Goal: Information Seeking & Learning: Learn about a topic

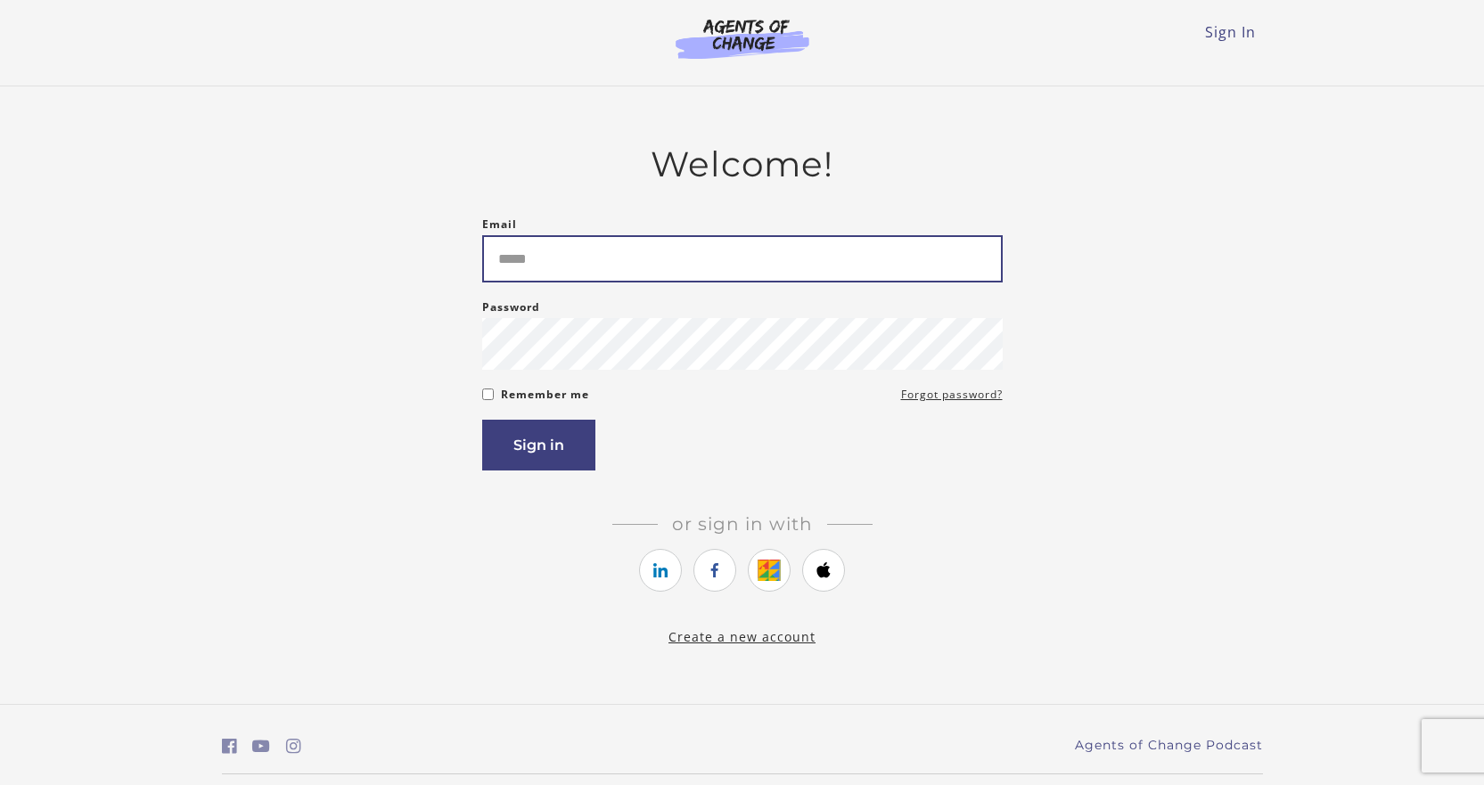
drag, startPoint x: 0, startPoint y: 0, endPoint x: 529, endPoint y: 271, distance: 594.7
click at [529, 271] on input "Email" at bounding box center [742, 258] width 520 height 47
type input "**********"
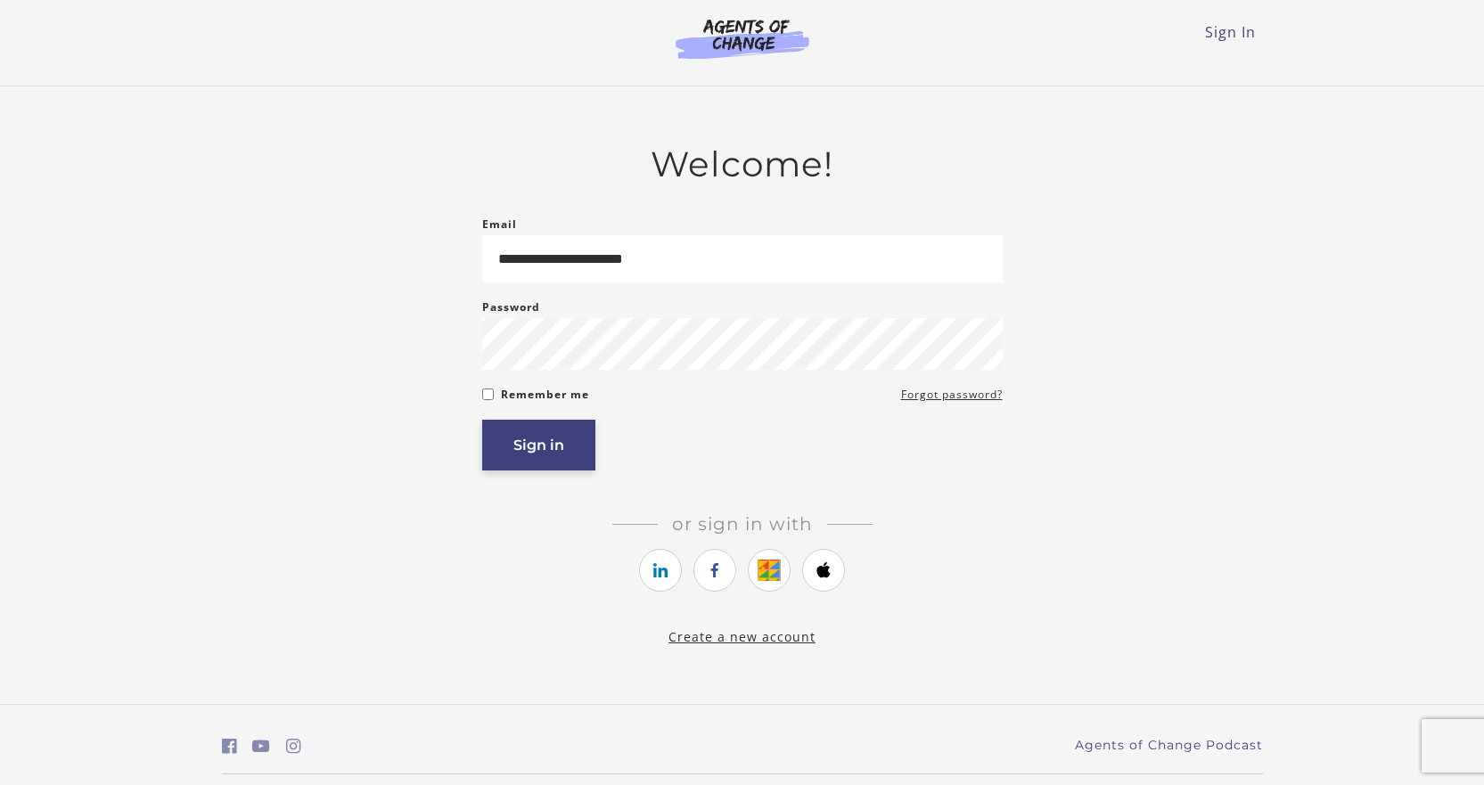
click at [536, 445] on button "Sign in" at bounding box center [538, 445] width 113 height 51
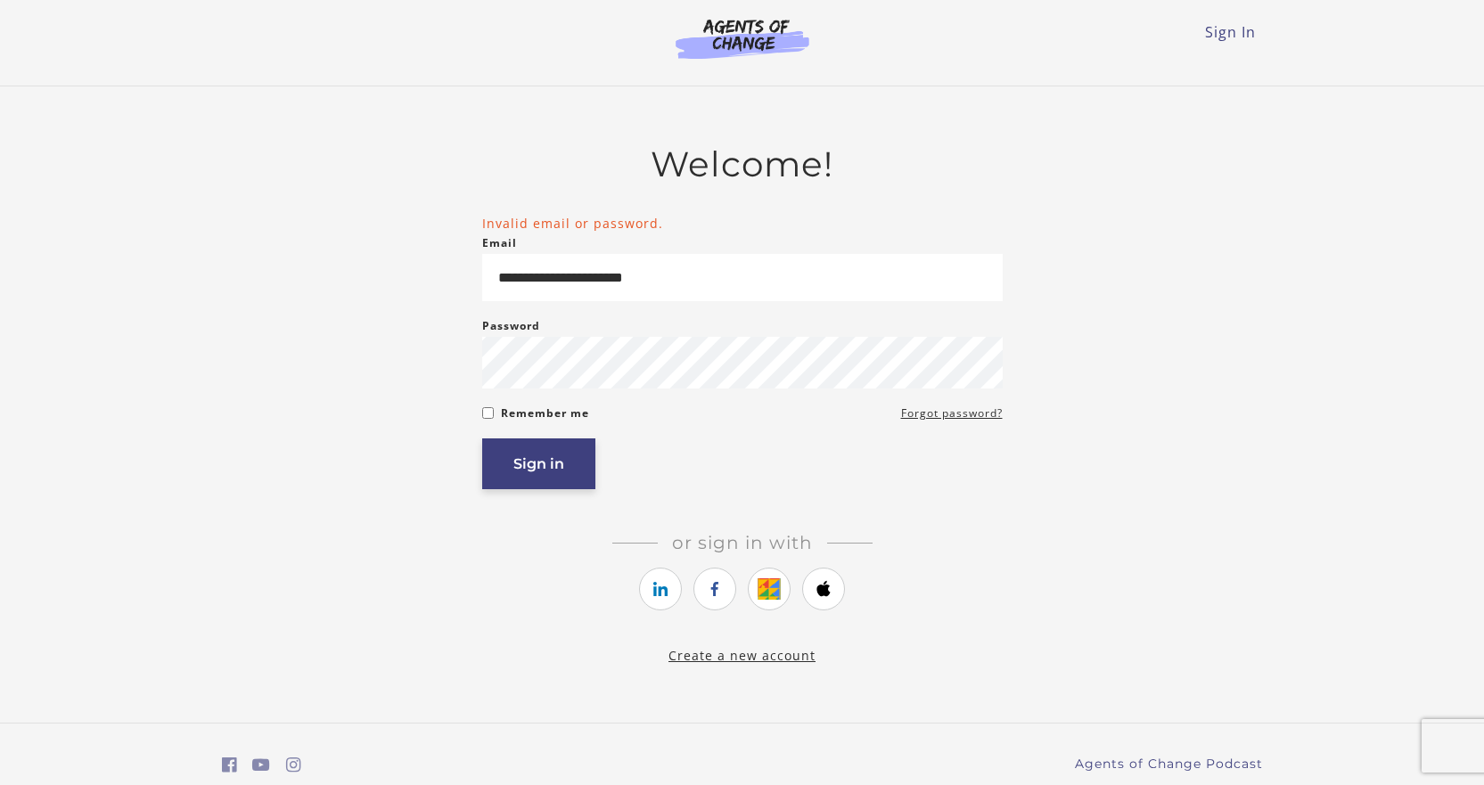
click at [519, 455] on button "Sign in" at bounding box center [538, 463] width 113 height 51
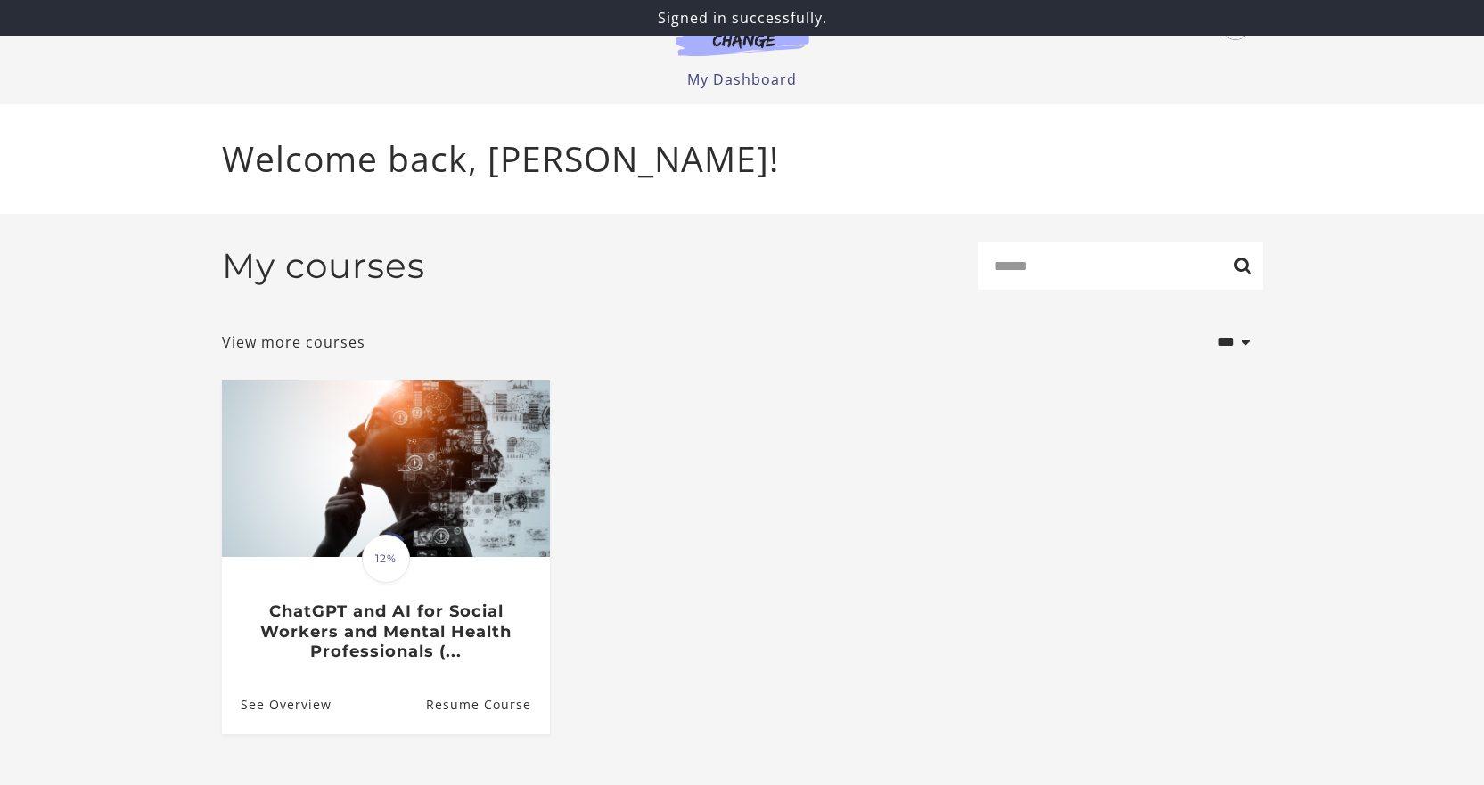
scroll to position [36, 0]
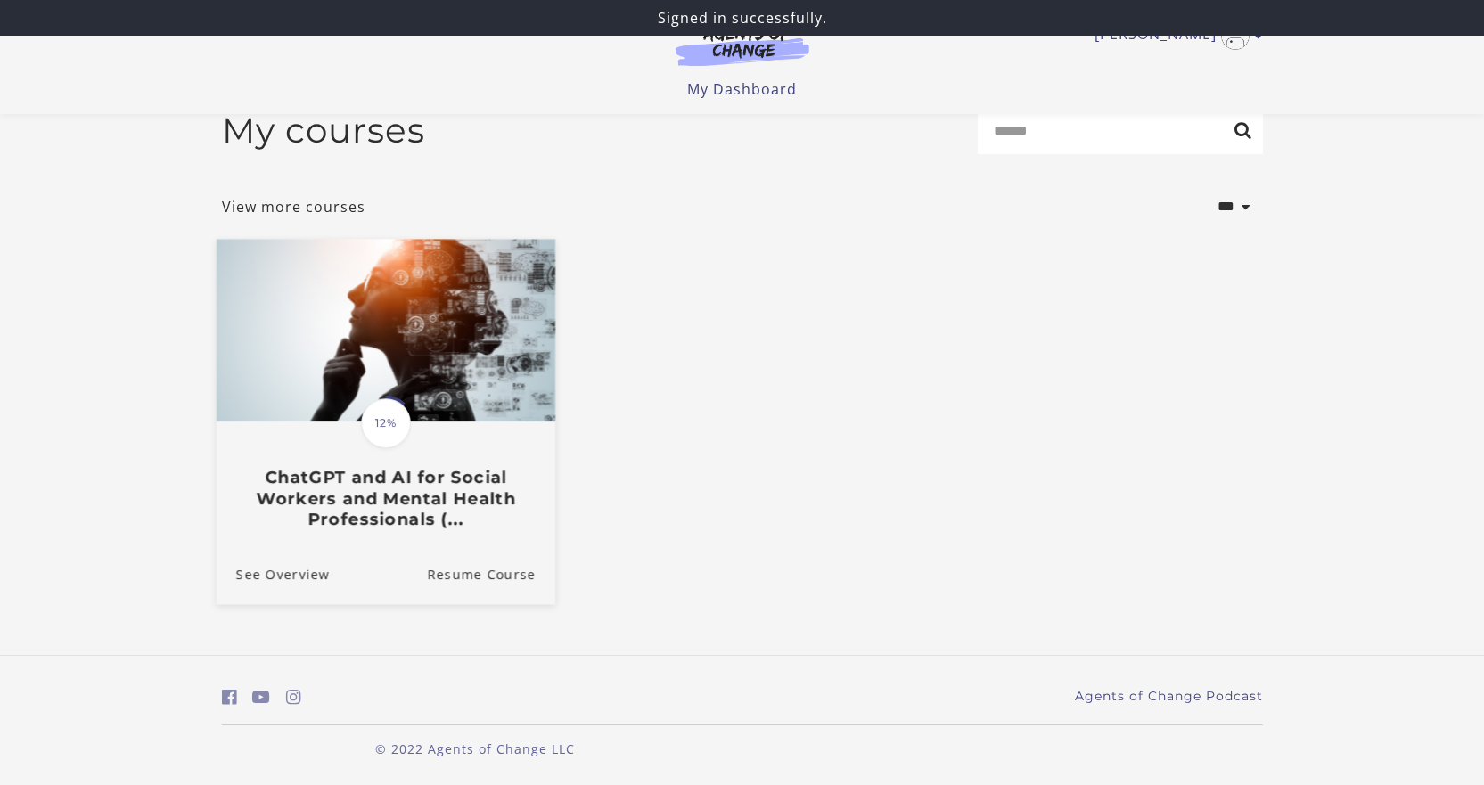
drag, startPoint x: 352, startPoint y: 496, endPoint x: 362, endPoint y: 496, distance: 9.8
click at [352, 496] on h3 "ChatGPT and AI for Social Workers and Mental Health Professionals (..." at bounding box center [384, 498] width 299 height 62
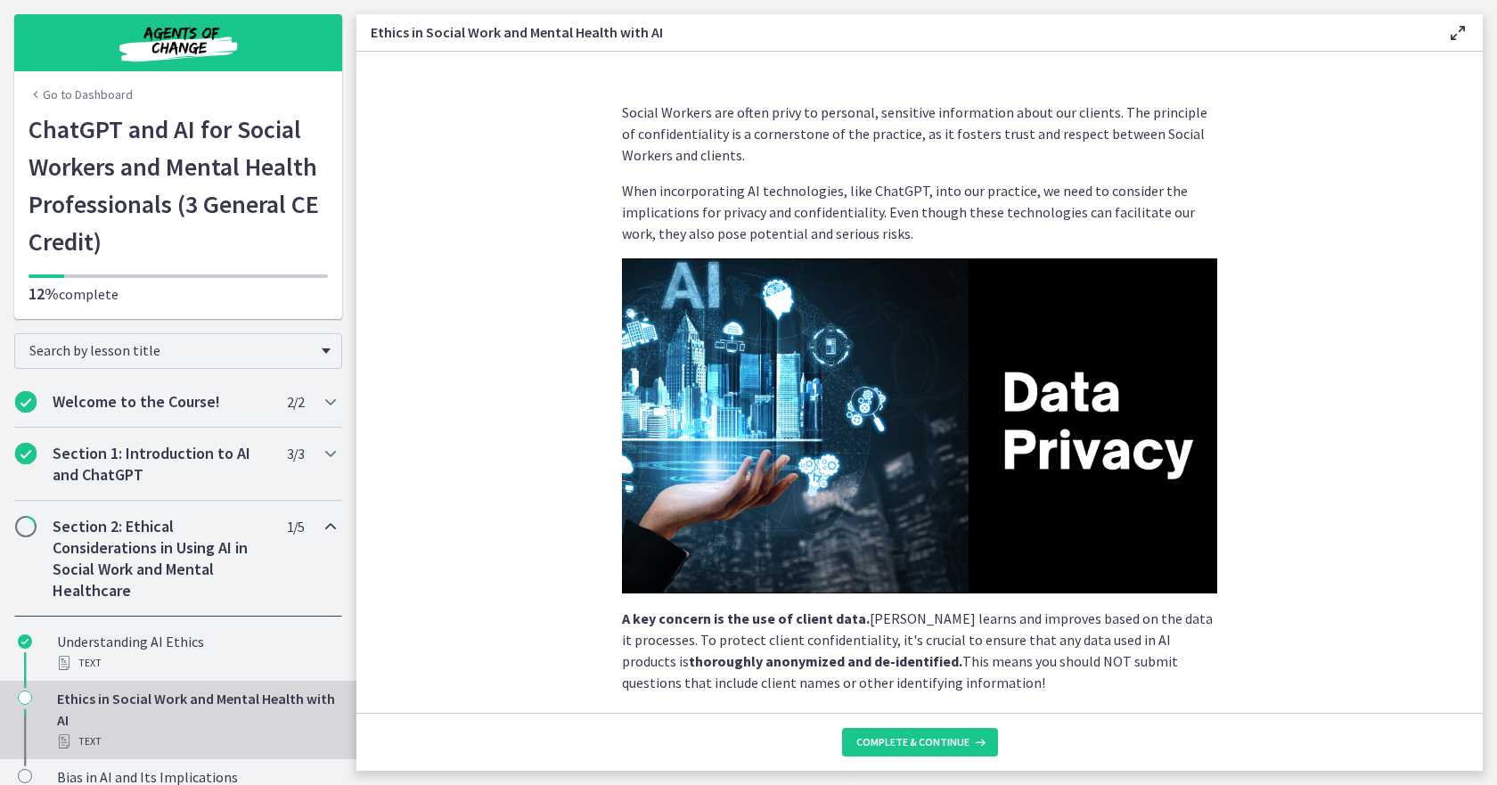
click at [157, 697] on div "Ethics in Social Work and Mental Health with AI Text" at bounding box center [196, 720] width 278 height 64
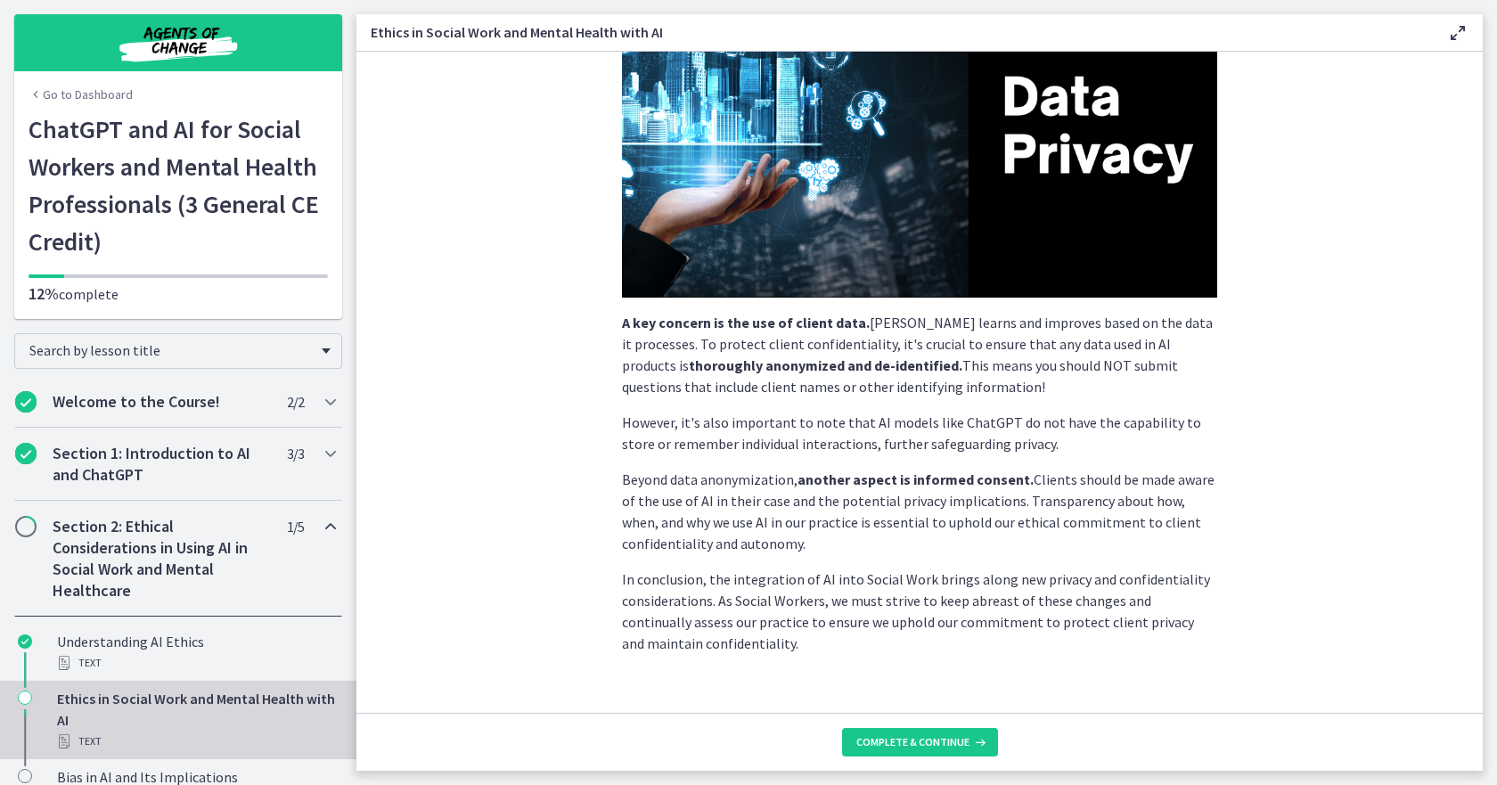
scroll to position [323, 0]
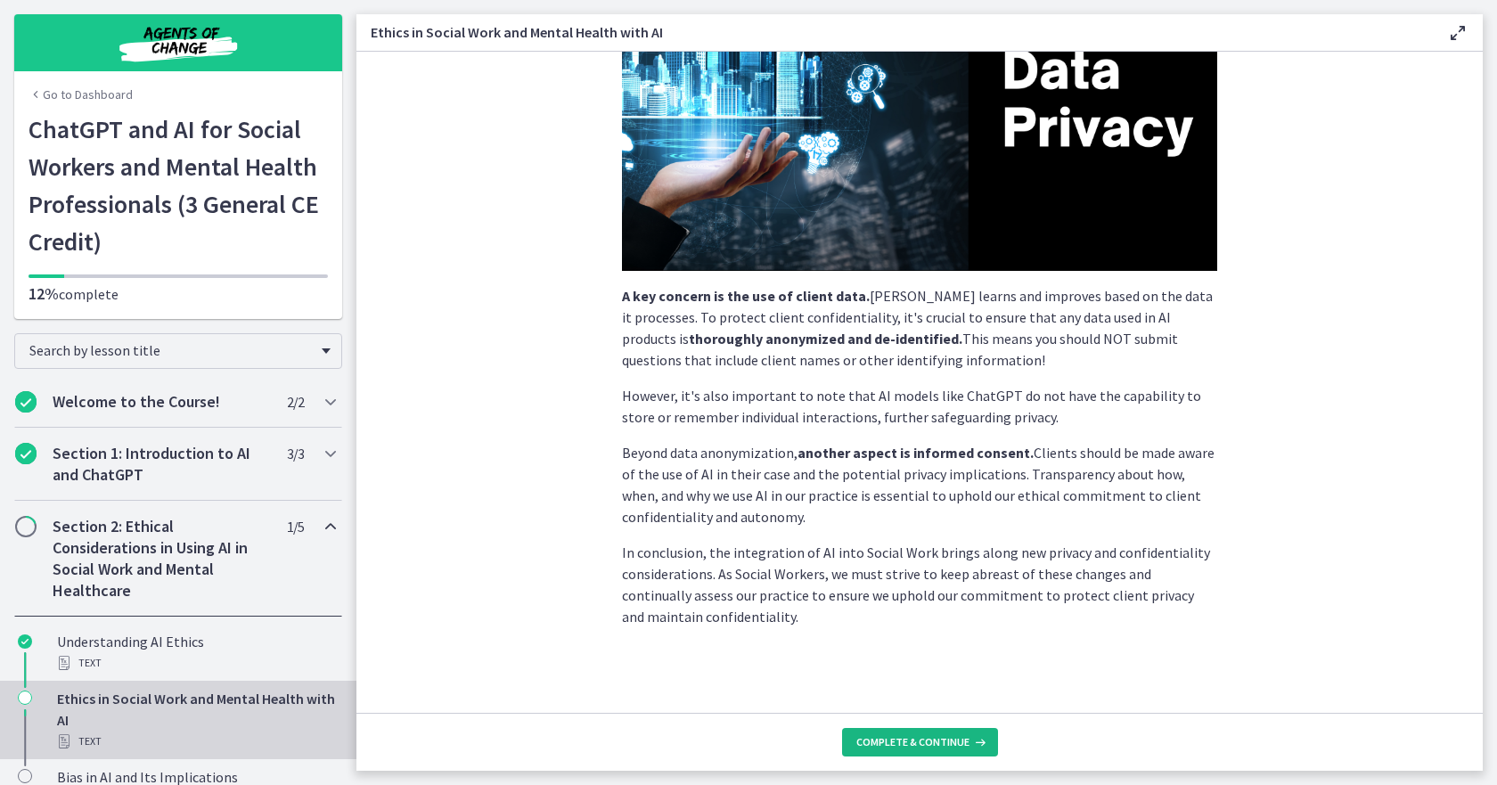
click at [903, 739] on span "Complete & continue" at bounding box center [912, 742] width 113 height 14
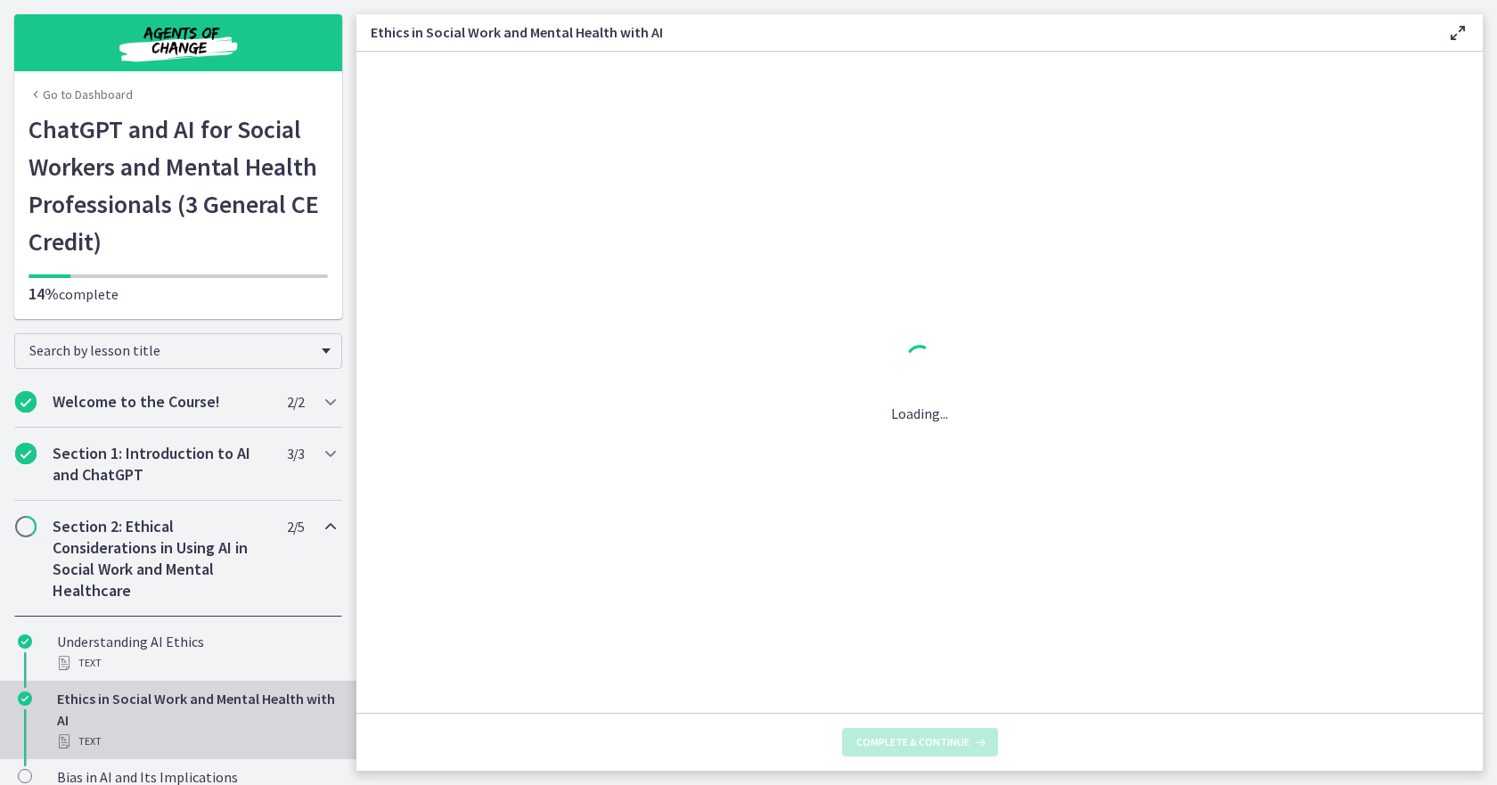
scroll to position [0, 0]
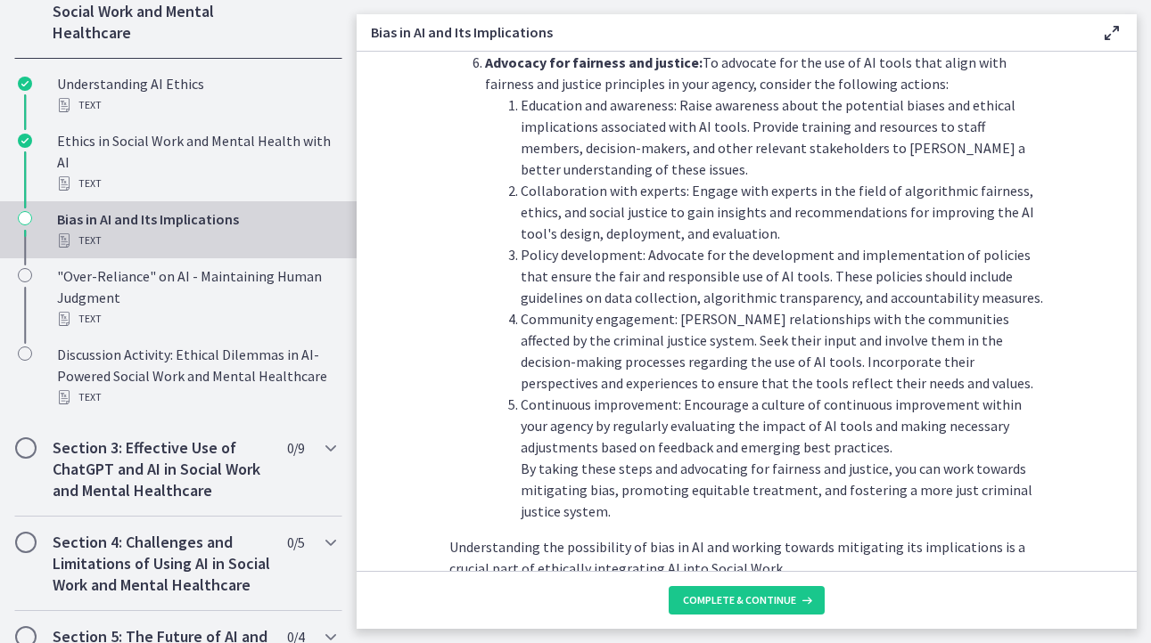
scroll to position [2010, 0]
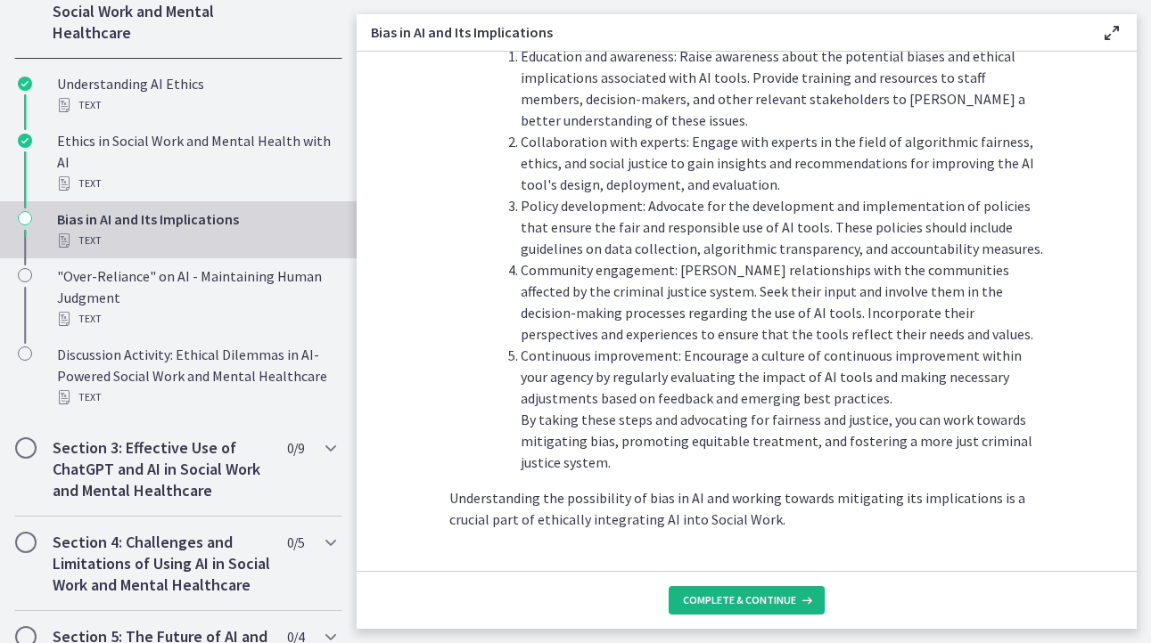
click at [737, 601] on span "Complete & continue" at bounding box center [739, 601] width 113 height 14
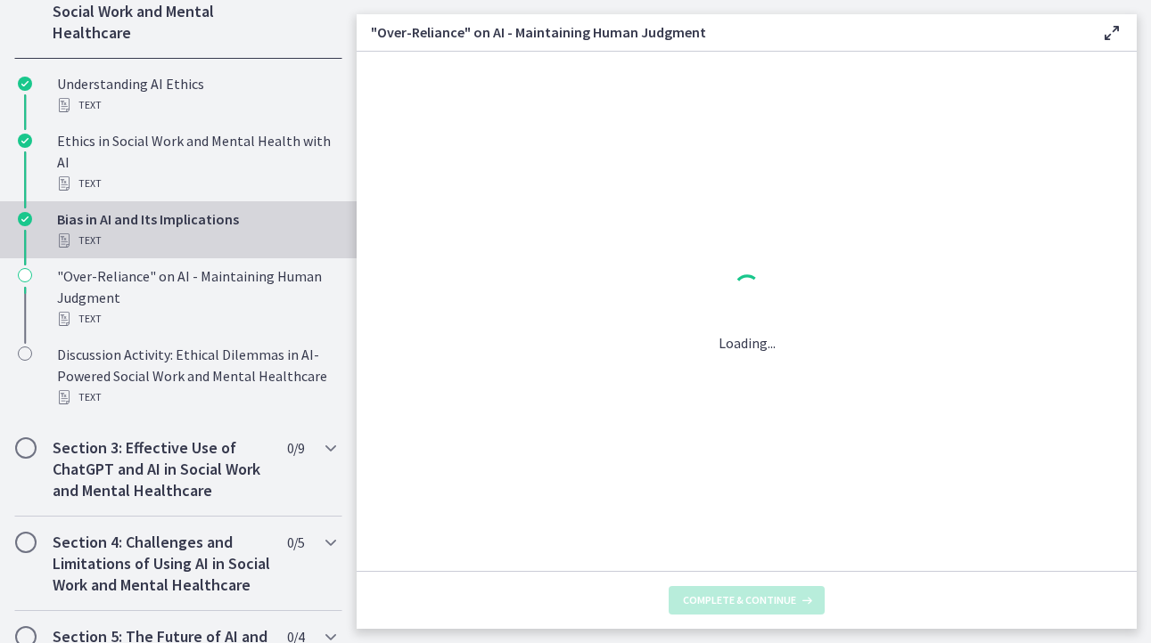
scroll to position [0, 0]
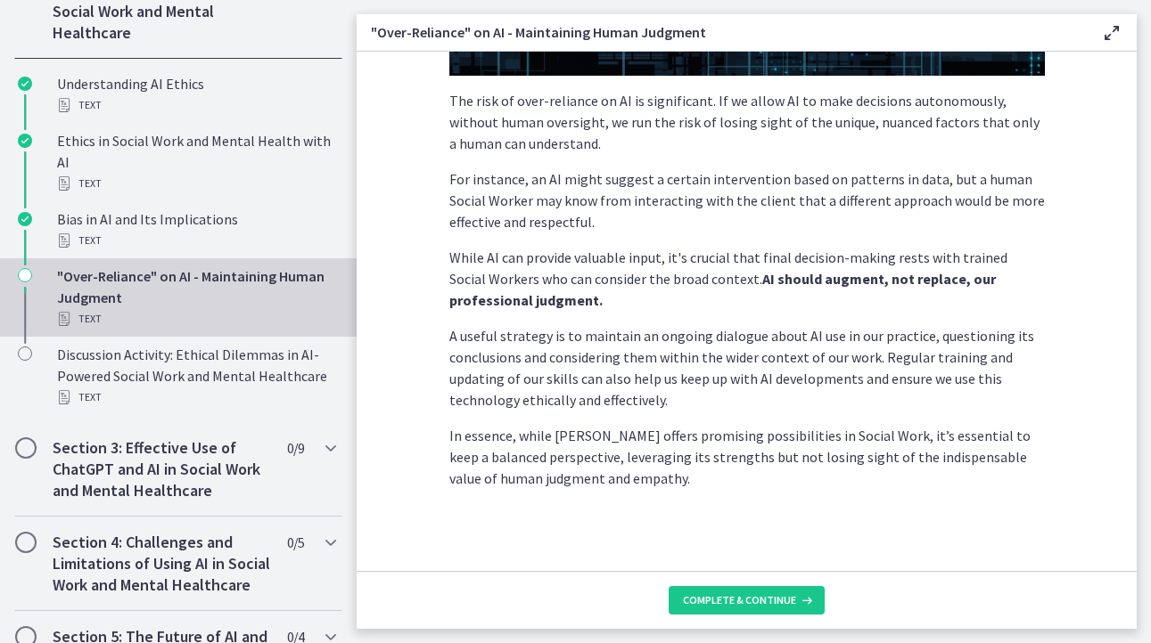
scroll to position [455, 0]
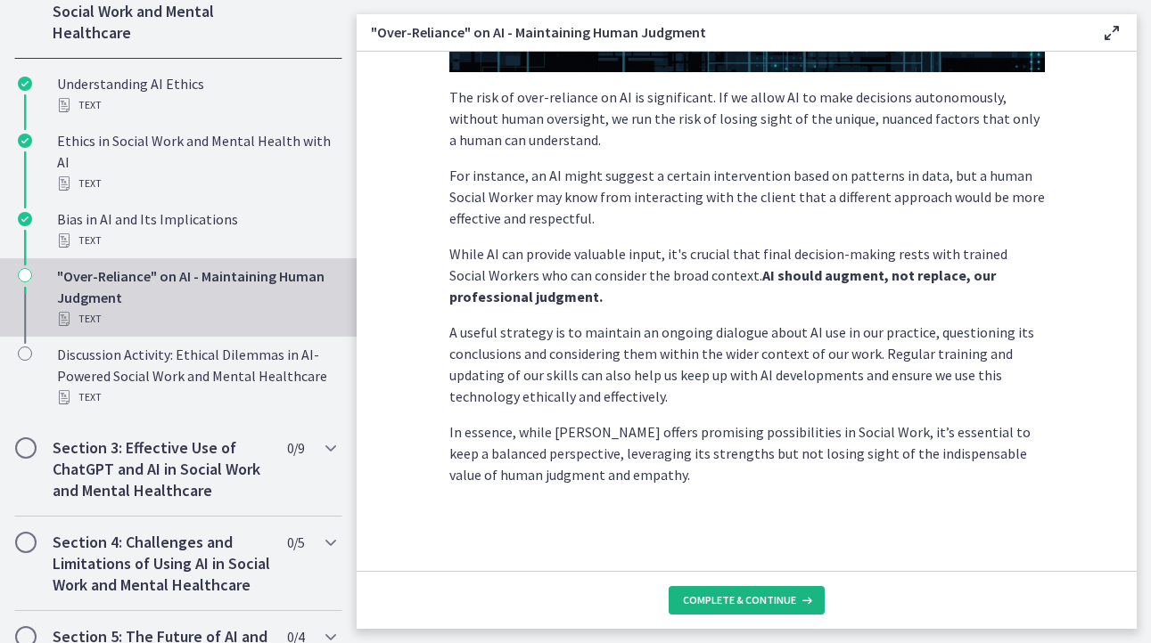
drag, startPoint x: 762, startPoint y: 602, endPoint x: 656, endPoint y: 471, distance: 168.6
click at [761, 602] on span "Complete & continue" at bounding box center [739, 601] width 113 height 14
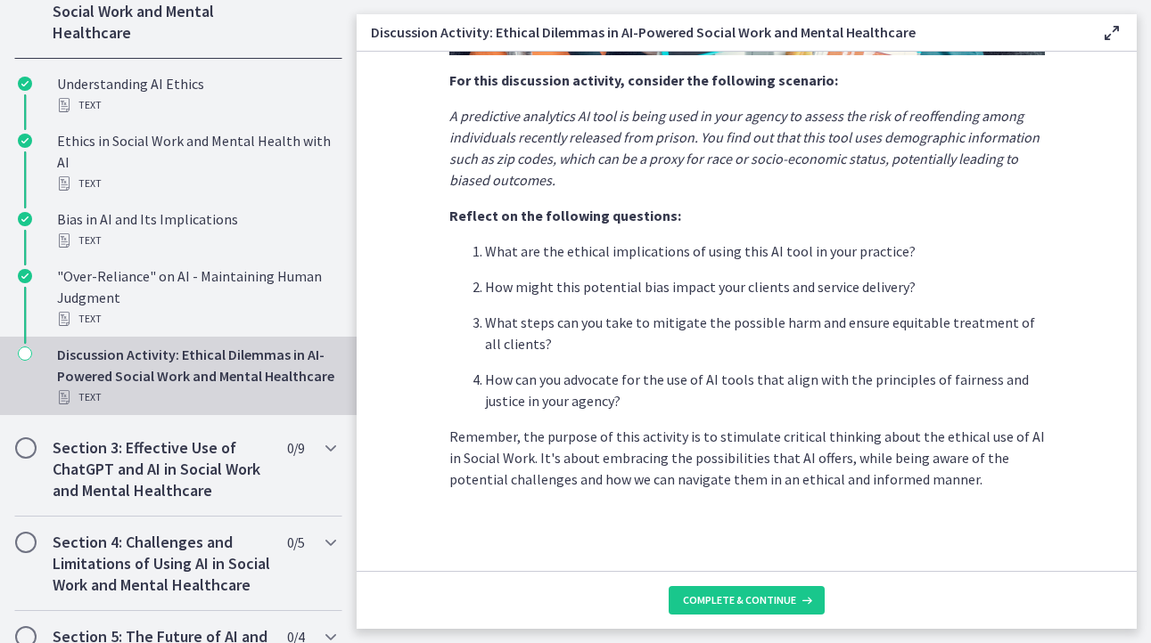
scroll to position [464, 0]
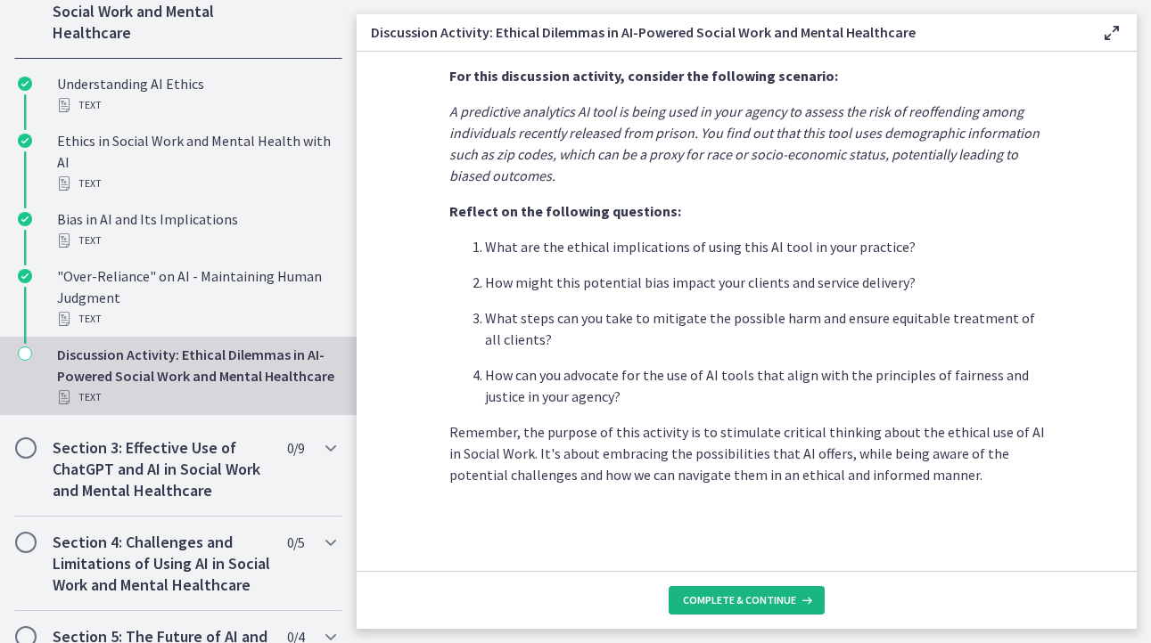
click at [714, 601] on span "Complete & continue" at bounding box center [739, 601] width 113 height 14
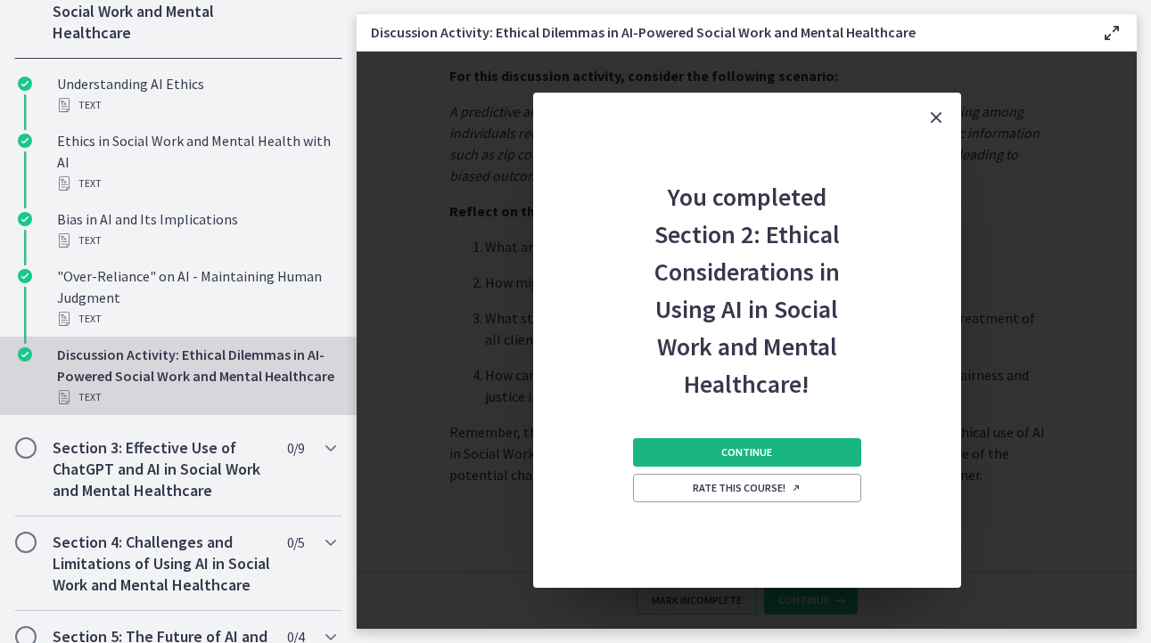
click at [774, 447] on button "Continue" at bounding box center [747, 452] width 228 height 29
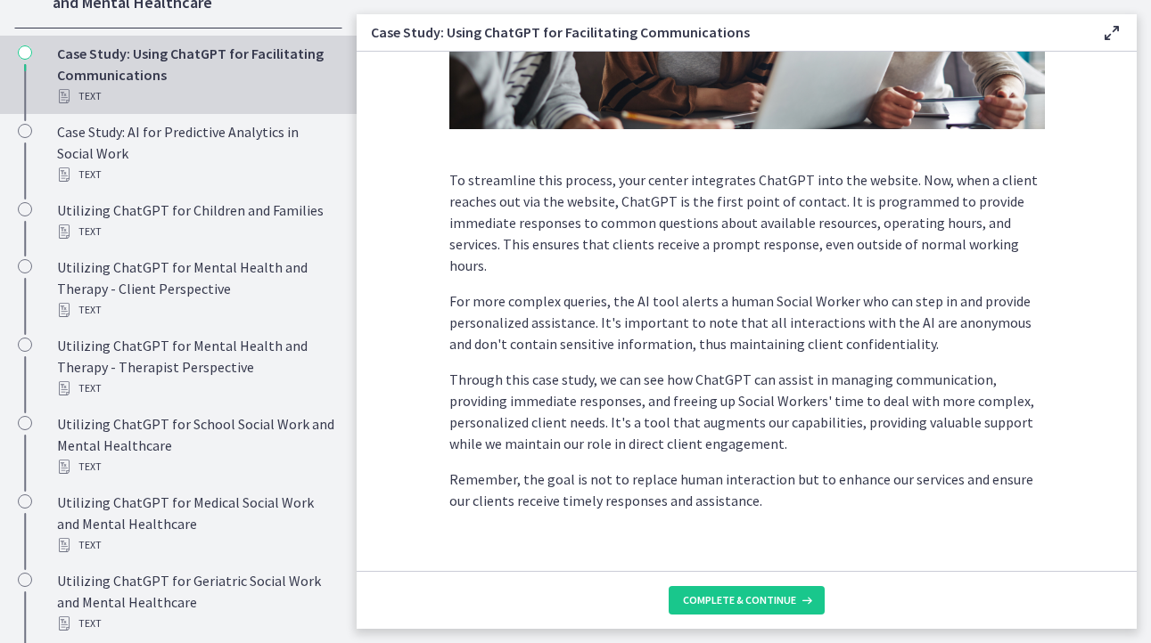
scroll to position [469, 0]
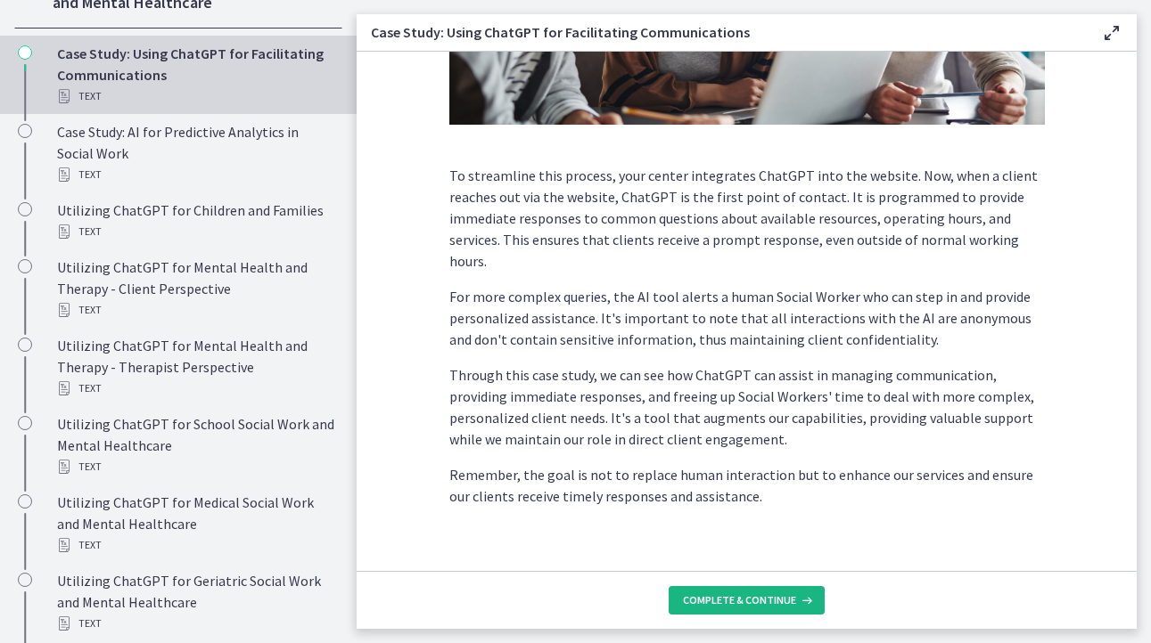
drag, startPoint x: 741, startPoint y: 599, endPoint x: 734, endPoint y: 592, distance: 9.5
click at [741, 599] on span "Complete & continue" at bounding box center [739, 601] width 113 height 14
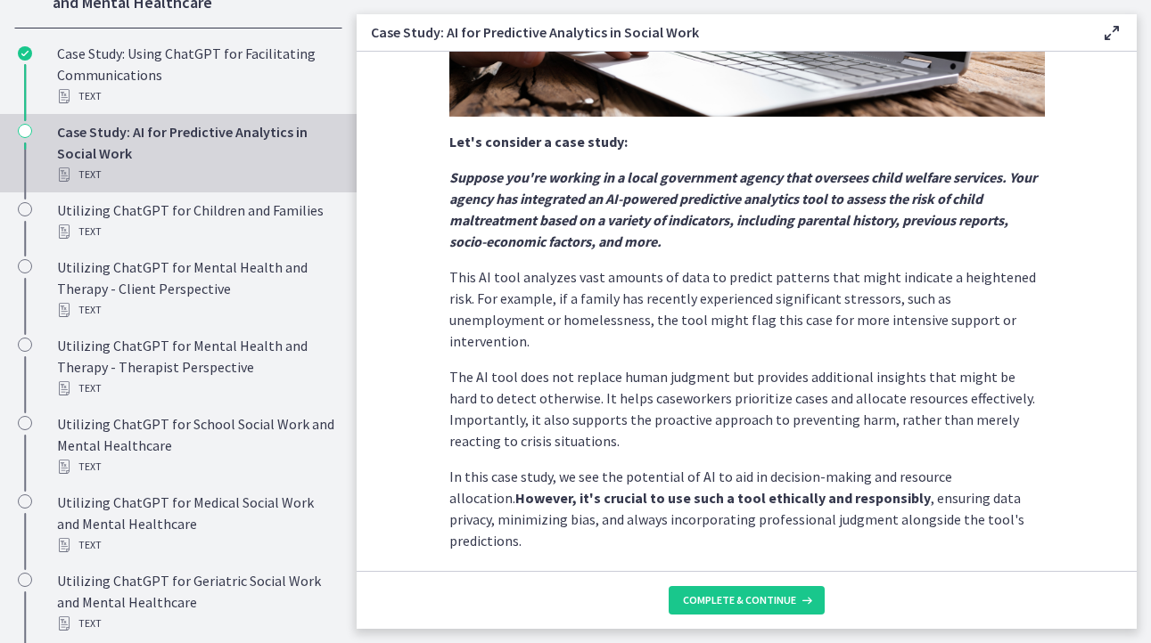
scroll to position [422, 0]
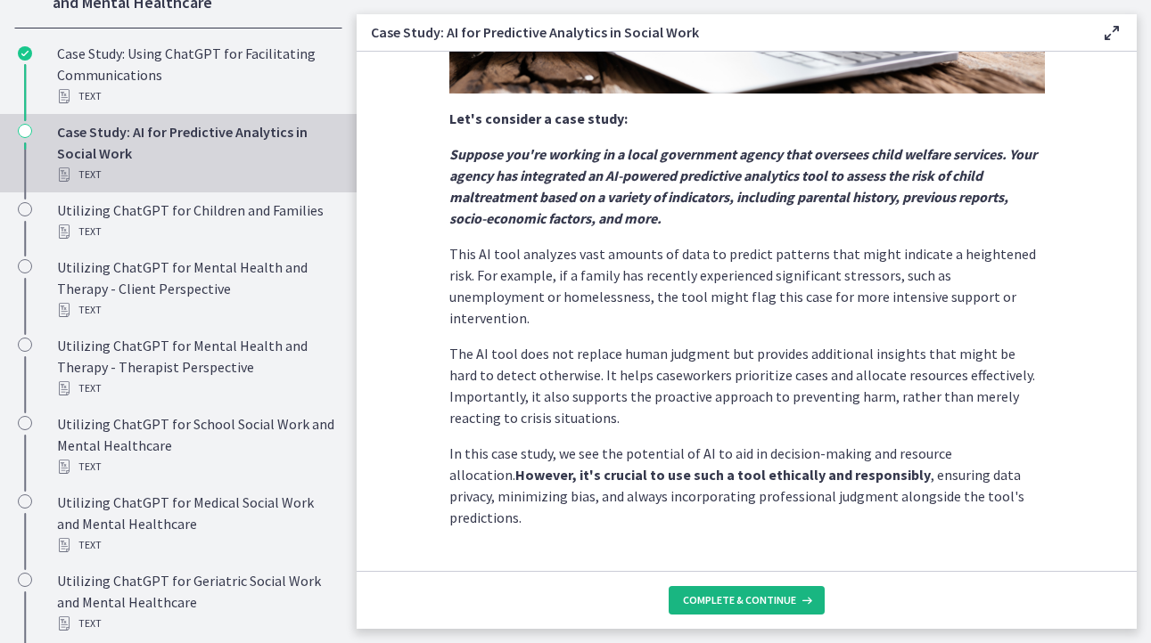
click at [700, 605] on span "Complete & continue" at bounding box center [739, 601] width 113 height 14
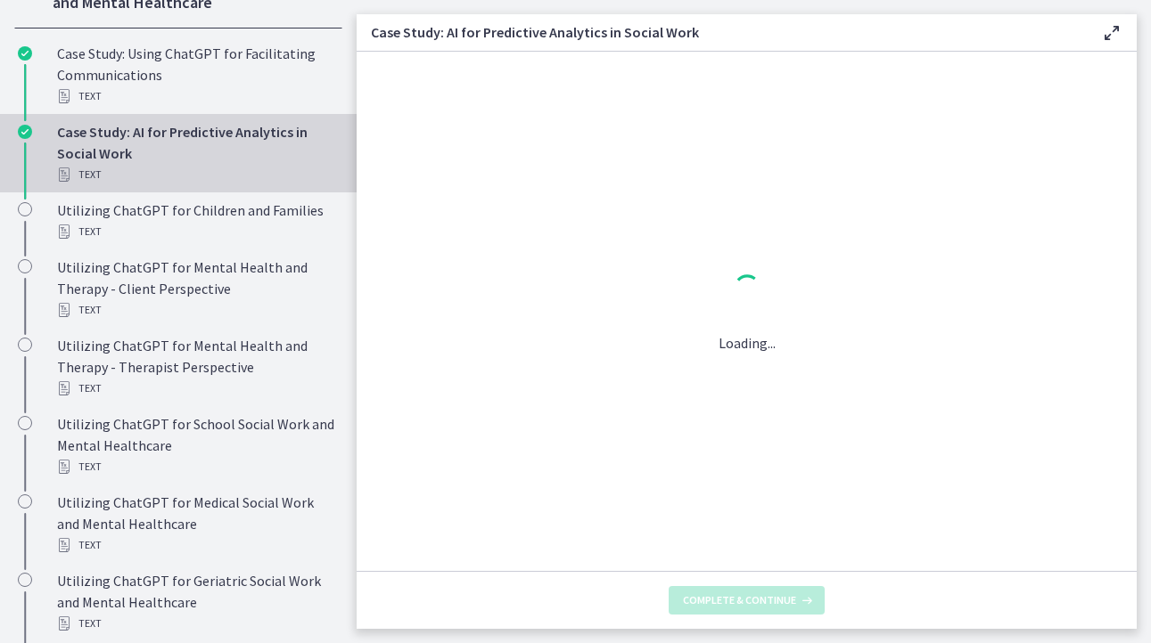
scroll to position [0, 0]
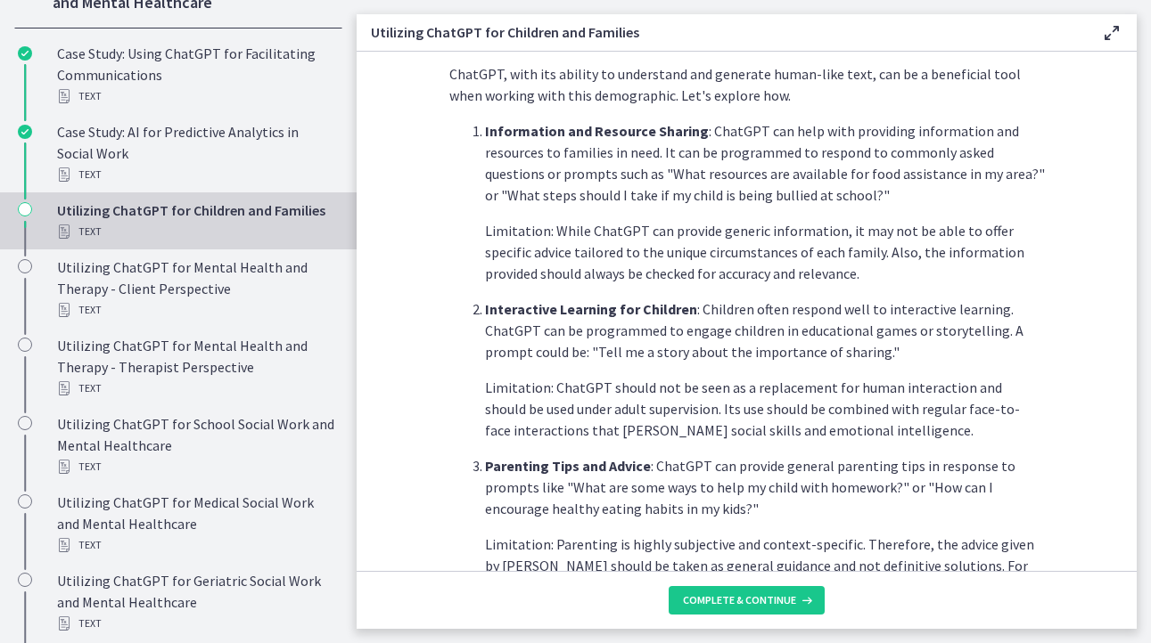
scroll to position [532, 0]
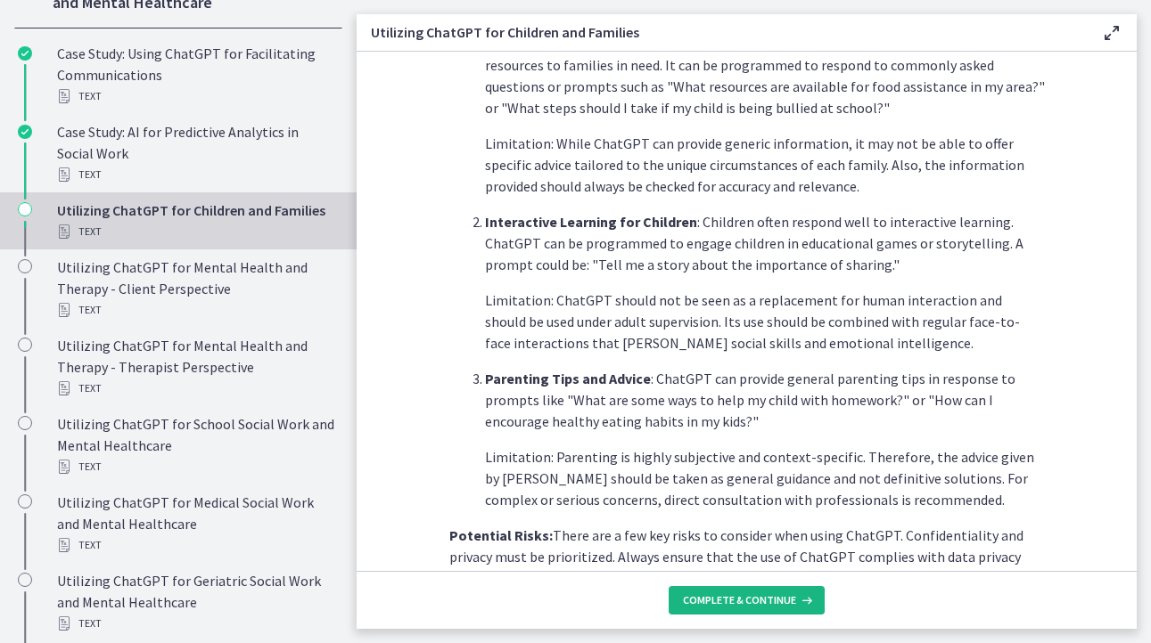
click at [767, 600] on span "Complete & continue" at bounding box center [739, 601] width 113 height 14
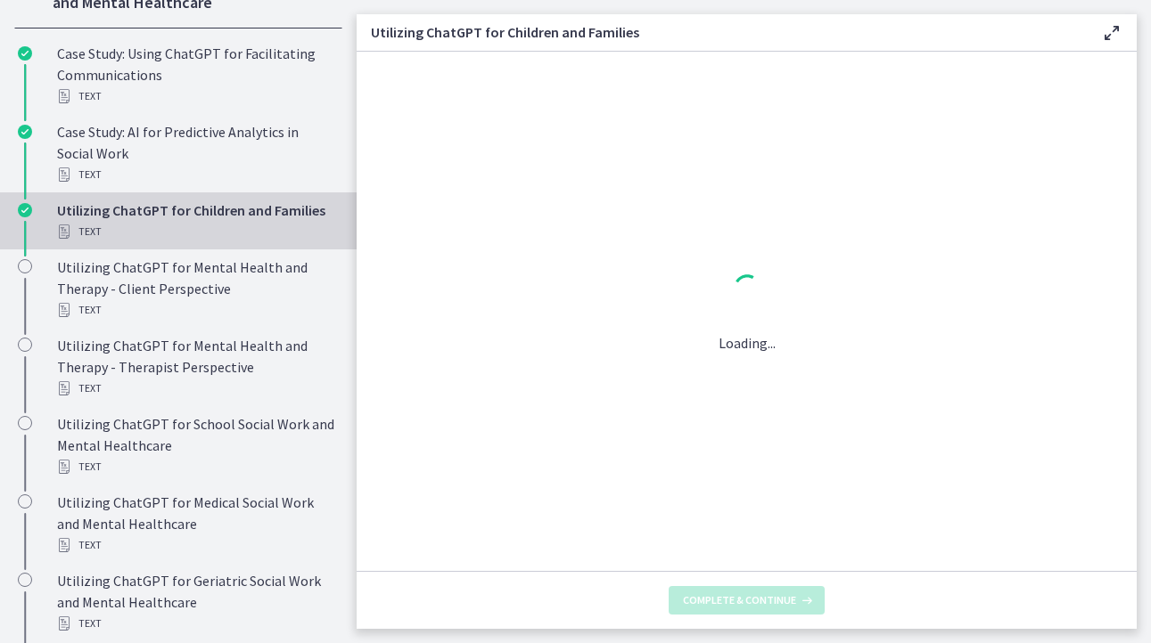
scroll to position [0, 0]
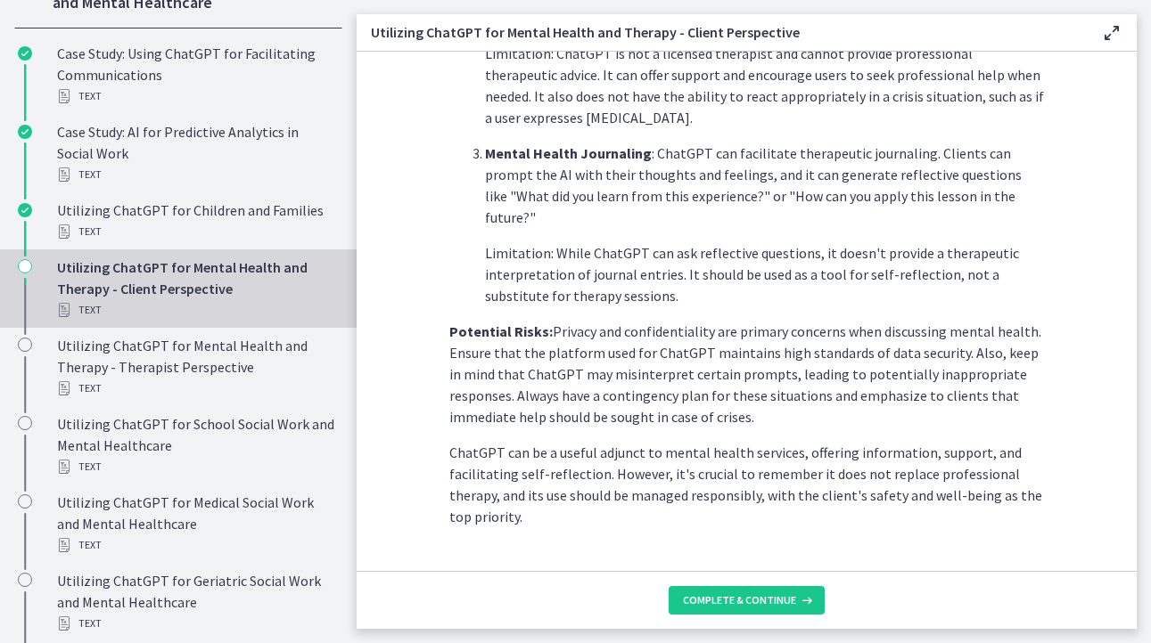
scroll to position [764, 0]
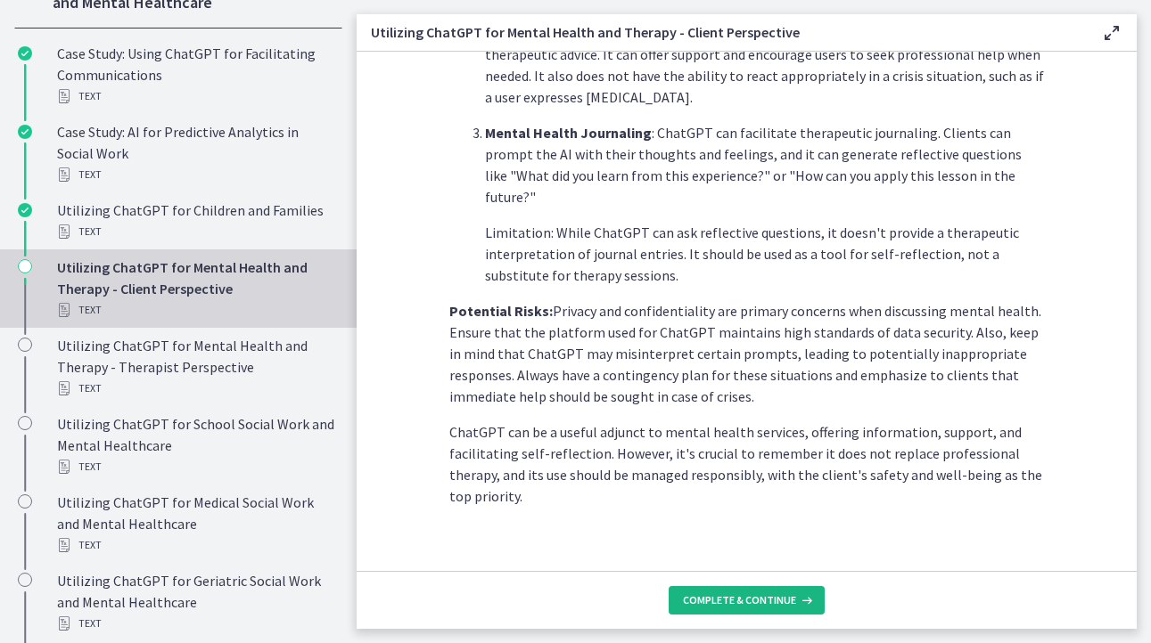
click at [742, 607] on span "Complete & continue" at bounding box center [739, 601] width 113 height 14
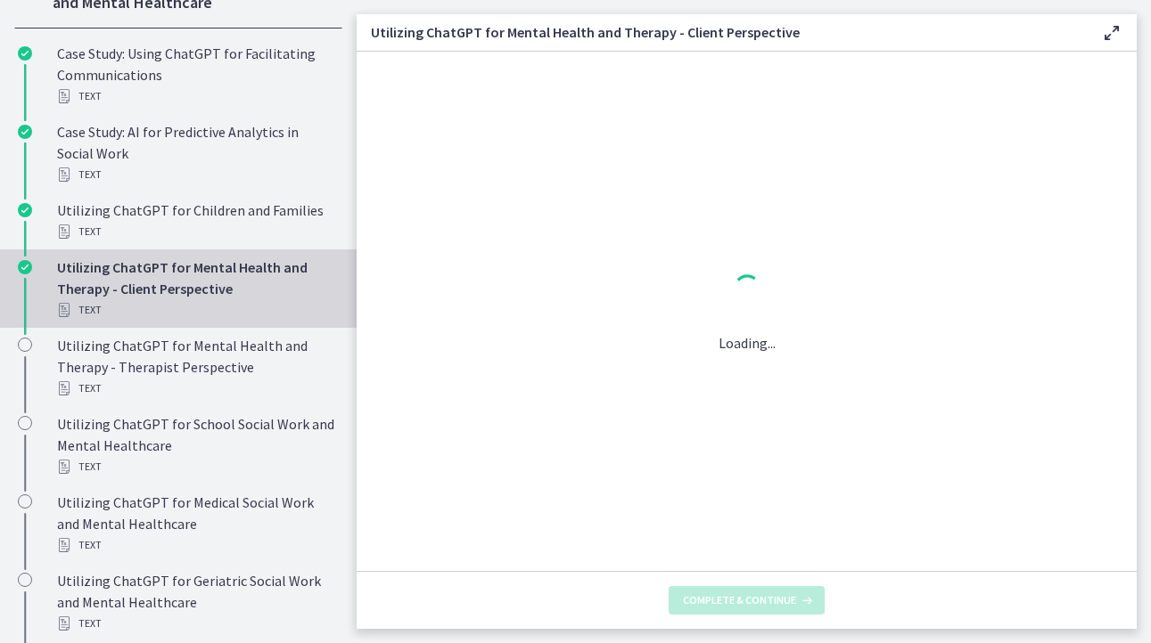
scroll to position [0, 0]
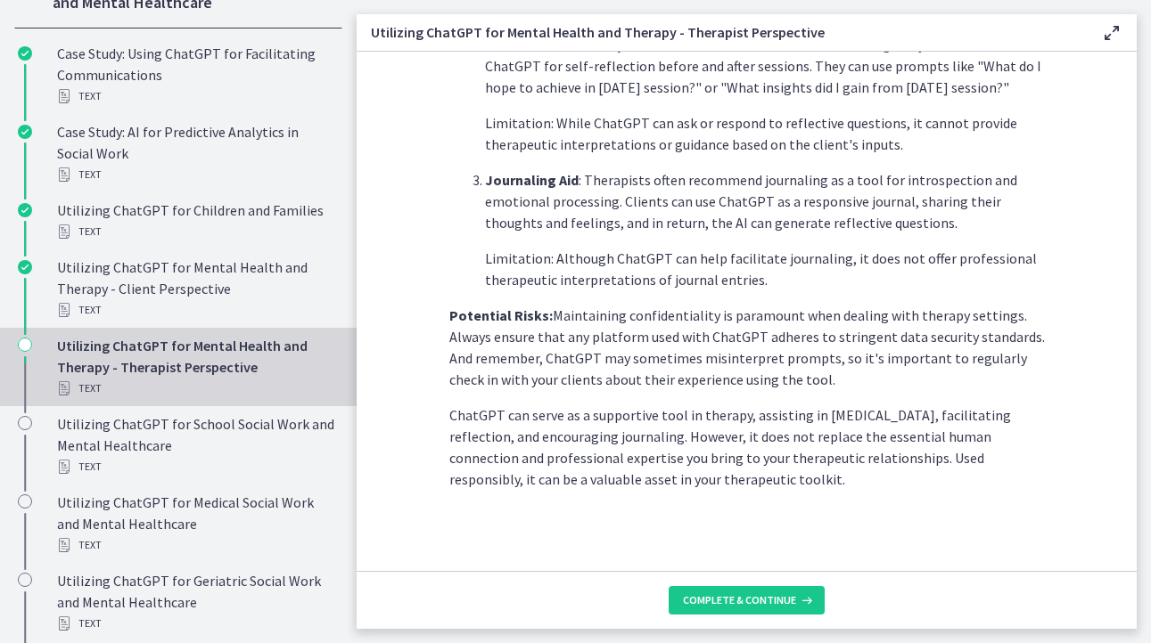
scroll to position [721, 0]
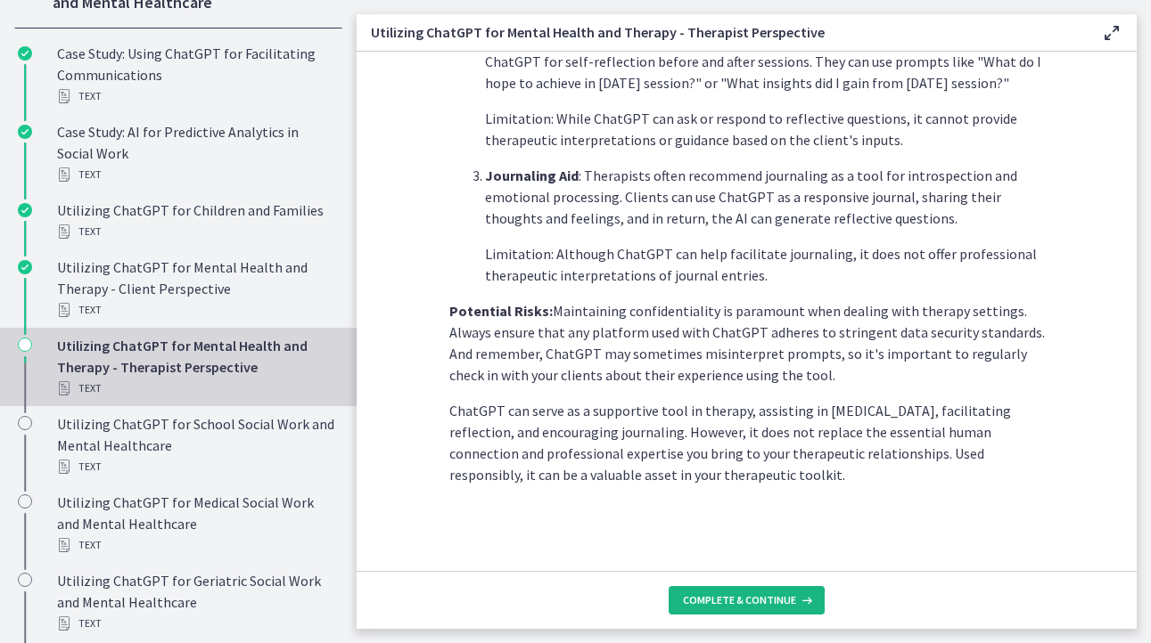
click at [713, 594] on span "Complete & continue" at bounding box center [739, 601] width 113 height 14
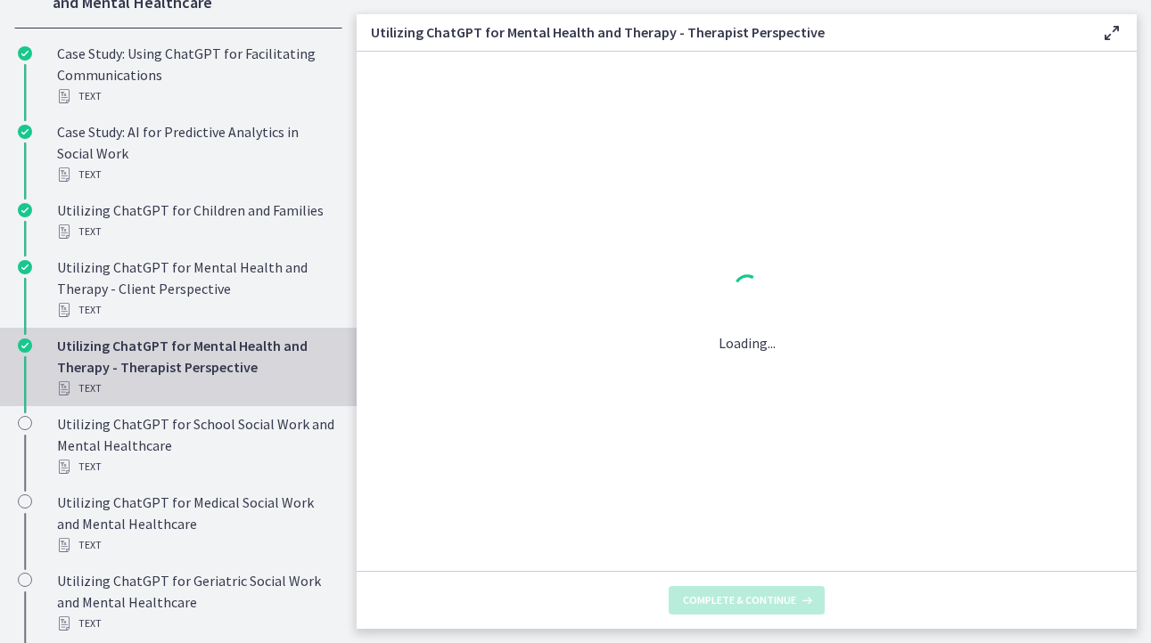
scroll to position [0, 0]
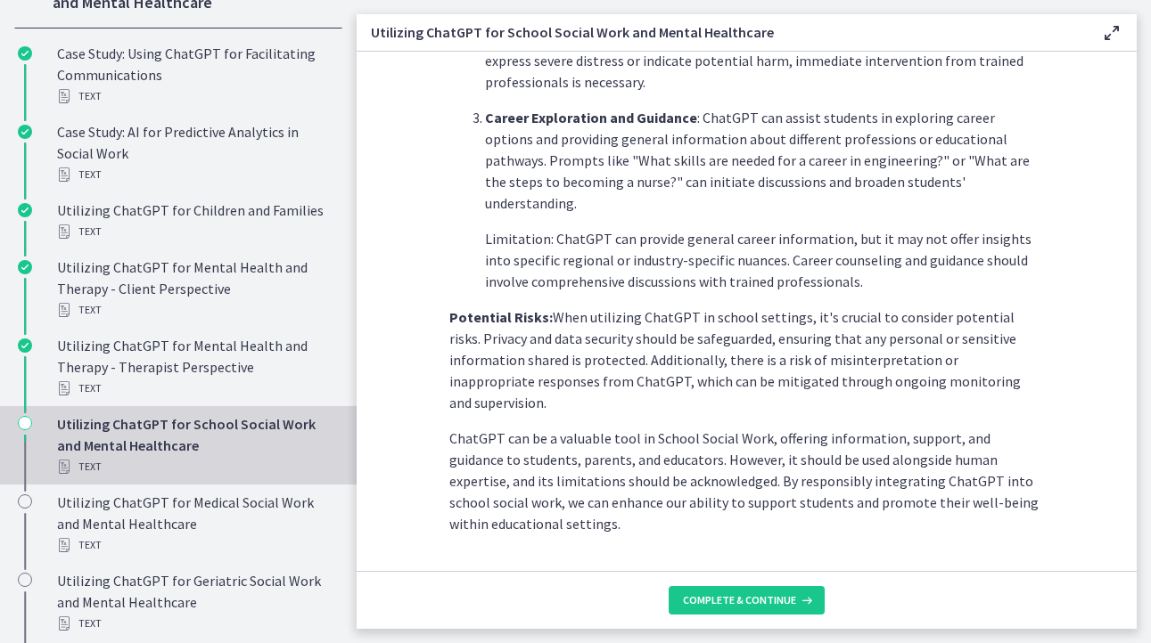
scroll to position [807, 0]
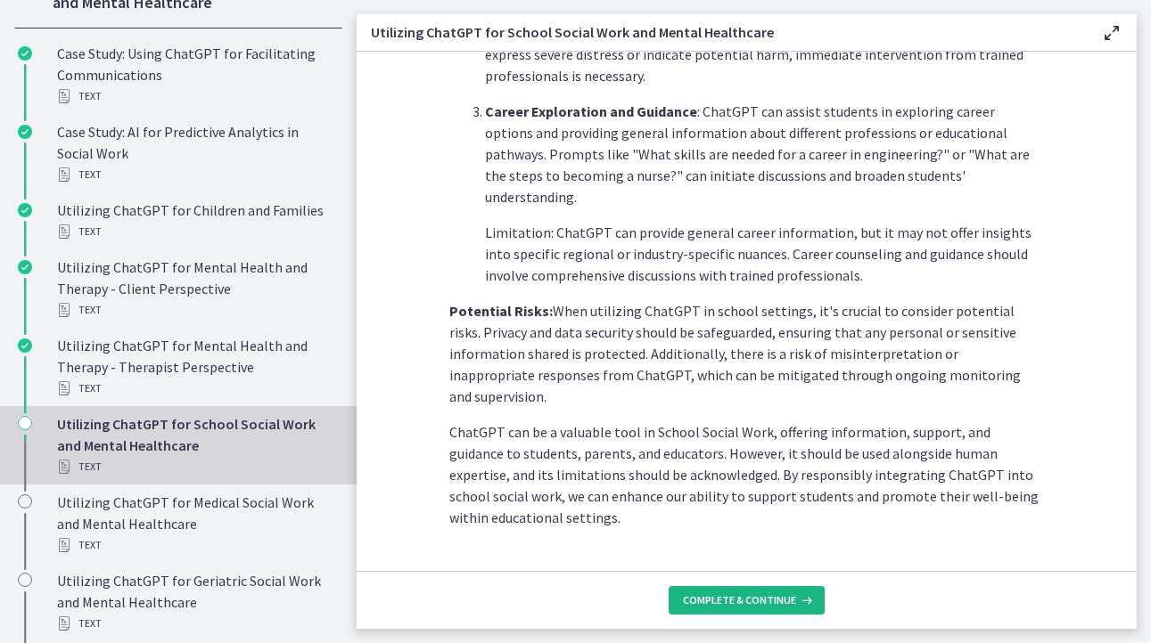
click at [722, 604] on span "Complete & continue" at bounding box center [739, 601] width 113 height 14
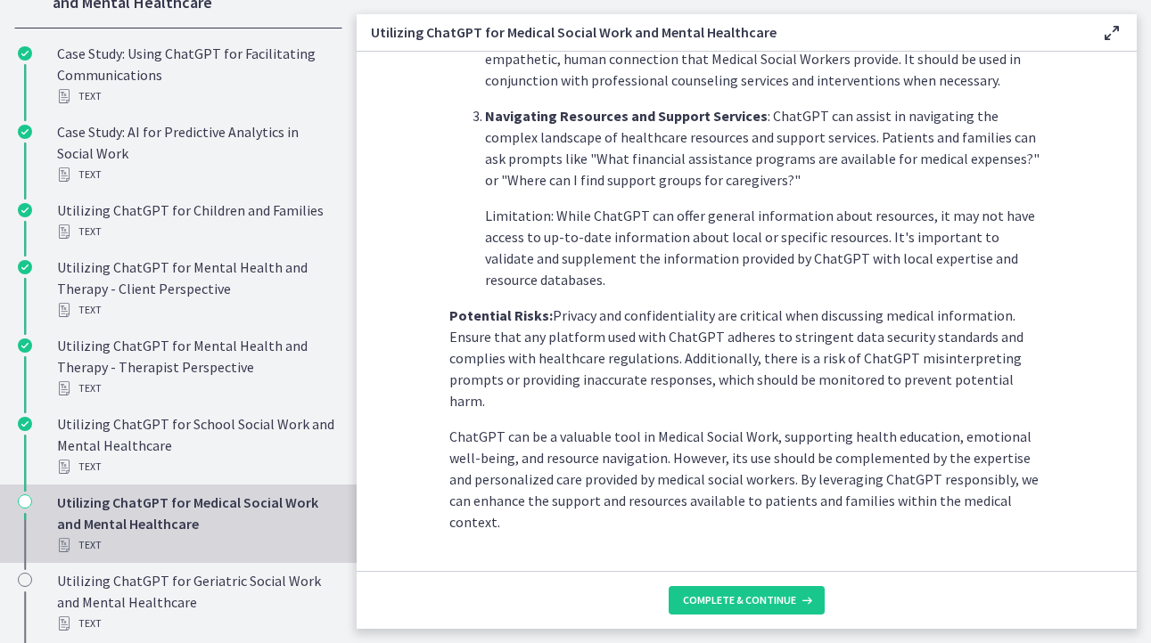
scroll to position [742, 0]
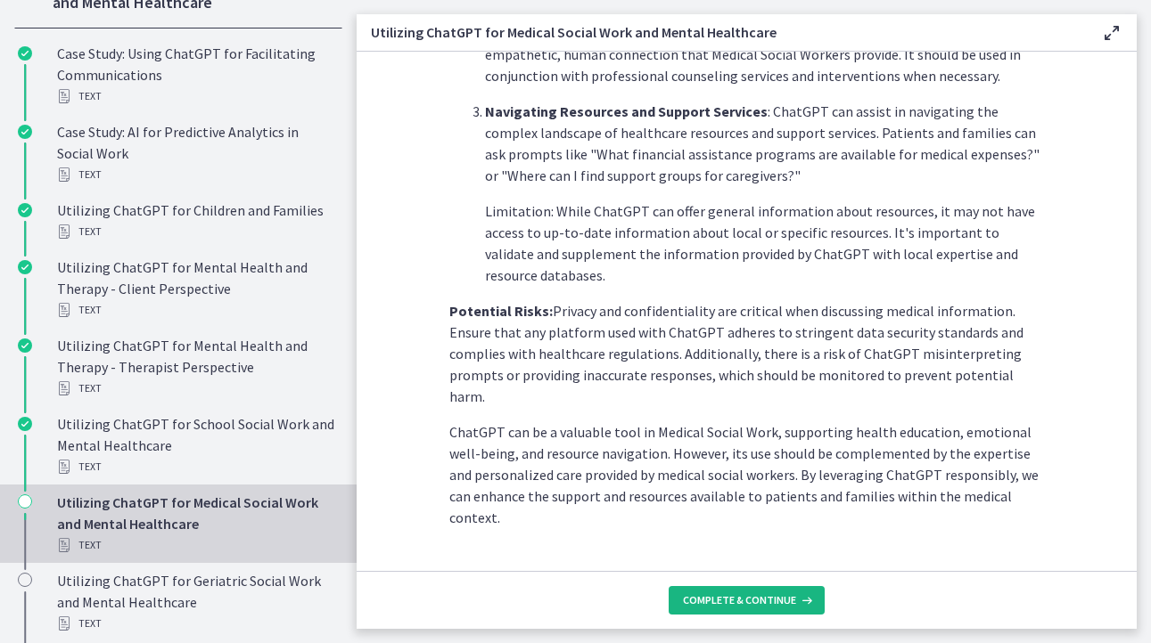
click at [741, 592] on button "Complete & continue" at bounding box center [746, 600] width 156 height 29
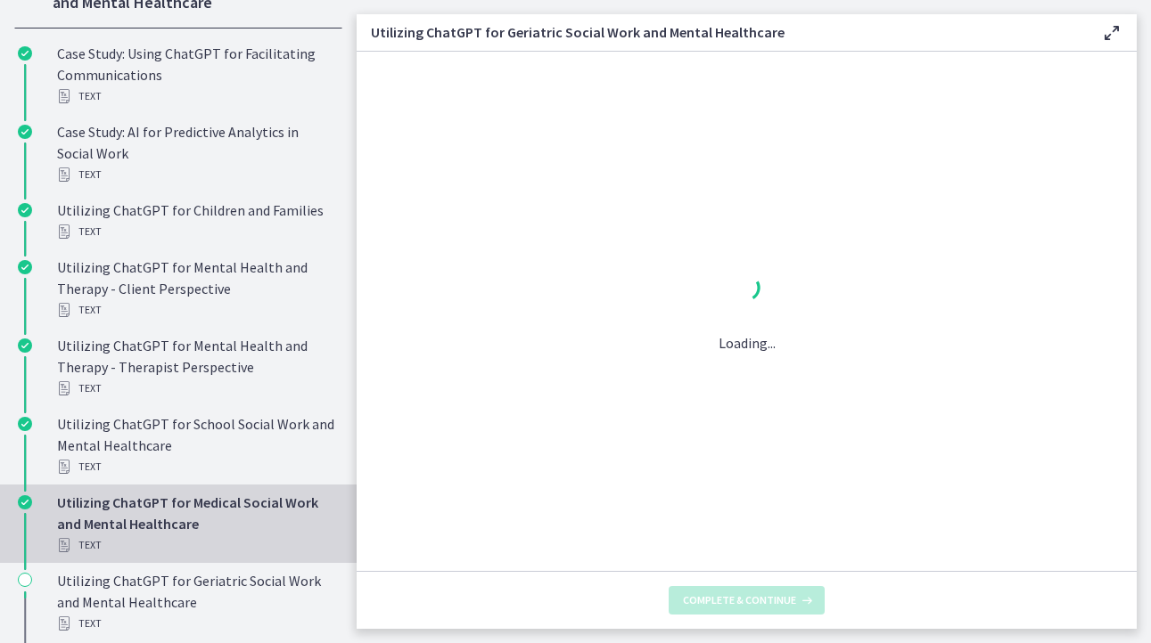
scroll to position [0, 0]
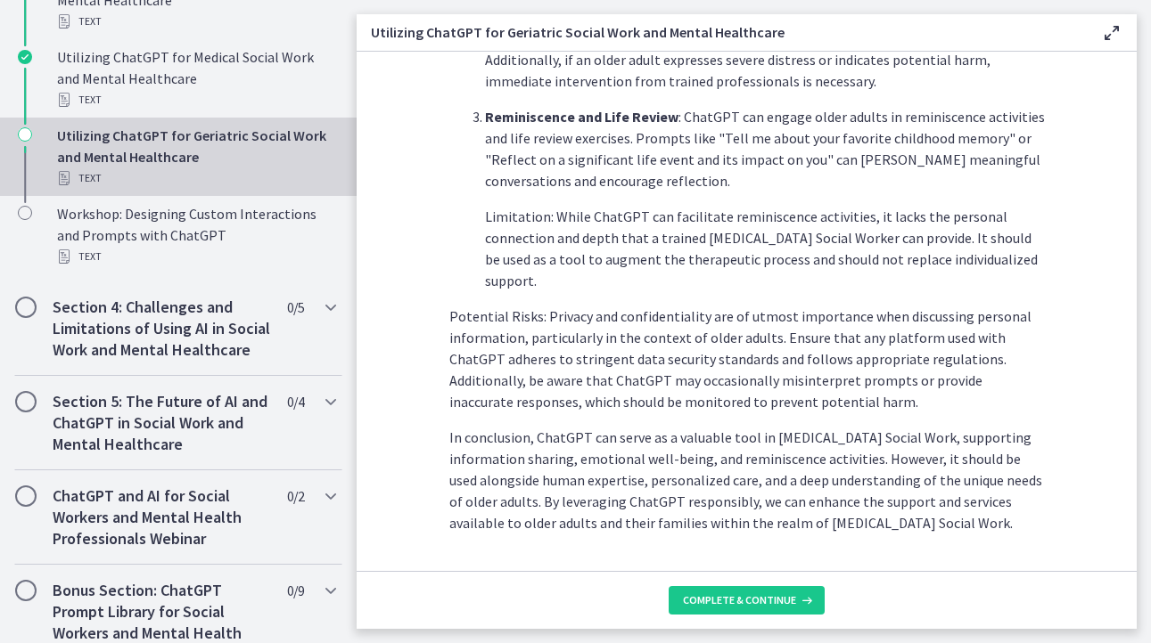
scroll to position [828, 0]
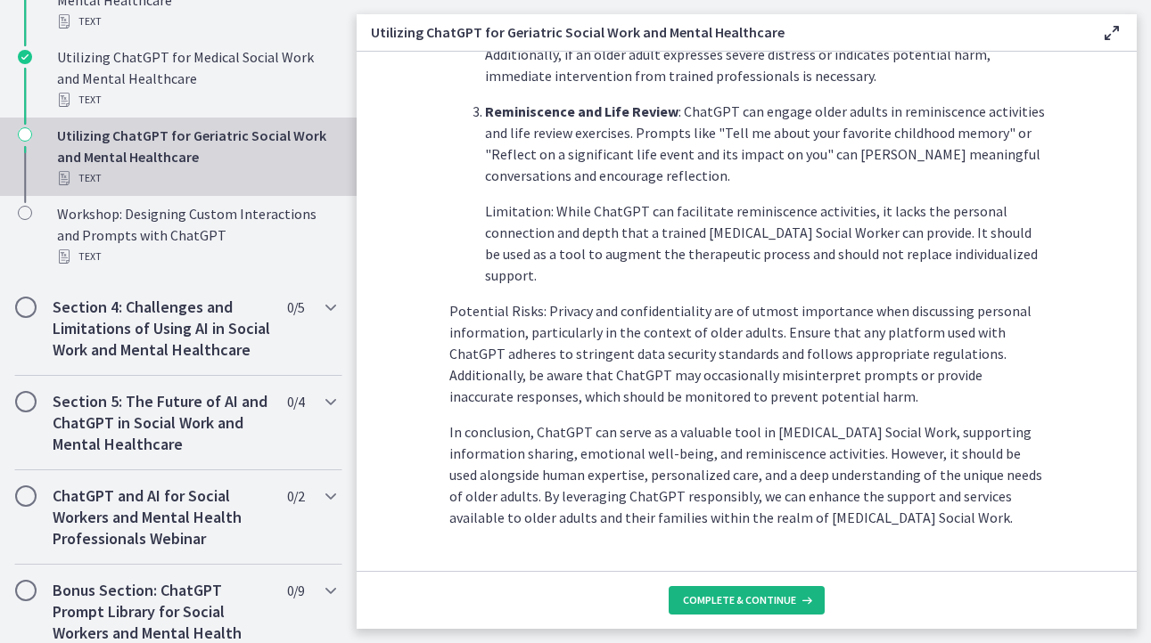
click at [753, 603] on span "Complete & continue" at bounding box center [739, 601] width 113 height 14
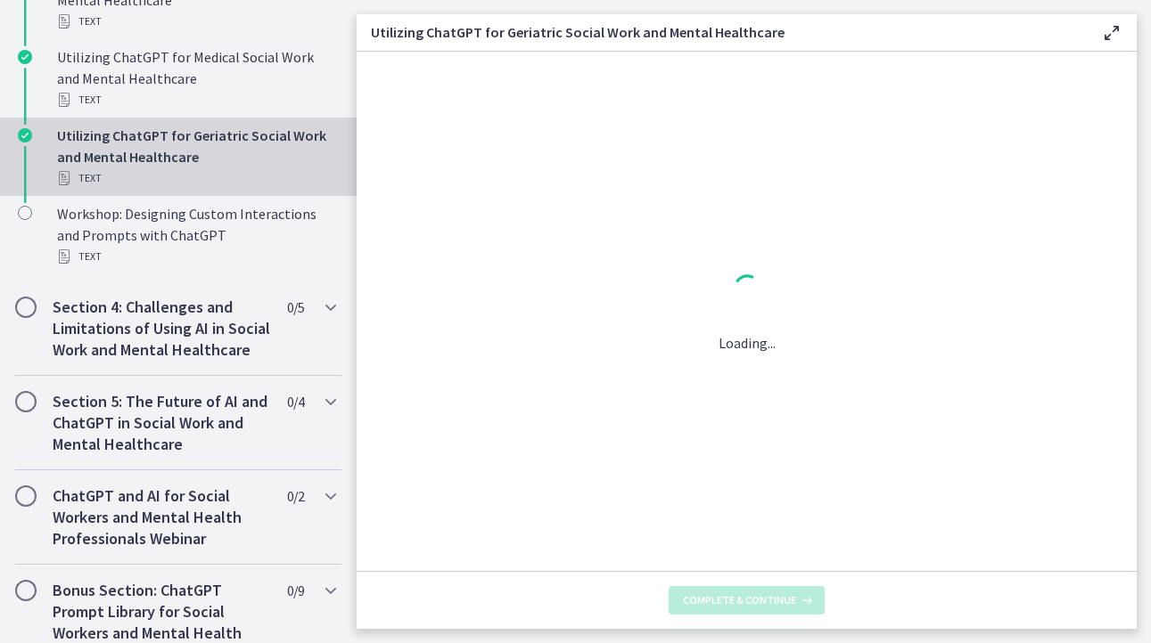
scroll to position [0, 0]
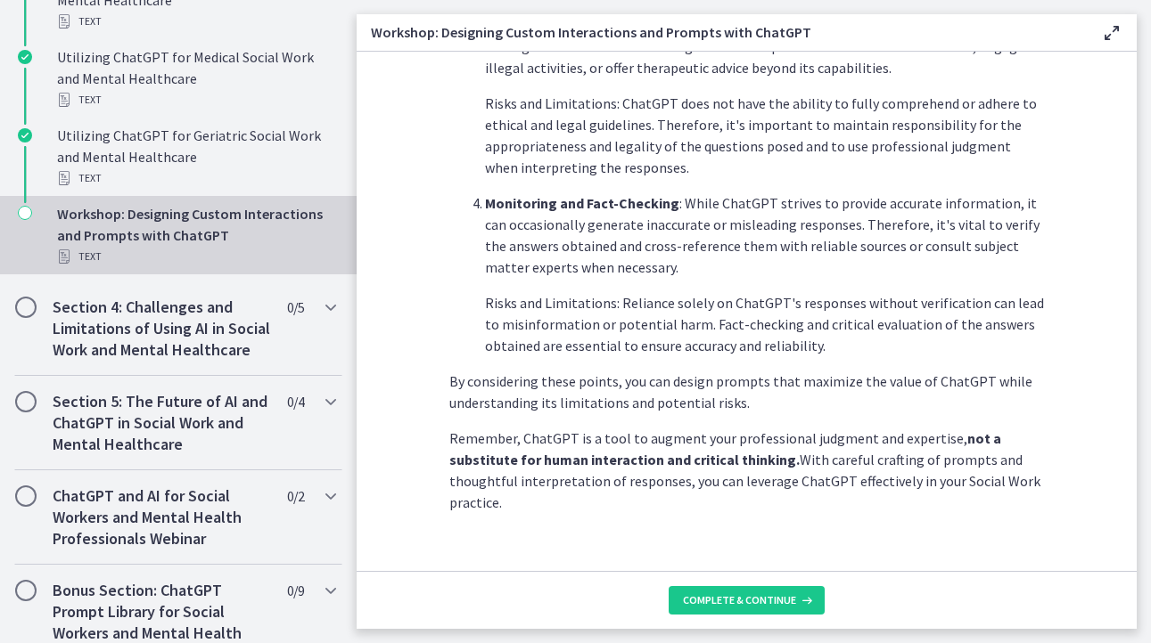
scroll to position [978, 0]
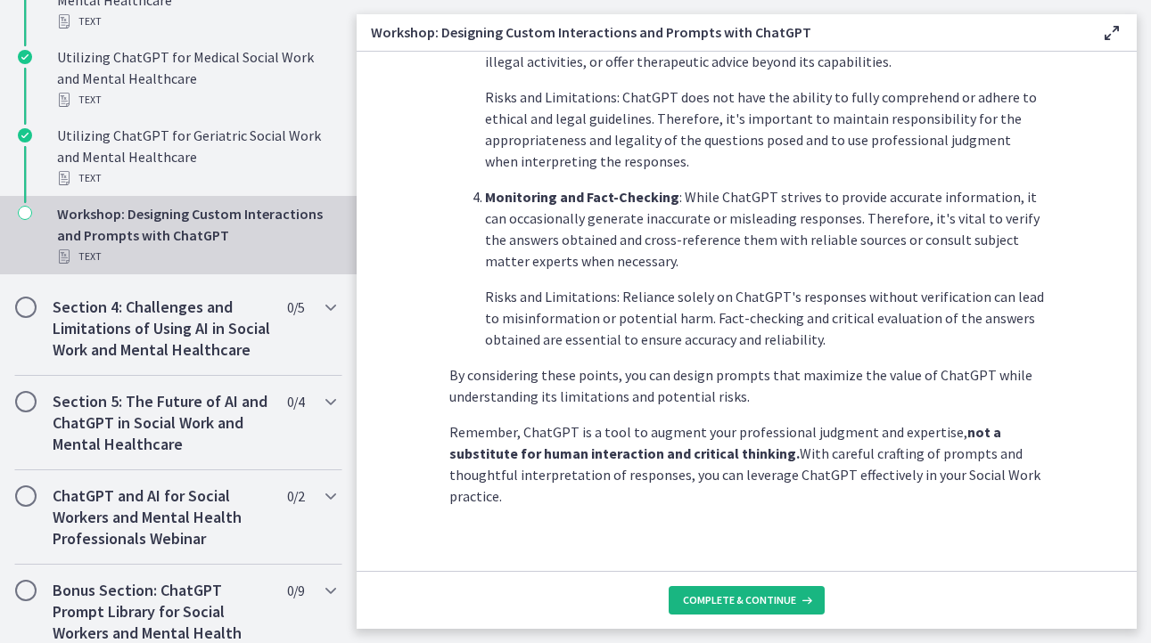
click at [741, 605] on span "Complete & continue" at bounding box center [739, 601] width 113 height 14
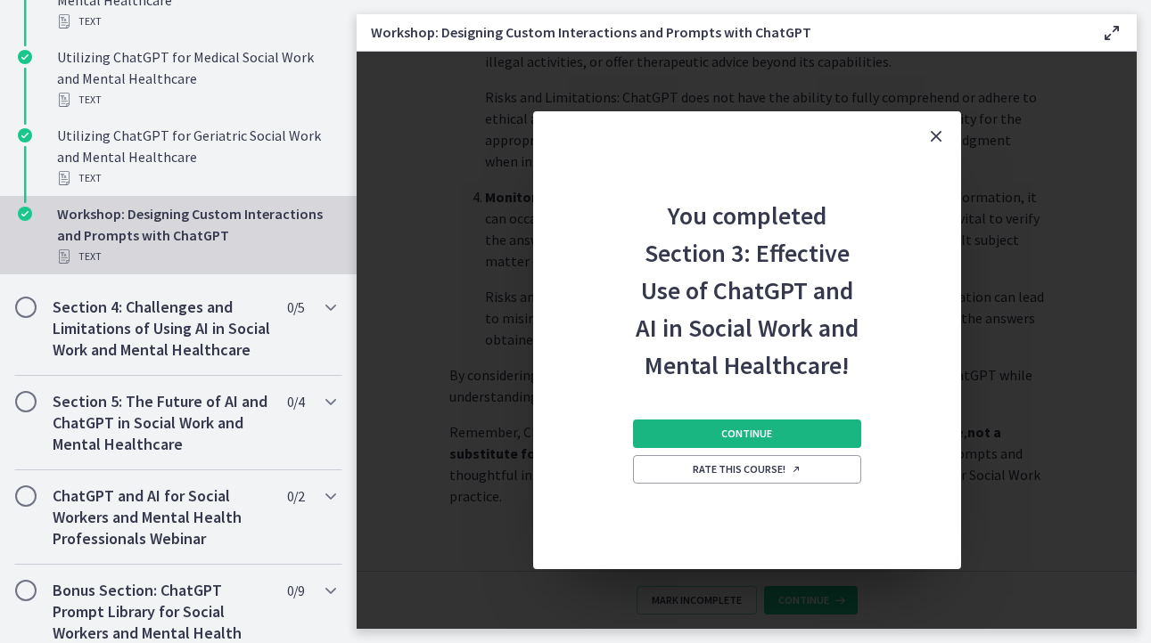
click at [768, 437] on span "Continue" at bounding box center [746, 434] width 51 height 14
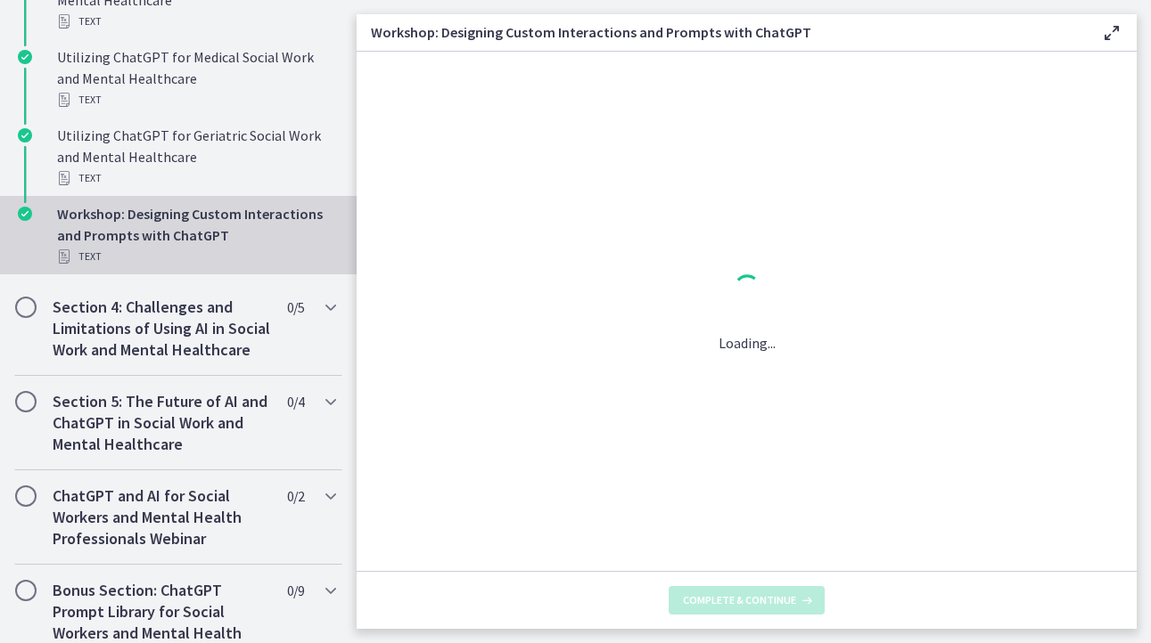
scroll to position [0, 0]
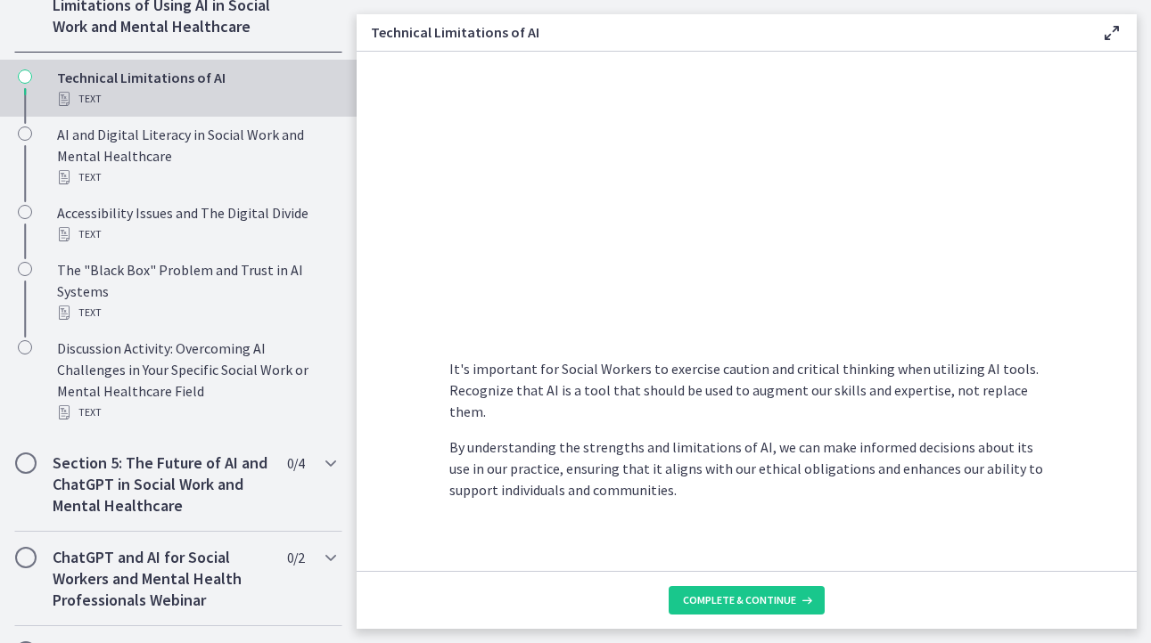
scroll to position [1282, 0]
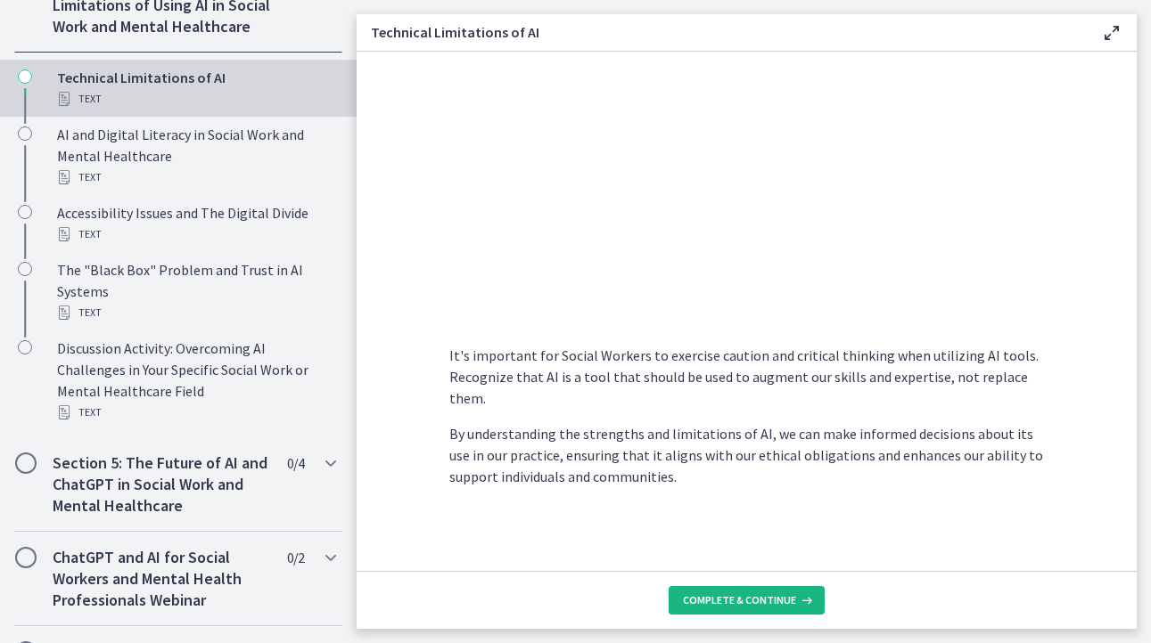
click at [750, 600] on span "Complete & continue" at bounding box center [739, 601] width 113 height 14
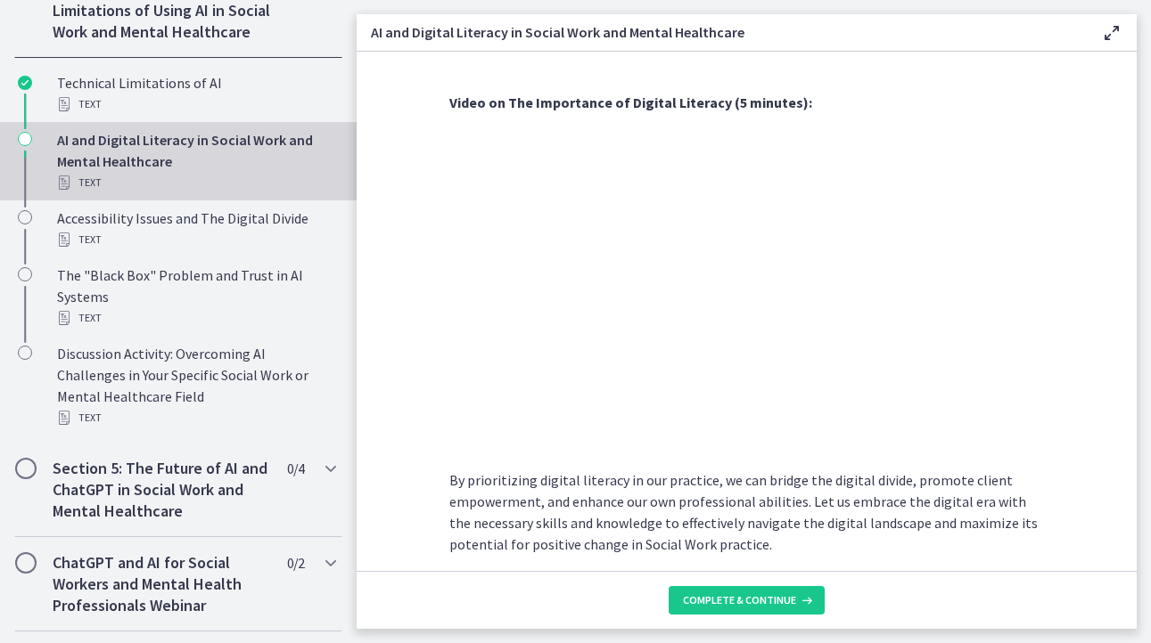
scroll to position [1525, 0]
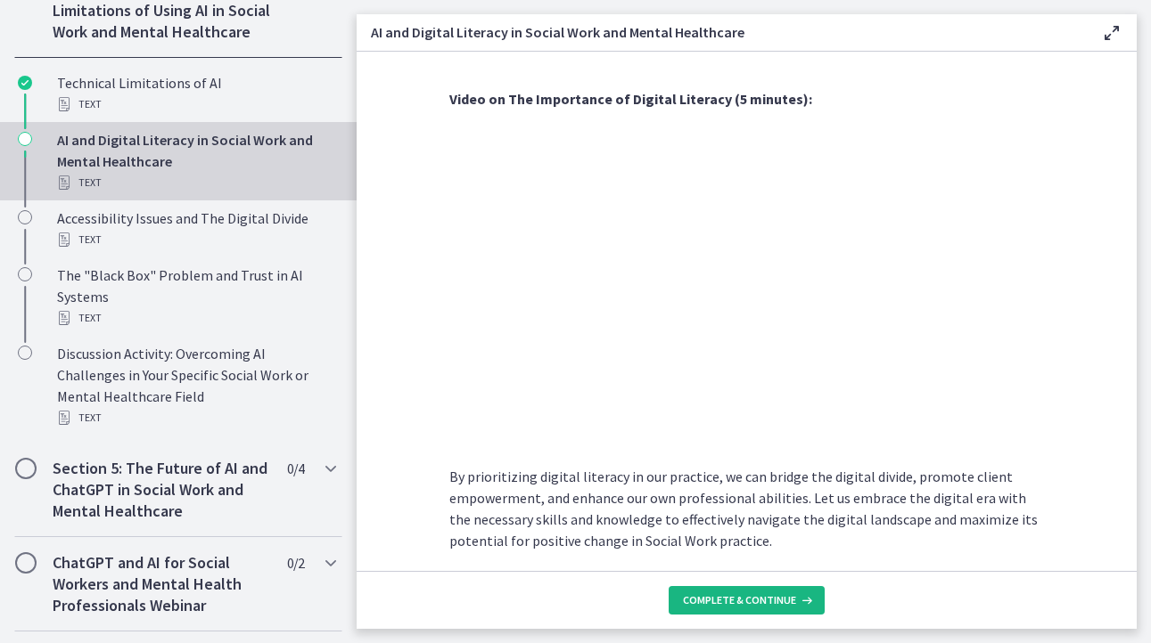
click at [754, 594] on span "Complete & continue" at bounding box center [739, 601] width 113 height 14
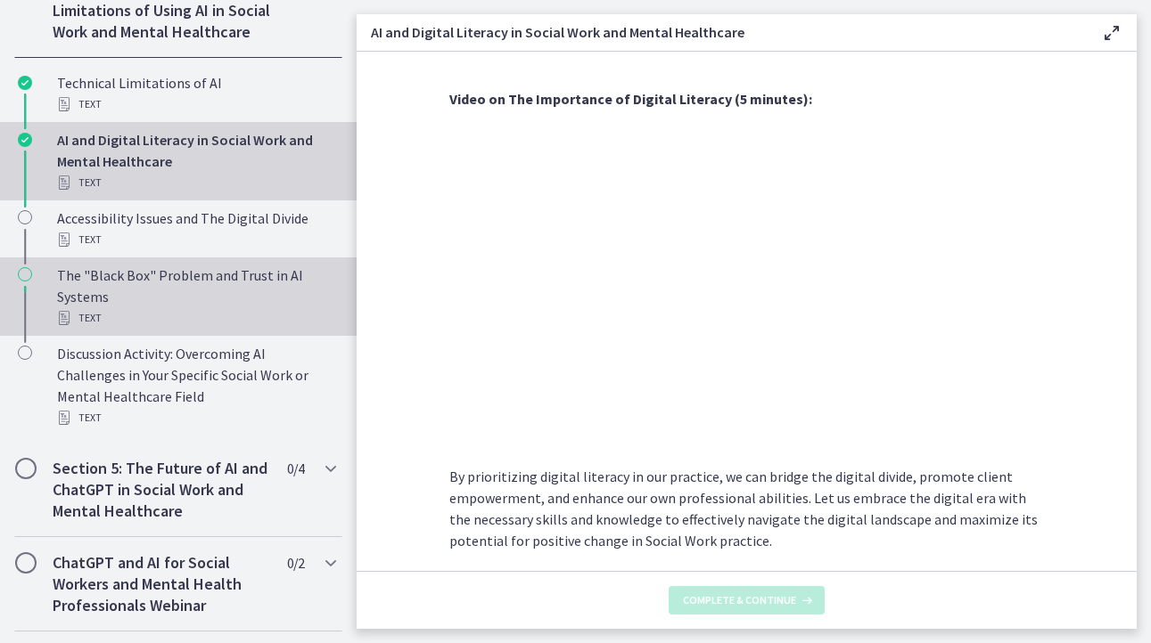
scroll to position [0, 0]
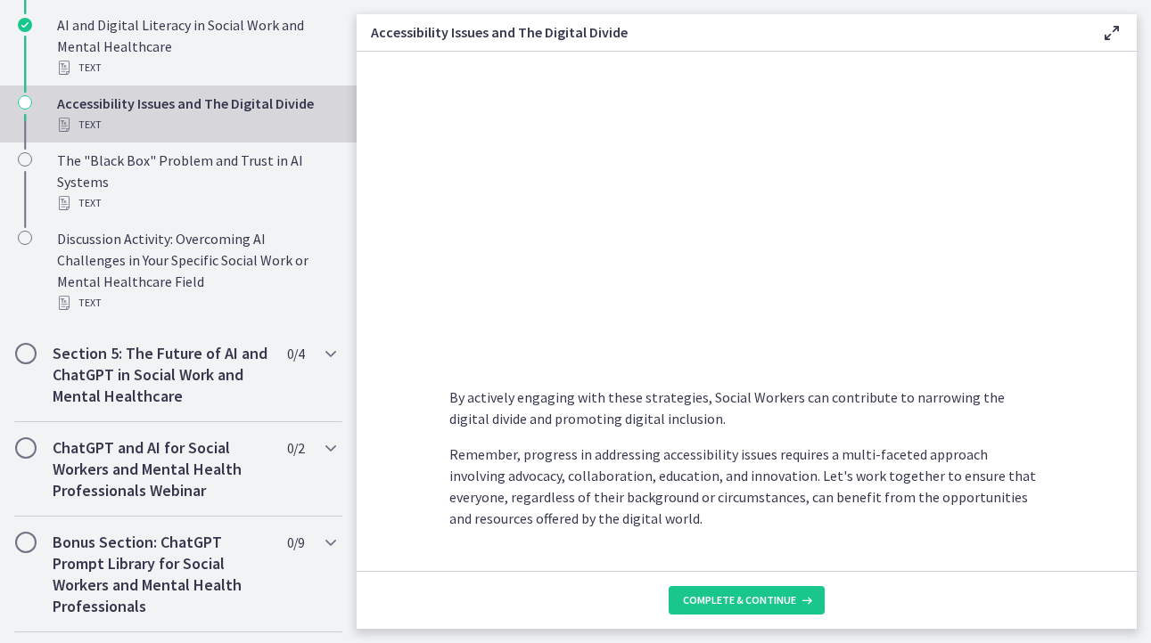
scroll to position [1532, 0]
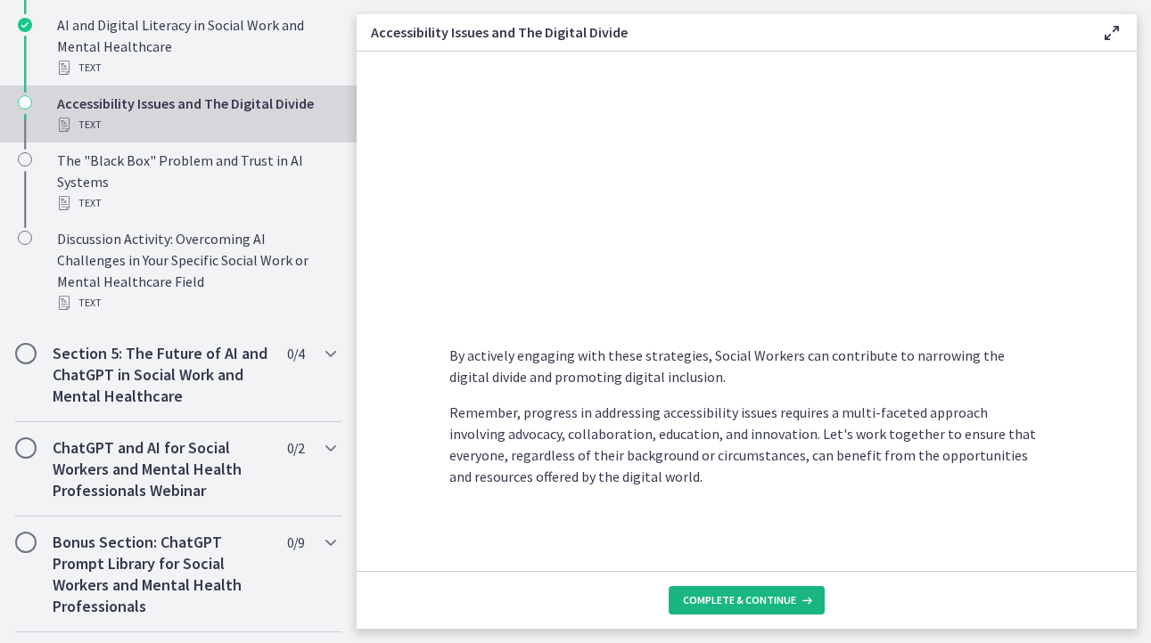
click at [768, 594] on span "Complete & continue" at bounding box center [739, 601] width 113 height 14
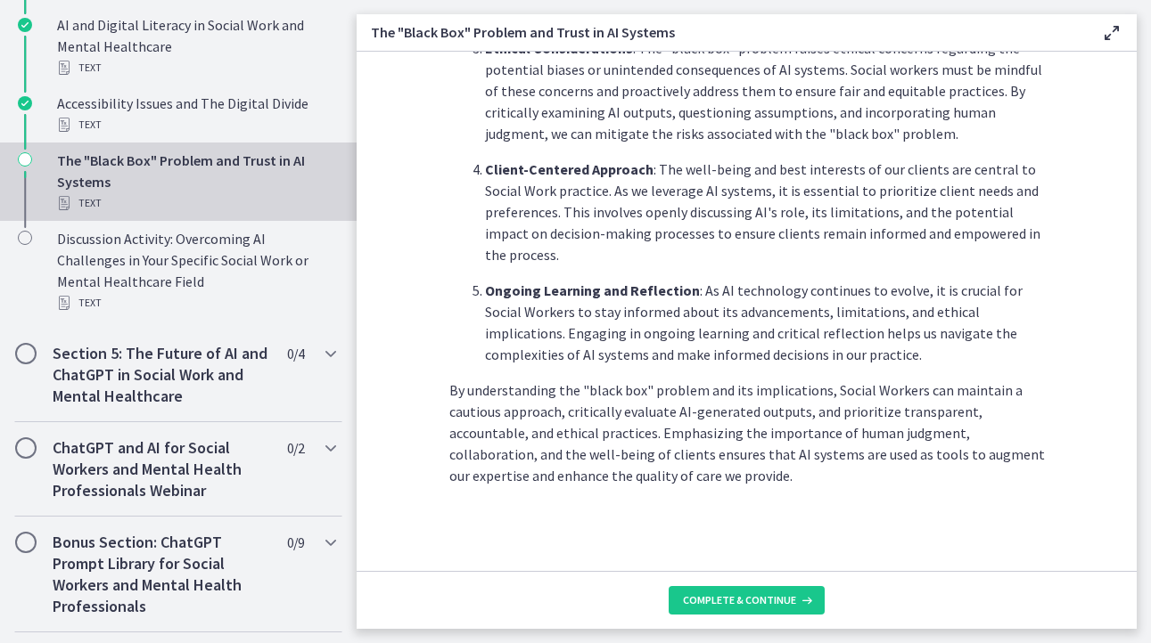
scroll to position [892, 0]
click at [733, 593] on button "Complete & continue" at bounding box center [746, 600] width 156 height 29
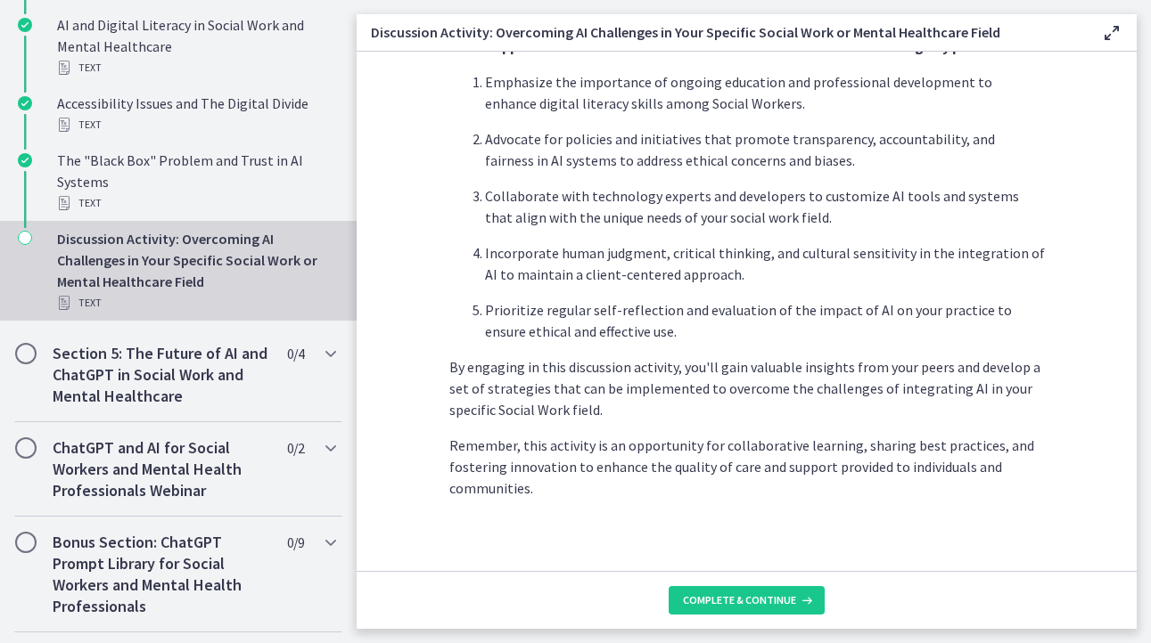
scroll to position [1106, 0]
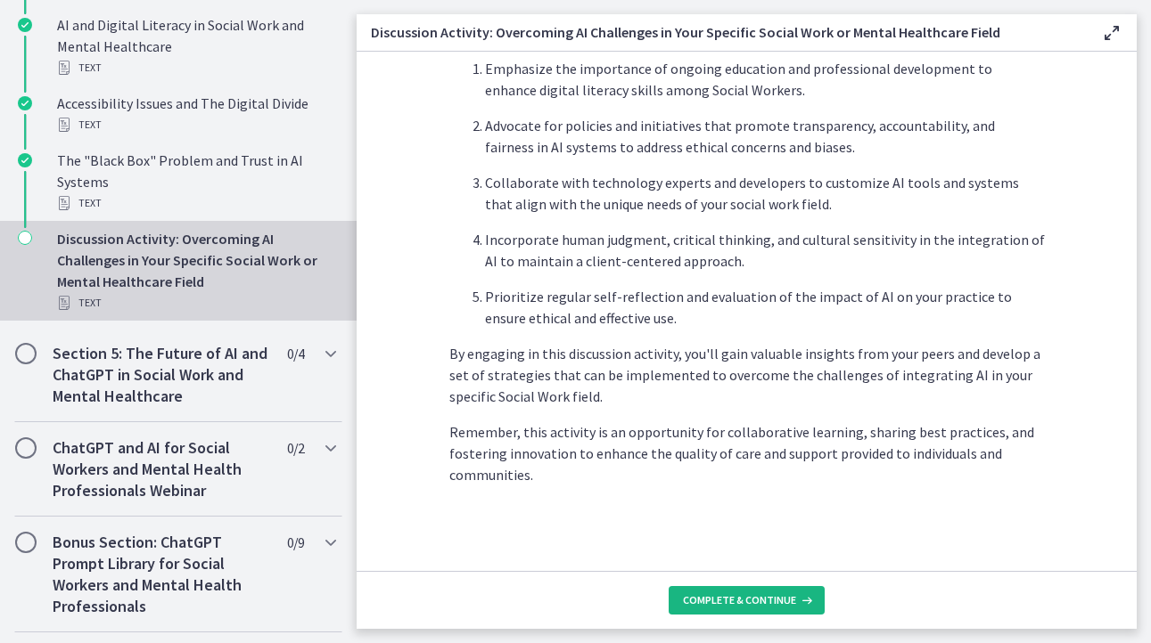
click at [711, 599] on span "Complete & continue" at bounding box center [739, 601] width 113 height 14
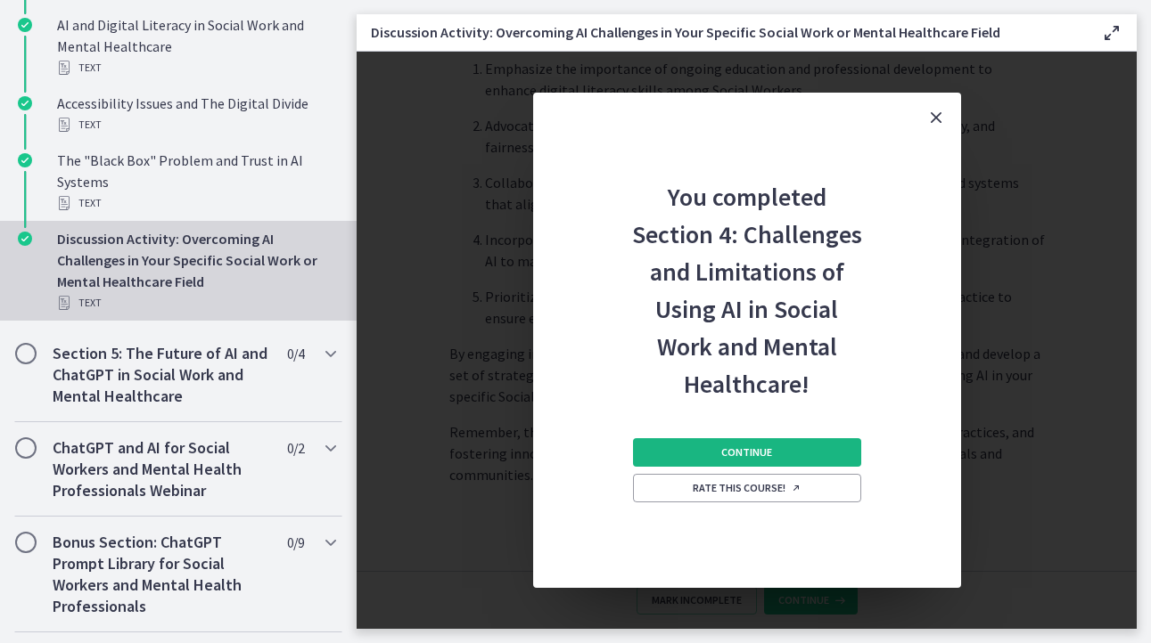
click at [740, 445] on button "Continue" at bounding box center [747, 452] width 228 height 29
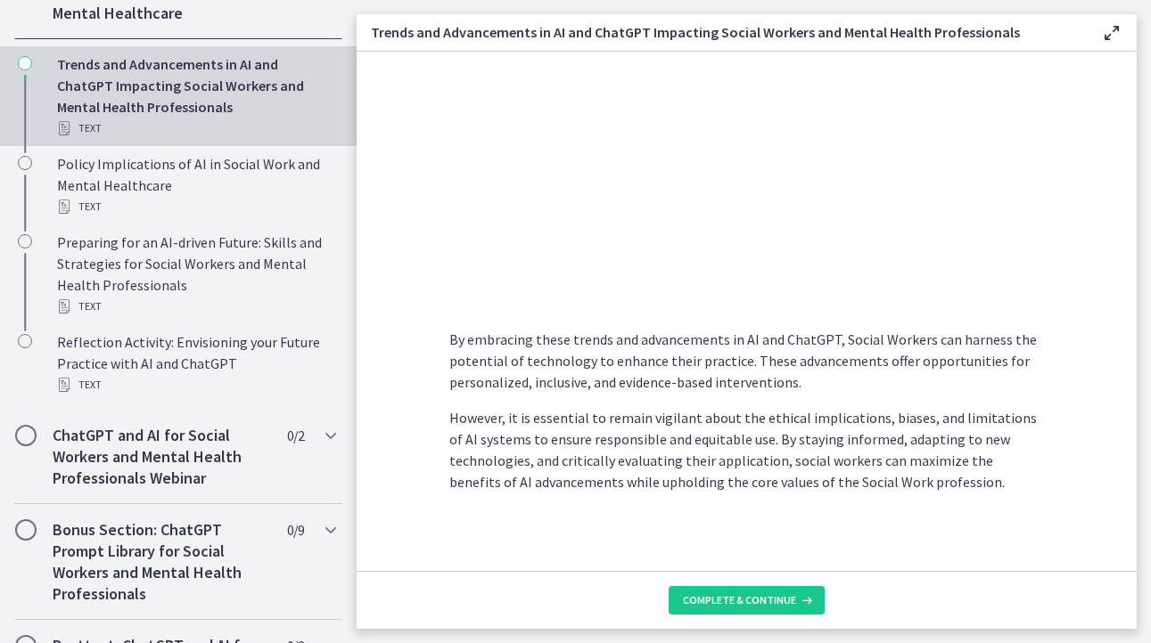
scroll to position [1454, 0]
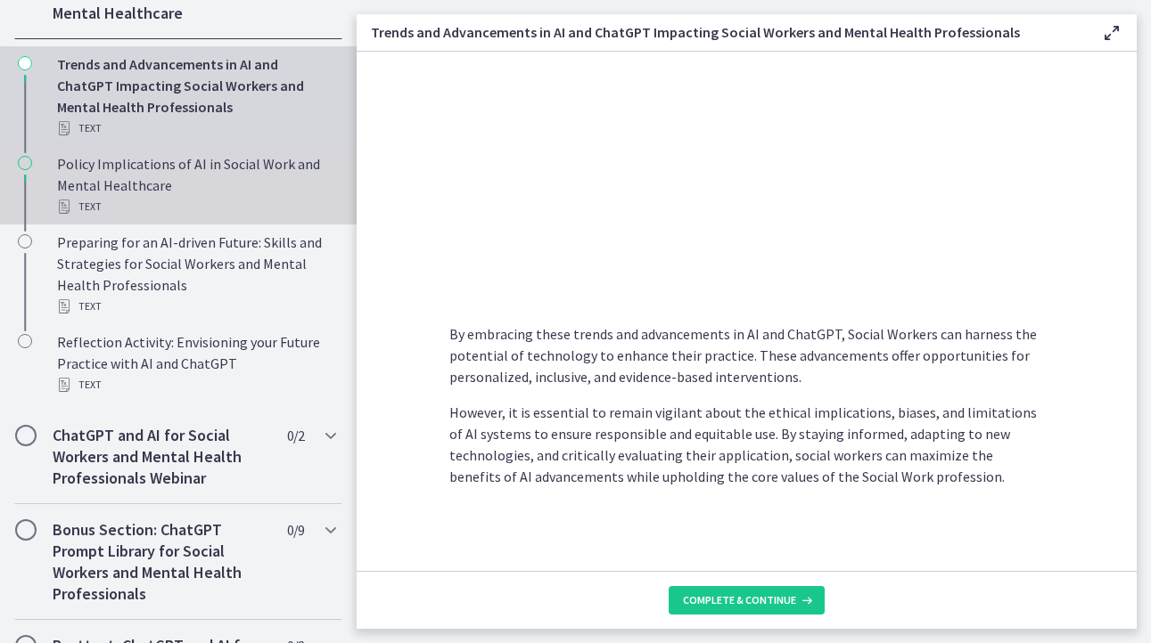
click at [126, 207] on div "Policy Implications of AI in Social Work and Mental Healthcare Text" at bounding box center [196, 185] width 278 height 64
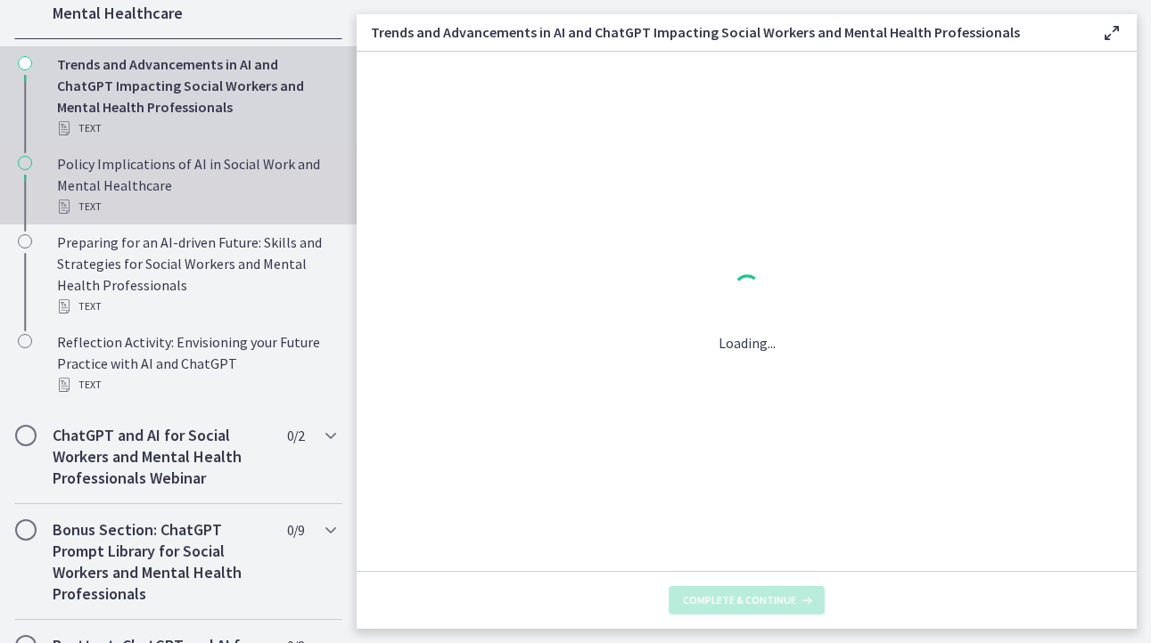
scroll to position [0, 0]
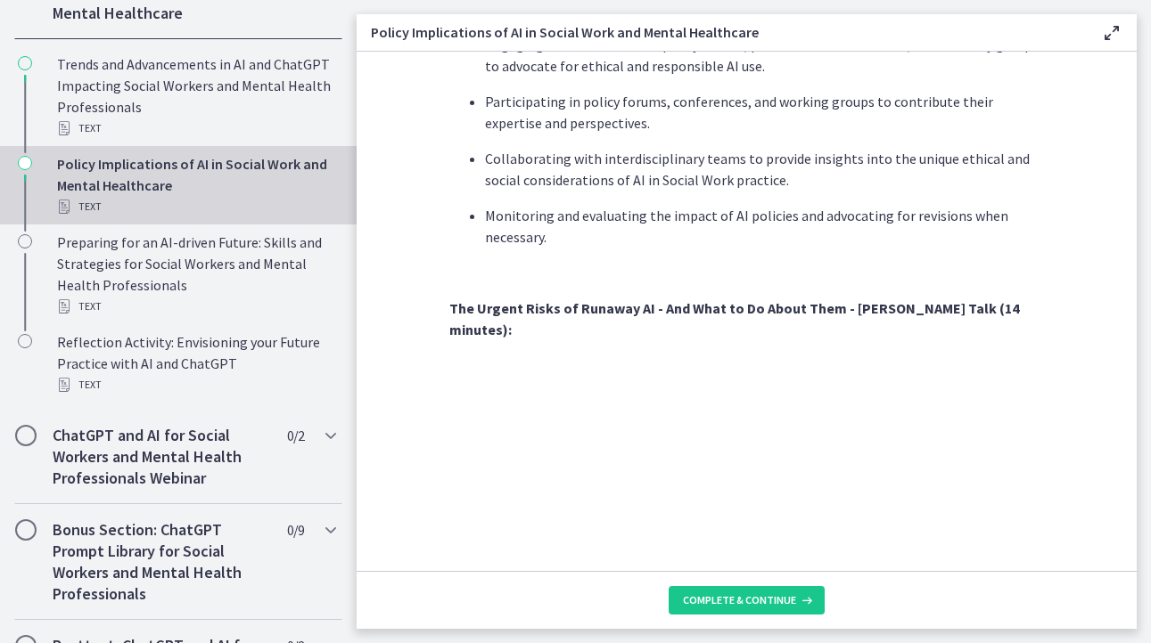
scroll to position [1515, 0]
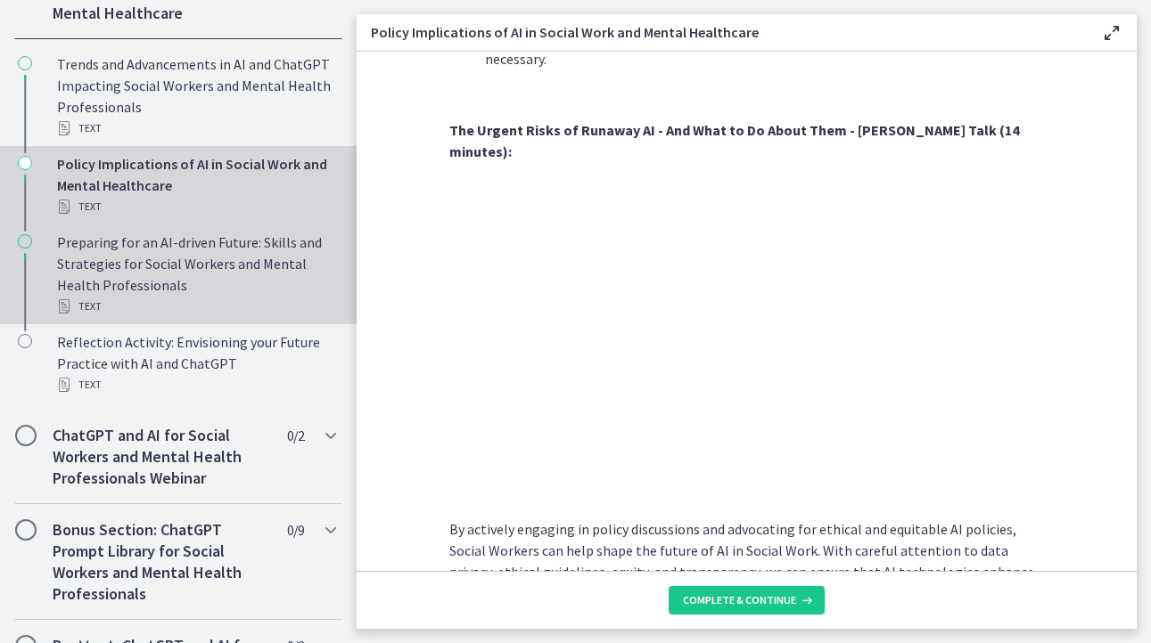
click at [143, 306] on div "Preparing for an AI-driven Future: Skills and Strategies for Social Workers and…" at bounding box center [196, 275] width 278 height 86
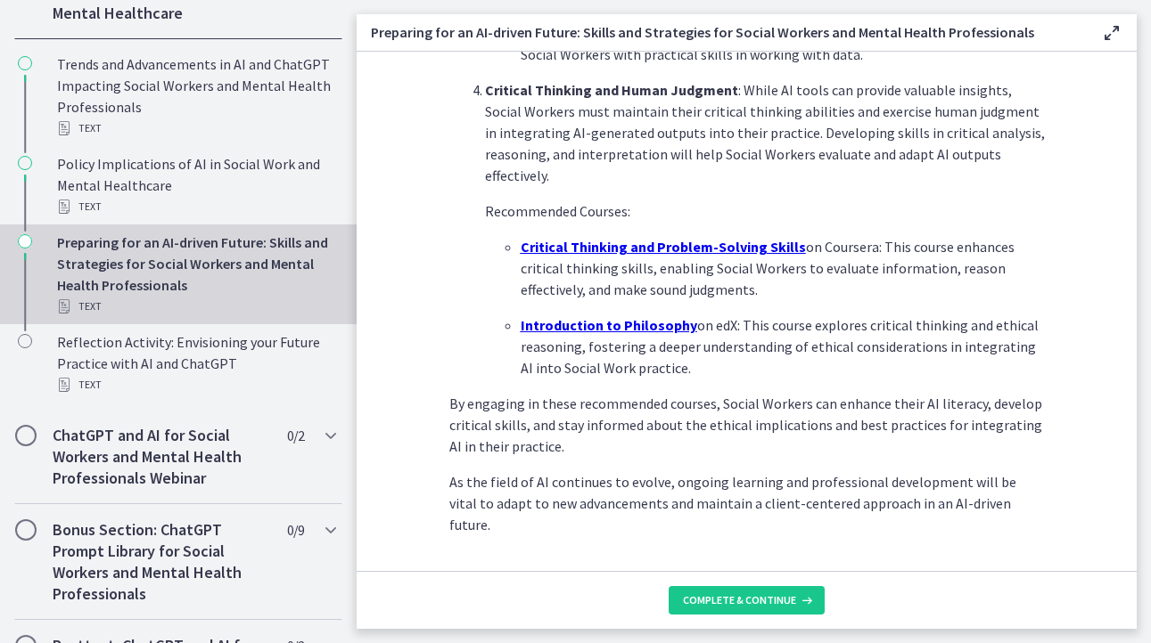
scroll to position [1277, 0]
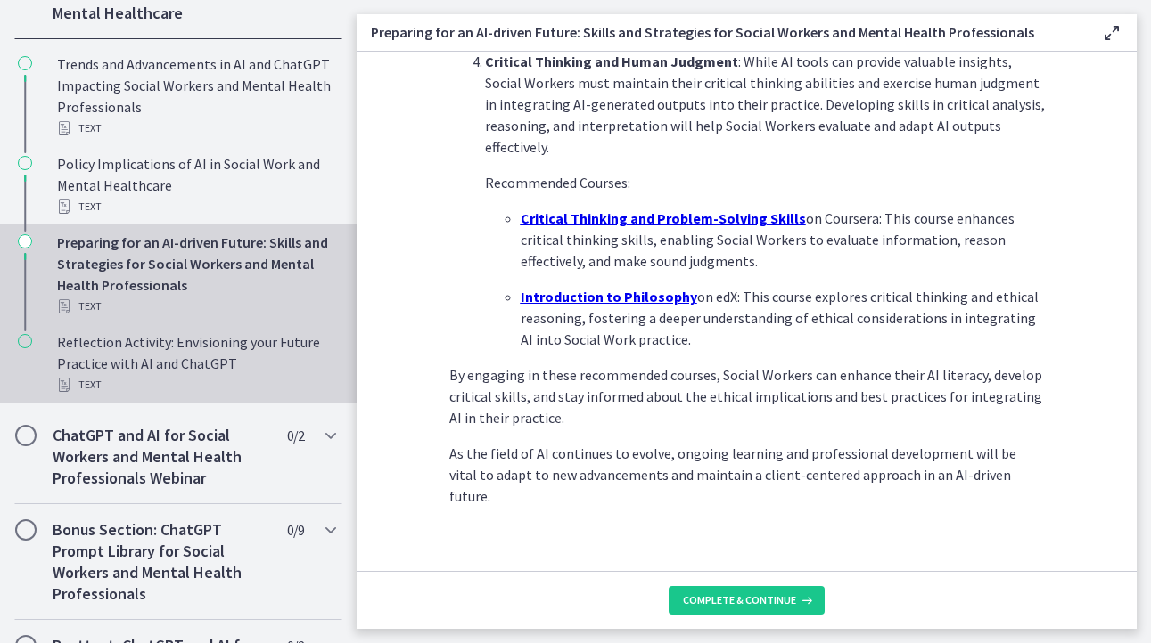
click at [174, 385] on div "Reflection Activity: Envisioning your Future Practice with AI and ChatGPT Text" at bounding box center [196, 364] width 278 height 64
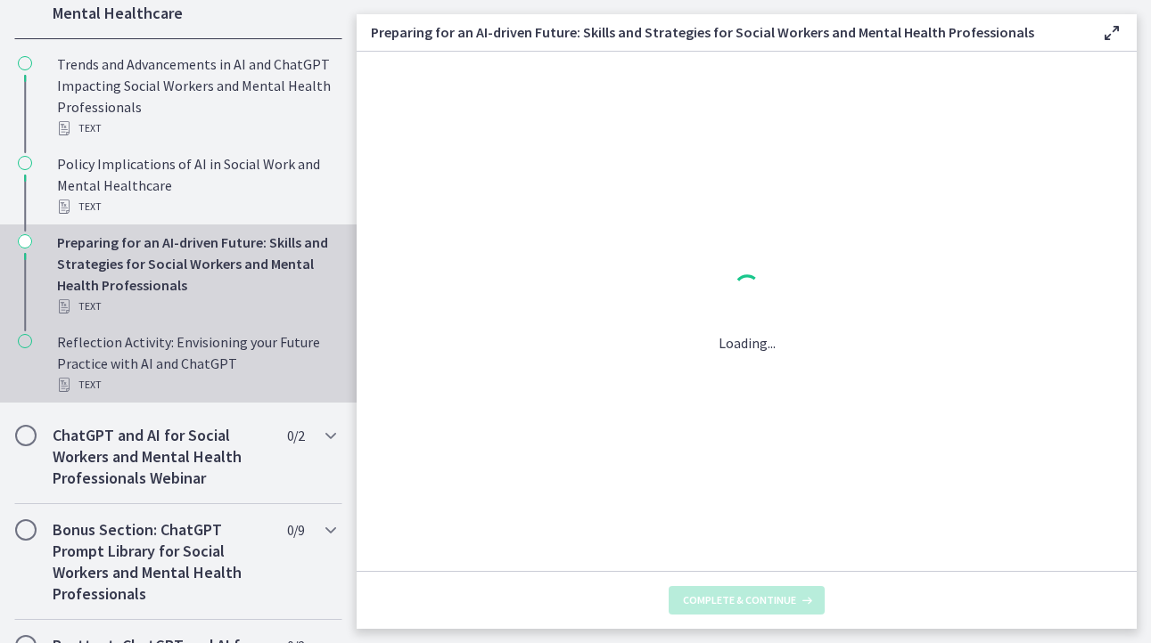
scroll to position [0, 0]
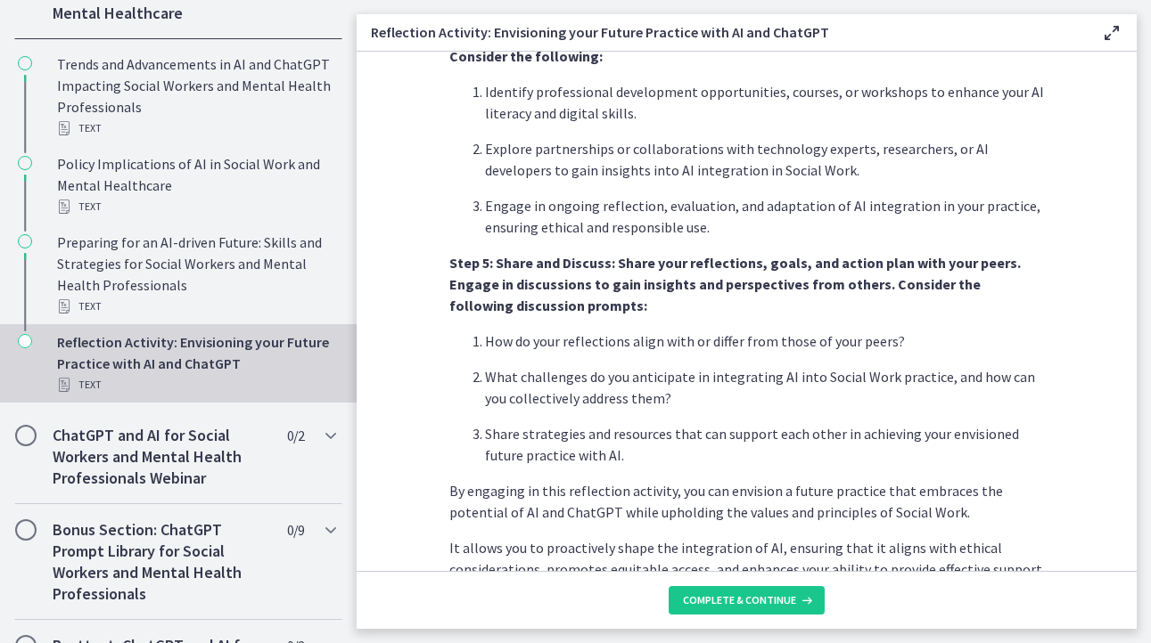
scroll to position [1520, 0]
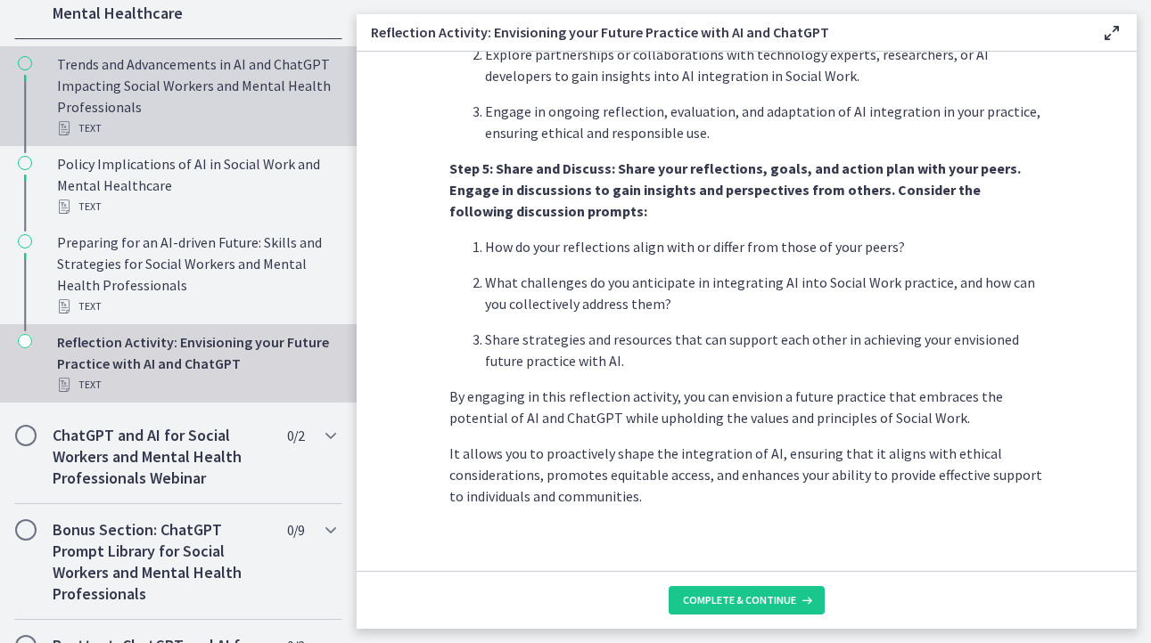
click at [140, 117] on div "Trends and Advancements in AI and ChatGPT Impacting Social Workers and Mental H…" at bounding box center [196, 96] width 278 height 86
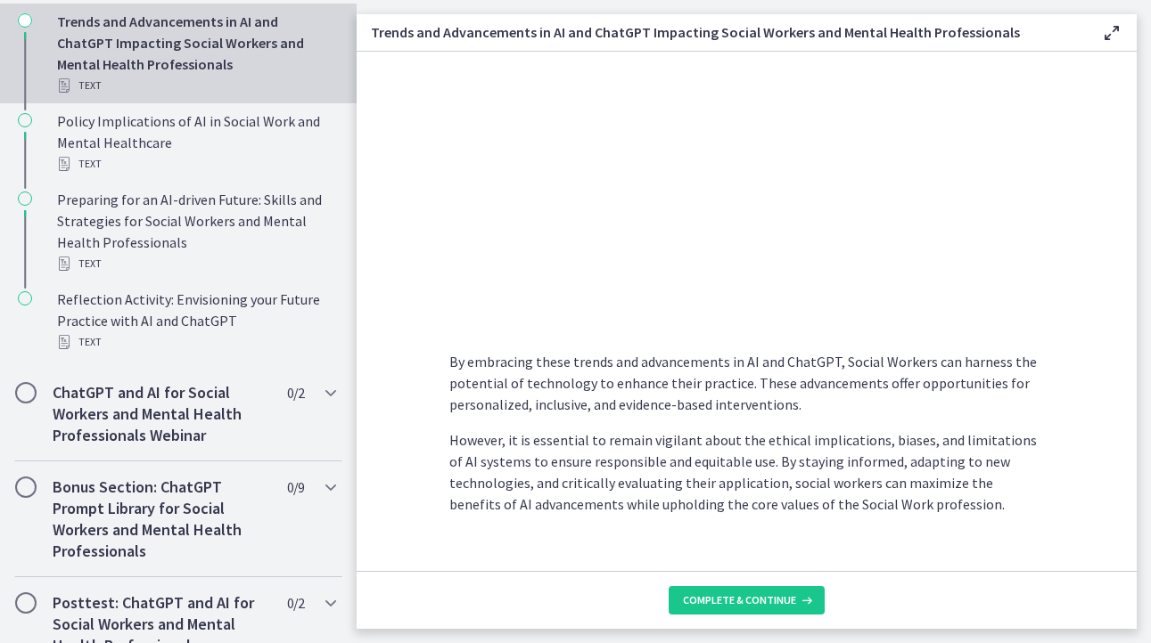
scroll to position [1337, 0]
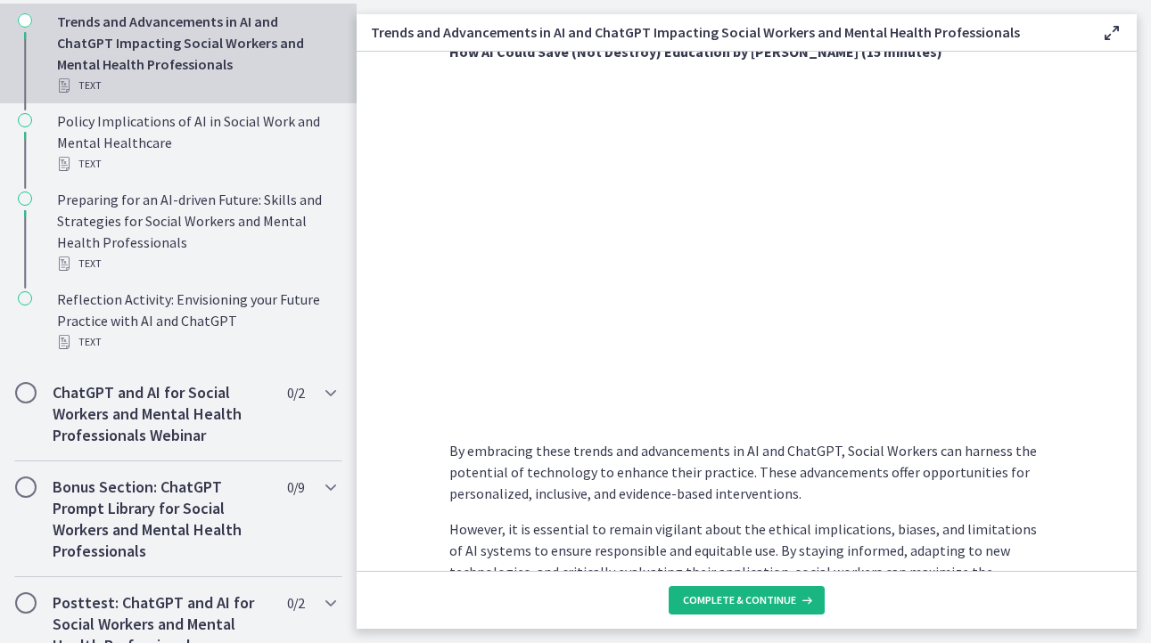
click at [746, 597] on span "Complete & continue" at bounding box center [739, 601] width 113 height 14
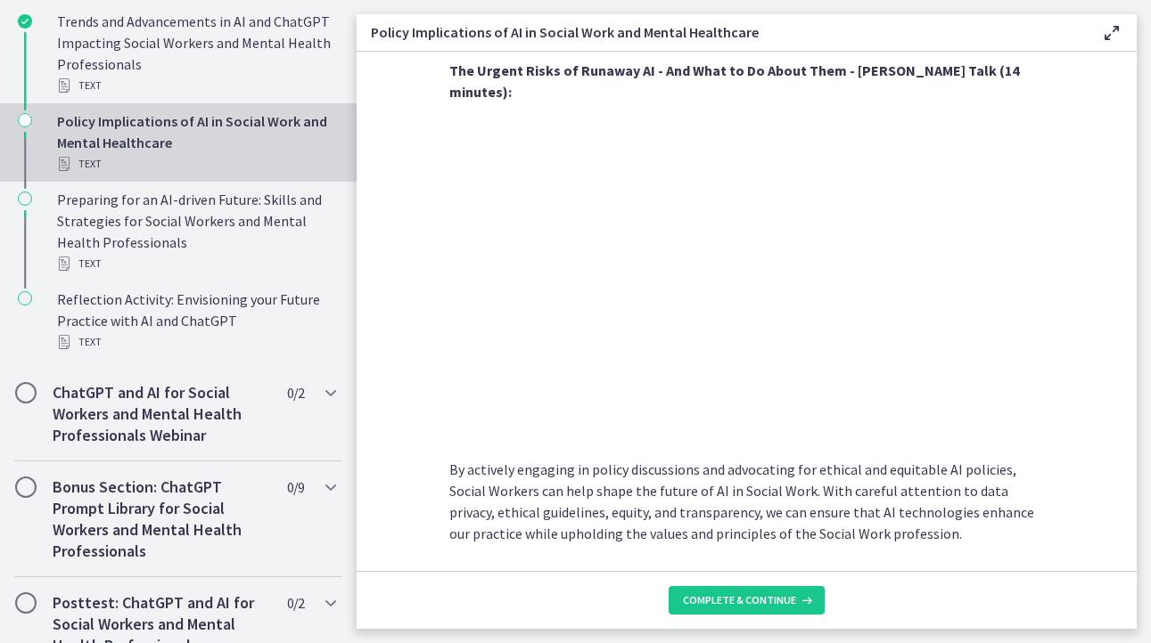
scroll to position [1589, 0]
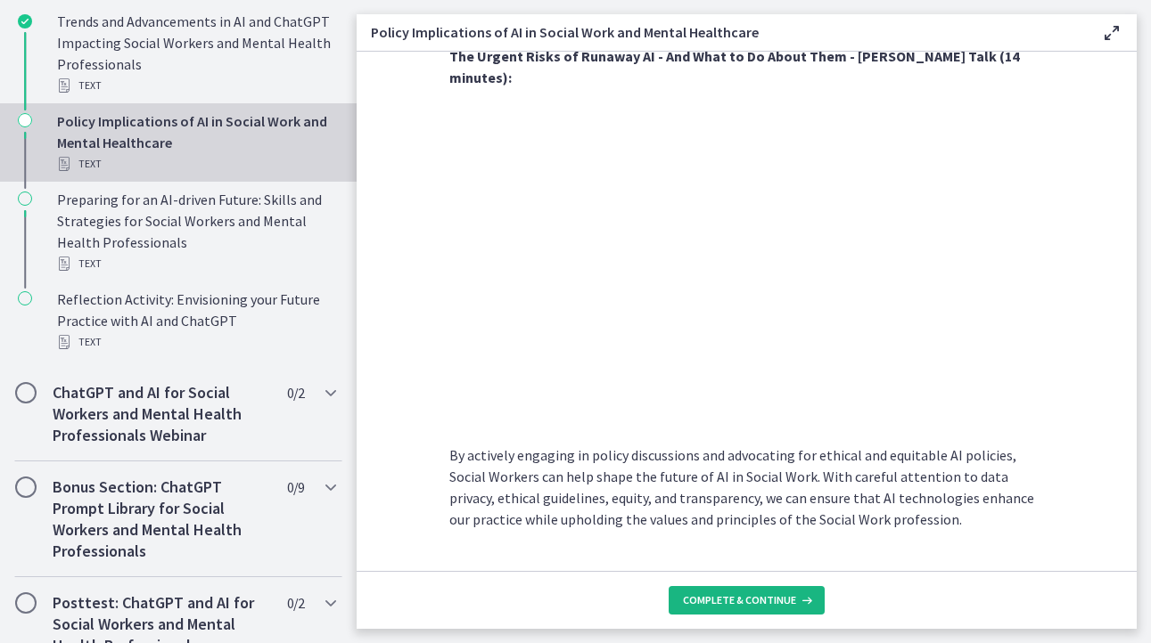
click at [730, 595] on span "Complete & continue" at bounding box center [739, 601] width 113 height 14
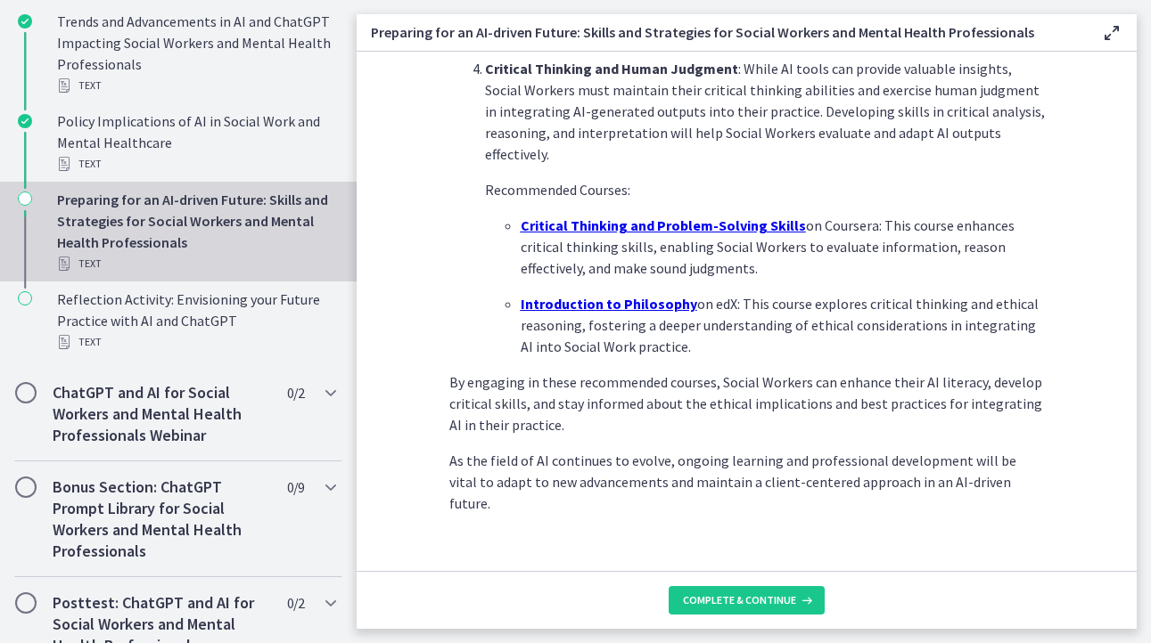
scroll to position [1277, 0]
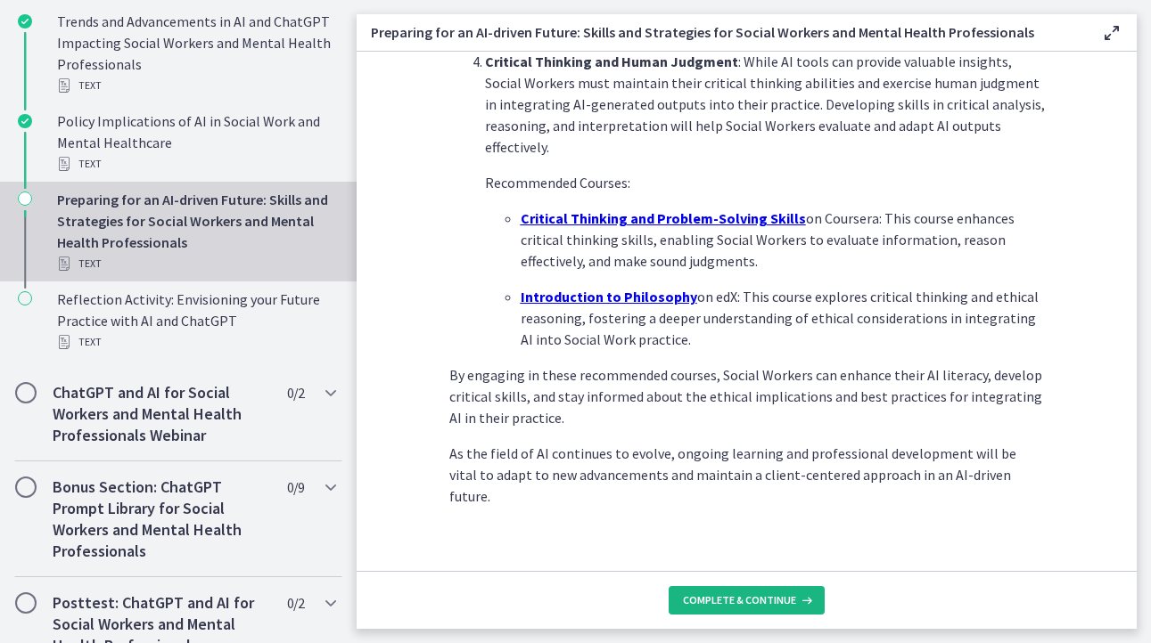
click at [726, 591] on button "Complete & continue" at bounding box center [746, 600] width 156 height 29
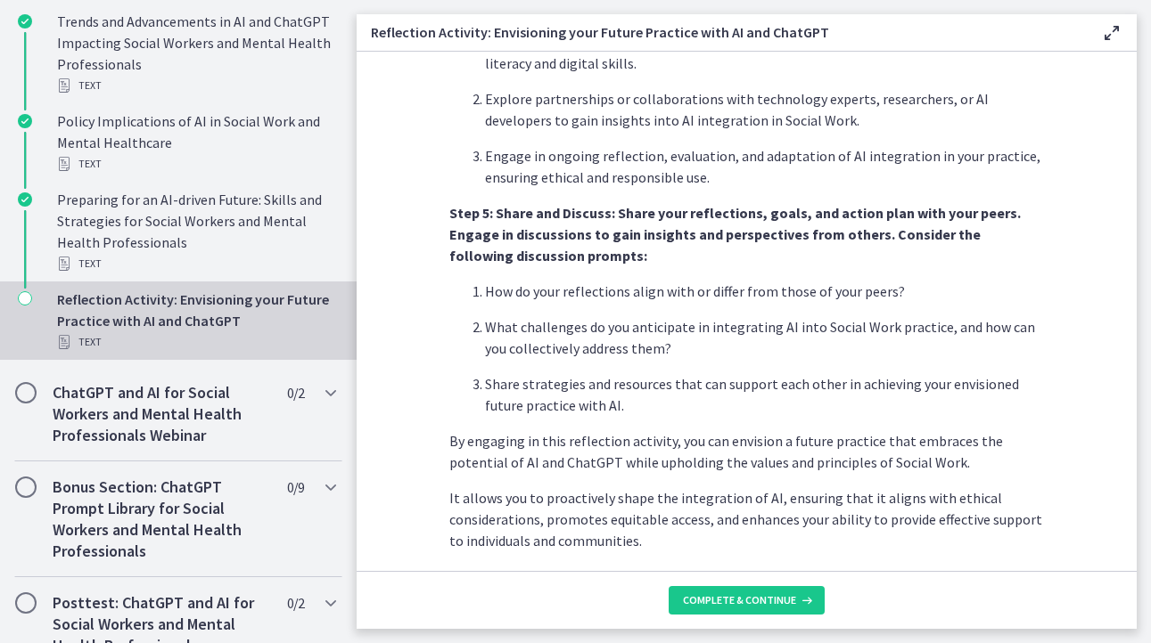
scroll to position [1520, 0]
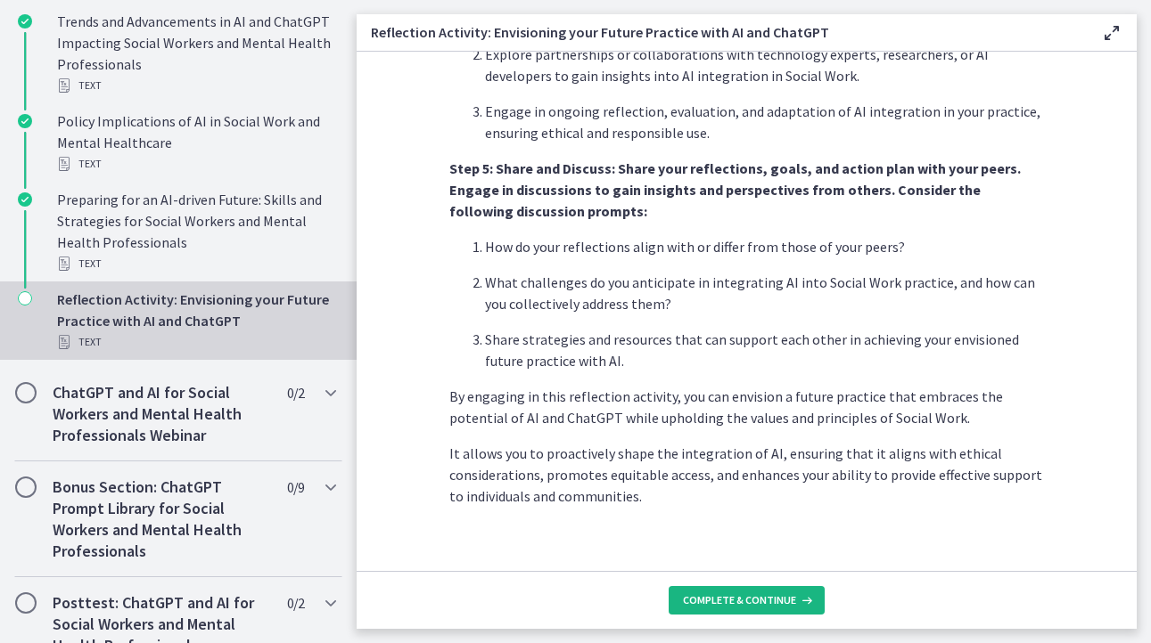
click at [725, 594] on span "Complete & continue" at bounding box center [739, 601] width 113 height 14
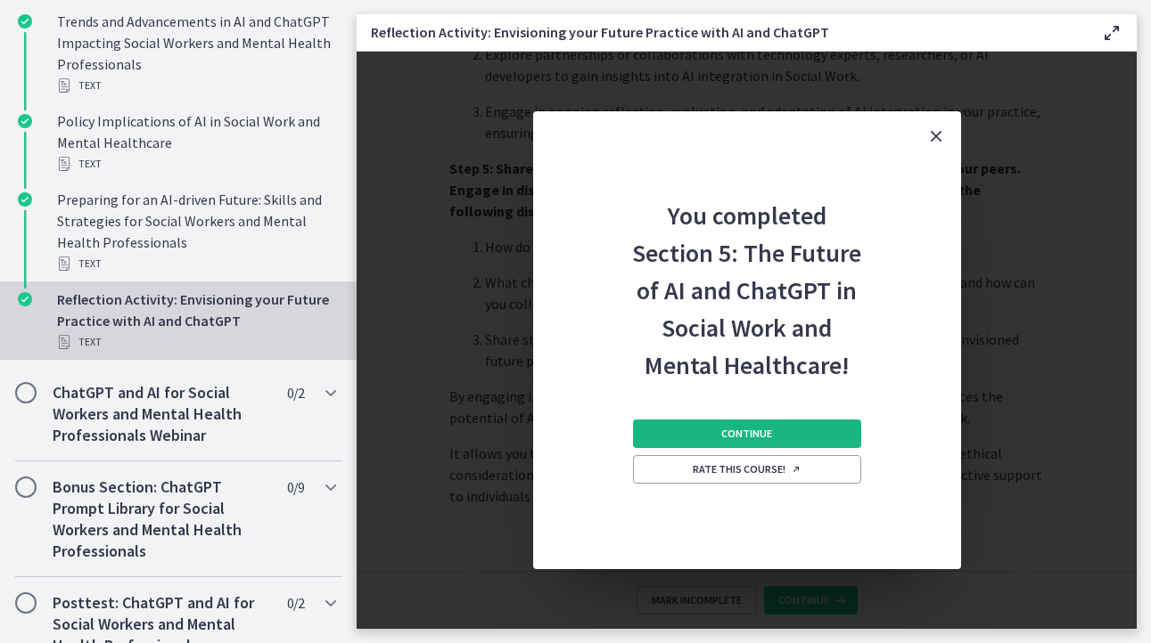
click at [736, 435] on span "Continue" at bounding box center [746, 434] width 51 height 14
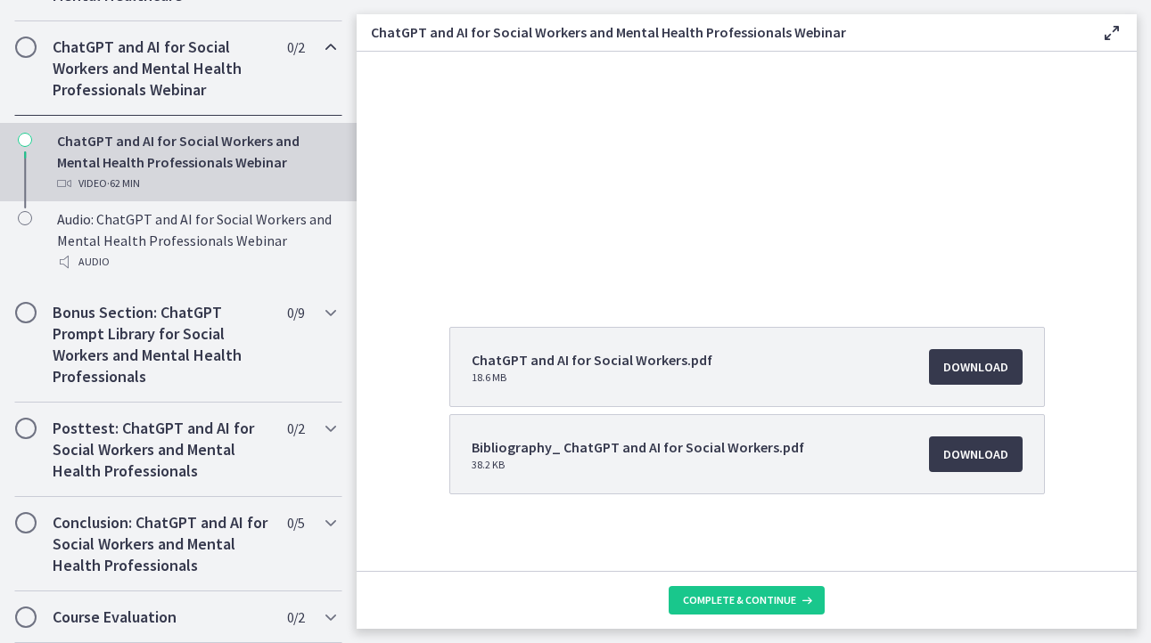
scroll to position [178, 0]
click at [981, 361] on span "Download Opens in a new window" at bounding box center [975, 366] width 65 height 21
click at [978, 457] on span "Download Opens in a new window" at bounding box center [975, 453] width 65 height 21
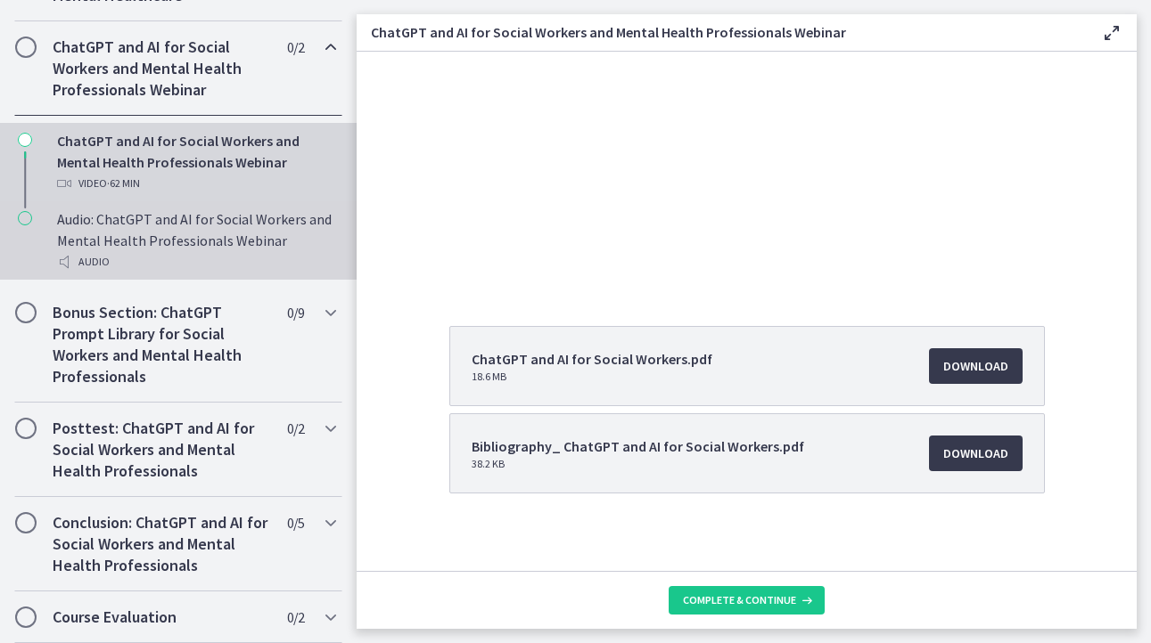
click at [192, 236] on div "Audio: ChatGPT and AI for Social Workers and Mental Health Professionals Webina…" at bounding box center [196, 241] width 278 height 64
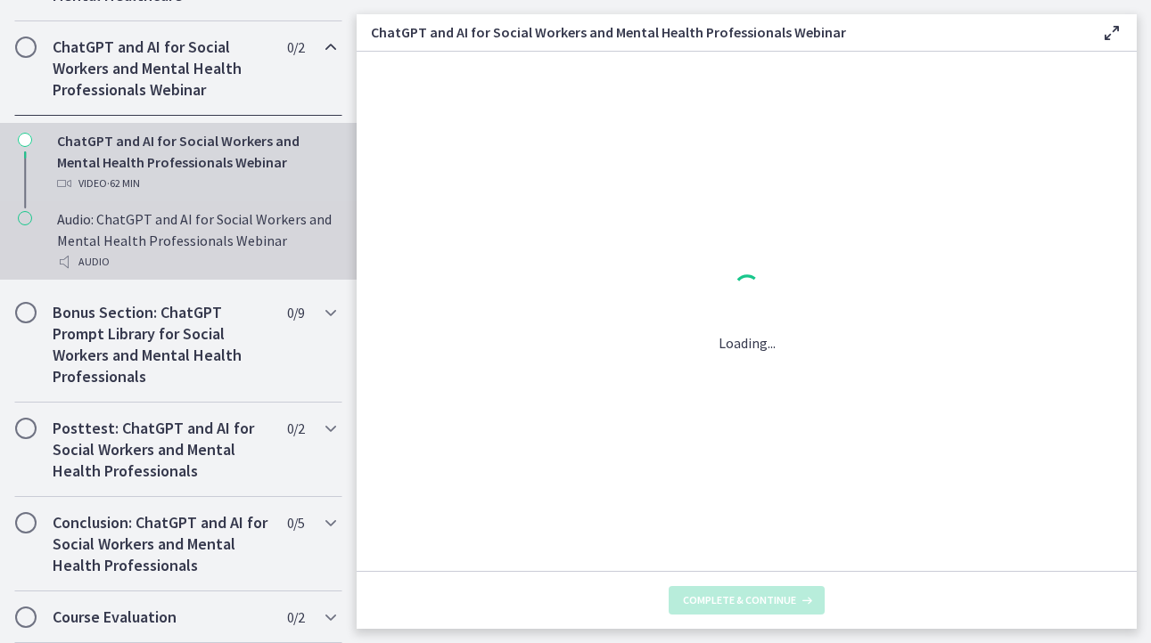
scroll to position [0, 0]
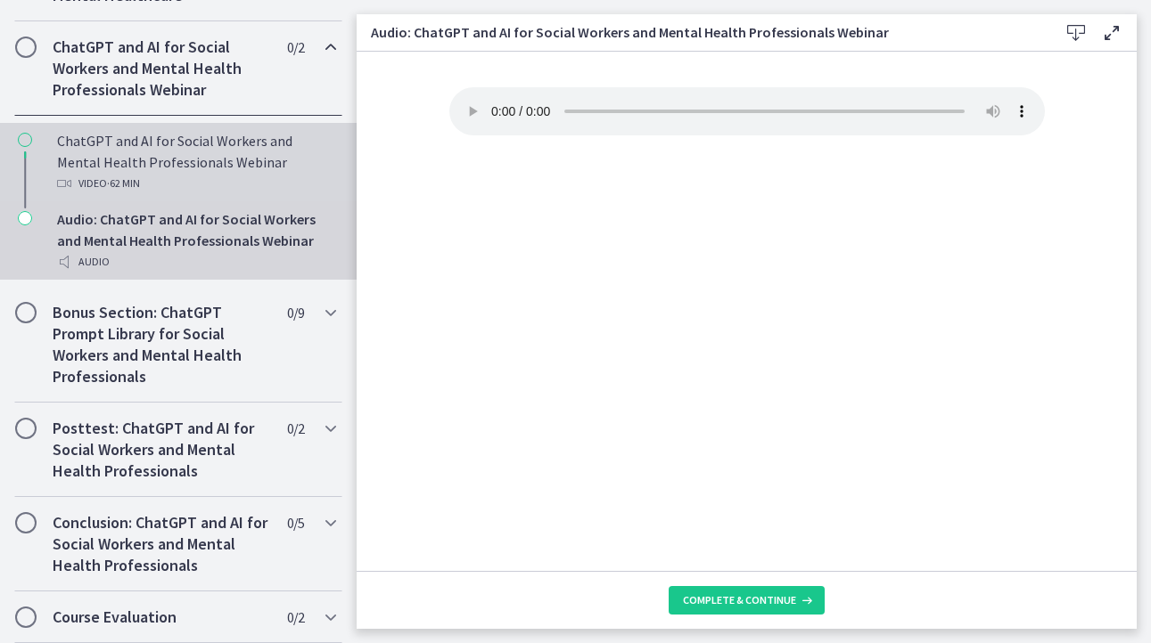
click at [147, 176] on div "Video · 62 min" at bounding box center [196, 183] width 278 height 21
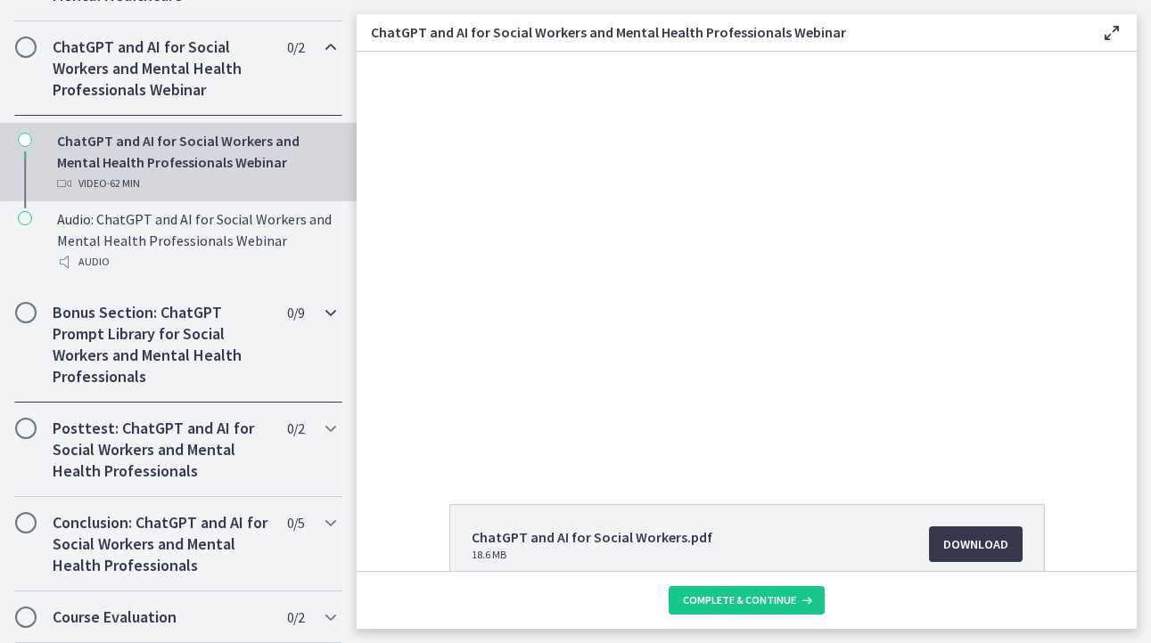
click at [160, 354] on h2 "Bonus Section: ChatGPT Prompt Library for Social Workers and Mental Health Prof…" at bounding box center [161, 345] width 217 height 86
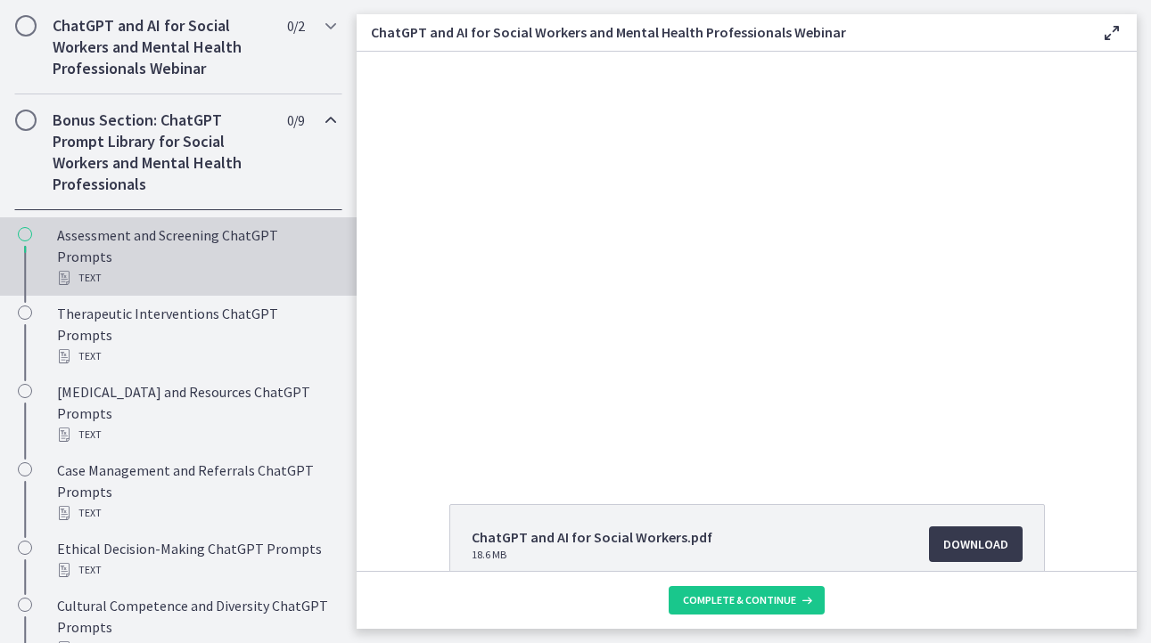
click at [171, 278] on div "Assessment and Screening ChatGPT Prompts Text" at bounding box center [196, 257] width 278 height 64
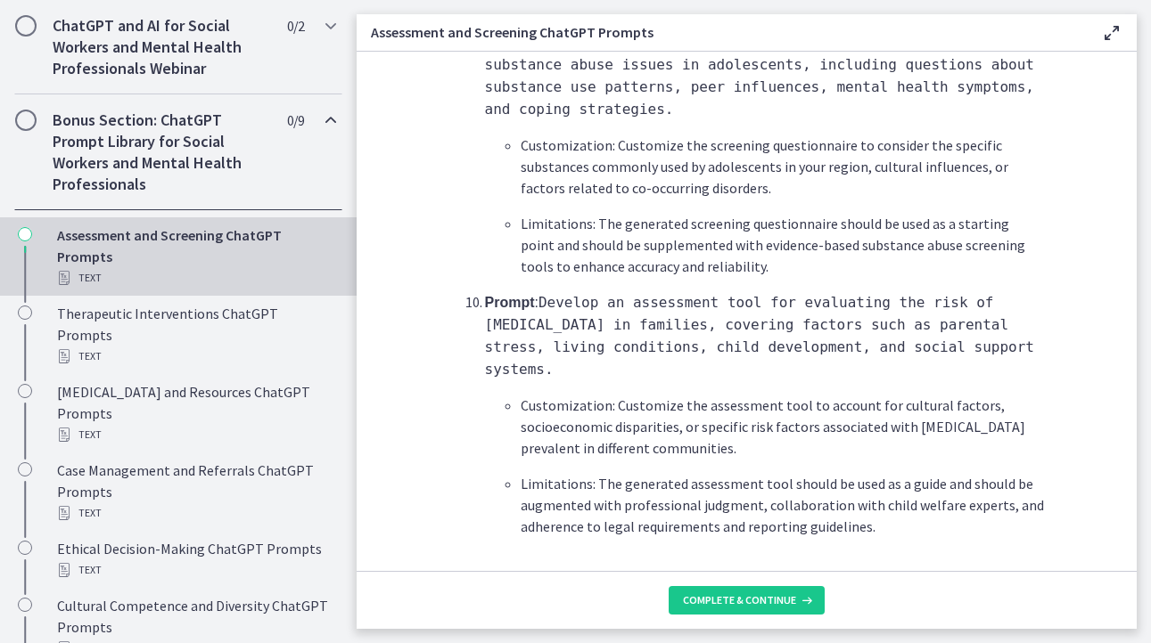
scroll to position [2706, 0]
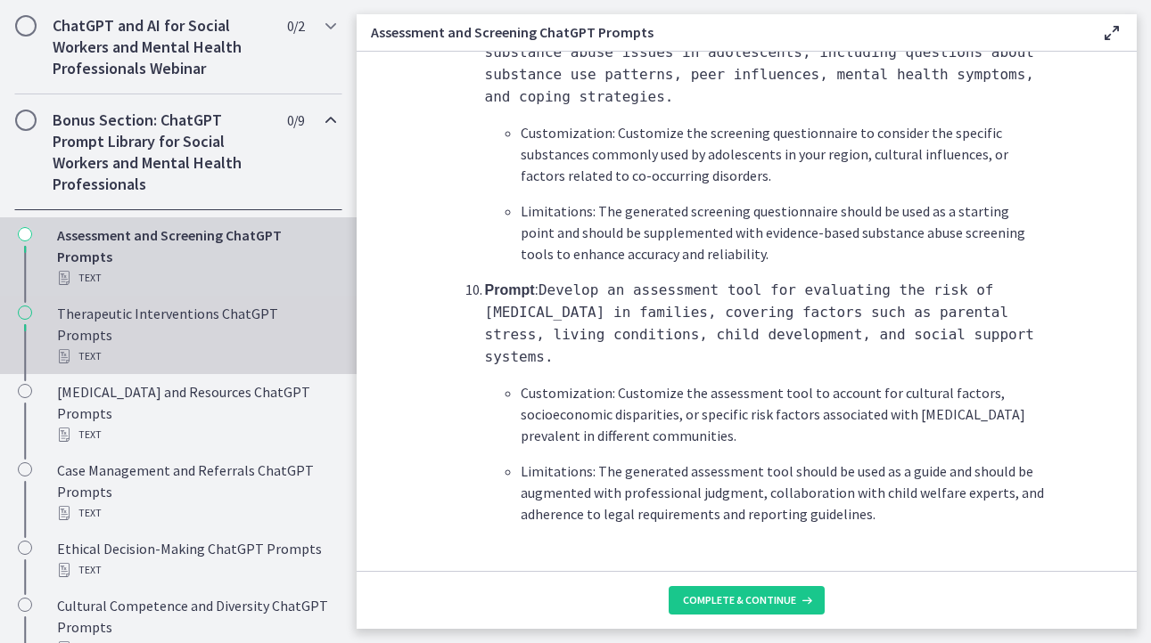
click at [159, 352] on div "Text" at bounding box center [196, 356] width 278 height 21
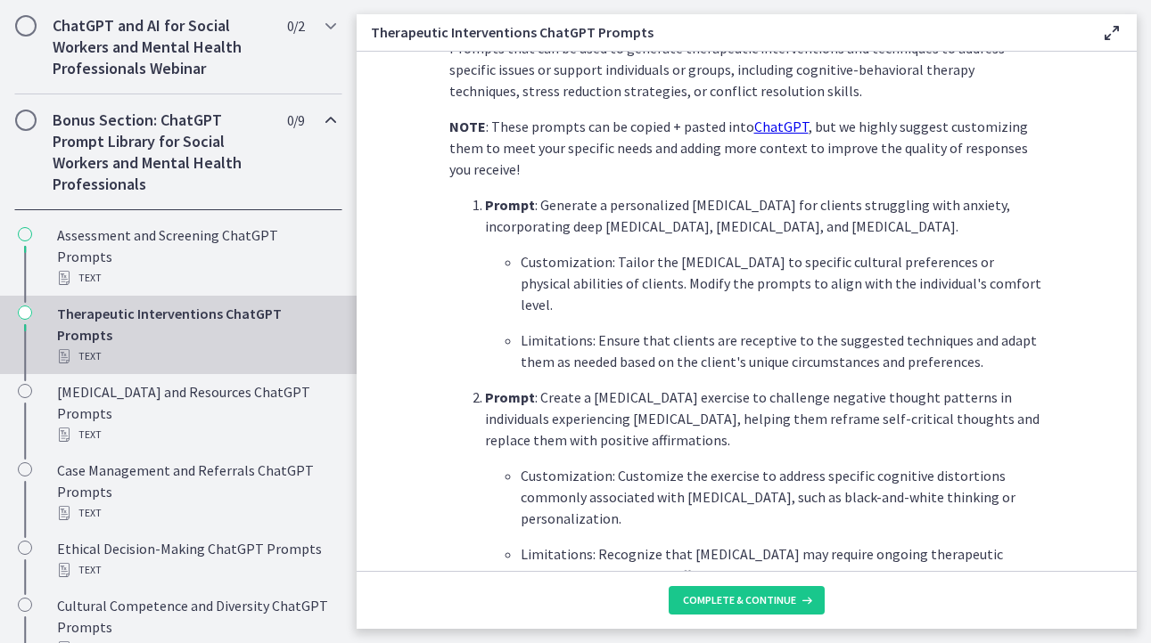
scroll to position [446, 0]
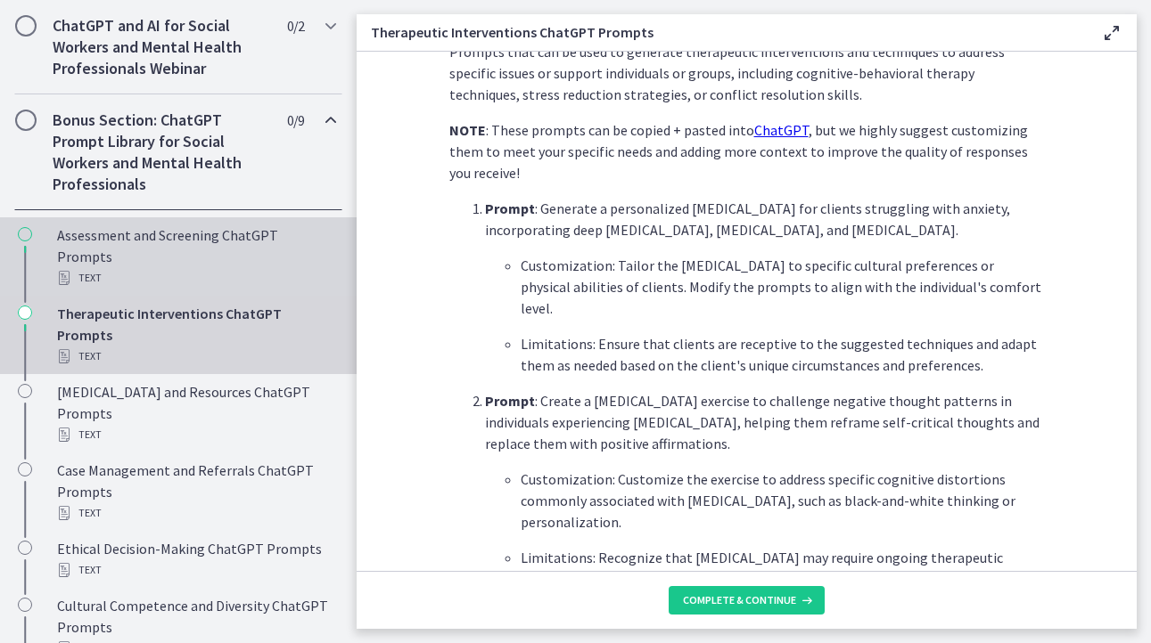
click at [130, 278] on div "Assessment and Screening ChatGPT Prompts Text" at bounding box center [196, 257] width 278 height 64
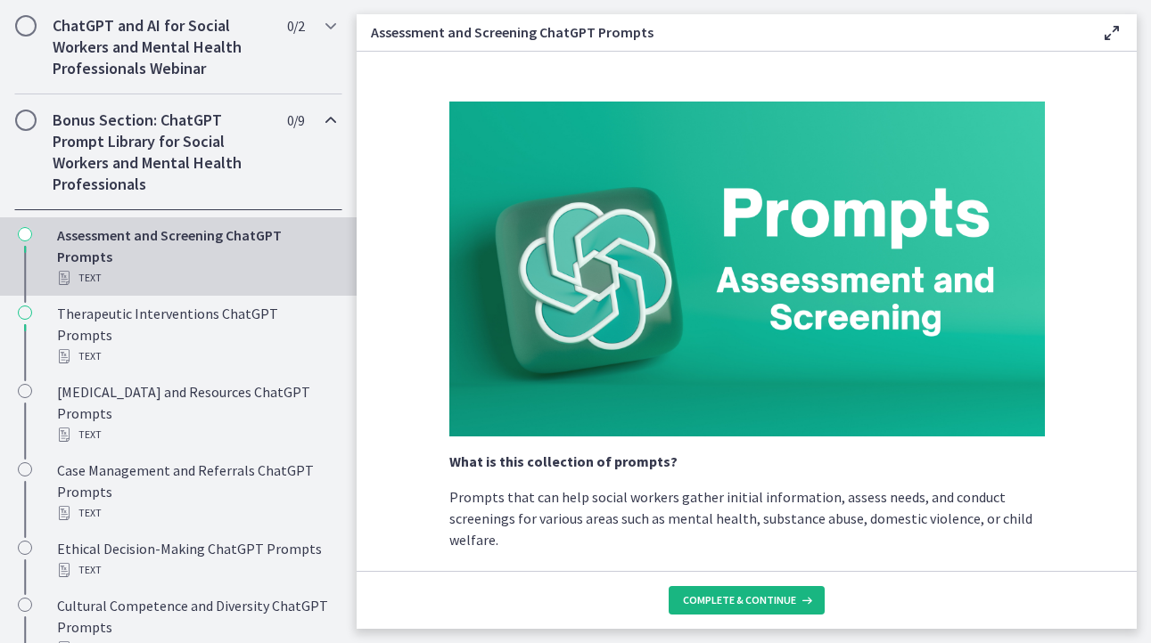
click at [750, 598] on span "Complete & continue" at bounding box center [739, 601] width 113 height 14
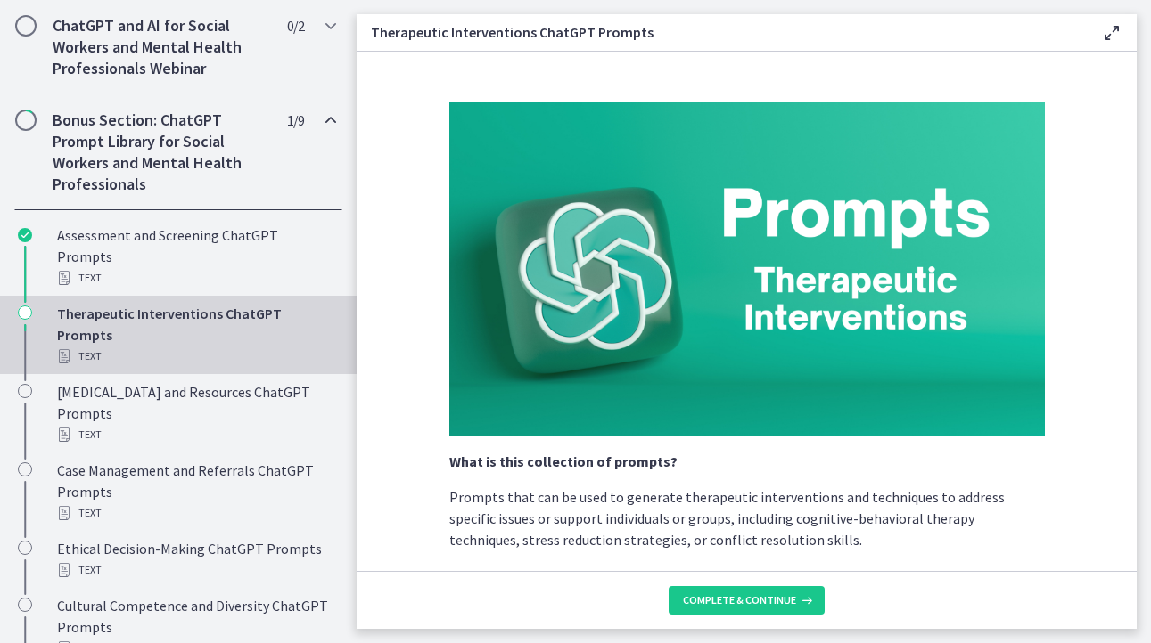
click at [126, 348] on div "Therapeutic Interventions ChatGPT Prompts Text" at bounding box center [196, 335] width 278 height 64
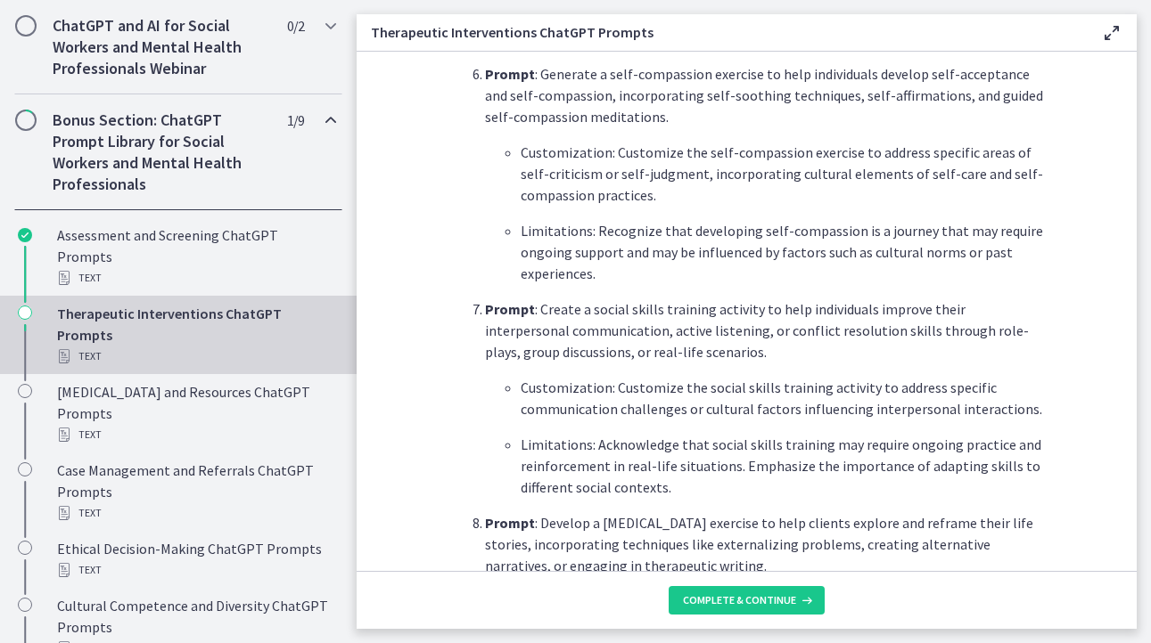
scroll to position [1693, 0]
click at [732, 594] on span "Complete & continue" at bounding box center [739, 601] width 113 height 14
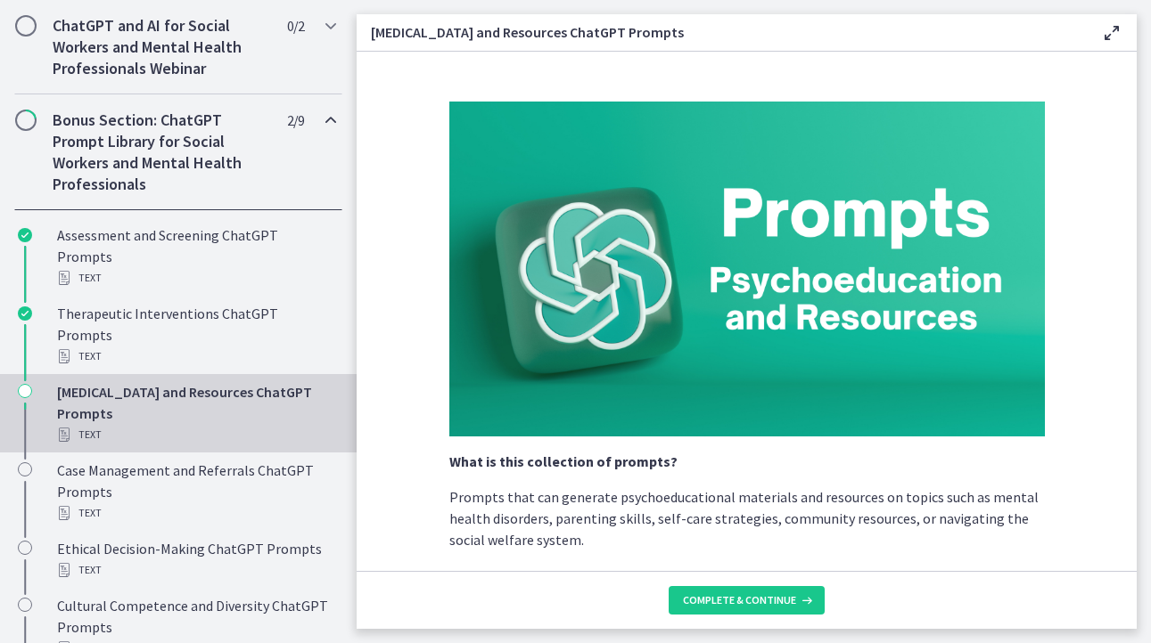
click at [170, 422] on div "Psychoeducation and Resources ChatGPT Prompts Text" at bounding box center [196, 413] width 278 height 64
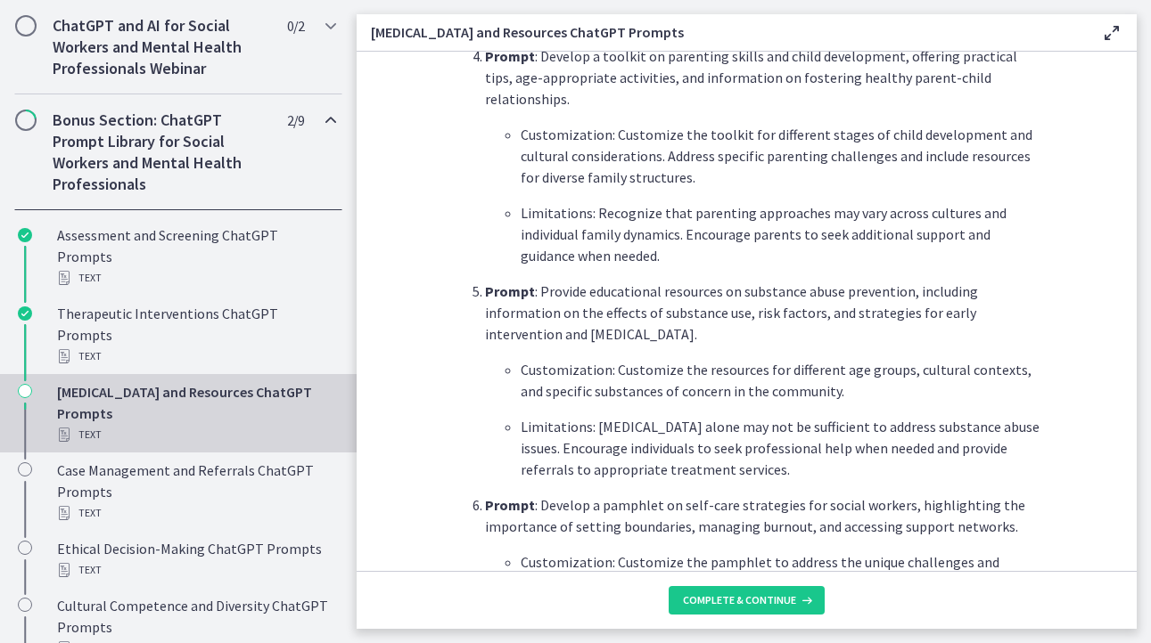
scroll to position [1248, 0]
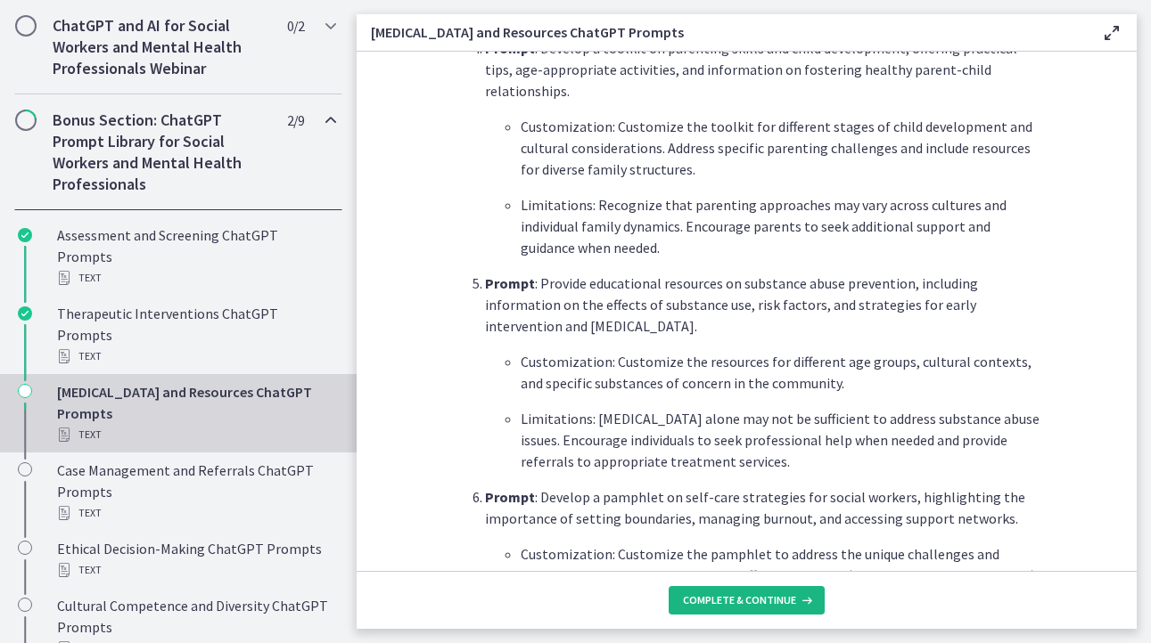
drag, startPoint x: 716, startPoint y: 602, endPoint x: 700, endPoint y: 589, distance: 20.2
click at [716, 602] on span "Complete & continue" at bounding box center [739, 601] width 113 height 14
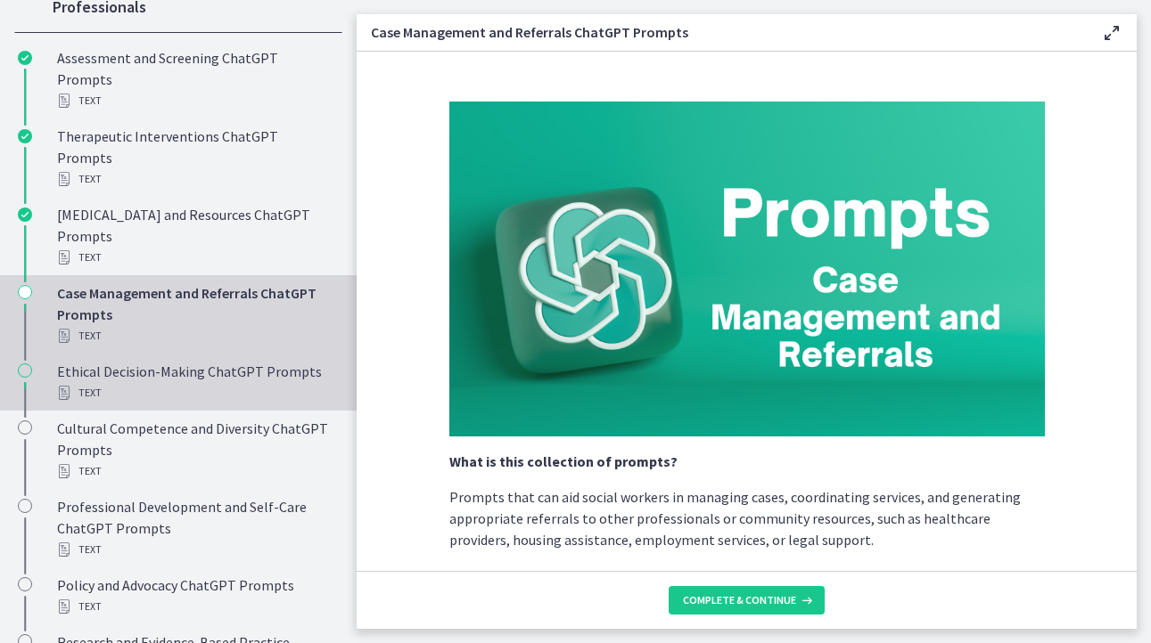
scroll to position [1078, 0]
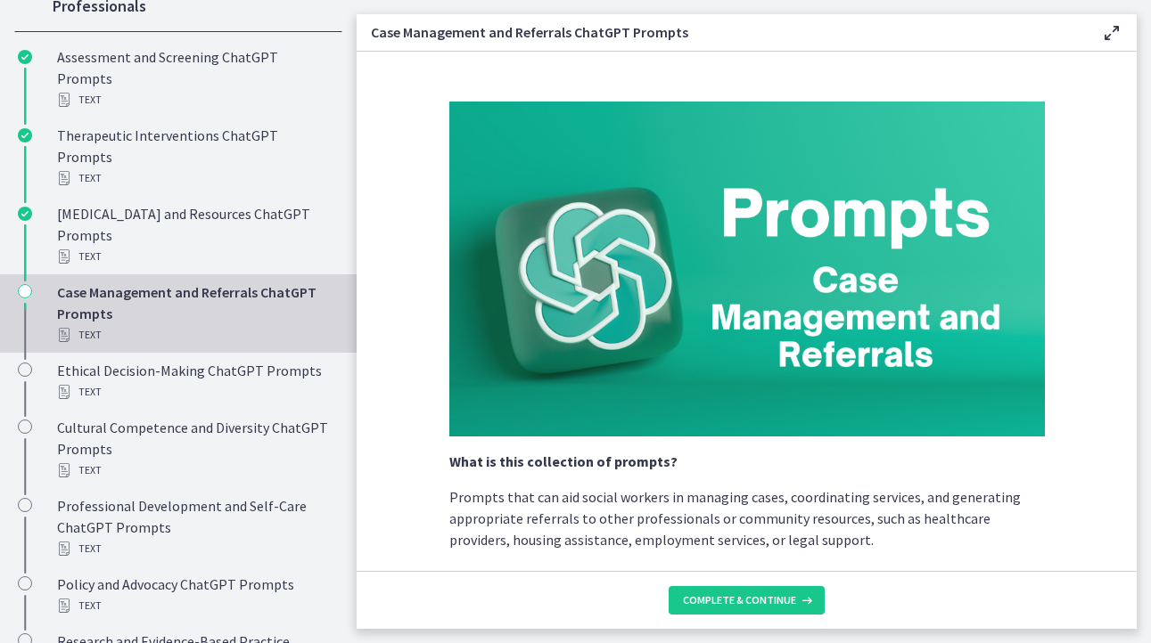
drag, startPoint x: 168, startPoint y: 307, endPoint x: 196, endPoint y: 314, distance: 29.4
click at [168, 307] on div "Case Management and Referrals ChatGPT Prompts Text" at bounding box center [196, 314] width 278 height 64
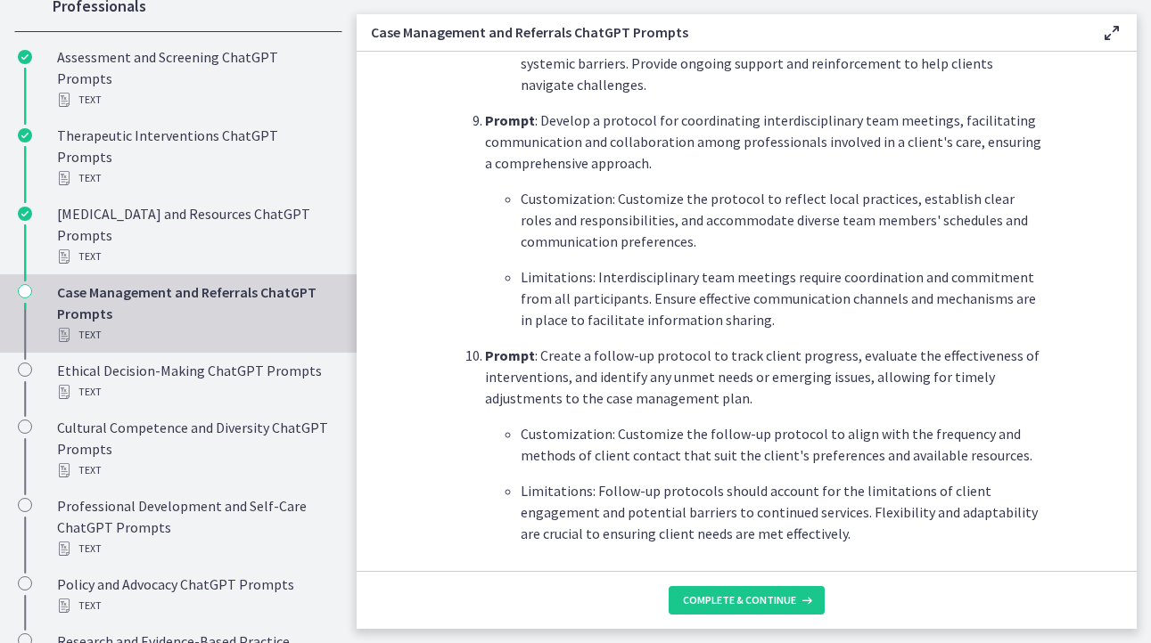
scroll to position [2418, 0]
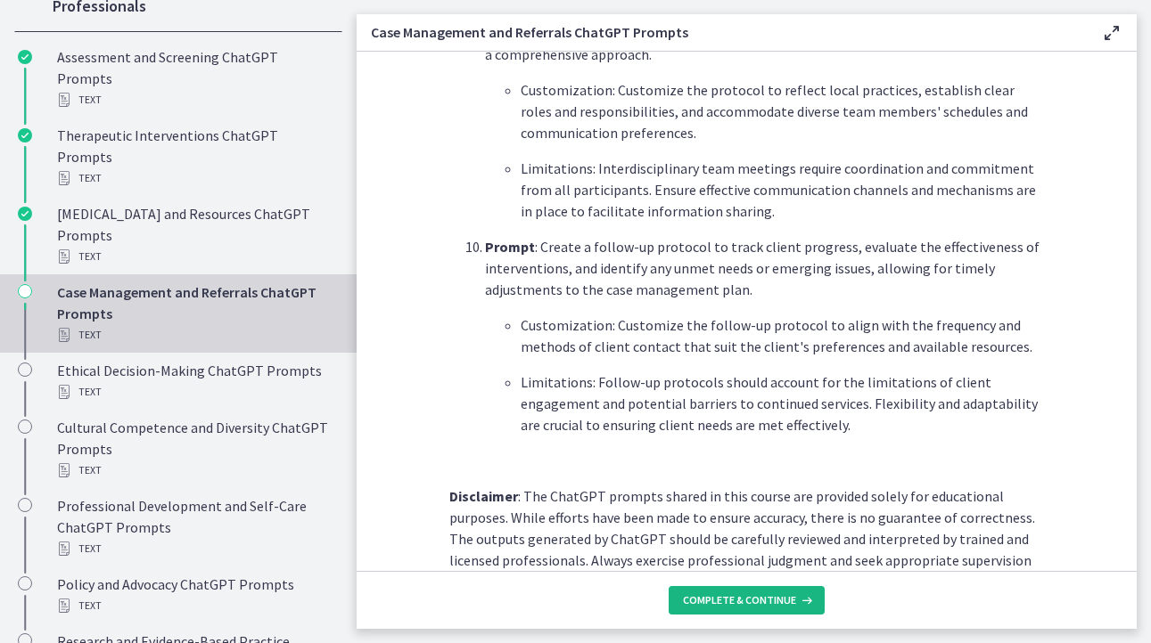
click at [753, 599] on span "Complete & continue" at bounding box center [739, 601] width 113 height 14
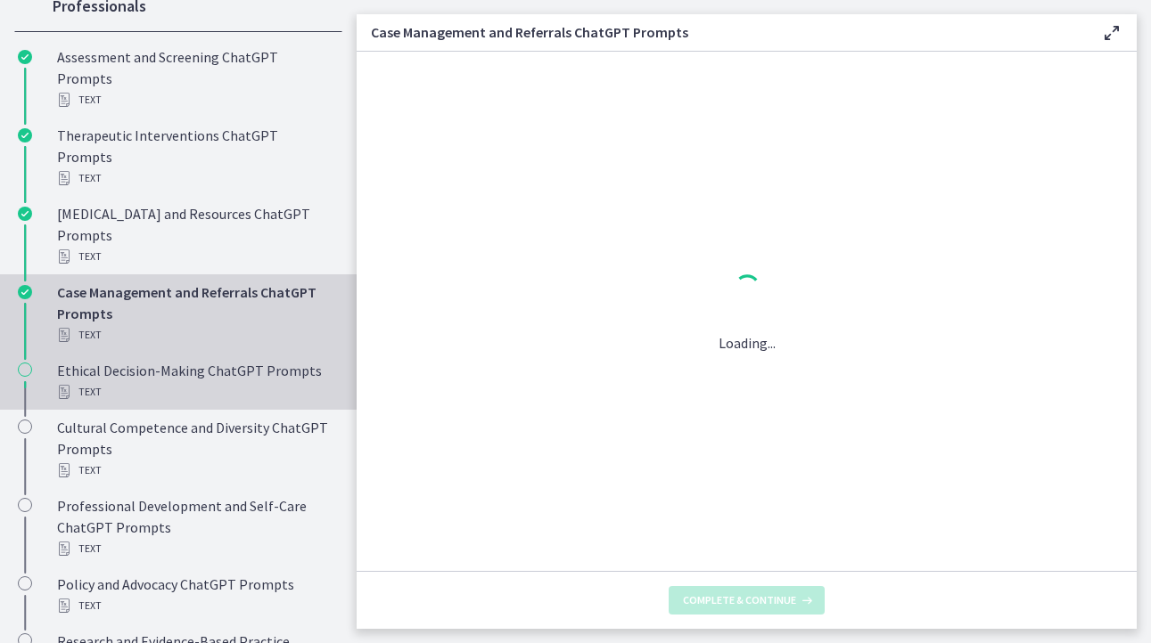
scroll to position [0, 0]
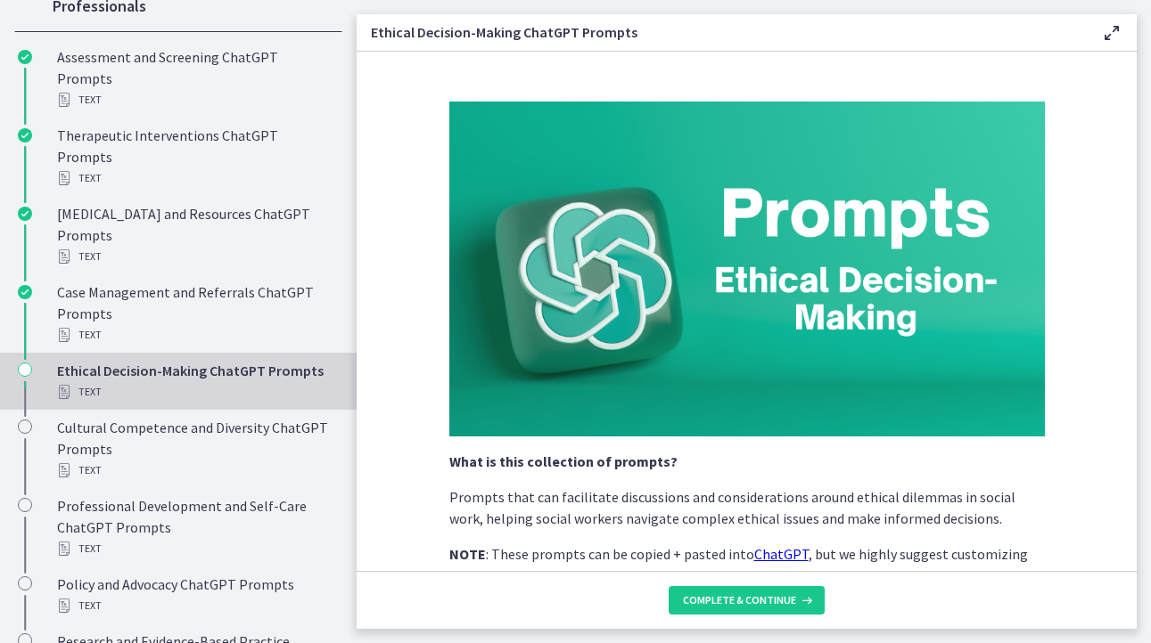
click at [193, 396] on div "Text" at bounding box center [196, 391] width 278 height 21
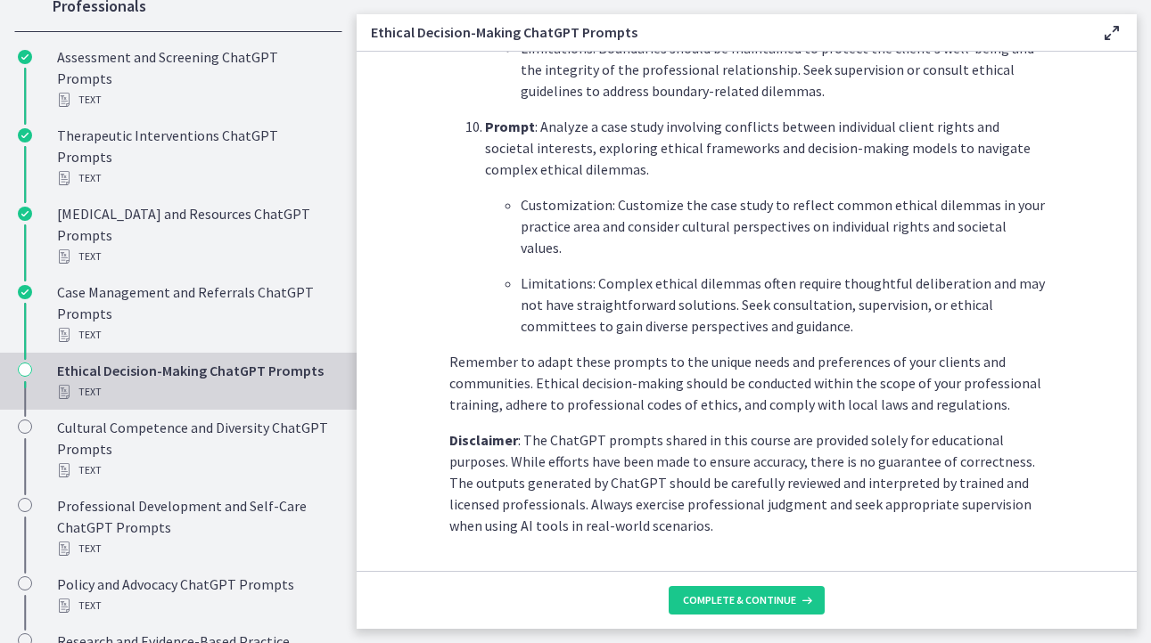
scroll to position [2482, 0]
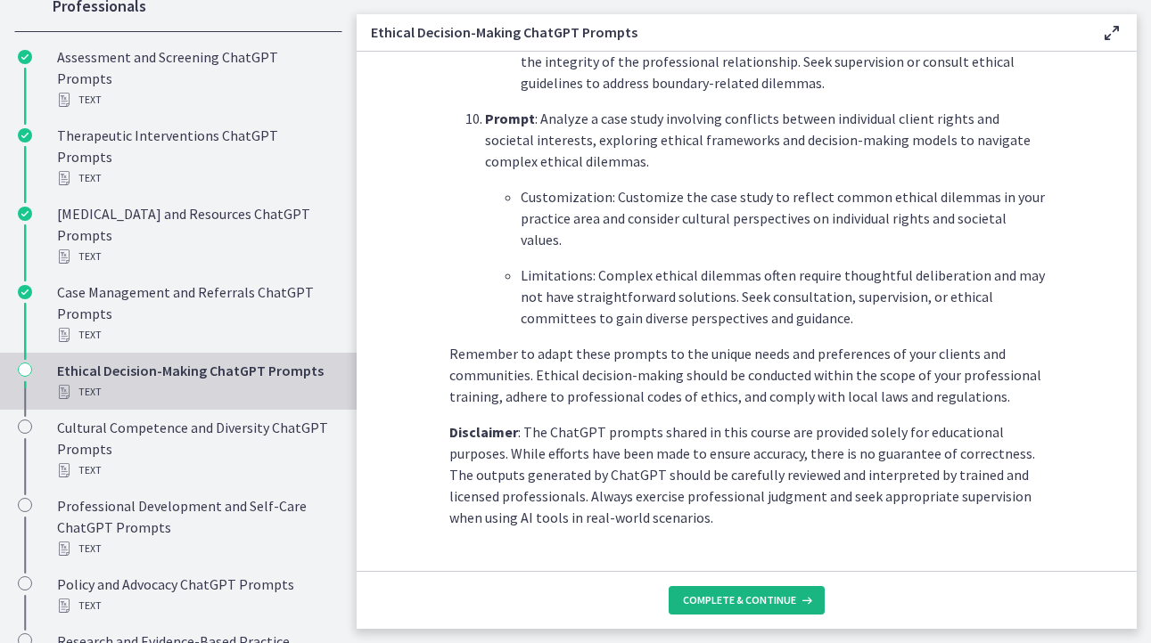
drag, startPoint x: 743, startPoint y: 594, endPoint x: 367, endPoint y: 485, distance: 391.5
click at [742, 594] on span "Complete & continue" at bounding box center [739, 601] width 113 height 14
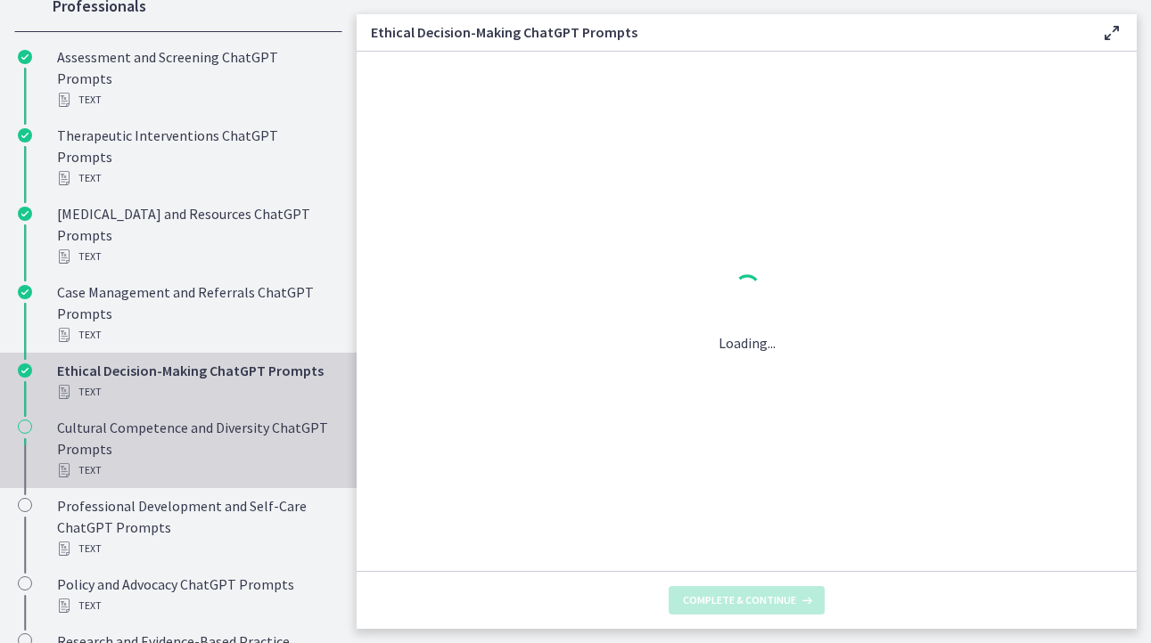
scroll to position [0, 0]
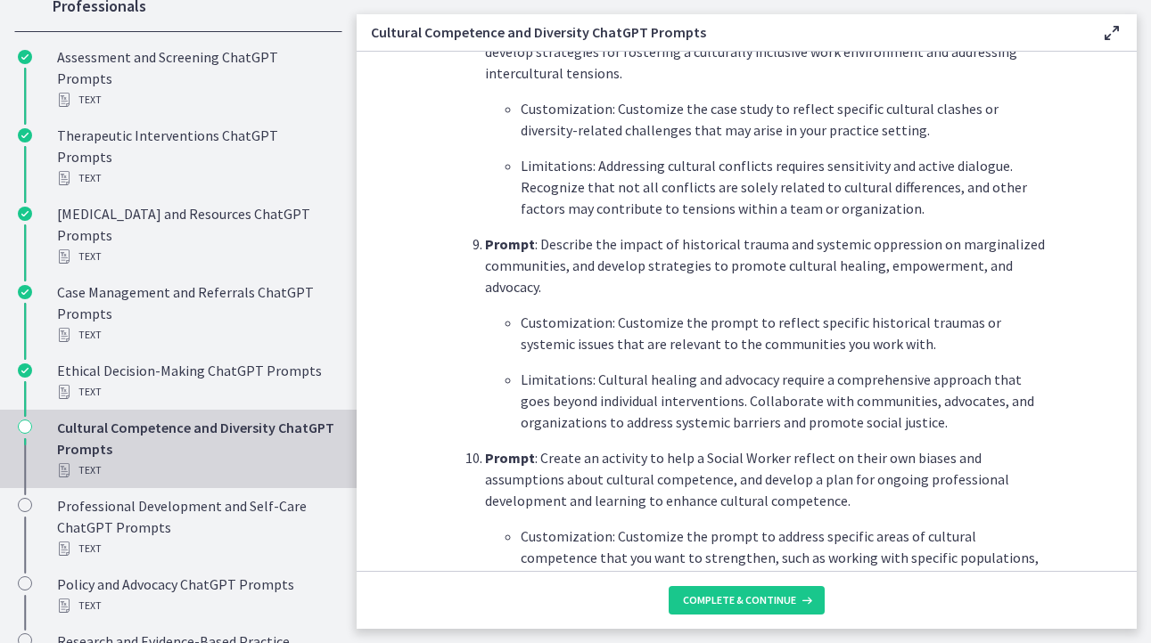
scroll to position [2495, 0]
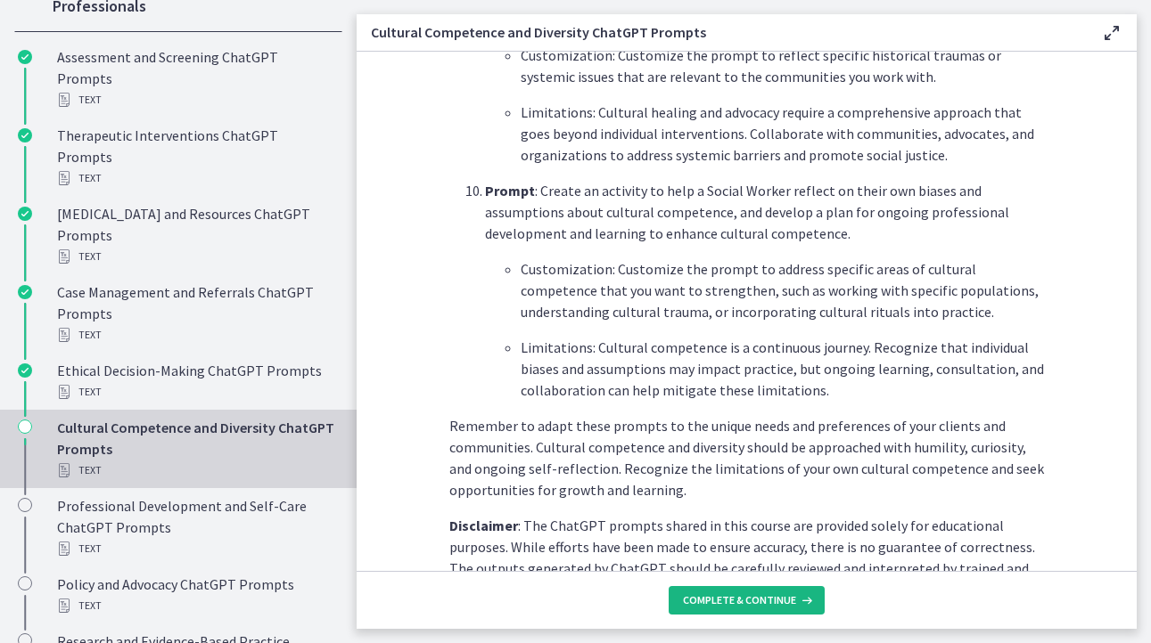
click at [722, 600] on span "Complete & continue" at bounding box center [739, 601] width 113 height 14
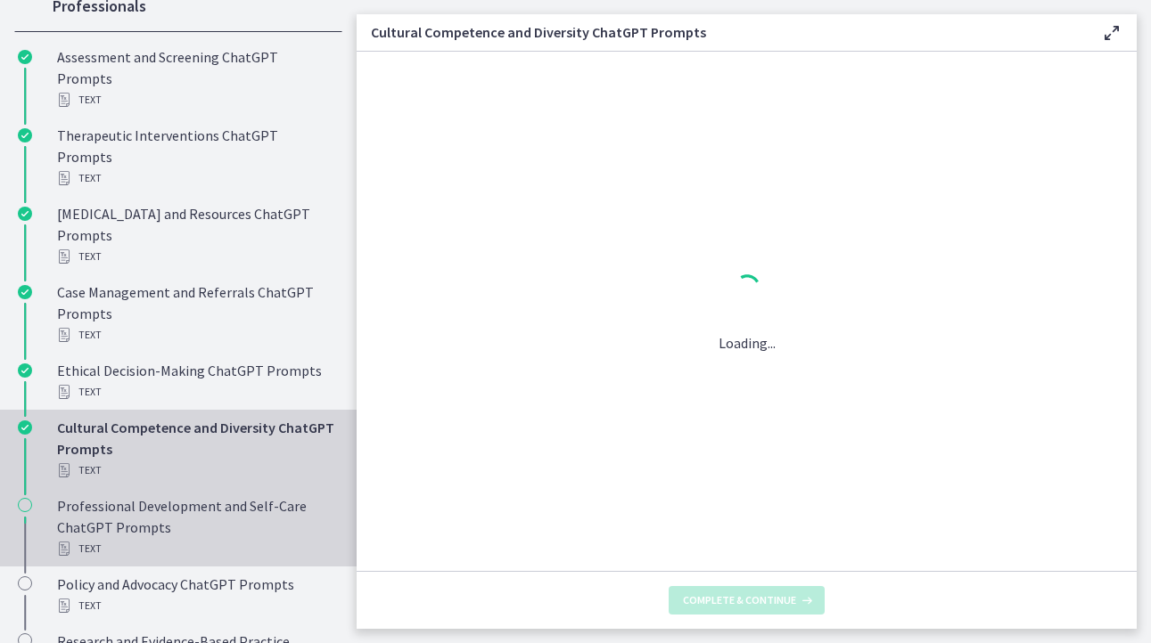
scroll to position [0, 0]
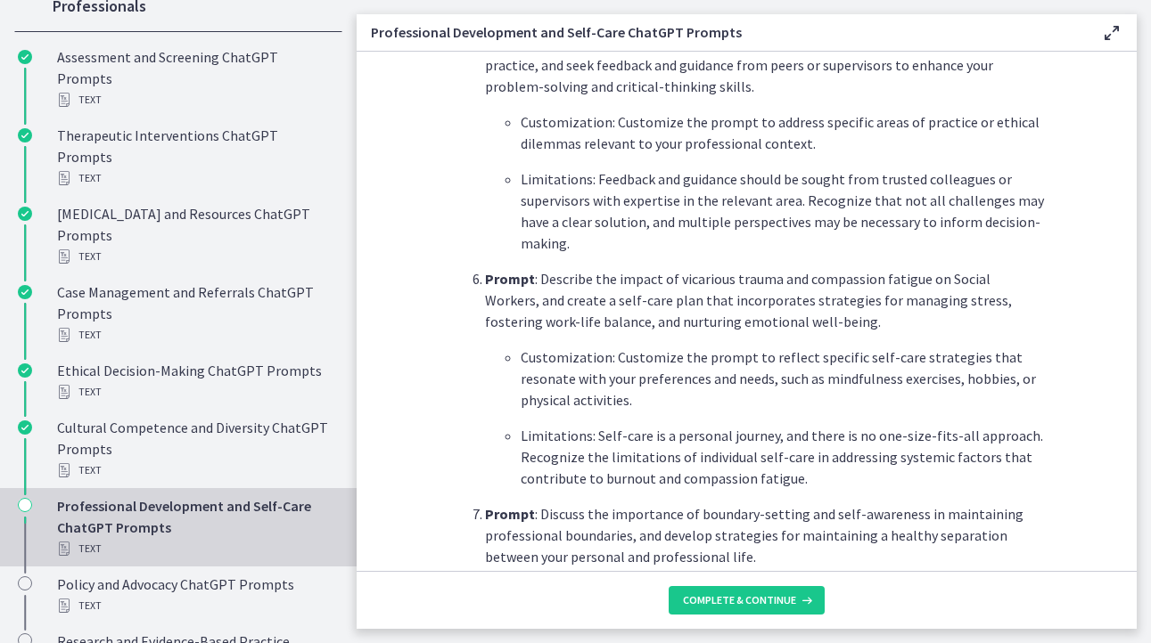
scroll to position [1515, 0]
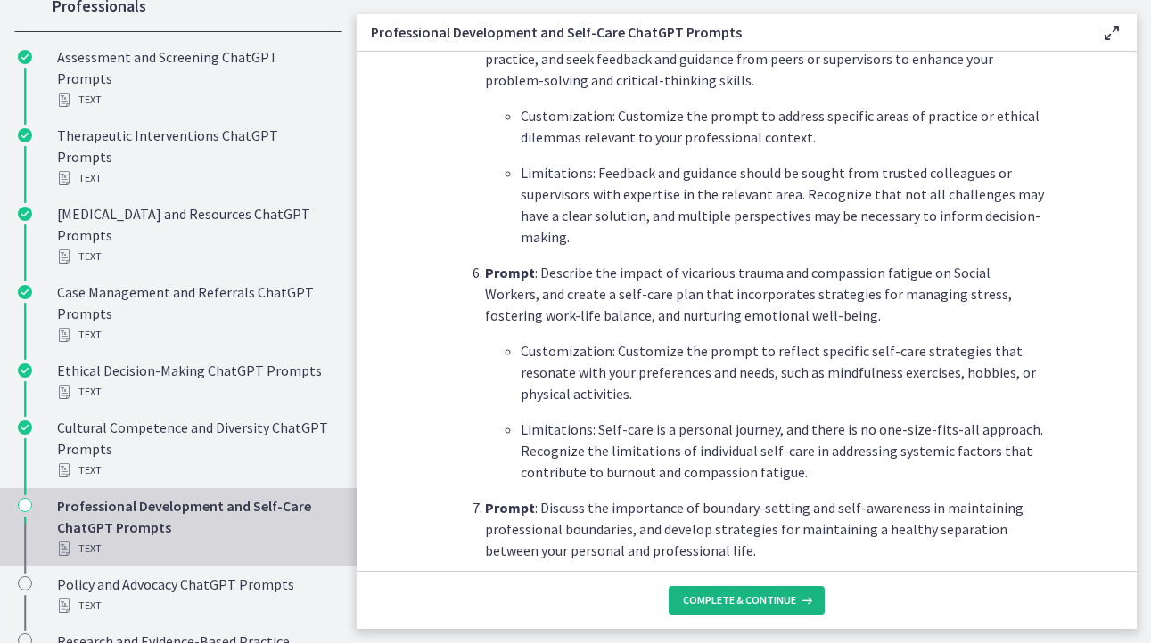
click at [713, 597] on span "Complete & continue" at bounding box center [739, 601] width 113 height 14
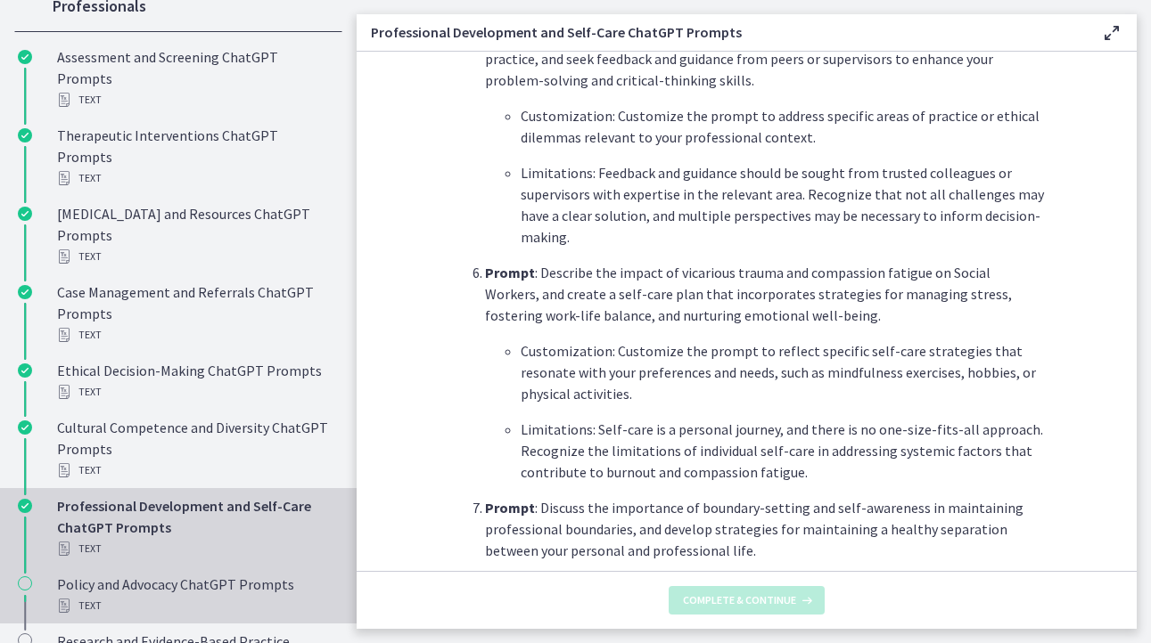
scroll to position [0, 0]
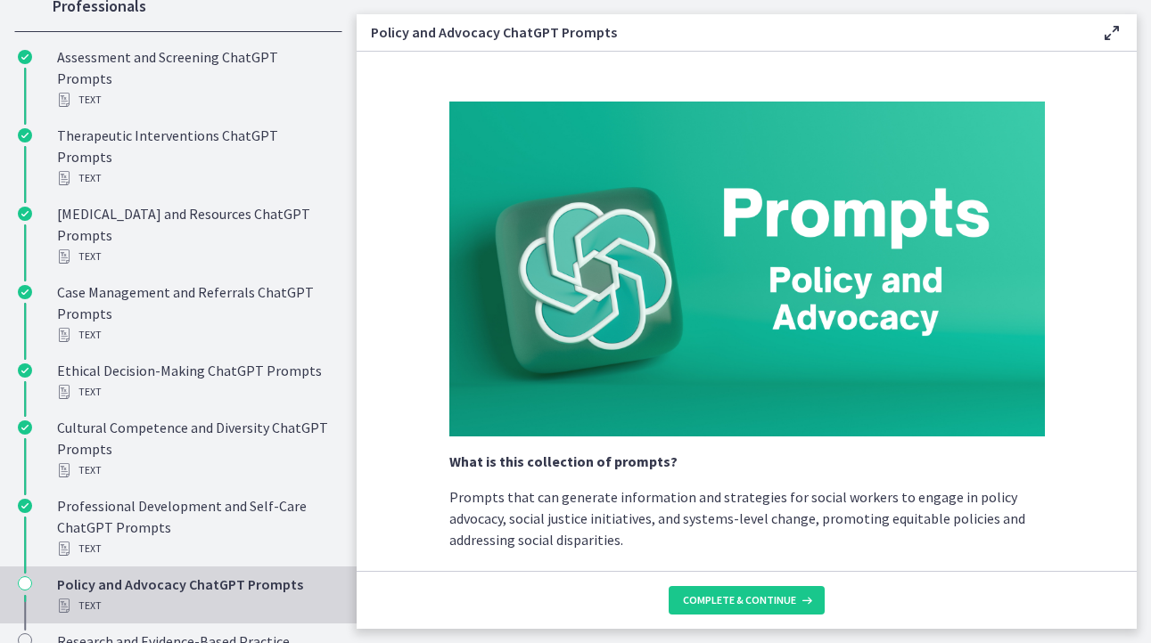
scroll to position [1257, 0]
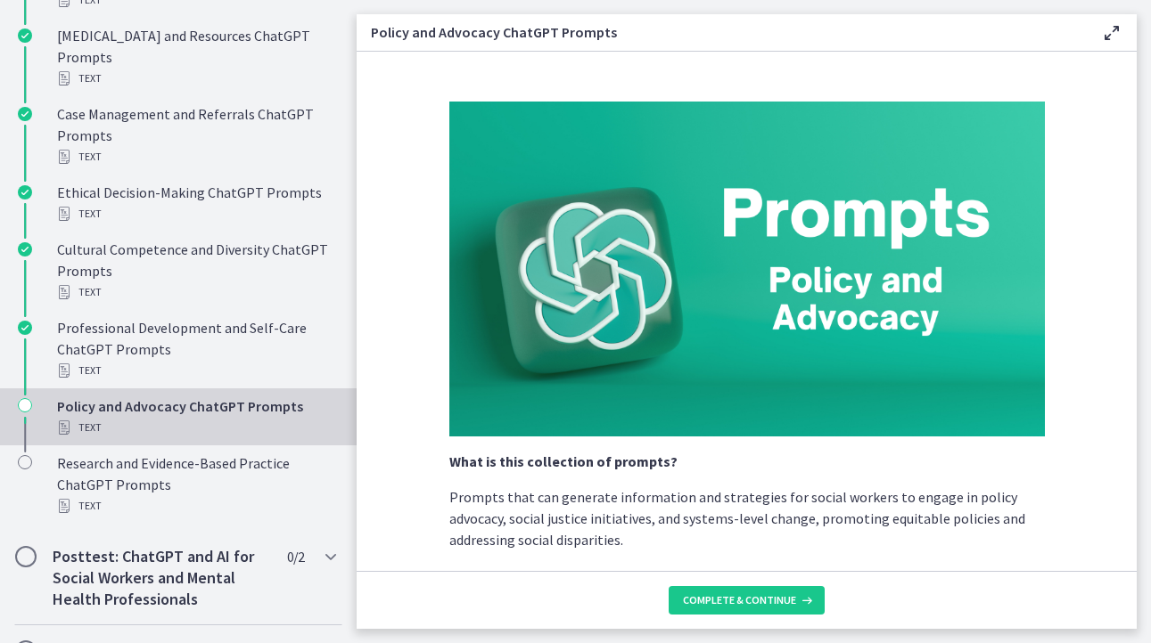
click at [196, 433] on div "Text" at bounding box center [196, 427] width 278 height 21
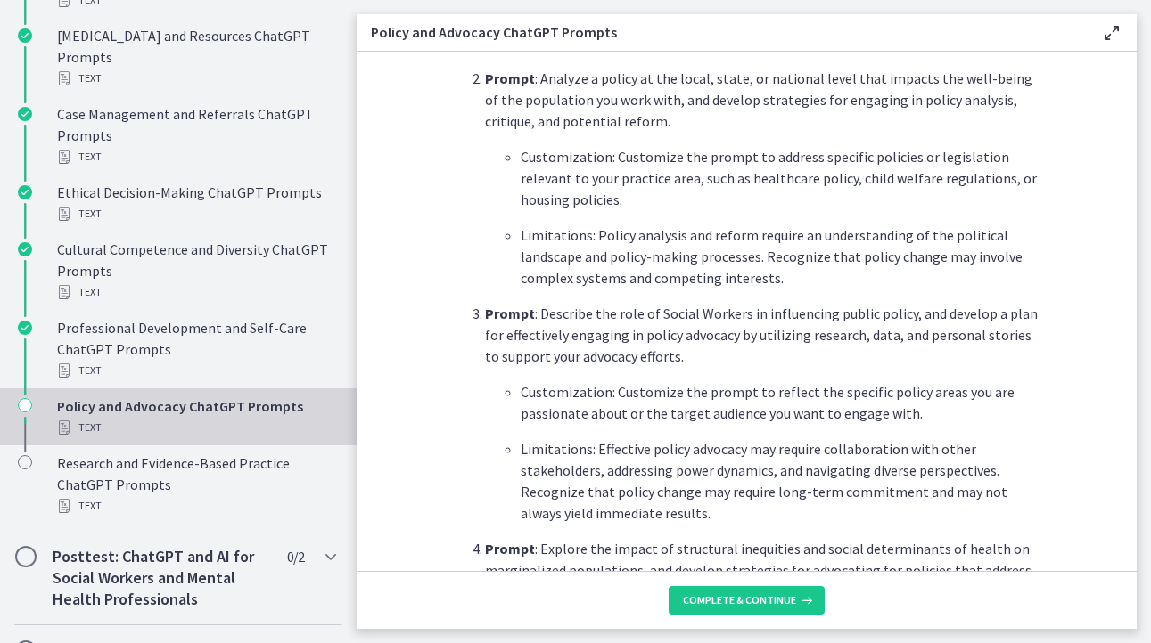
scroll to position [802, 0]
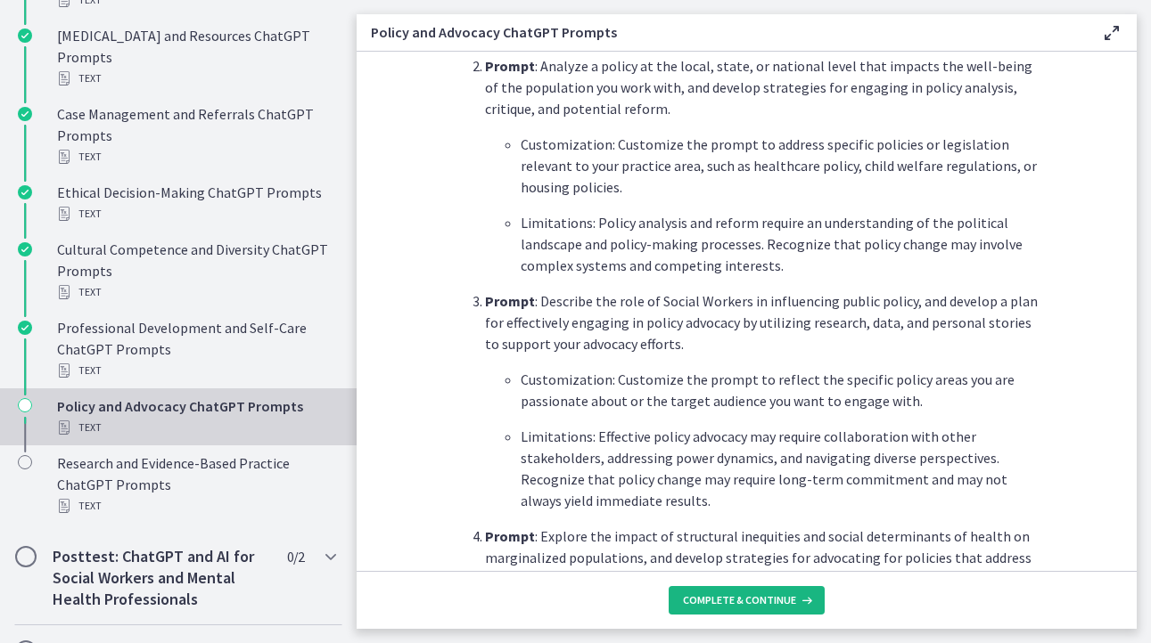
click at [761, 600] on span "Complete & continue" at bounding box center [739, 601] width 113 height 14
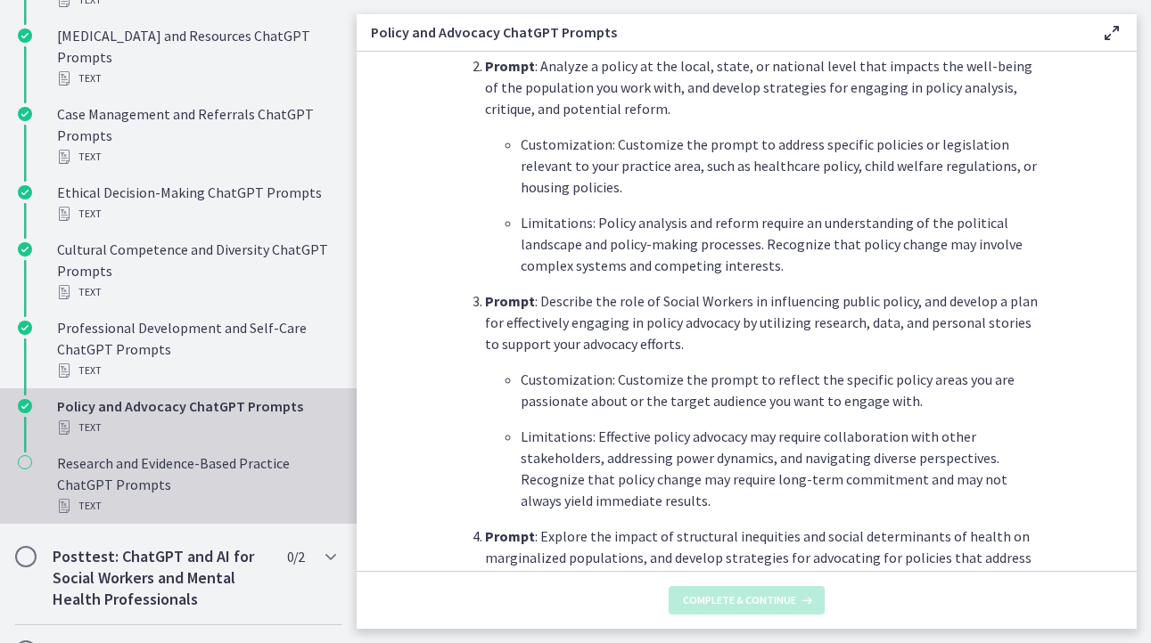
scroll to position [0, 0]
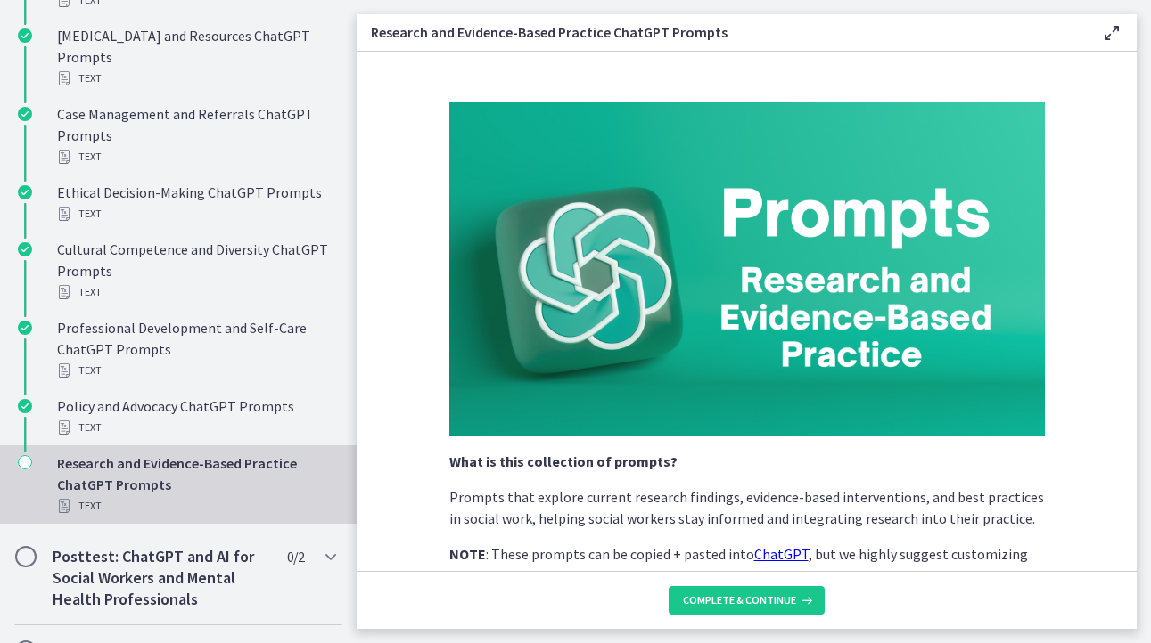
click at [184, 502] on div "Text" at bounding box center [196, 506] width 278 height 21
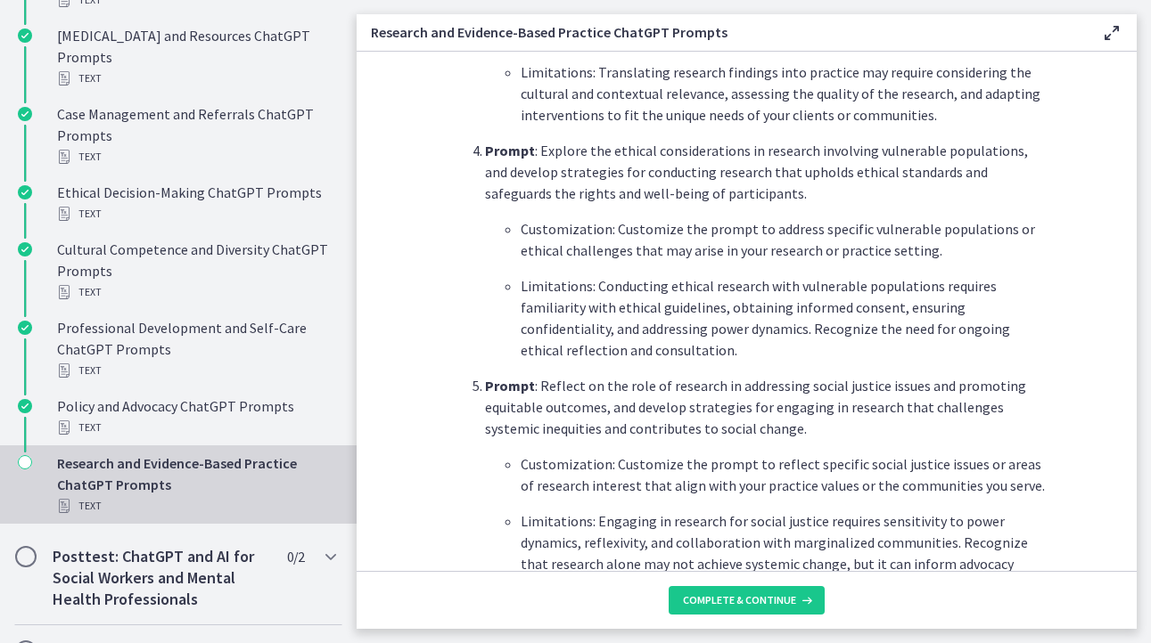
scroll to position [1337, 0]
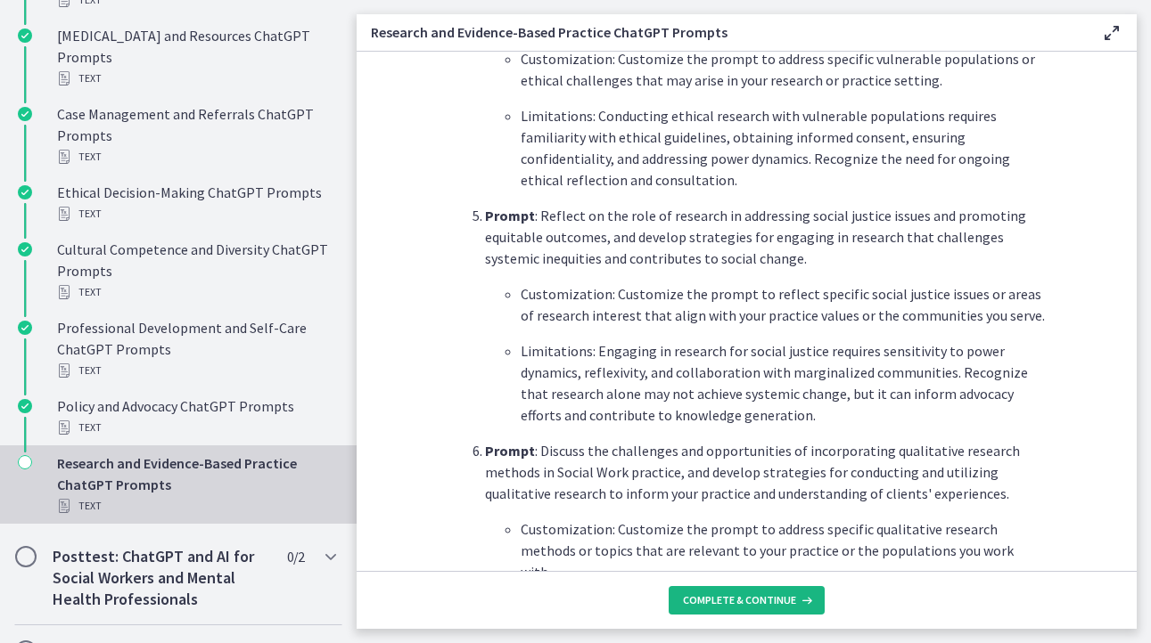
click at [751, 602] on span "Complete & continue" at bounding box center [739, 601] width 113 height 14
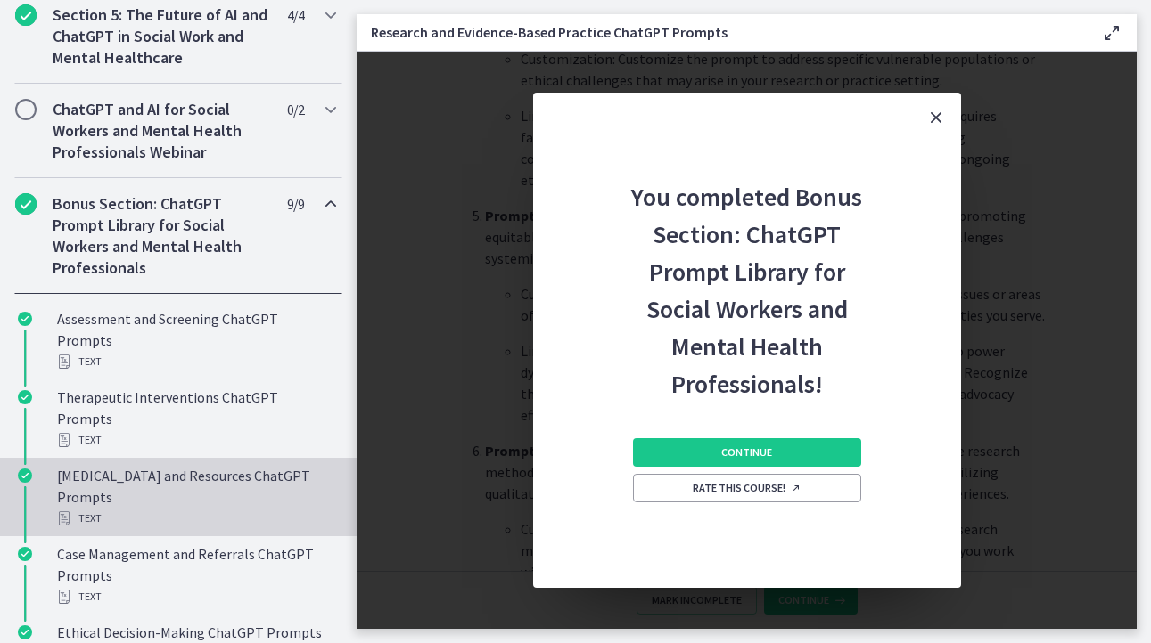
scroll to position [811, 0]
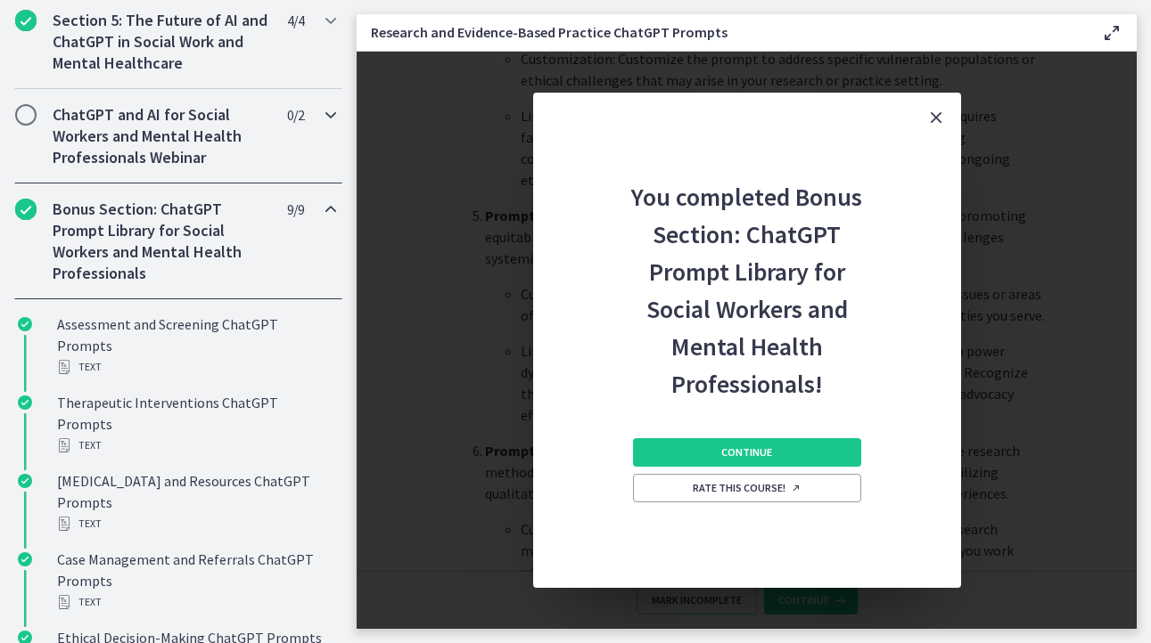
click at [171, 159] on h2 "ChatGPT and AI for Social Workers and Mental Health Professionals Webinar" at bounding box center [161, 136] width 217 height 64
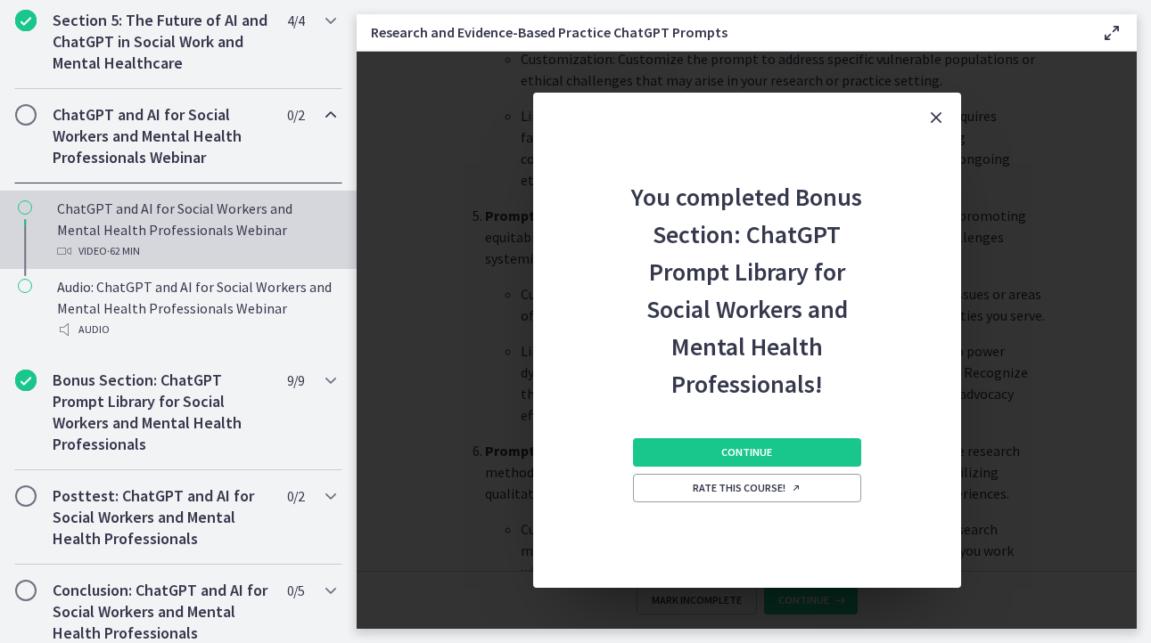
click at [174, 239] on div "ChatGPT and AI for Social Workers and Mental Health Professionals Webinar Video…" at bounding box center [196, 230] width 278 height 64
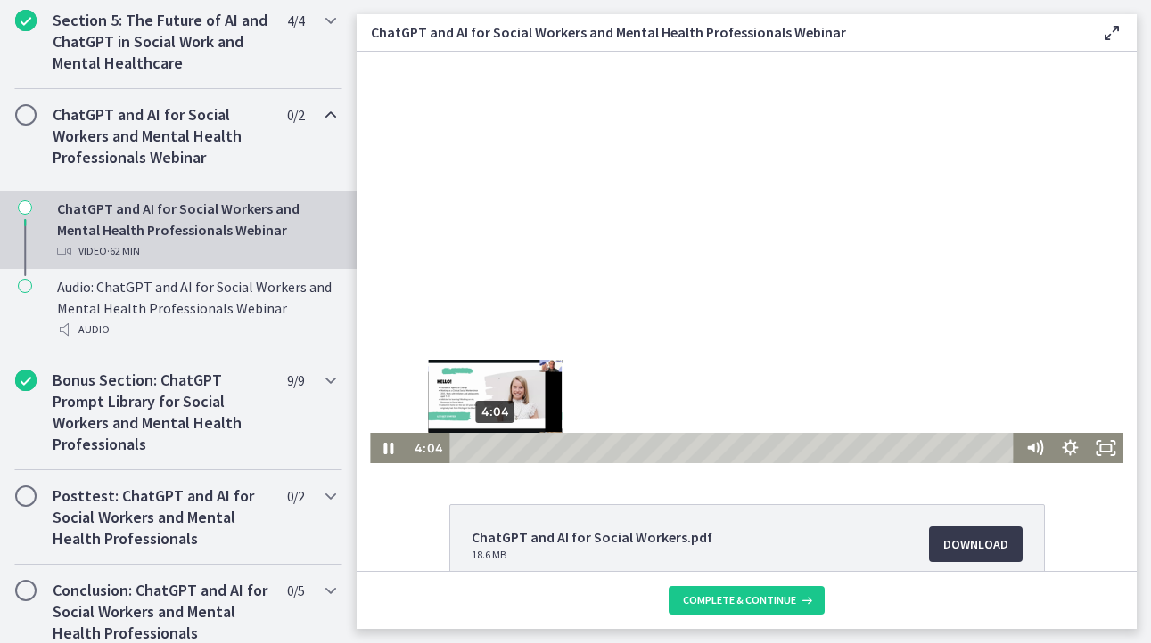
drag, startPoint x: 473, startPoint y: 450, endPoint x: 488, endPoint y: 450, distance: 15.2
click at [490, 450] on div "Playbar" at bounding box center [495, 448] width 10 height 10
click at [500, 448] on div "Playbar" at bounding box center [505, 448] width 10 height 10
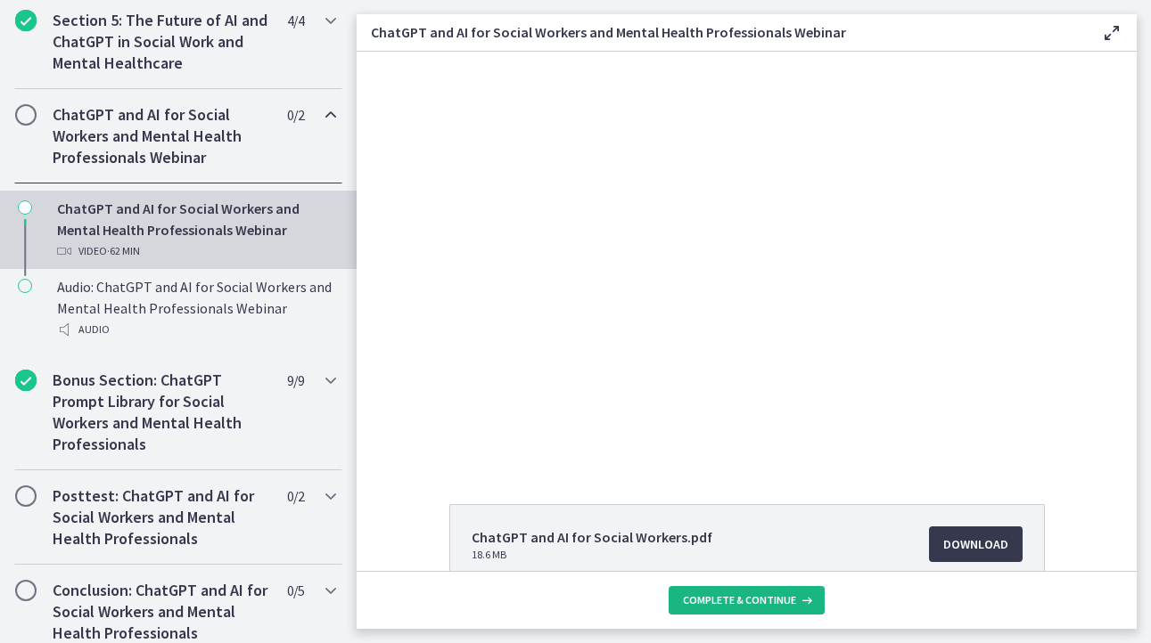
click at [717, 600] on span "Complete & continue" at bounding box center [739, 601] width 113 height 14
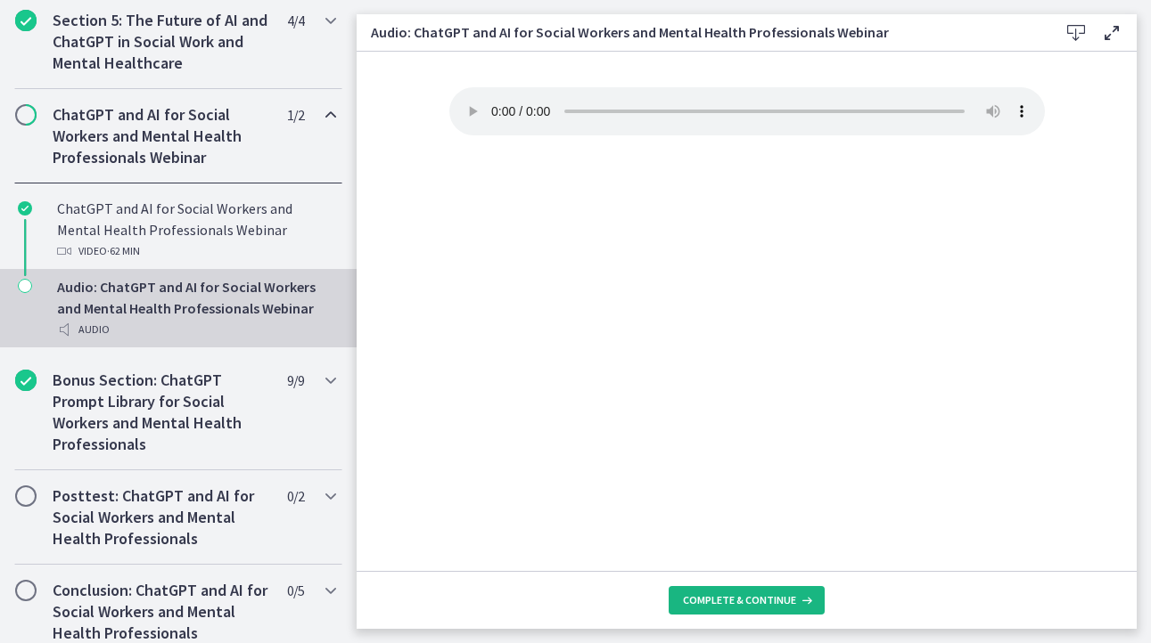
click at [741, 596] on span "Complete & continue" at bounding box center [739, 601] width 113 height 14
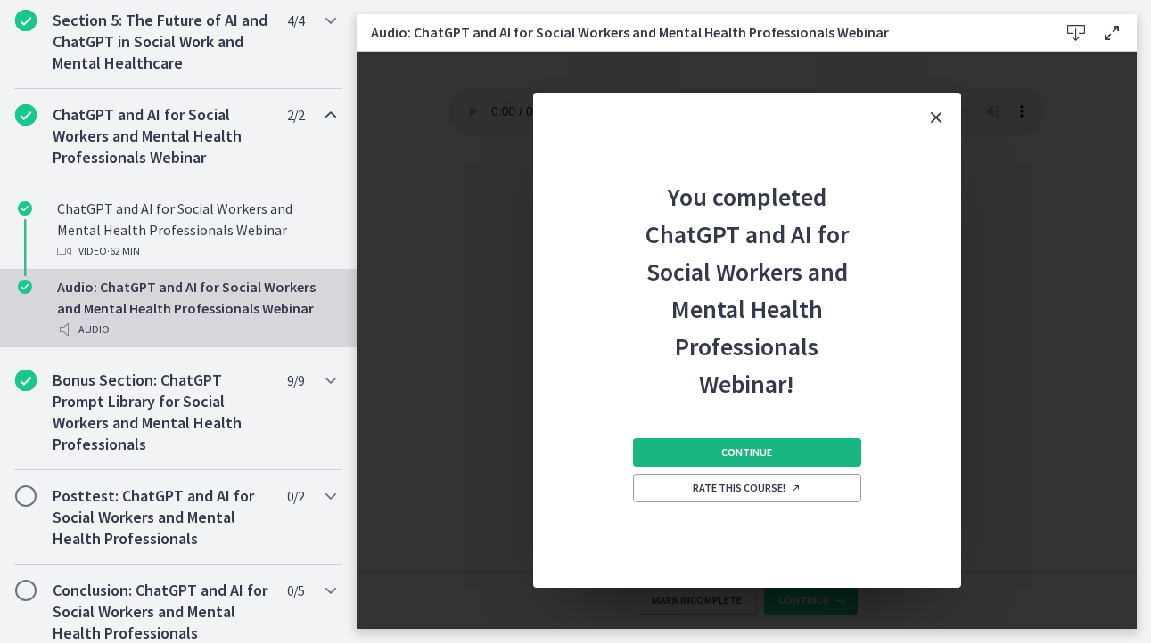
click at [743, 453] on span "Continue" at bounding box center [746, 453] width 51 height 14
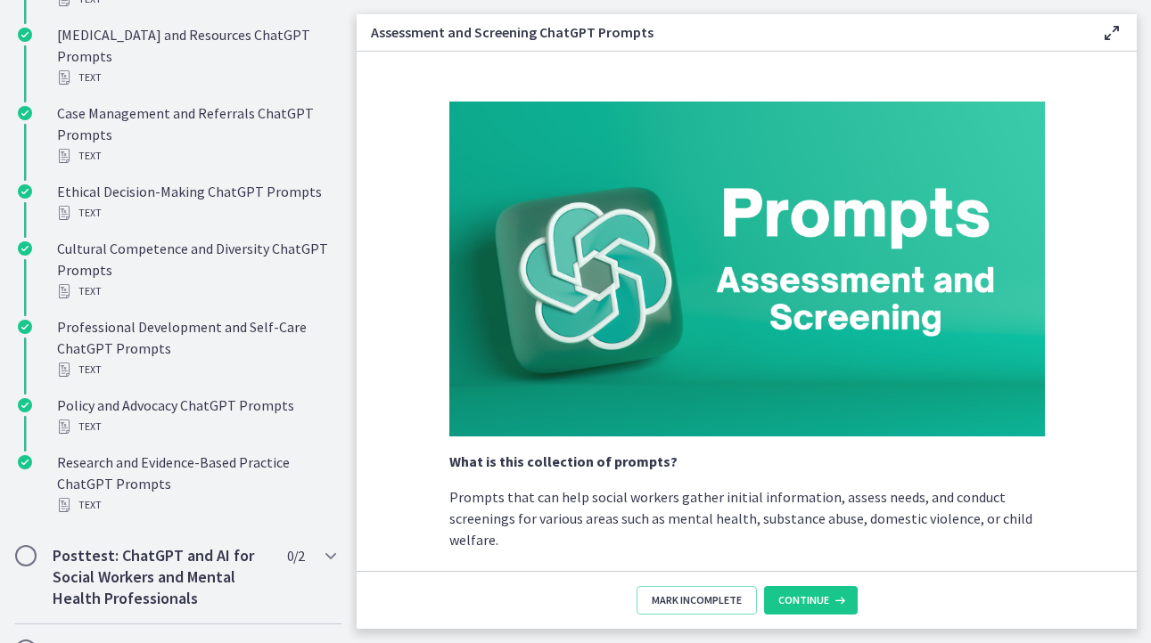
scroll to position [1385, 0]
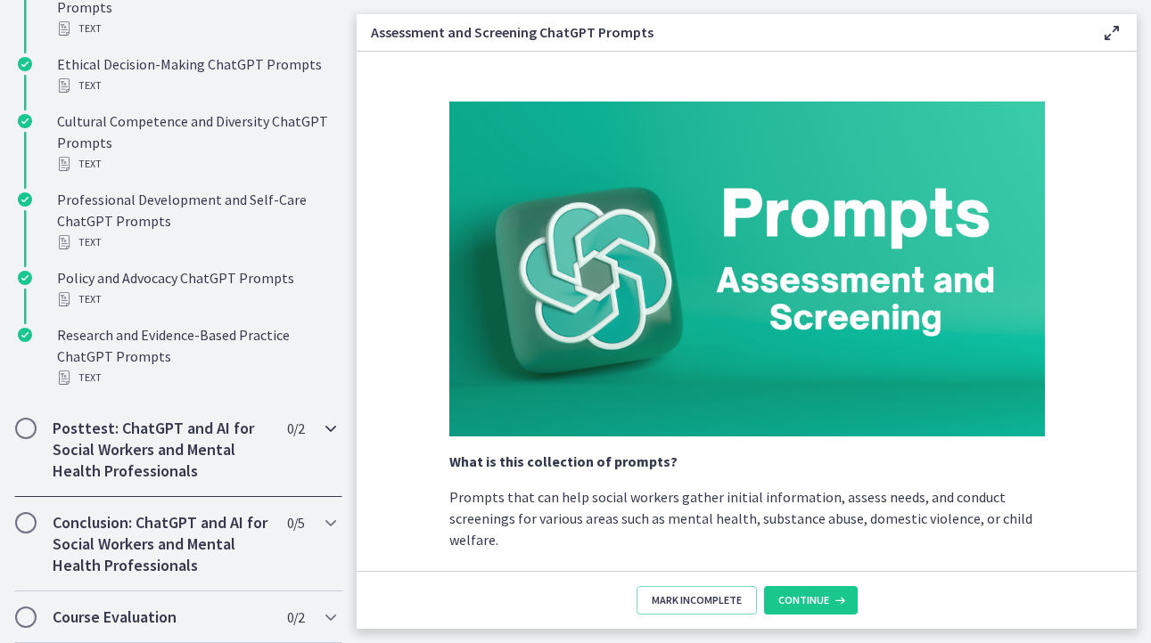
click at [129, 438] on h2 "Posttest: ChatGPT and AI for Social Workers and Mental Health Professionals" at bounding box center [161, 450] width 217 height 64
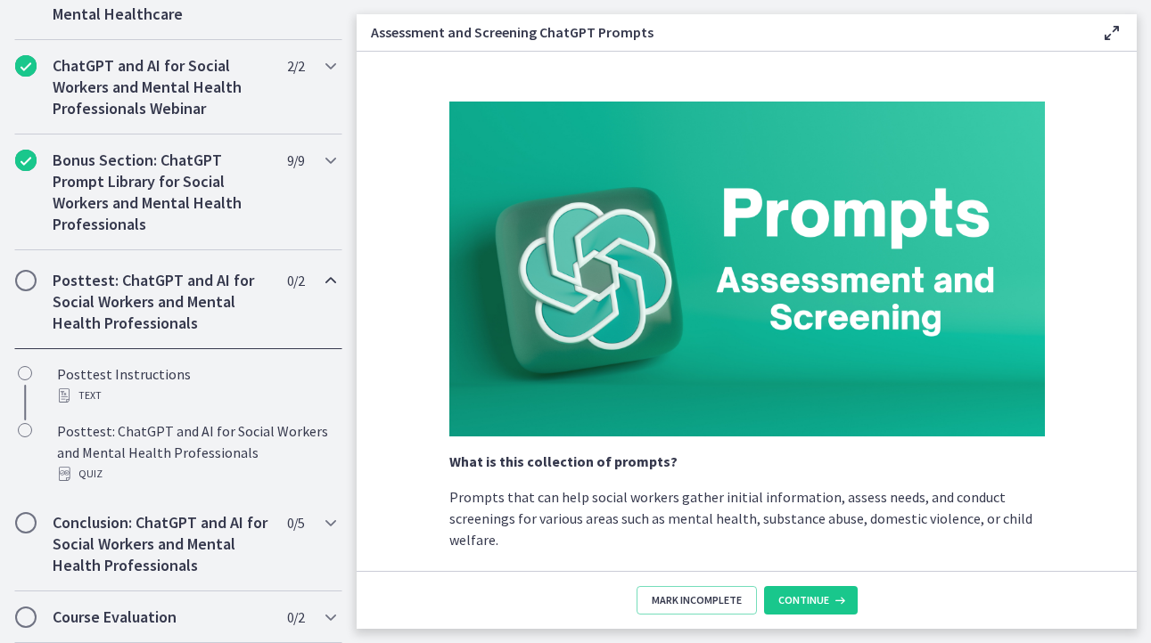
scroll to position [879, 0]
click at [178, 299] on h2 "Posttest: ChatGPT and AI for Social Workers and Mental Health Professionals" at bounding box center [161, 300] width 217 height 64
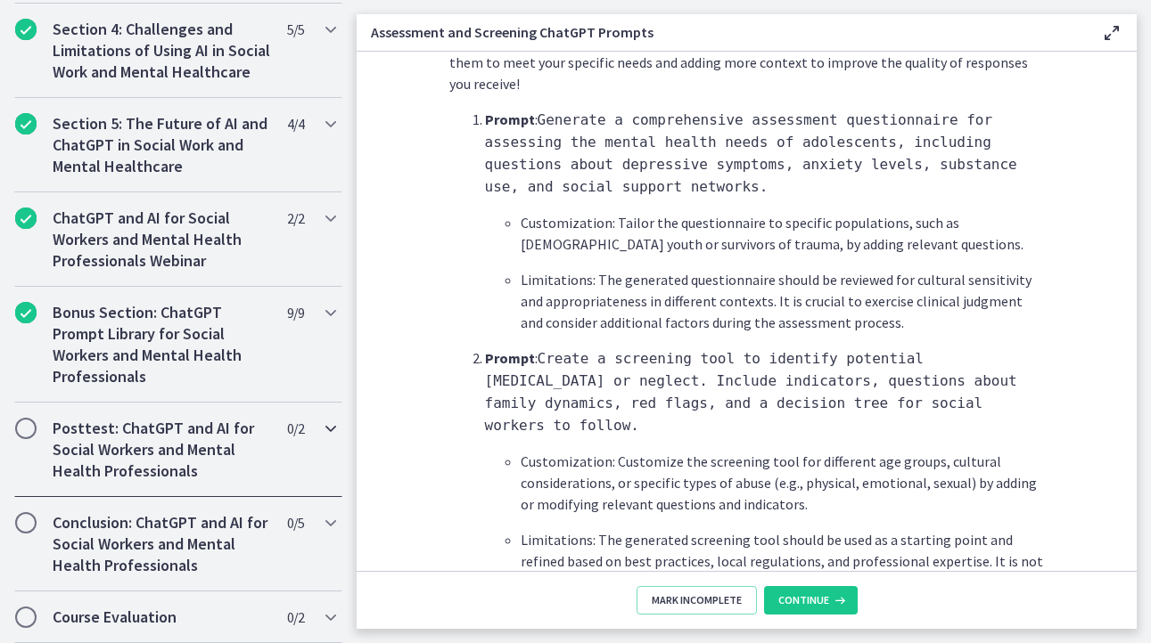
scroll to position [980, 0]
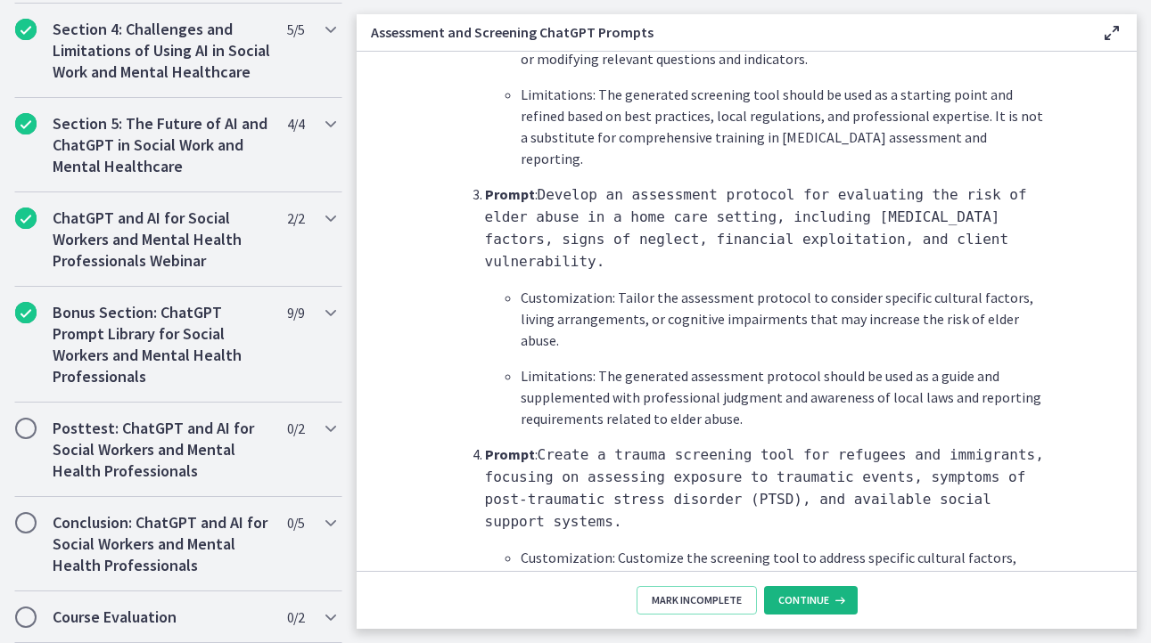
click at [805, 602] on span "Continue" at bounding box center [803, 601] width 51 height 14
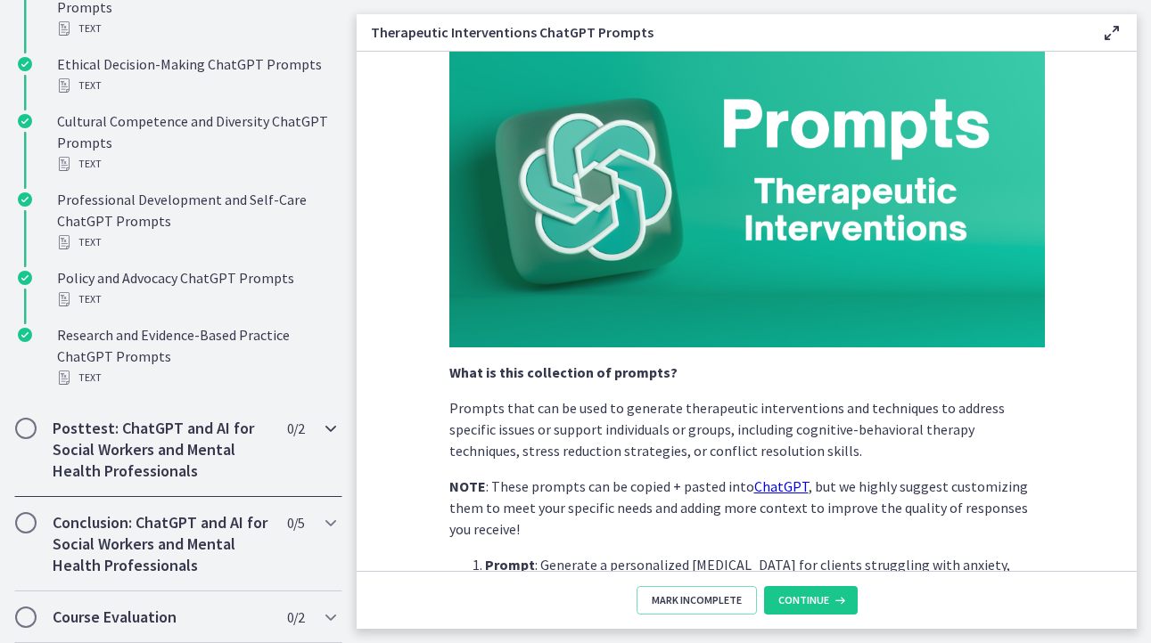
scroll to position [1406, 0]
click at [811, 603] on span "Continue" at bounding box center [803, 601] width 51 height 14
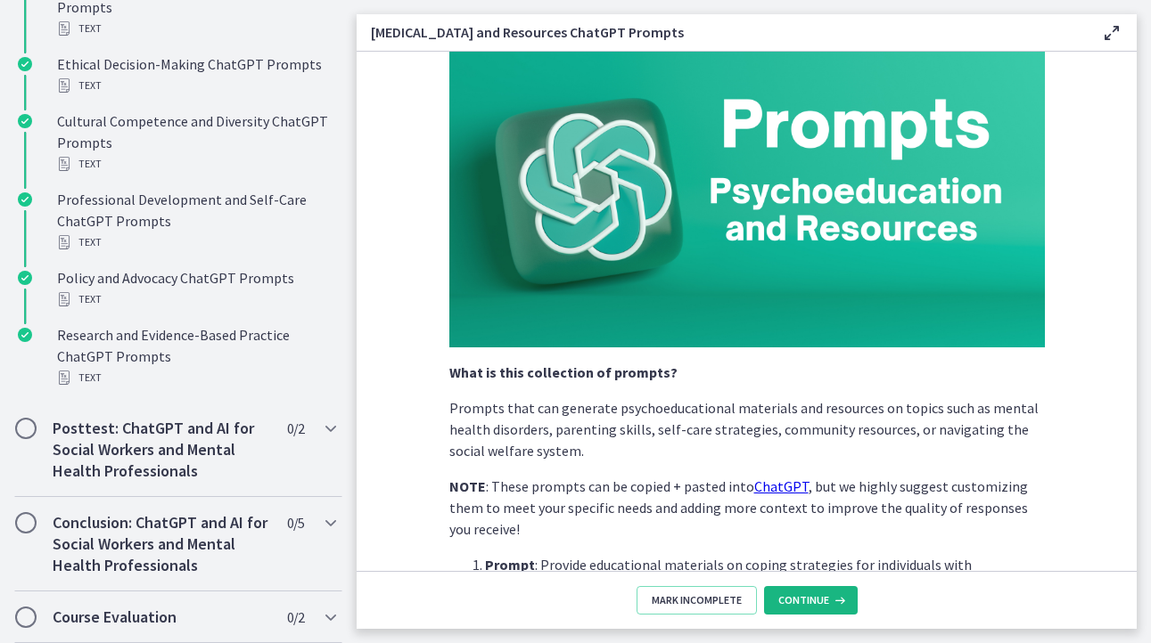
scroll to position [1385, 0]
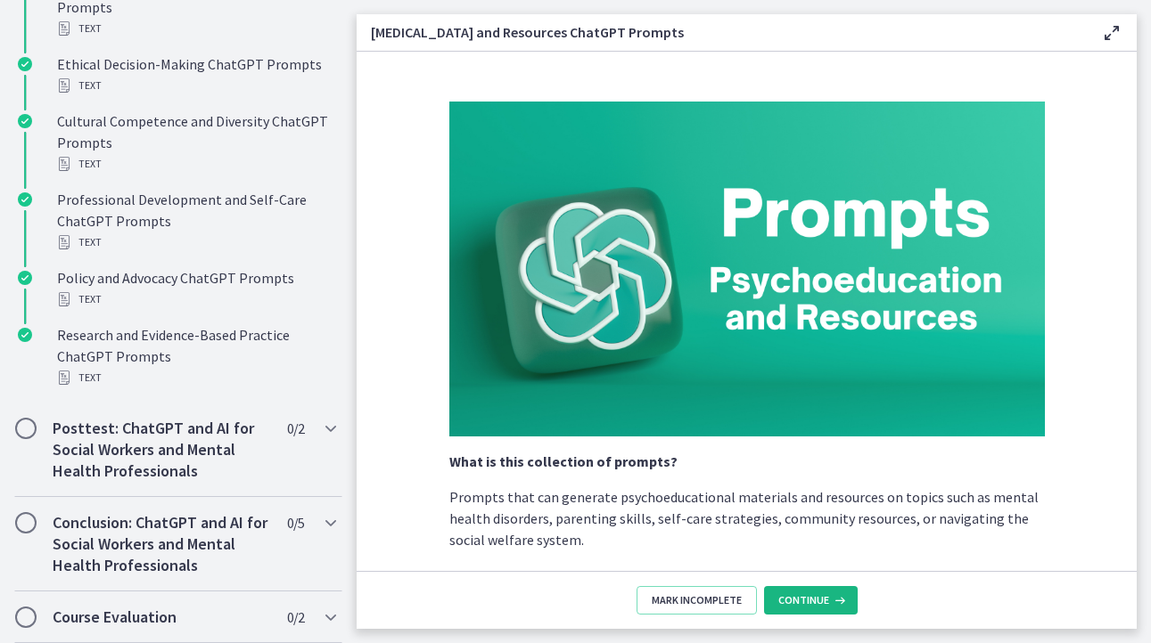
click at [809, 596] on span "Continue" at bounding box center [803, 601] width 51 height 14
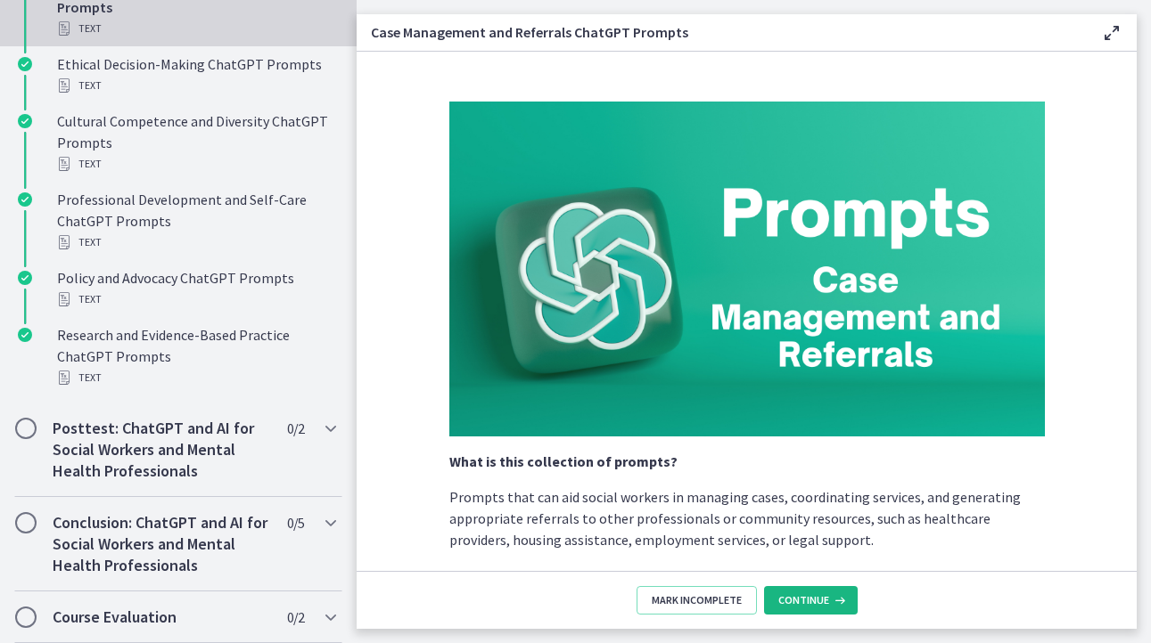
click at [809, 596] on span "Continue" at bounding box center [803, 601] width 51 height 14
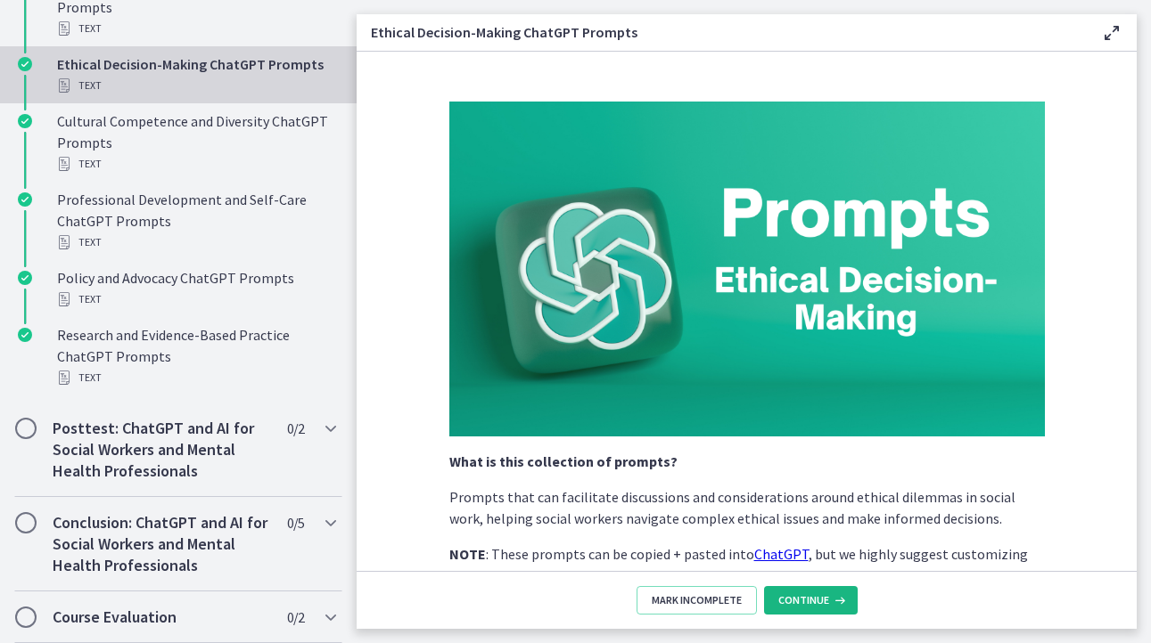
click at [809, 596] on span "Continue" at bounding box center [803, 601] width 51 height 14
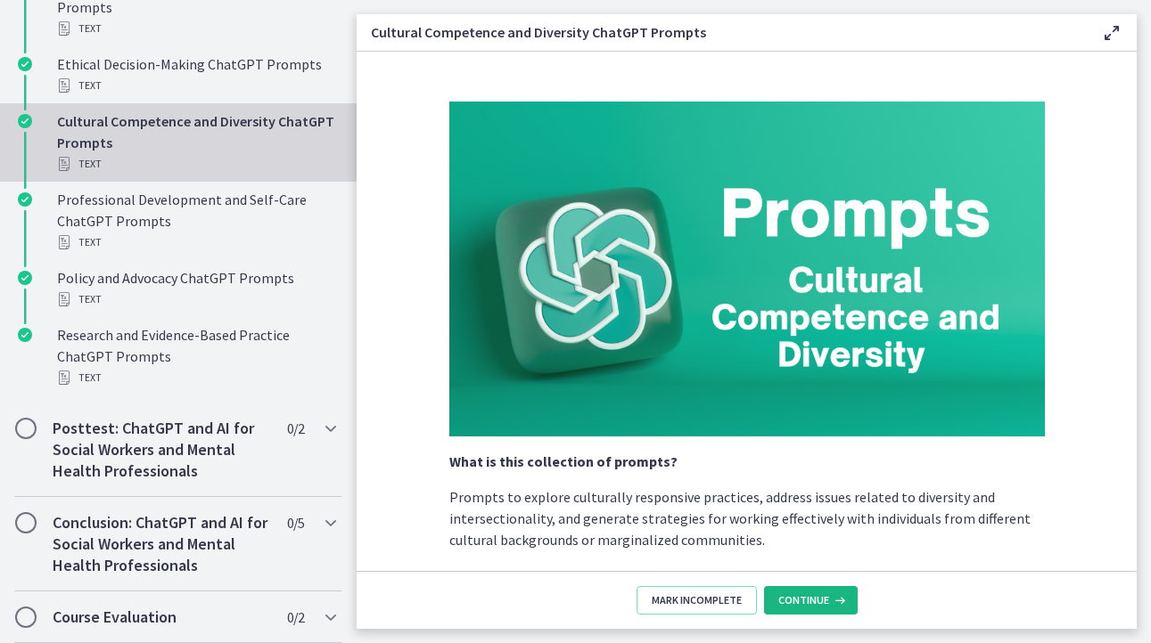
click at [809, 596] on span "Continue" at bounding box center [803, 601] width 51 height 14
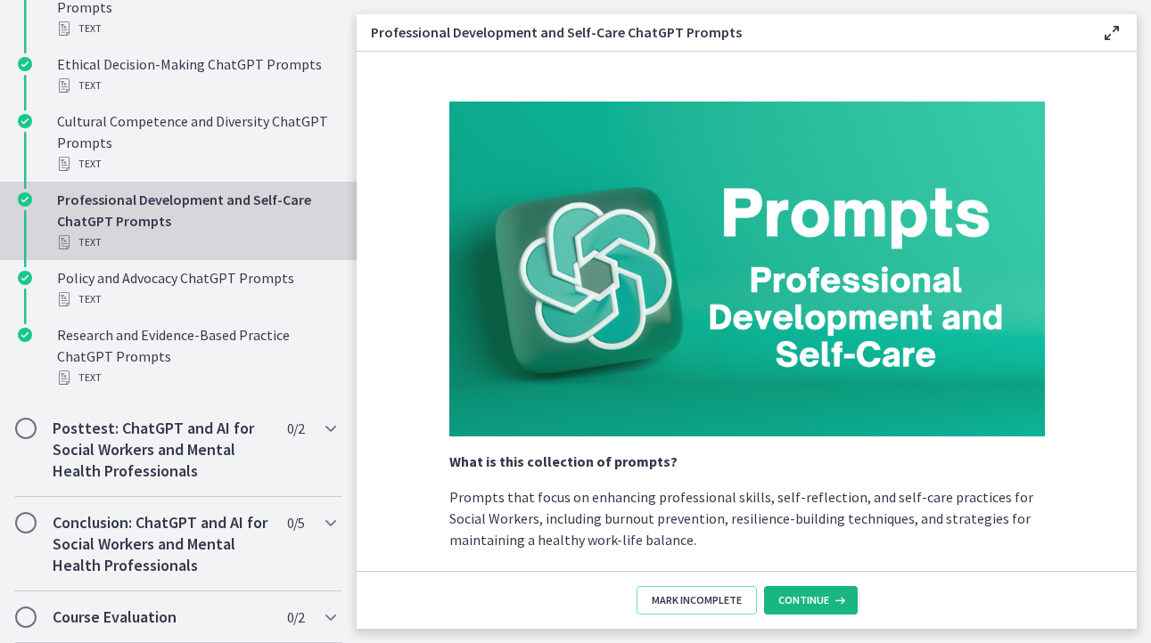
click at [809, 596] on span "Continue" at bounding box center [803, 601] width 51 height 14
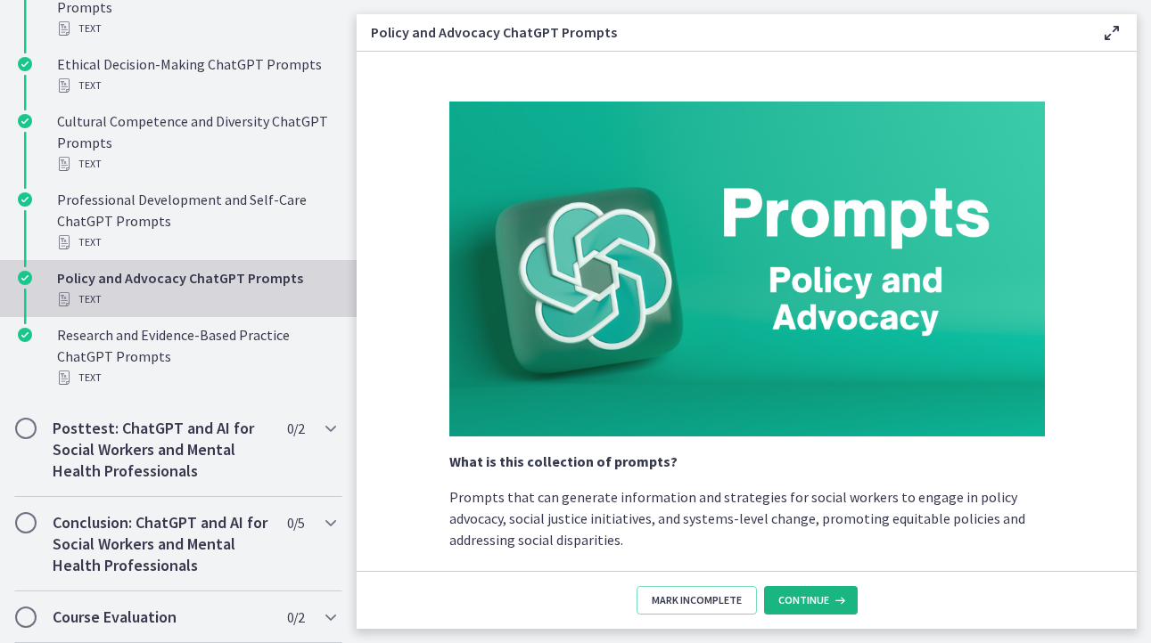
click at [809, 596] on span "Continue" at bounding box center [803, 601] width 51 height 14
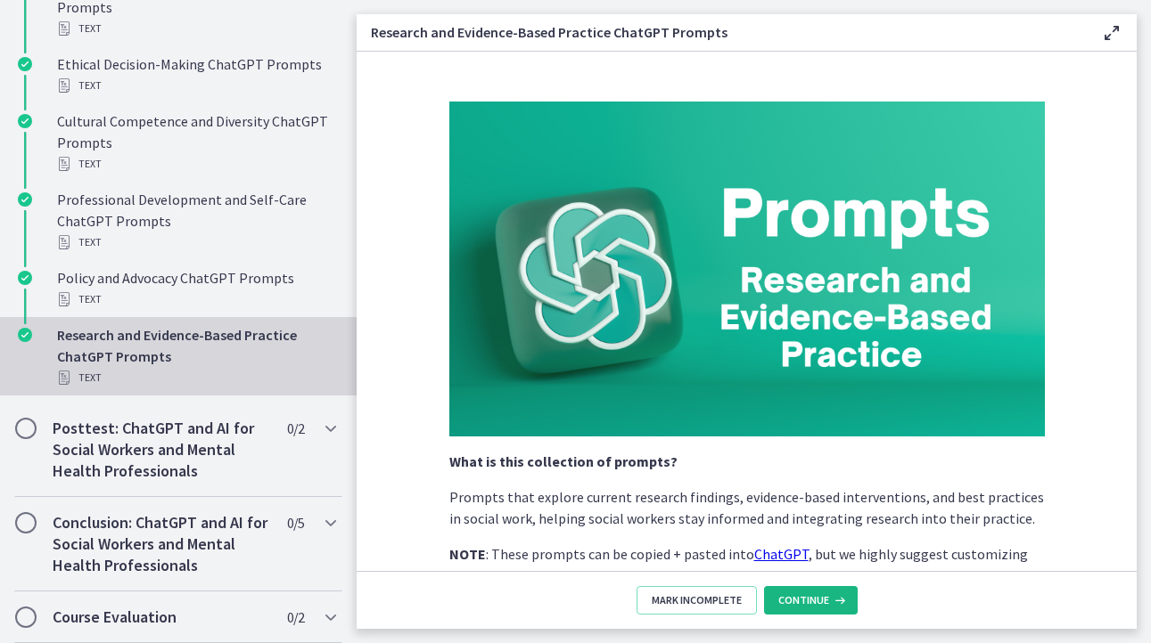
click at [809, 596] on span "Continue" at bounding box center [803, 601] width 51 height 14
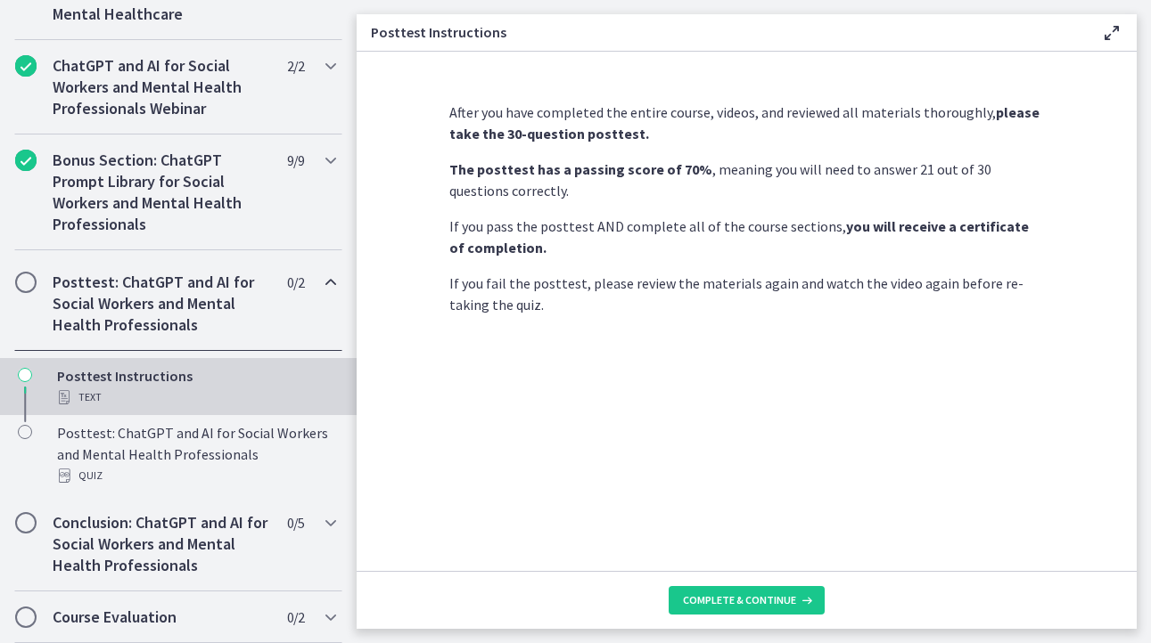
scroll to position [879, 0]
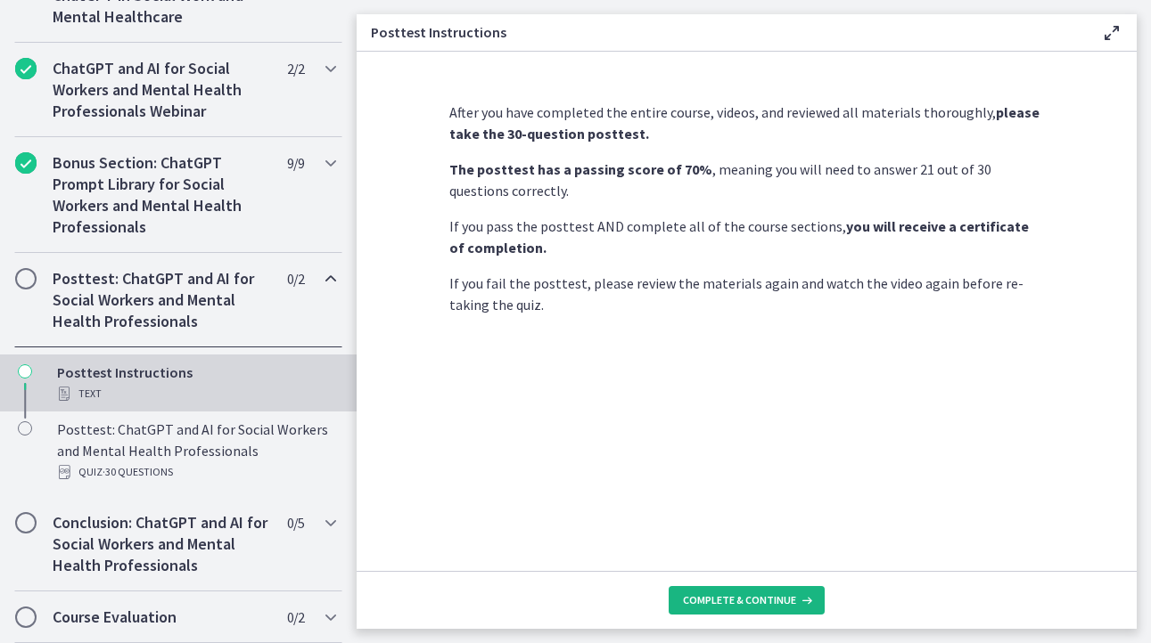
click at [741, 604] on span "Complete & continue" at bounding box center [739, 601] width 113 height 14
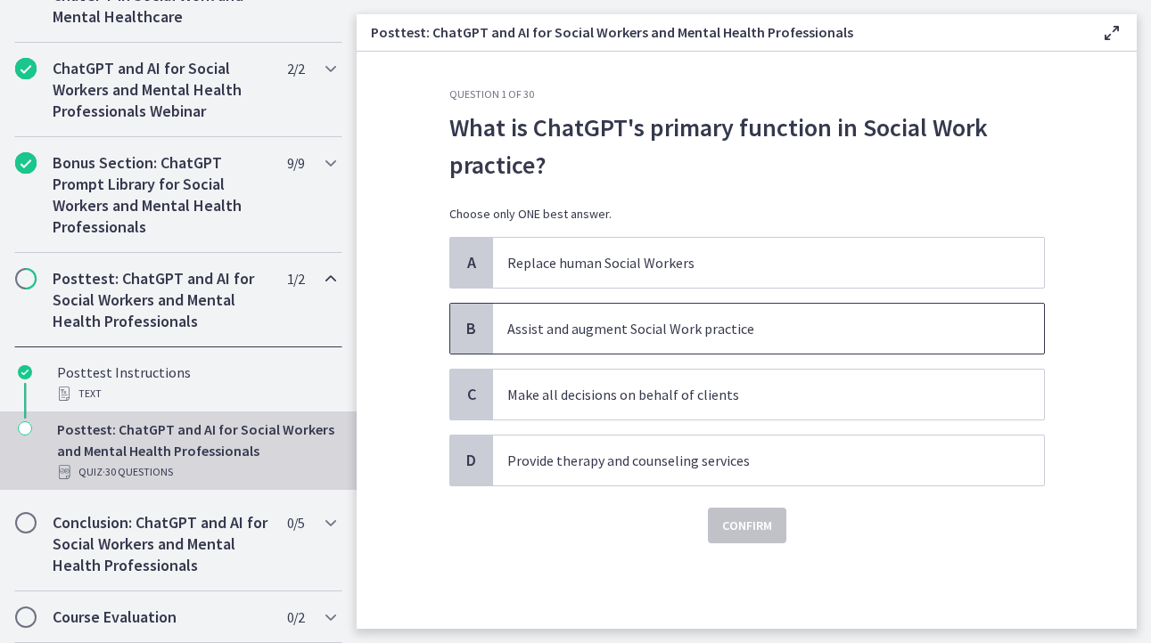
click at [561, 332] on p "Assist and augment Social Work practice" at bounding box center [750, 328] width 487 height 21
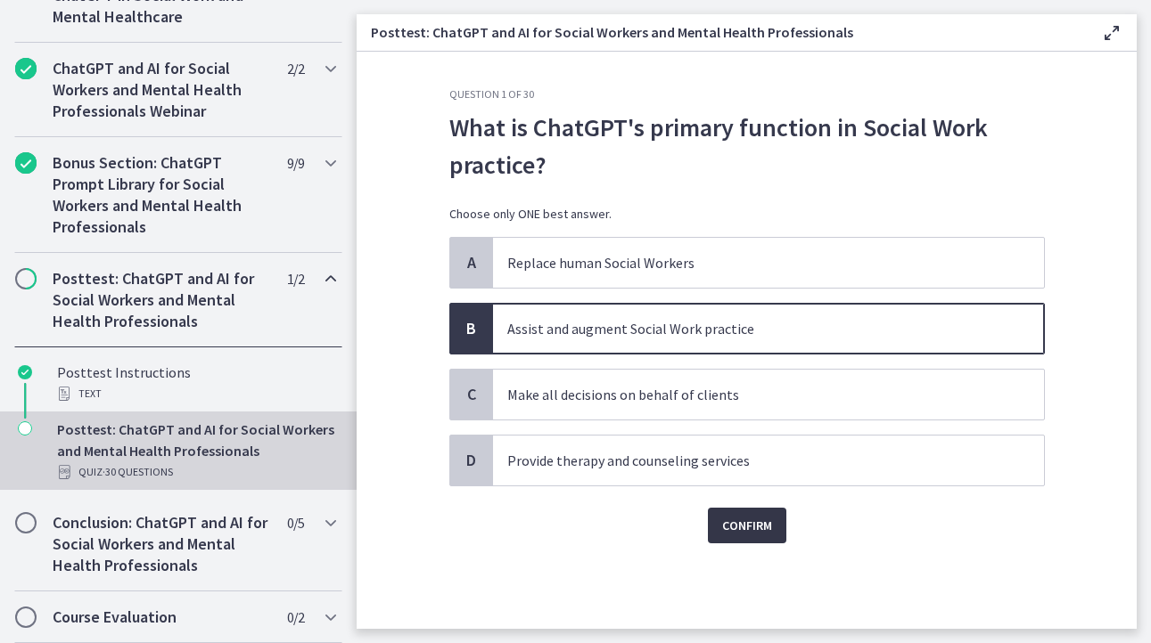
click at [741, 528] on span "Confirm" at bounding box center [747, 525] width 50 height 21
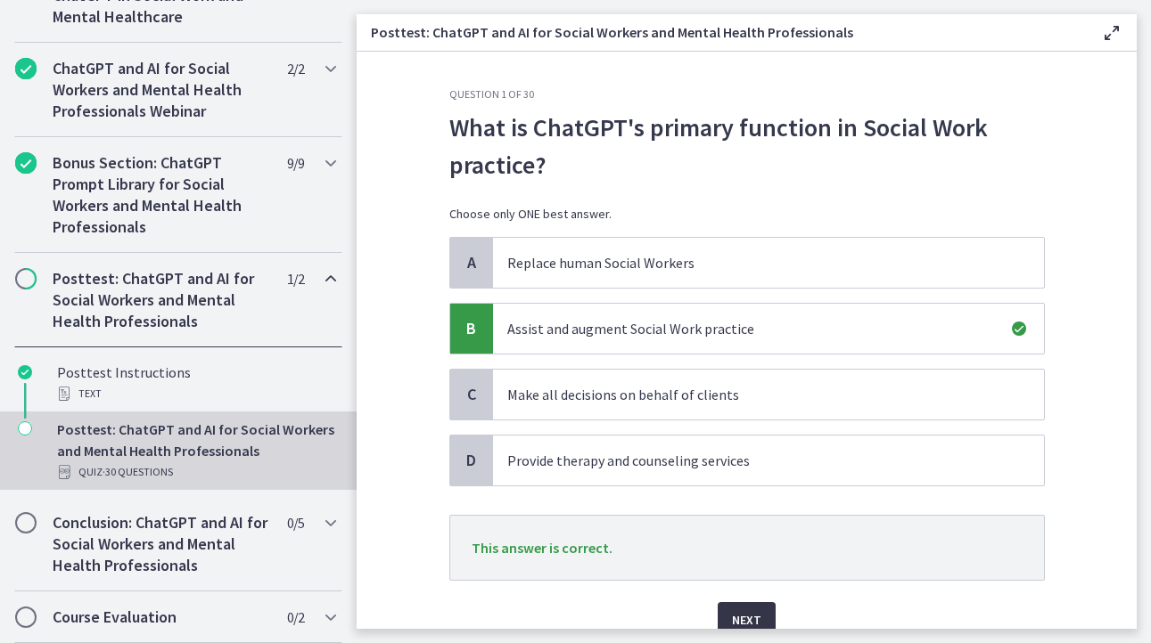
click at [735, 613] on span "Next" at bounding box center [746, 620] width 29 height 21
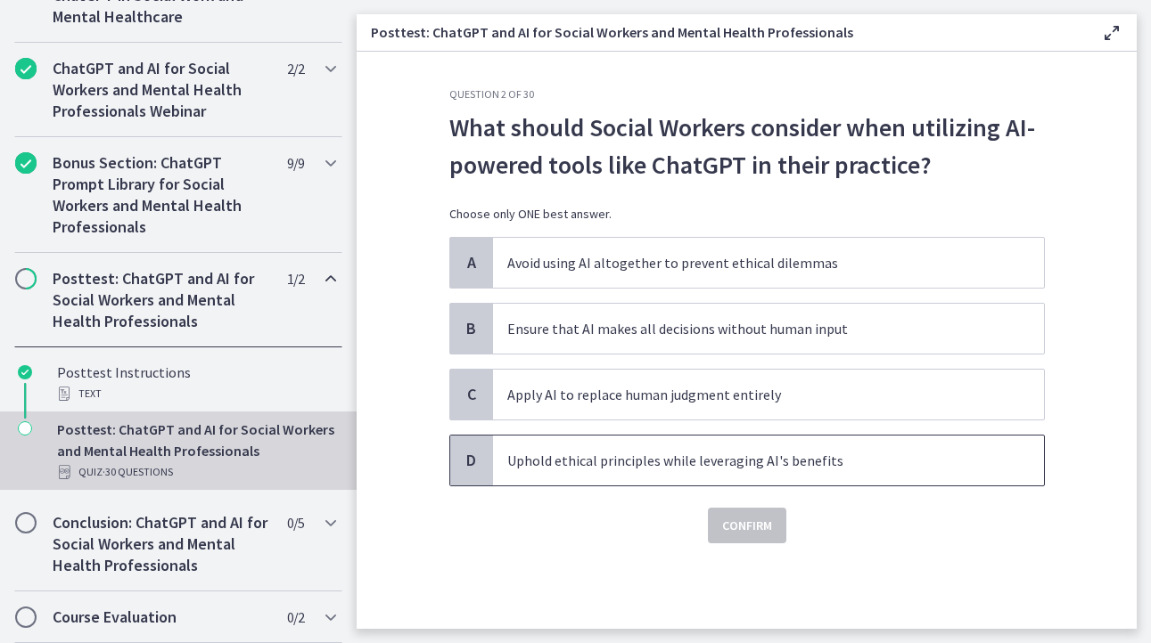
click at [681, 462] on p "Uphold ethical principles while leveraging AI's benefits" at bounding box center [750, 460] width 487 height 21
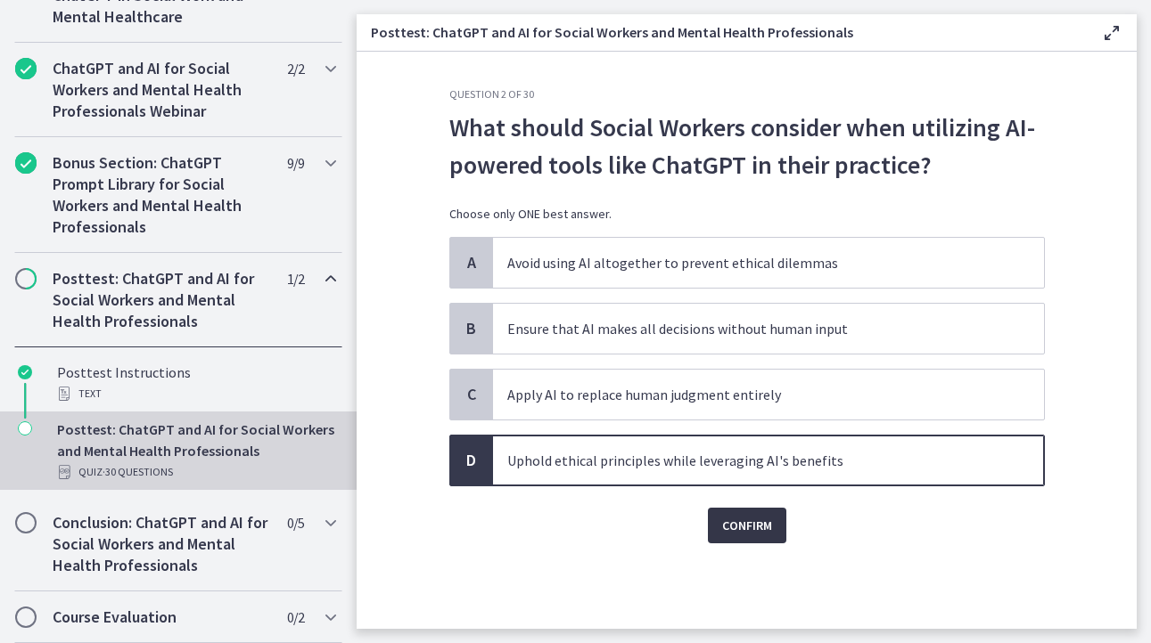
click at [752, 523] on span "Confirm" at bounding box center [747, 525] width 50 height 21
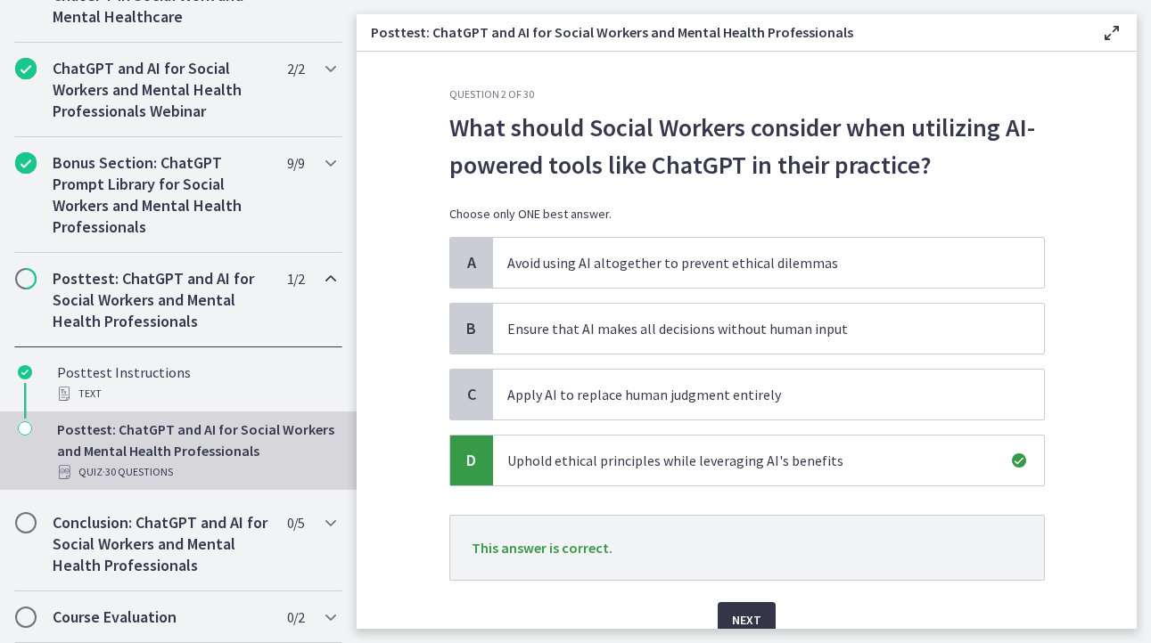
click at [732, 615] on span "Next" at bounding box center [746, 620] width 29 height 21
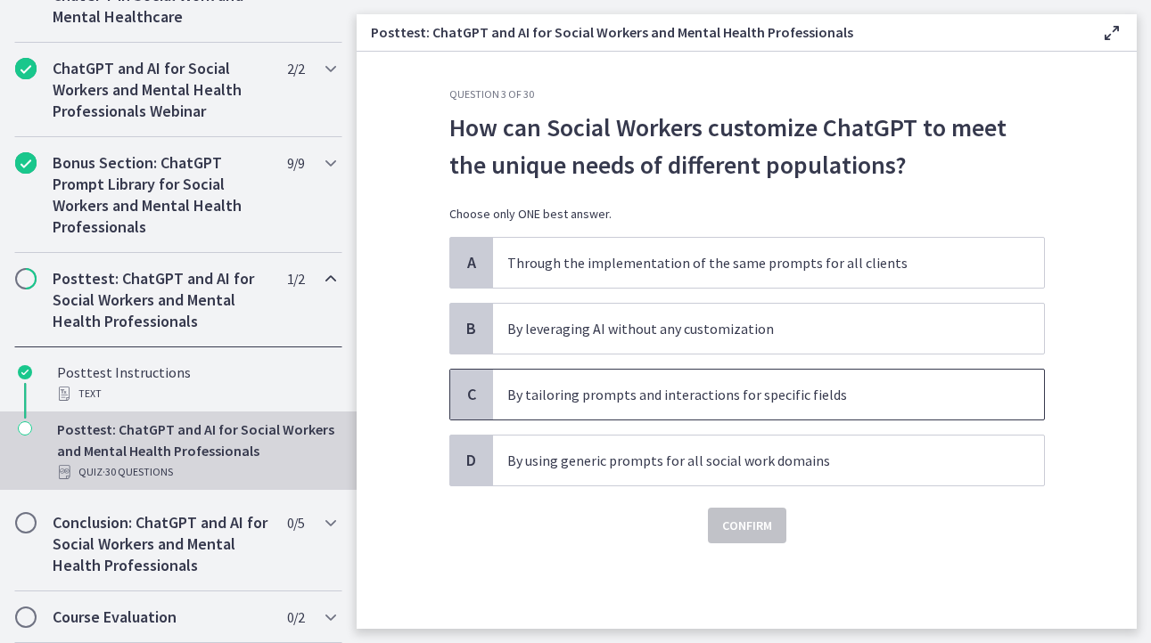
click at [716, 403] on p "By tailoring prompts and interactions for specific fields" at bounding box center [750, 394] width 487 height 21
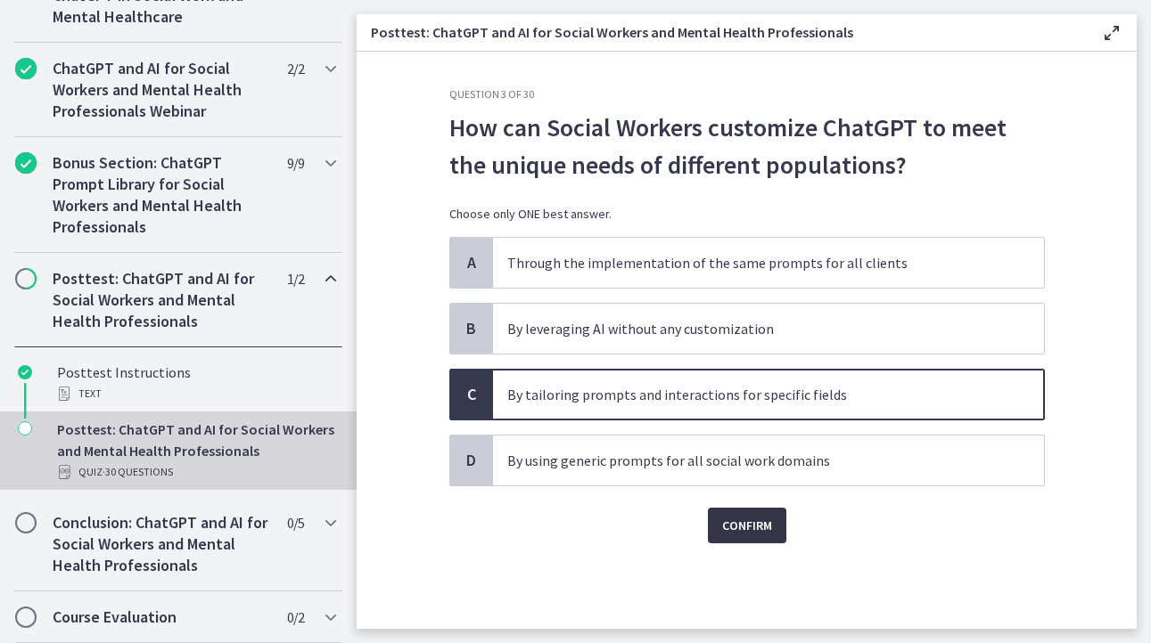
click at [763, 528] on span "Confirm" at bounding box center [747, 525] width 50 height 21
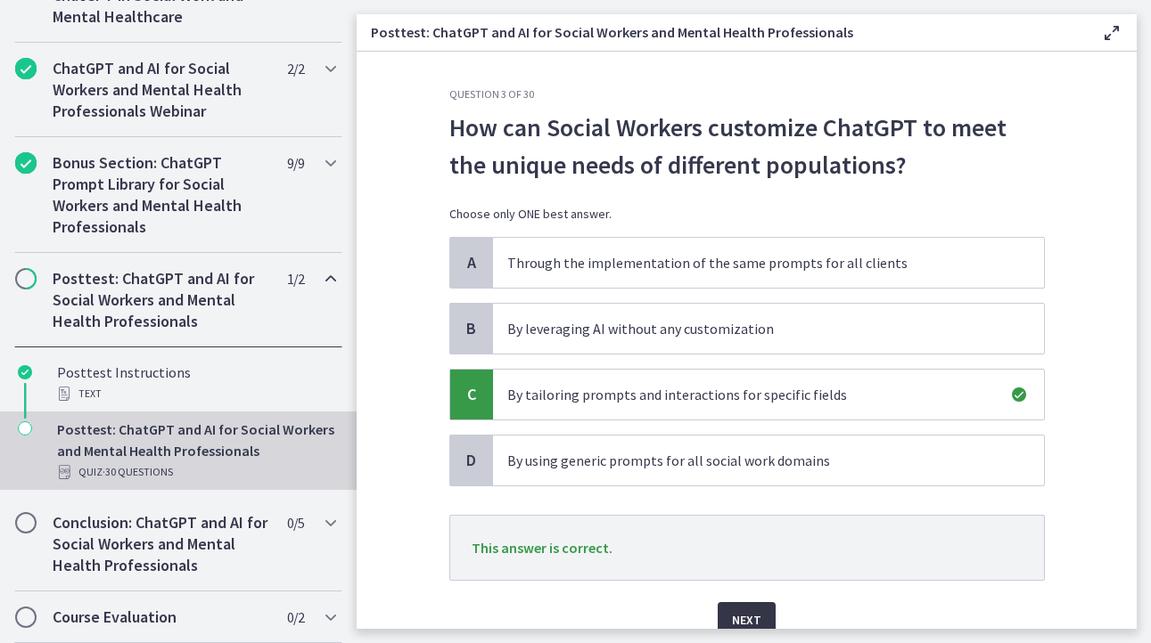
click at [732, 610] on span "Next" at bounding box center [746, 620] width 29 height 21
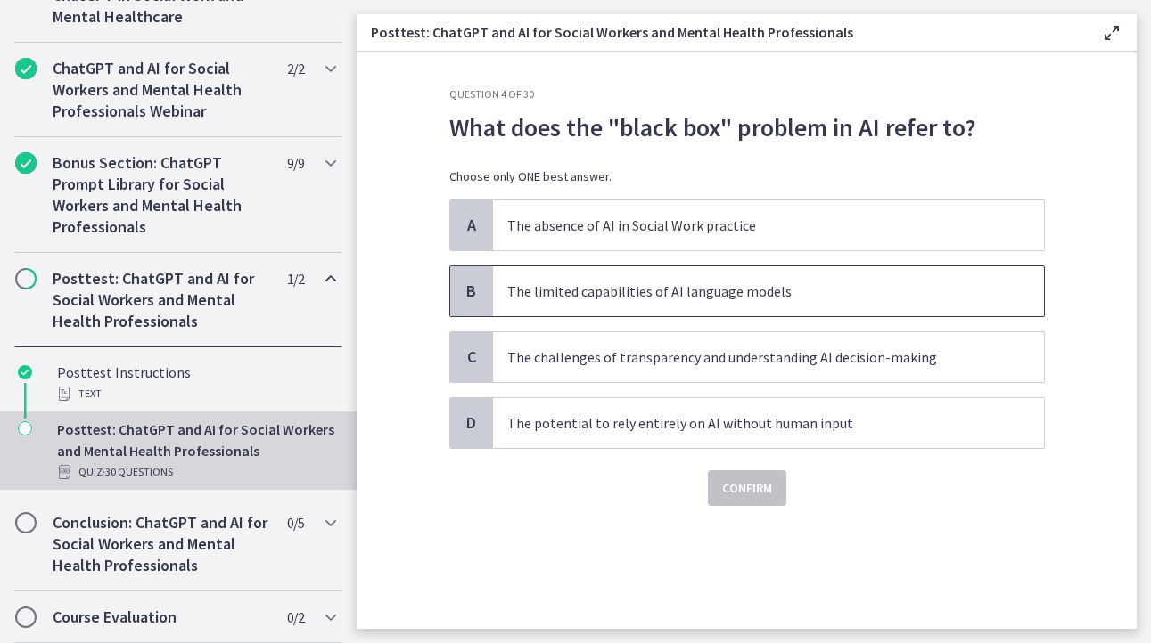
click at [593, 298] on p "The limited capabilities of AI language models" at bounding box center [750, 291] width 487 height 21
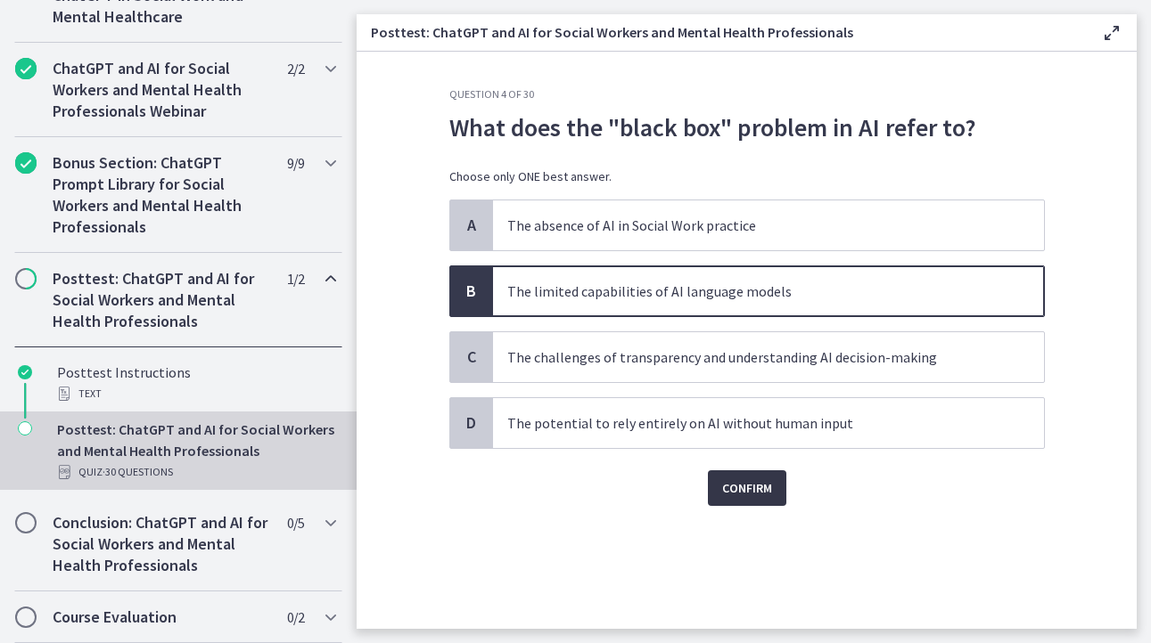
click at [741, 489] on span "Confirm" at bounding box center [747, 488] width 50 height 21
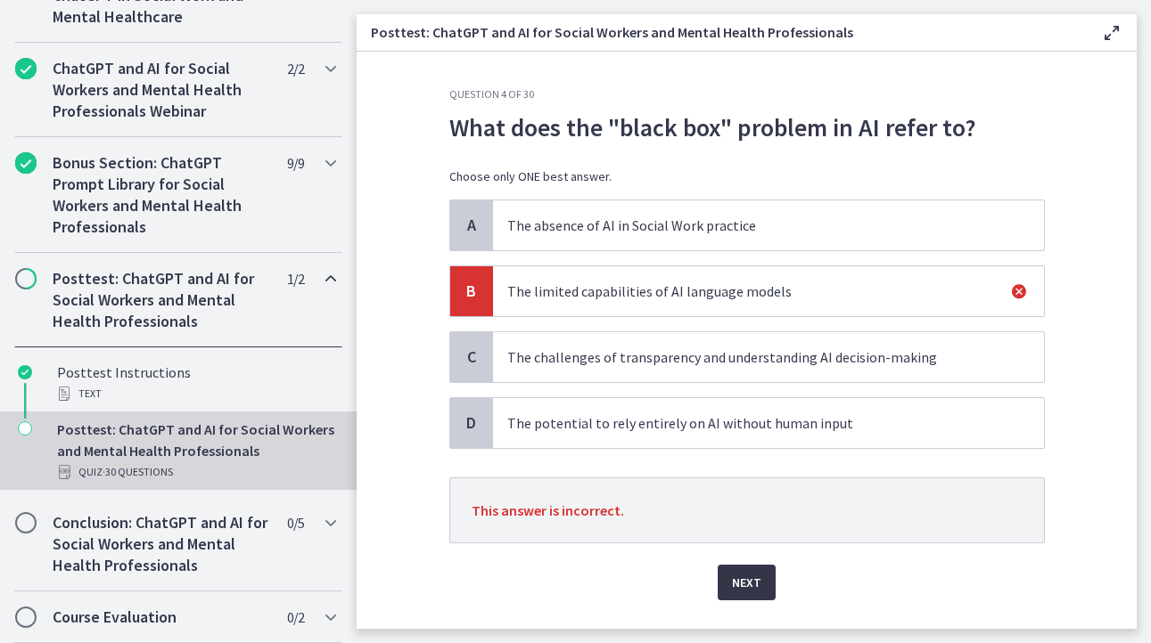
click at [732, 583] on span "Next" at bounding box center [746, 582] width 29 height 21
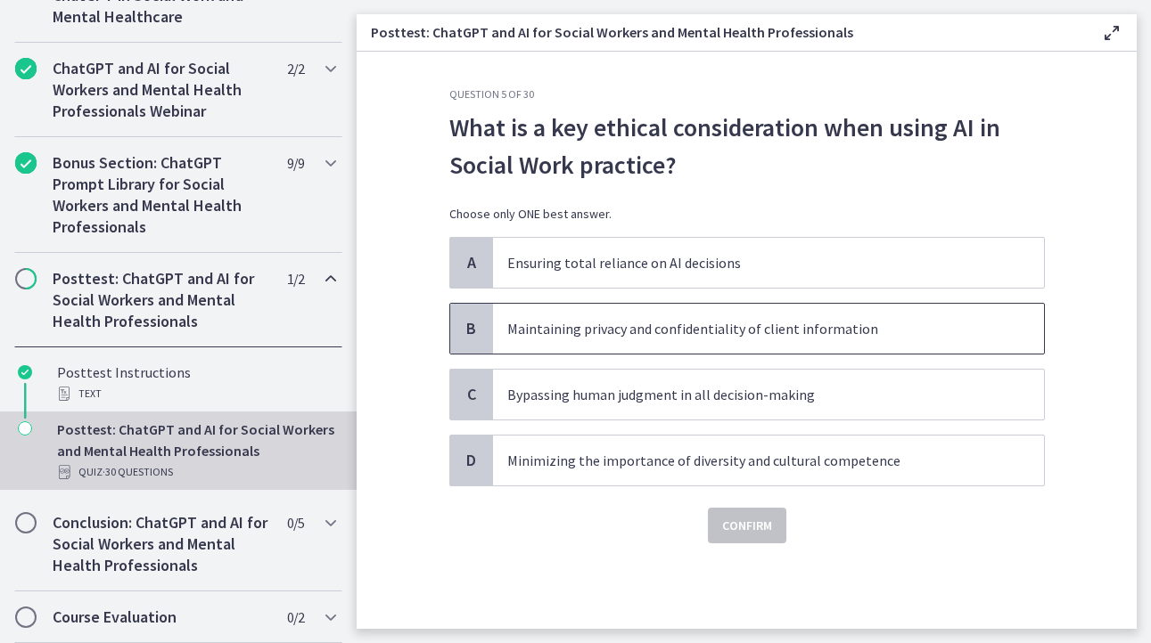
click at [684, 336] on p "Maintaining privacy and confidentiality of client information" at bounding box center [750, 328] width 487 height 21
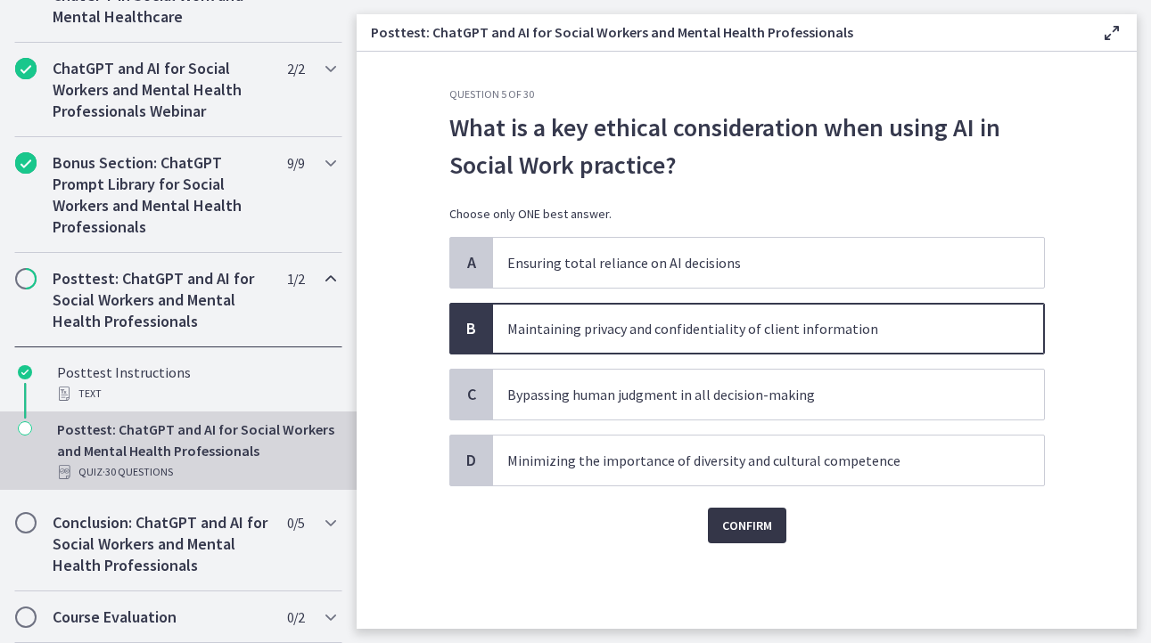
click at [748, 526] on span "Confirm" at bounding box center [747, 525] width 50 height 21
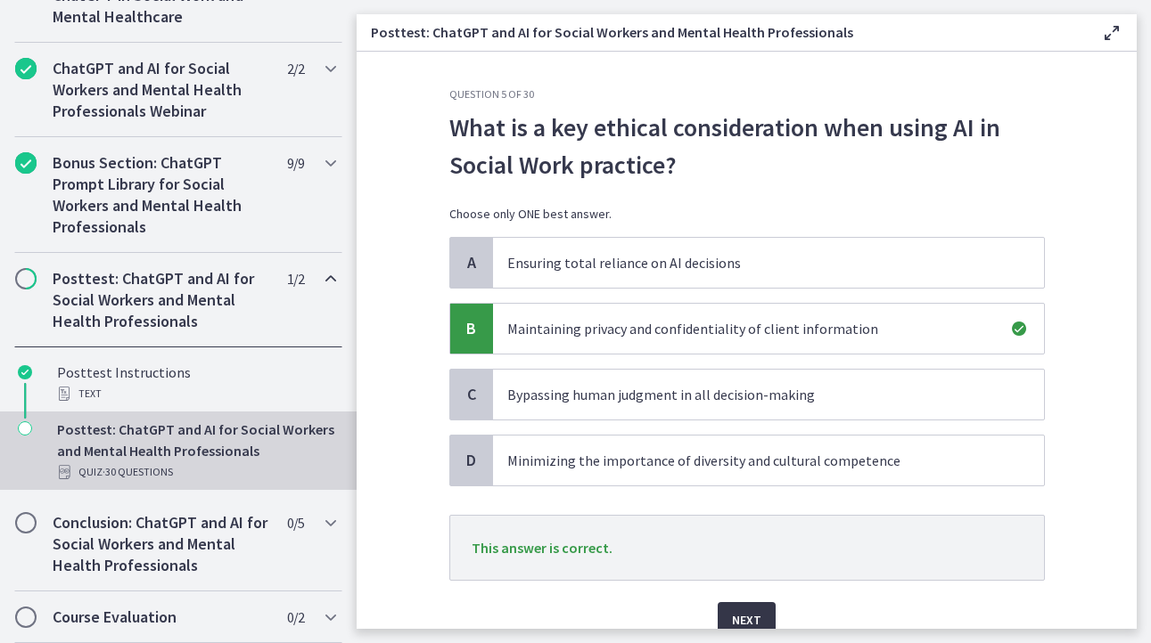
click at [745, 613] on span "Next" at bounding box center [746, 620] width 29 height 21
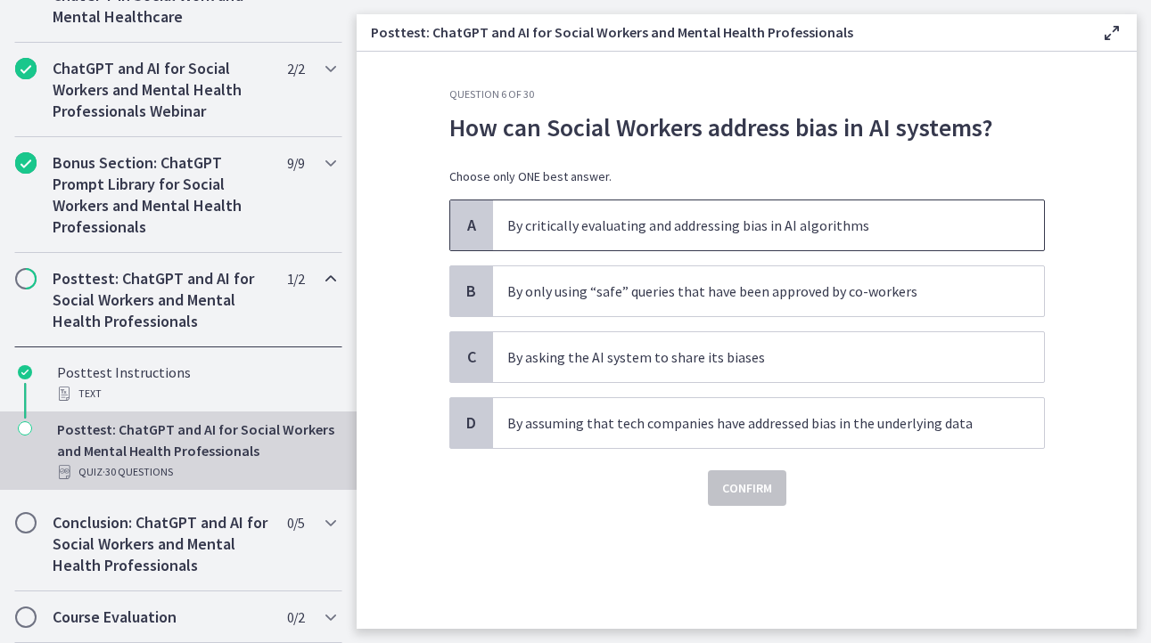
click at [569, 234] on p "By critically evaluating and addressing bias in AI algorithms" at bounding box center [750, 225] width 487 height 21
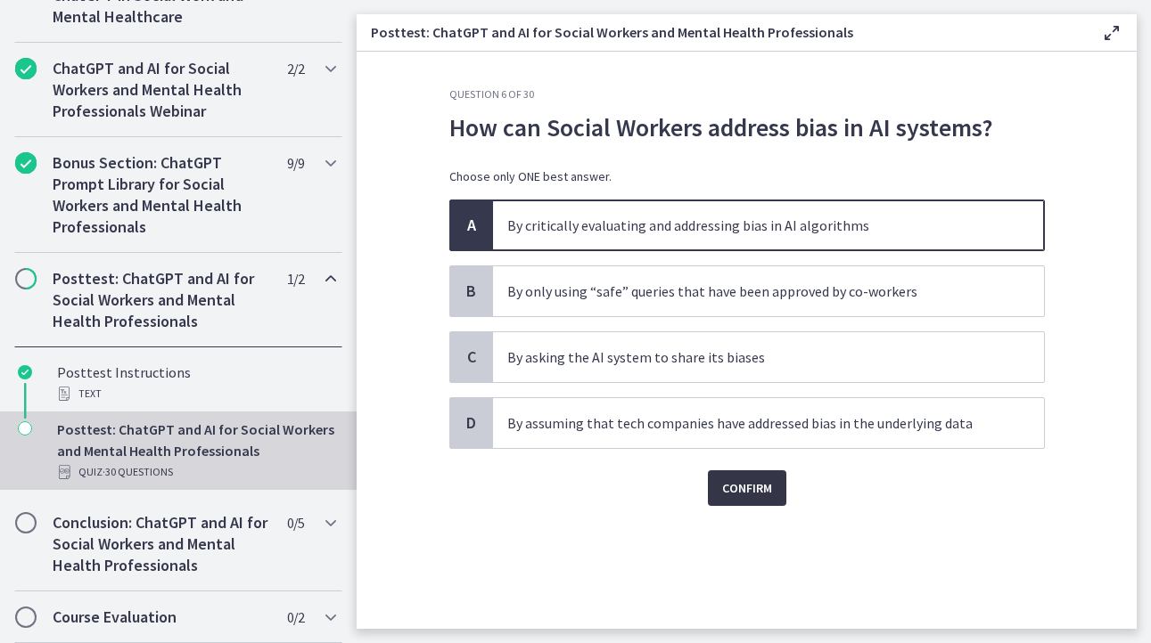
click at [763, 490] on span "Confirm" at bounding box center [747, 488] width 50 height 21
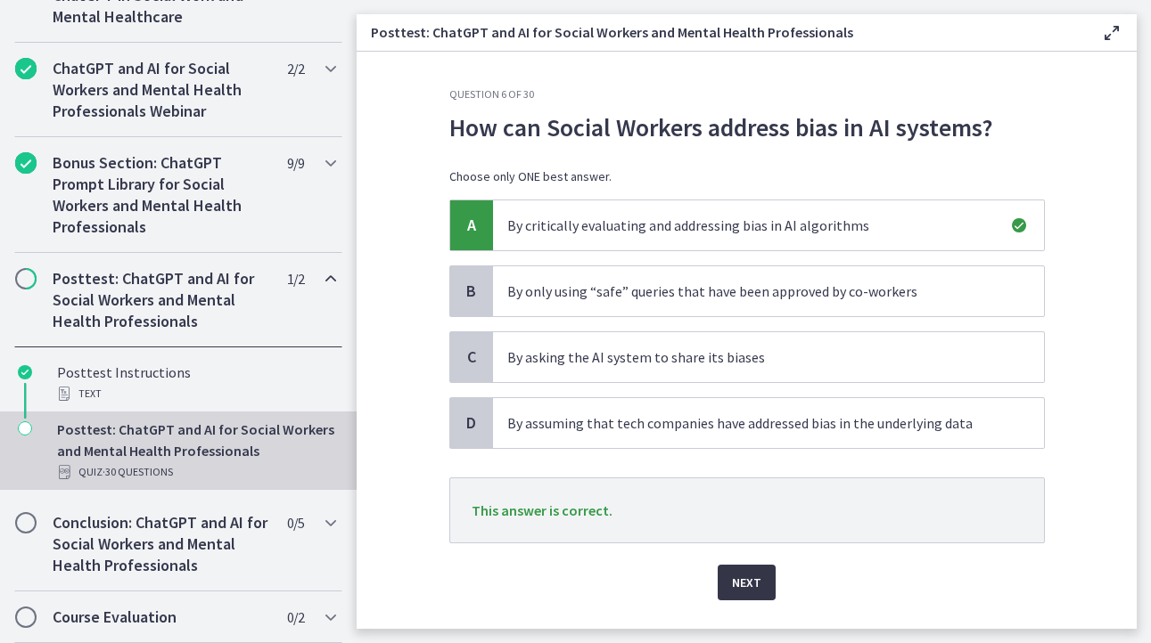
click at [743, 579] on span "Next" at bounding box center [746, 582] width 29 height 21
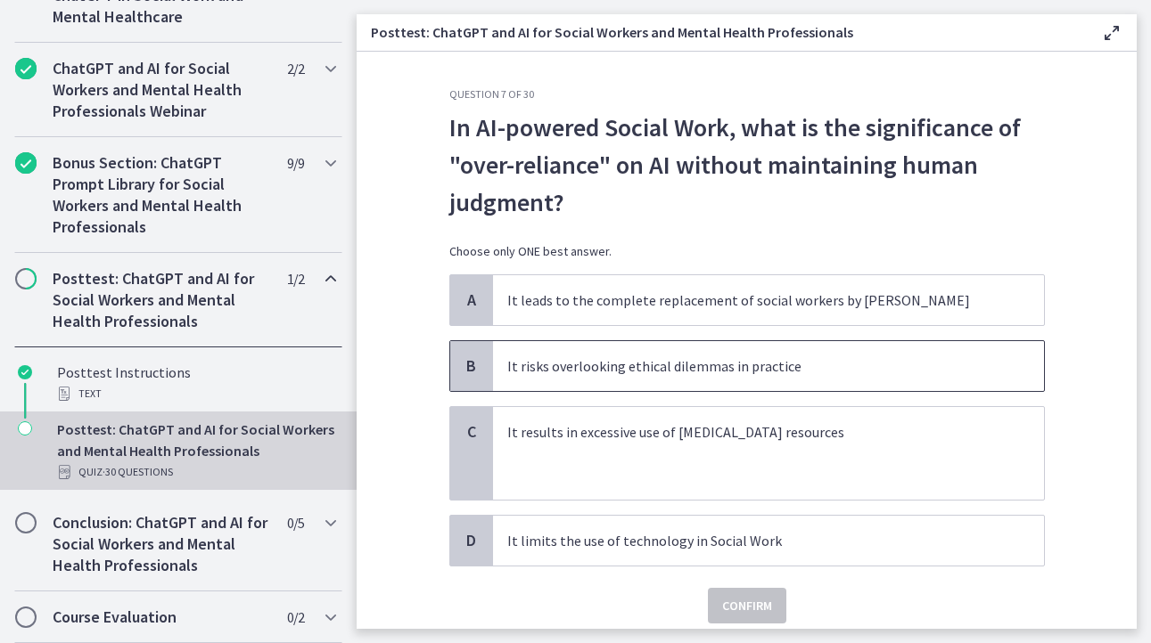
click at [709, 375] on p "It risks overlooking ethical dilemmas in practice" at bounding box center [750, 366] width 487 height 21
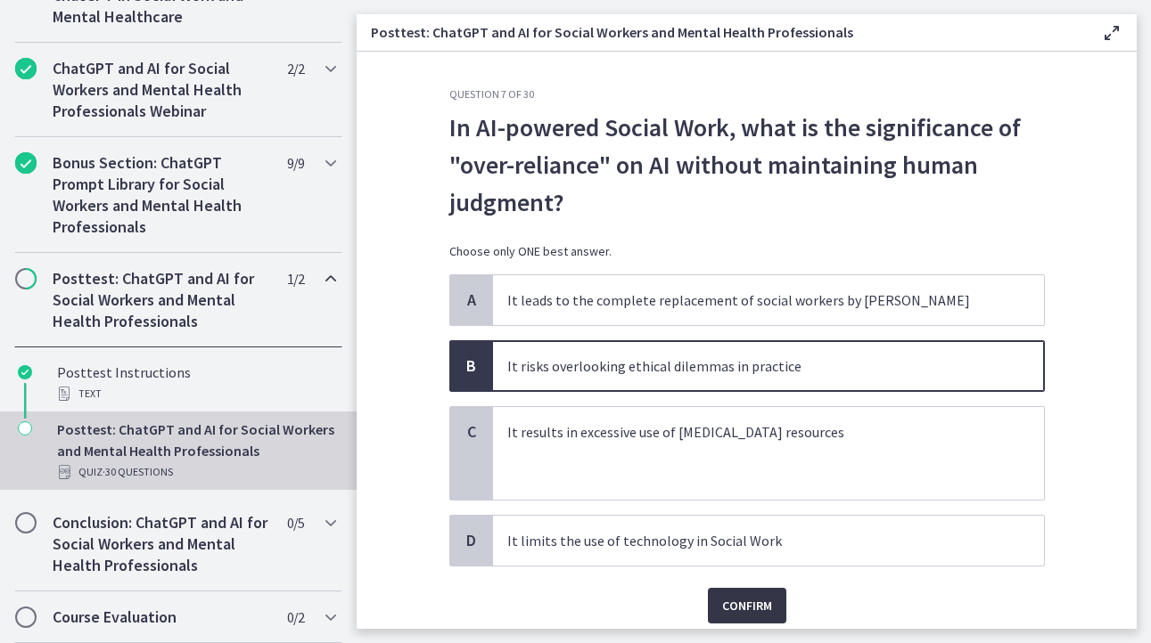
click at [738, 613] on span "Confirm" at bounding box center [747, 605] width 50 height 21
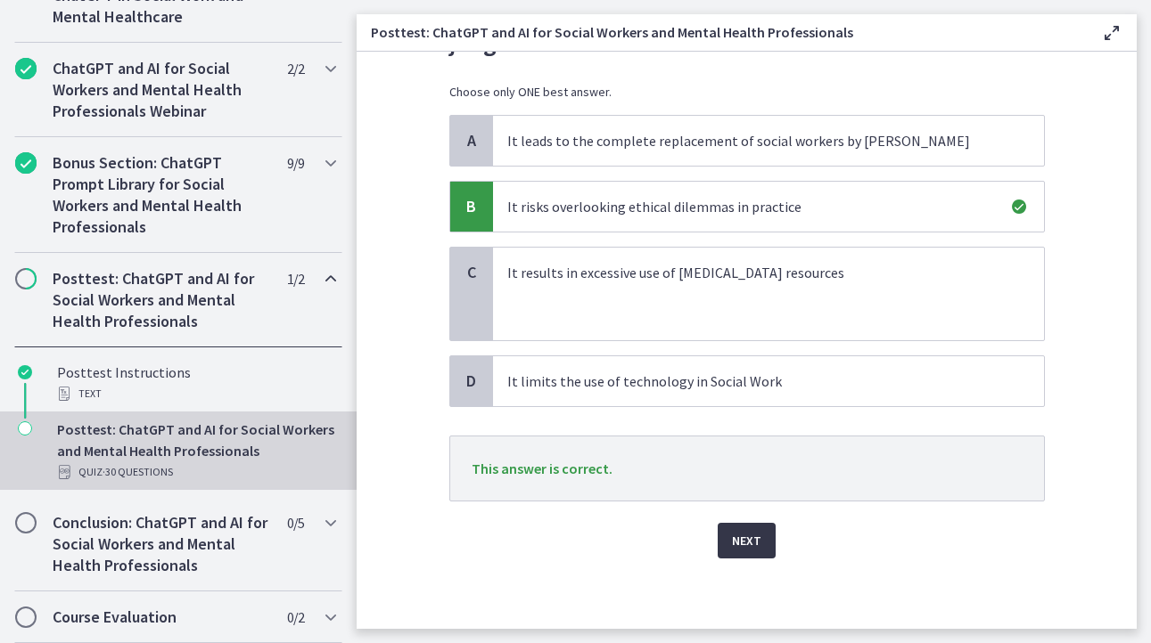
scroll to position [160, 0]
click at [732, 546] on span "Next" at bounding box center [746, 539] width 29 height 21
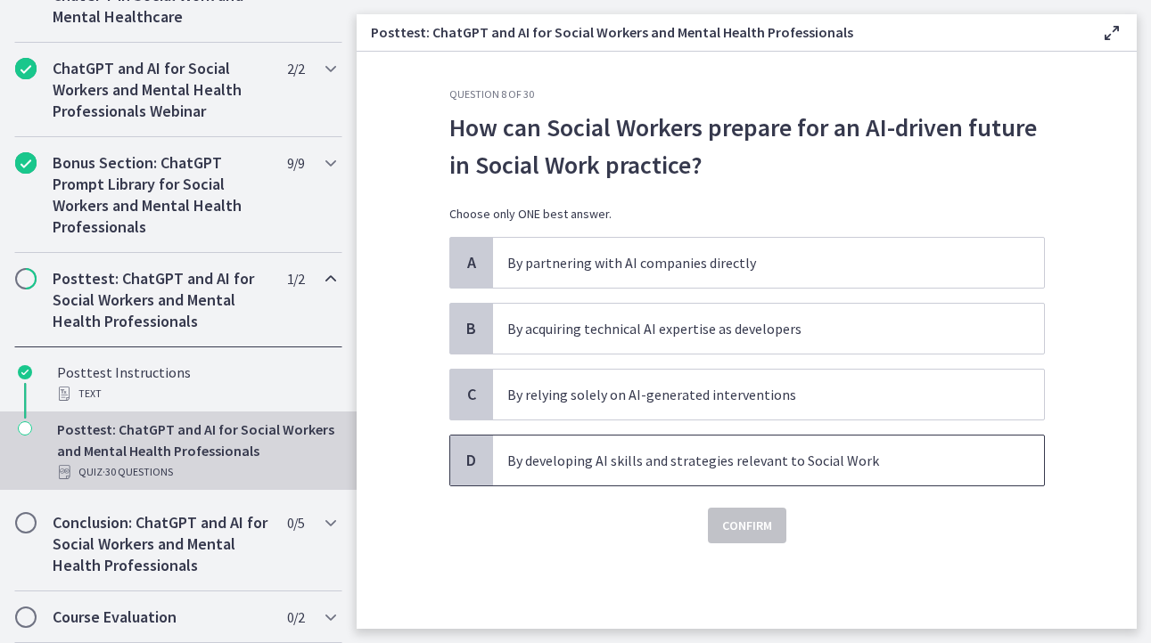
click at [606, 471] on p "By developing AI skills and strategies relevant to Social Work" at bounding box center [750, 460] width 487 height 21
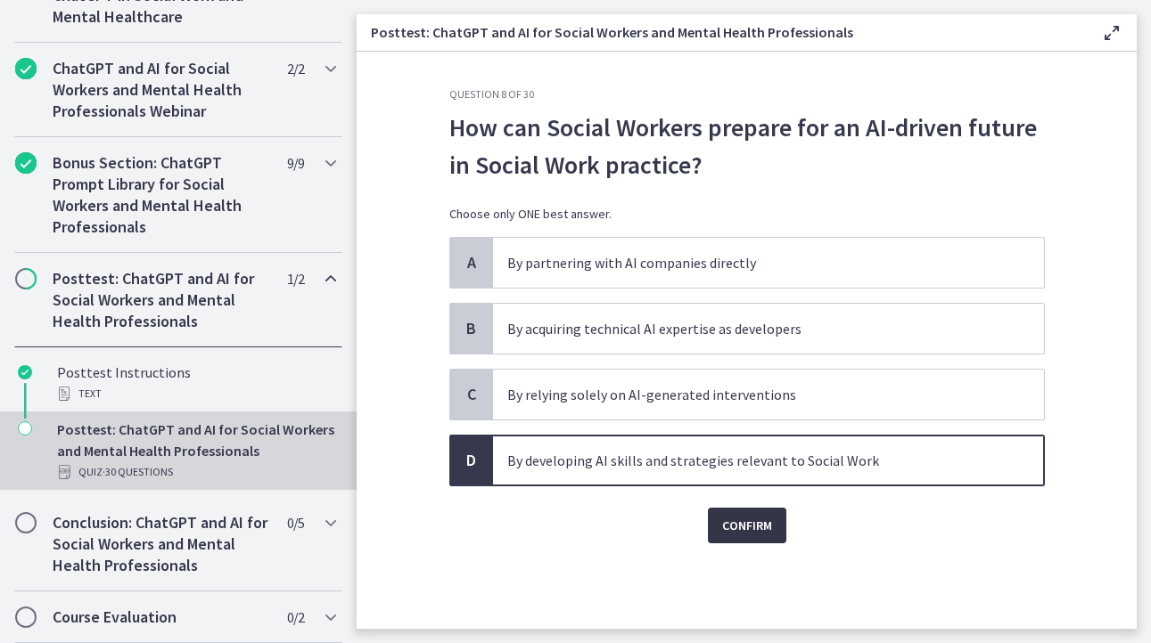
click at [752, 524] on span "Confirm" at bounding box center [747, 525] width 50 height 21
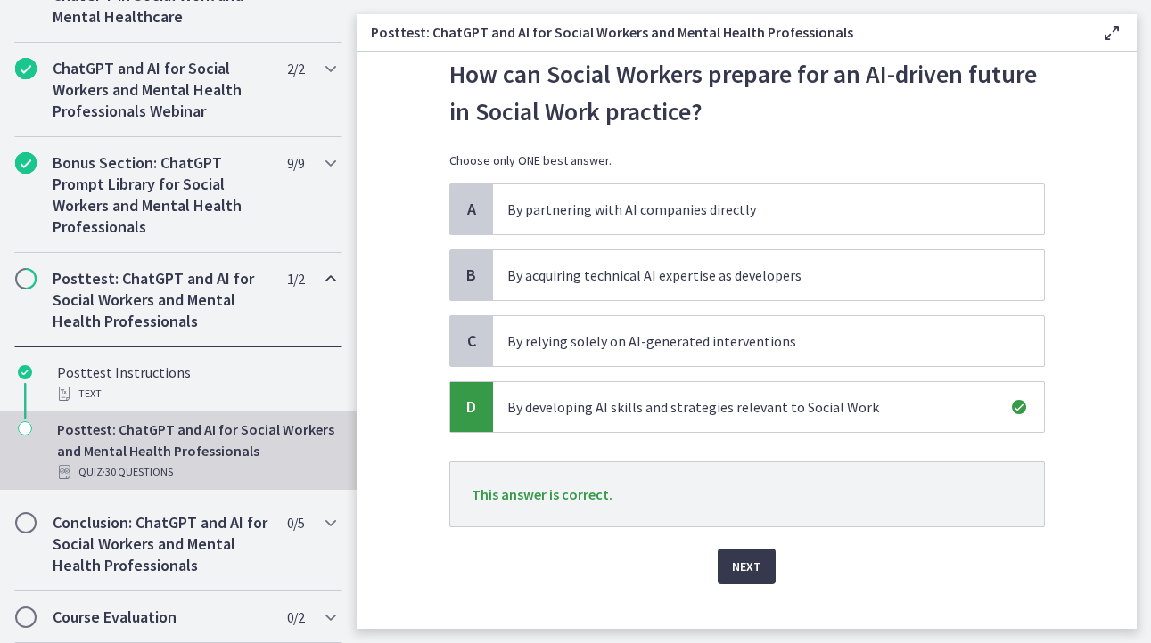
scroll to position [80, 0]
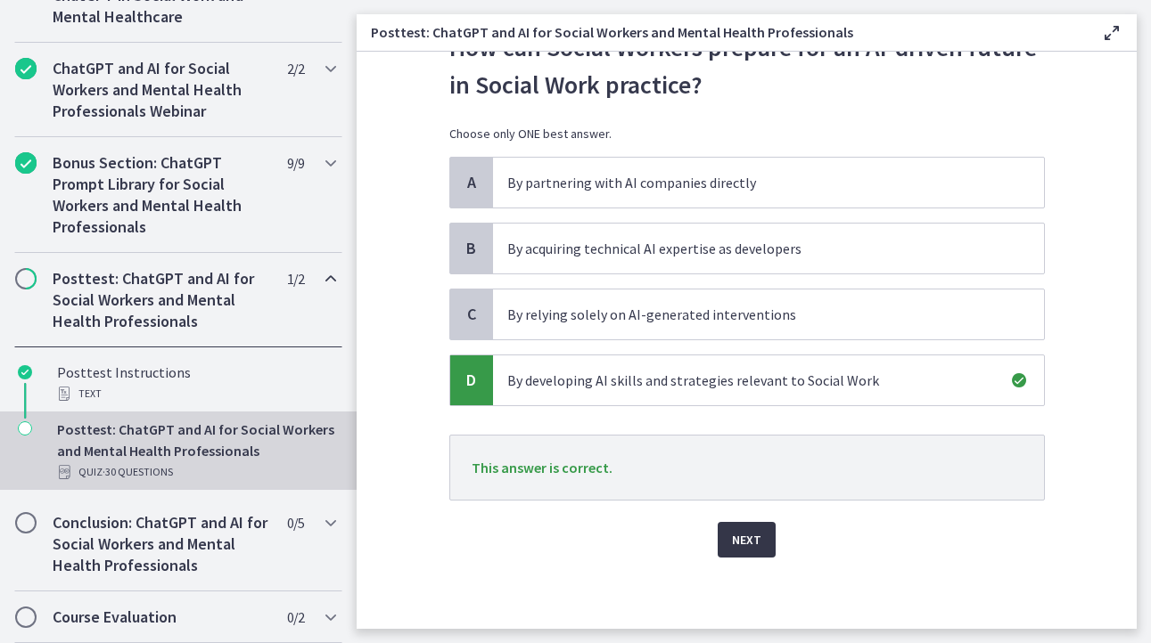
click at [738, 537] on span "Next" at bounding box center [746, 539] width 29 height 21
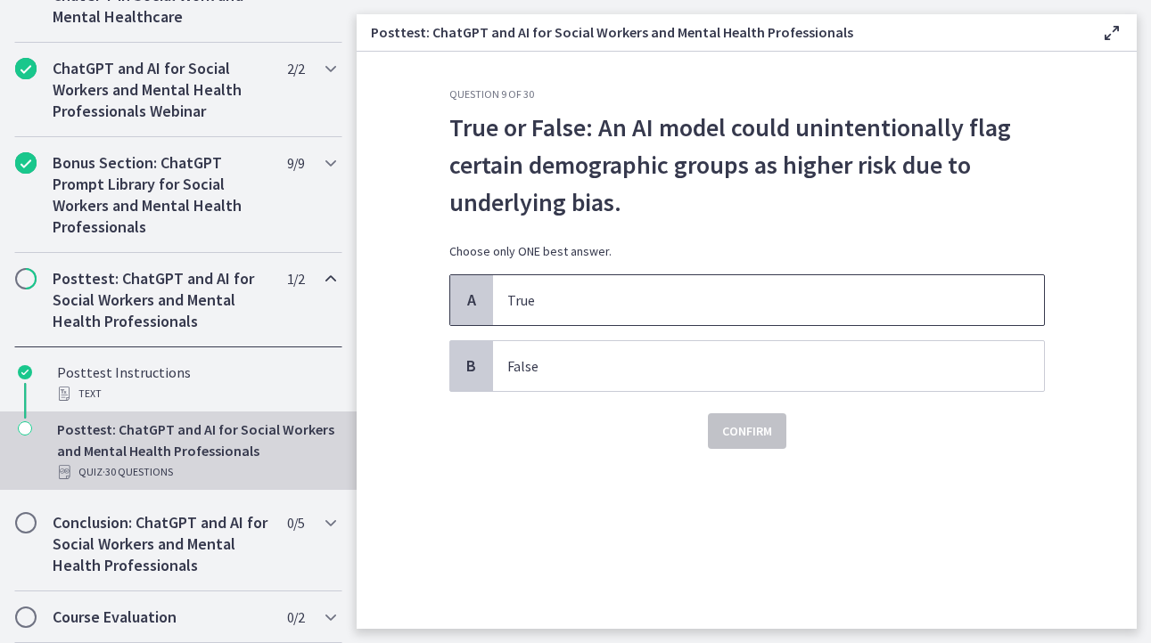
click at [561, 297] on p "True" at bounding box center [750, 300] width 487 height 21
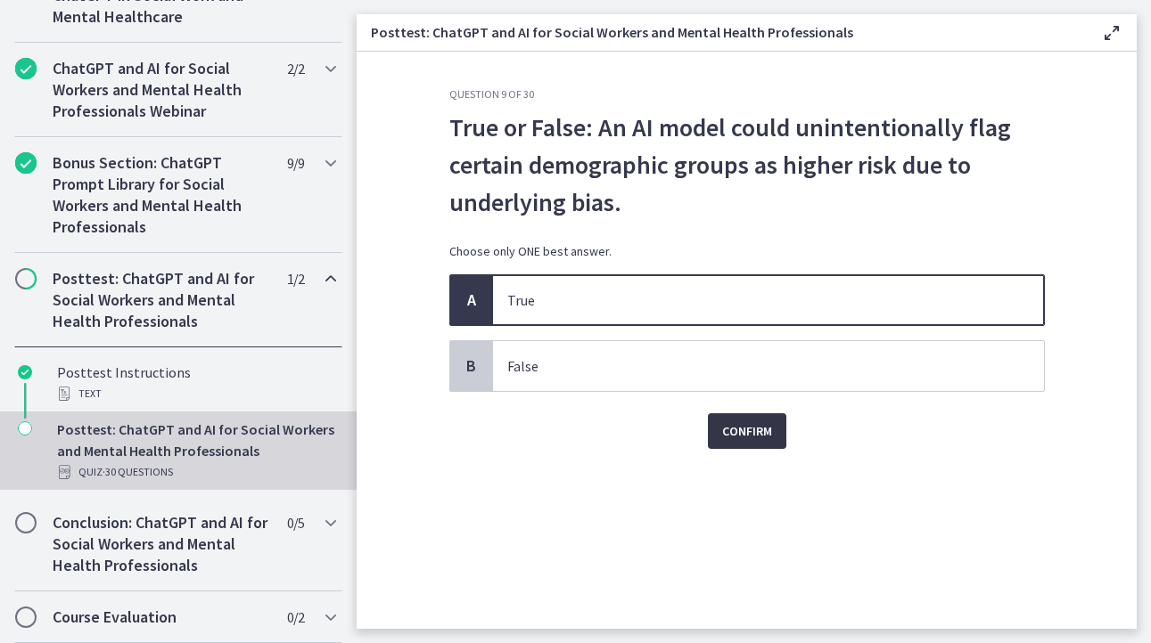
click at [745, 431] on span "Confirm" at bounding box center [747, 431] width 50 height 21
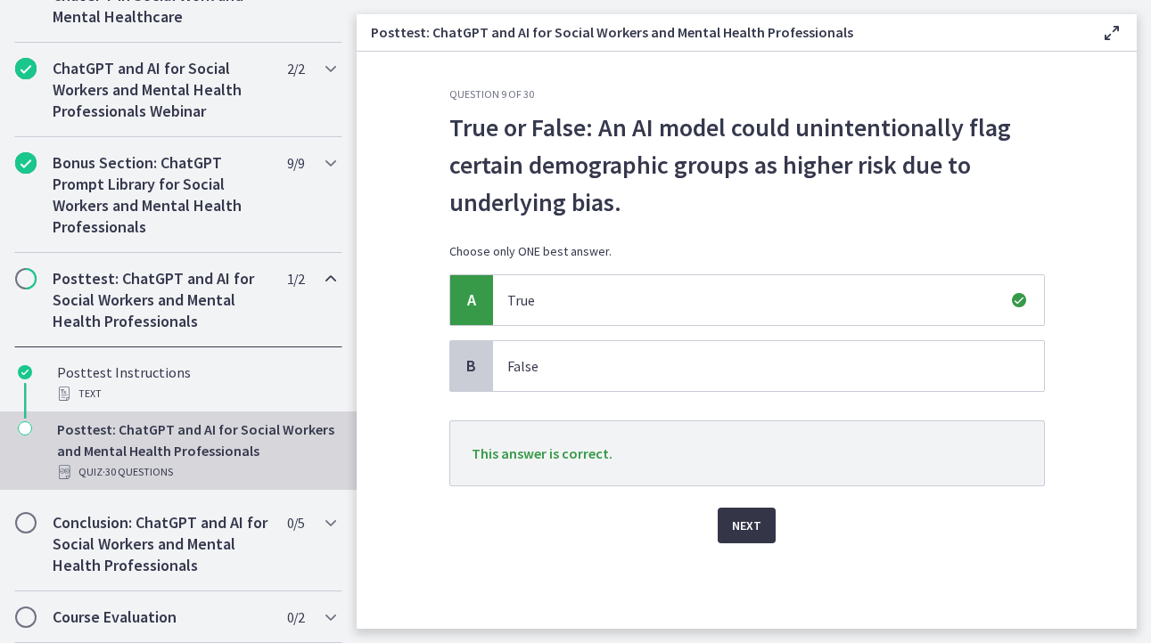
click at [738, 516] on span "Next" at bounding box center [746, 525] width 29 height 21
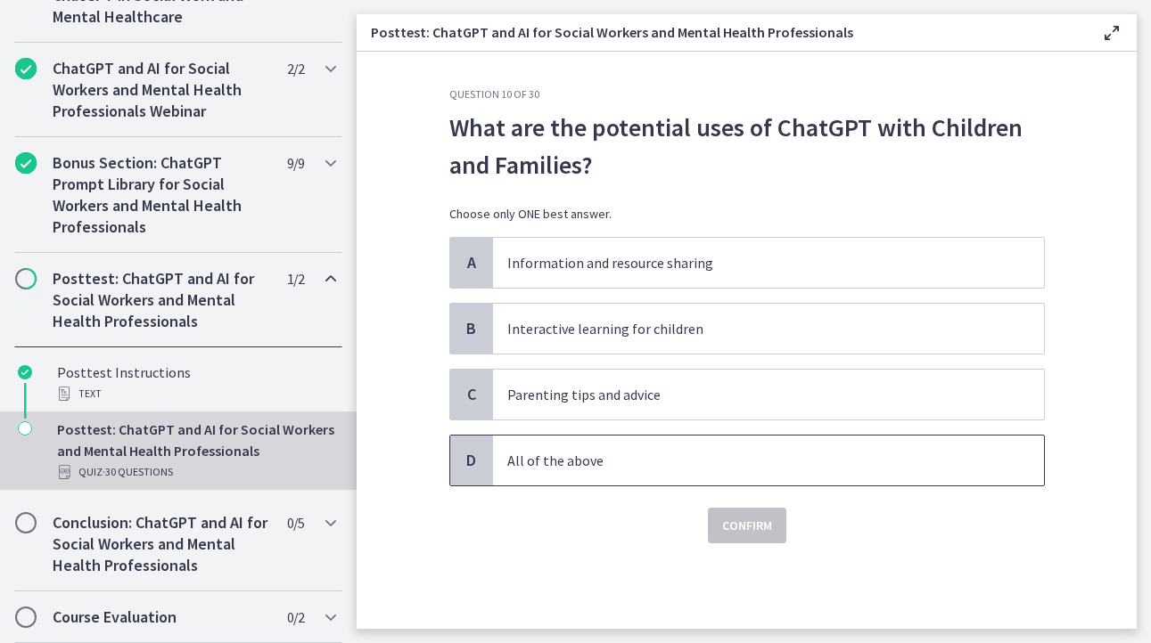
click at [551, 458] on p "All of the above" at bounding box center [750, 460] width 487 height 21
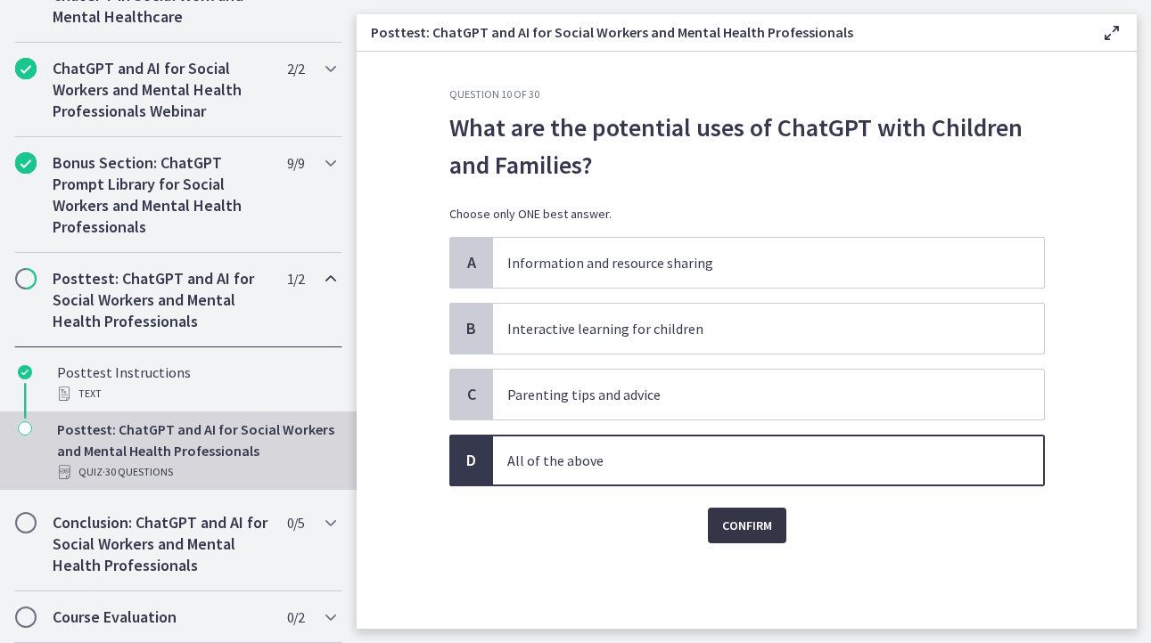
click at [738, 528] on span "Confirm" at bounding box center [747, 525] width 50 height 21
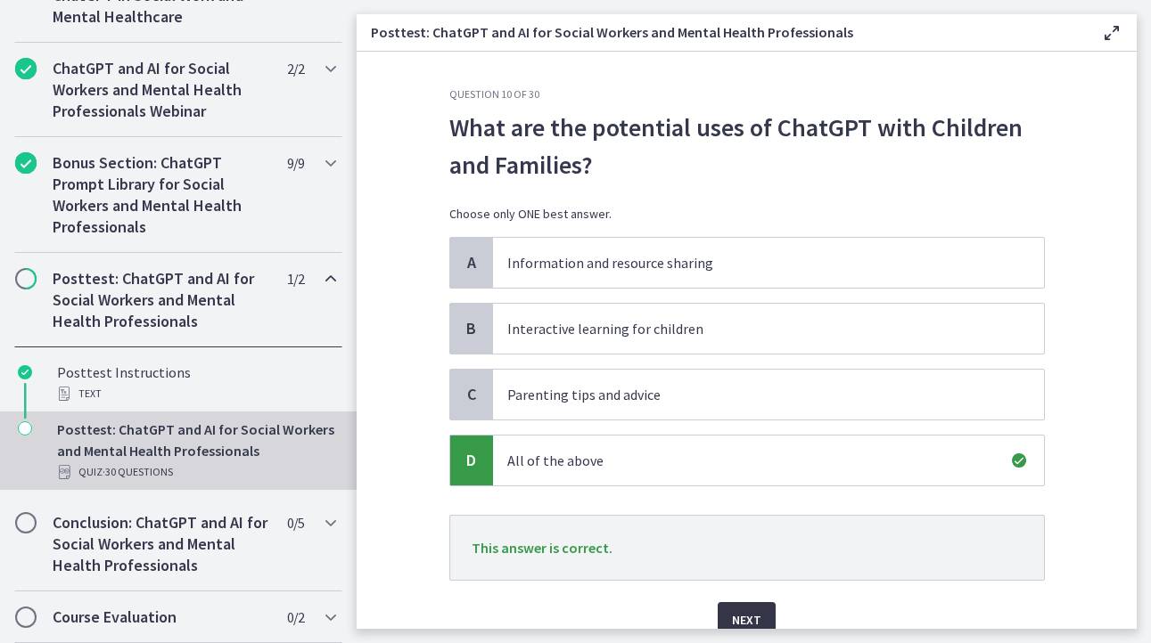
click at [732, 609] on button "Next" at bounding box center [746, 620] width 58 height 36
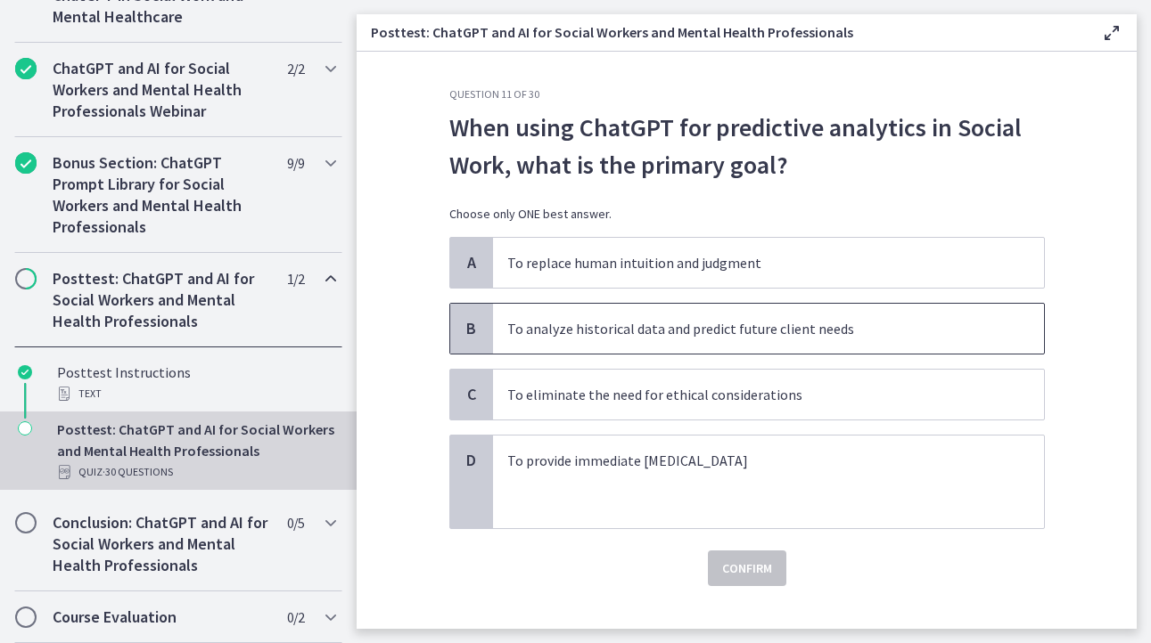
drag, startPoint x: 538, startPoint y: 335, endPoint x: 552, endPoint y: 331, distance: 14.1
click at [538, 334] on p "To analyze historical data and predict future client needs" at bounding box center [750, 328] width 487 height 21
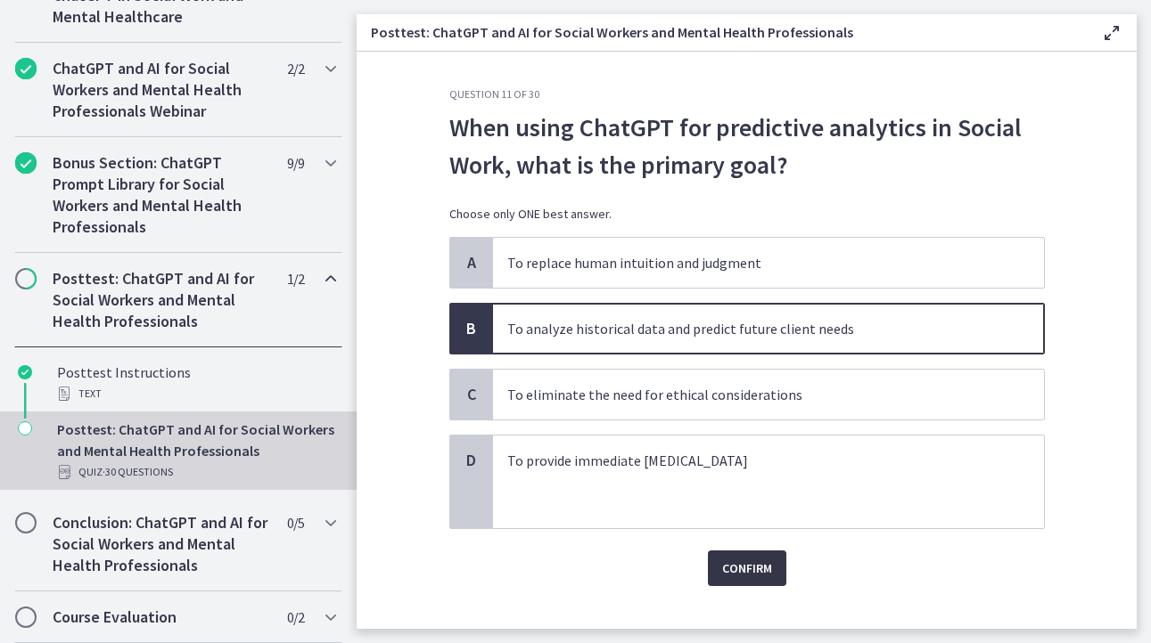
click at [735, 564] on span "Confirm" at bounding box center [747, 568] width 50 height 21
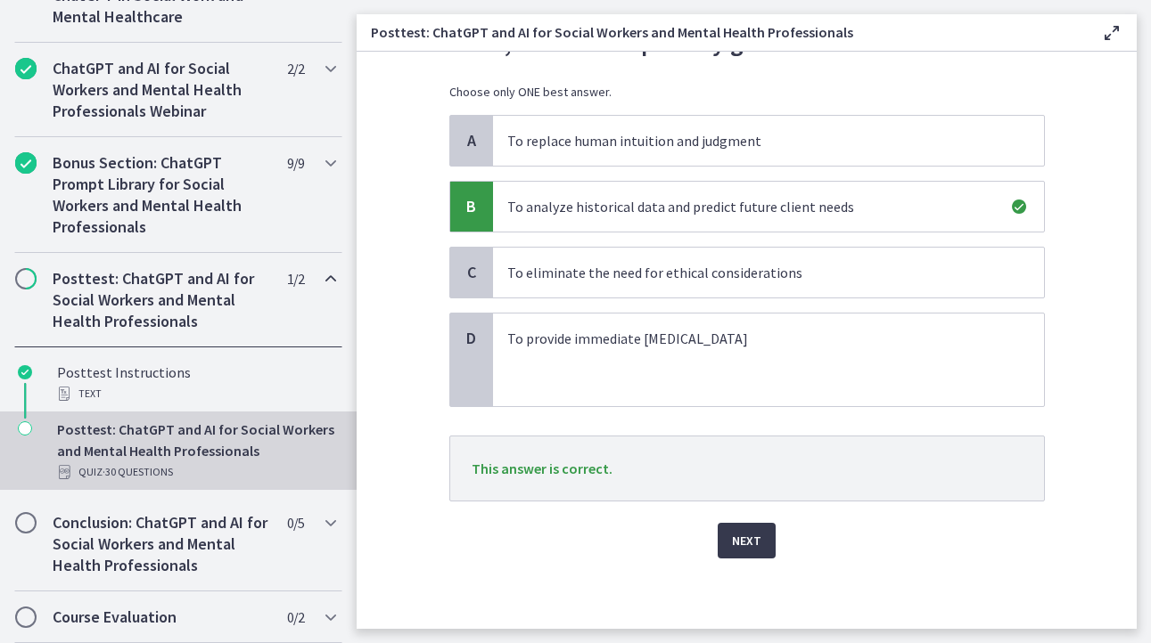
scroll to position [123, 0]
drag, startPoint x: 735, startPoint y: 541, endPoint x: 709, endPoint y: 526, distance: 30.7
click at [733, 540] on span "Next" at bounding box center [746, 539] width 29 height 21
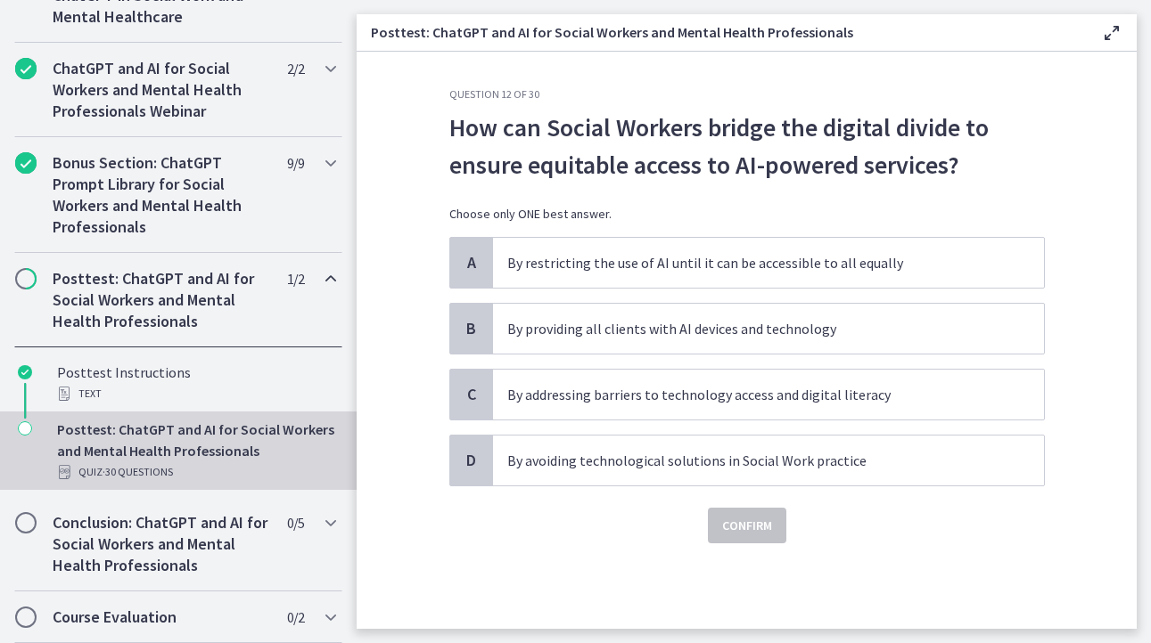
scroll to position [0, 0]
click at [674, 403] on p "By addressing barriers to technology access and digital literacy" at bounding box center [750, 394] width 487 height 21
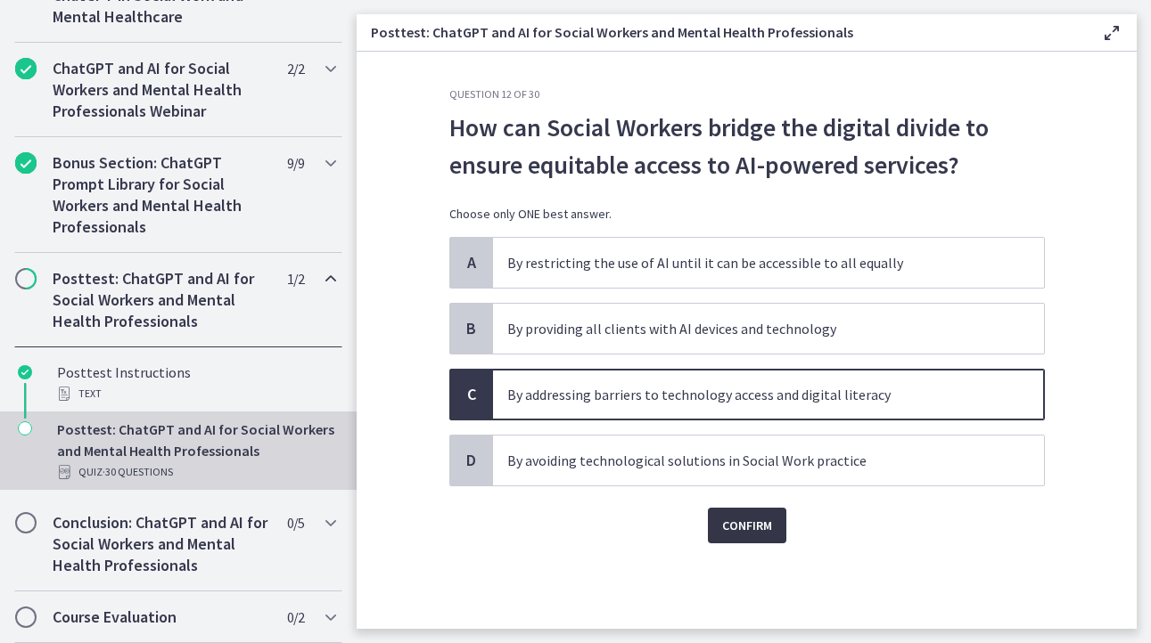
click at [747, 528] on span "Confirm" at bounding box center [747, 525] width 50 height 21
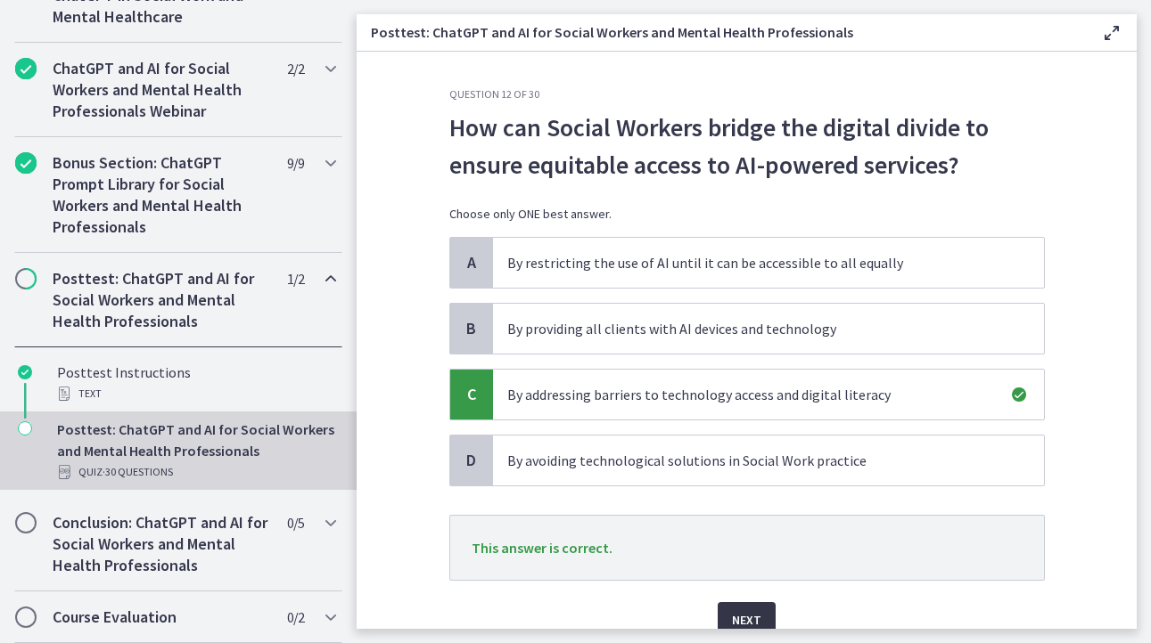
click at [735, 613] on span "Next" at bounding box center [746, 620] width 29 height 21
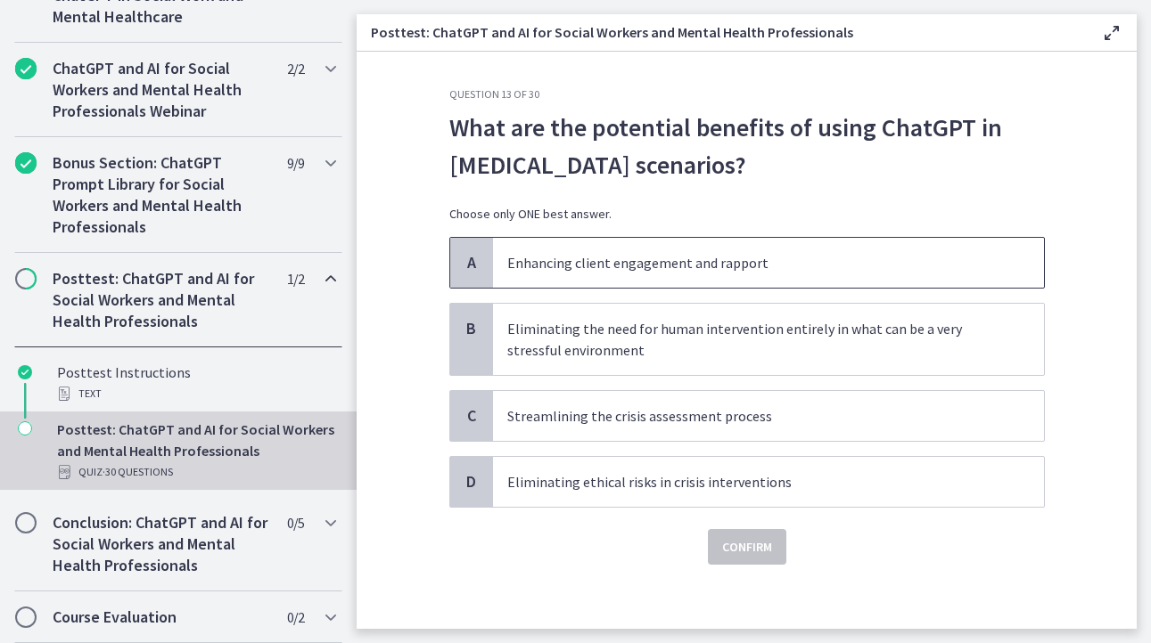
click at [623, 264] on p "Enhancing client engagement and rapport" at bounding box center [750, 262] width 487 height 21
click at [737, 552] on span "Confirm" at bounding box center [747, 547] width 50 height 21
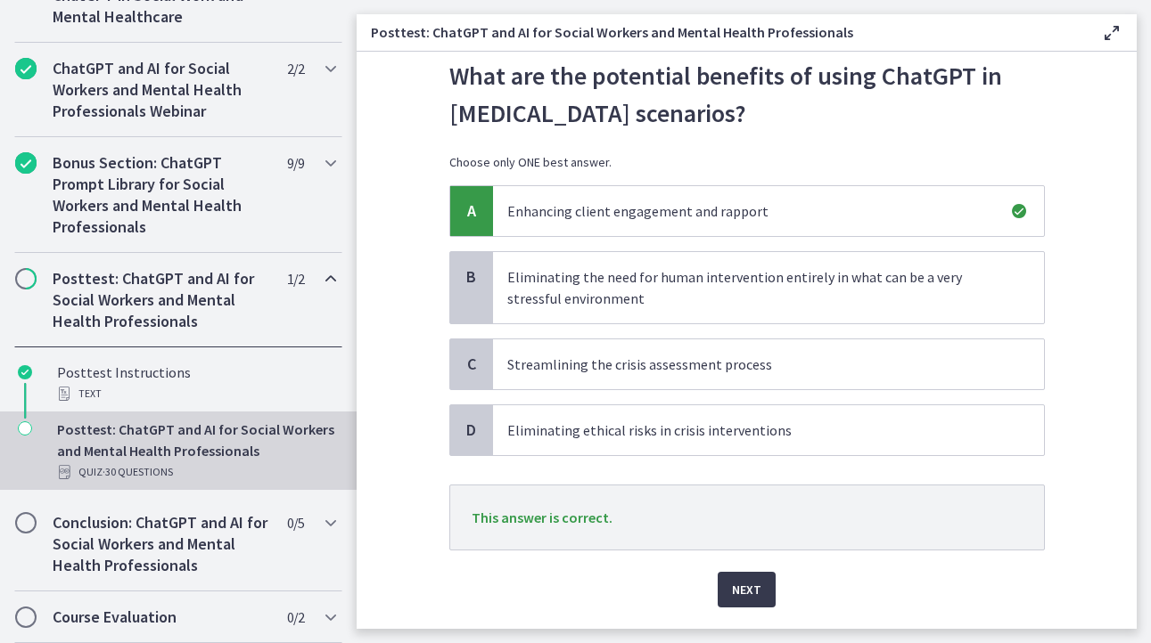
scroll to position [102, 0]
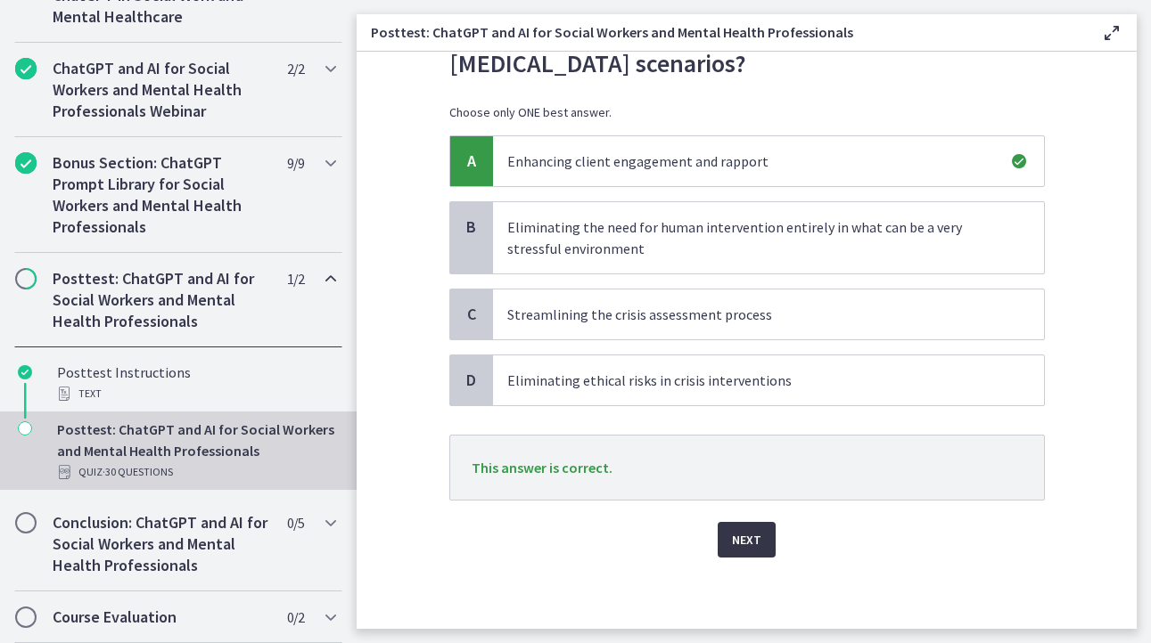
click at [732, 537] on span "Next" at bounding box center [746, 539] width 29 height 21
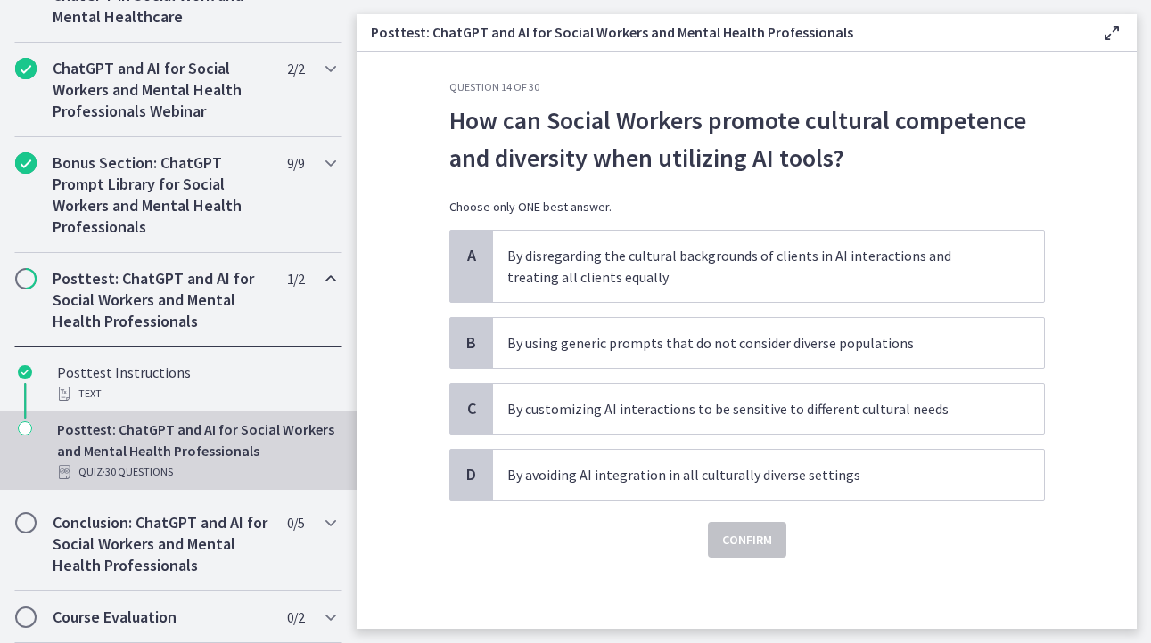
scroll to position [0, 0]
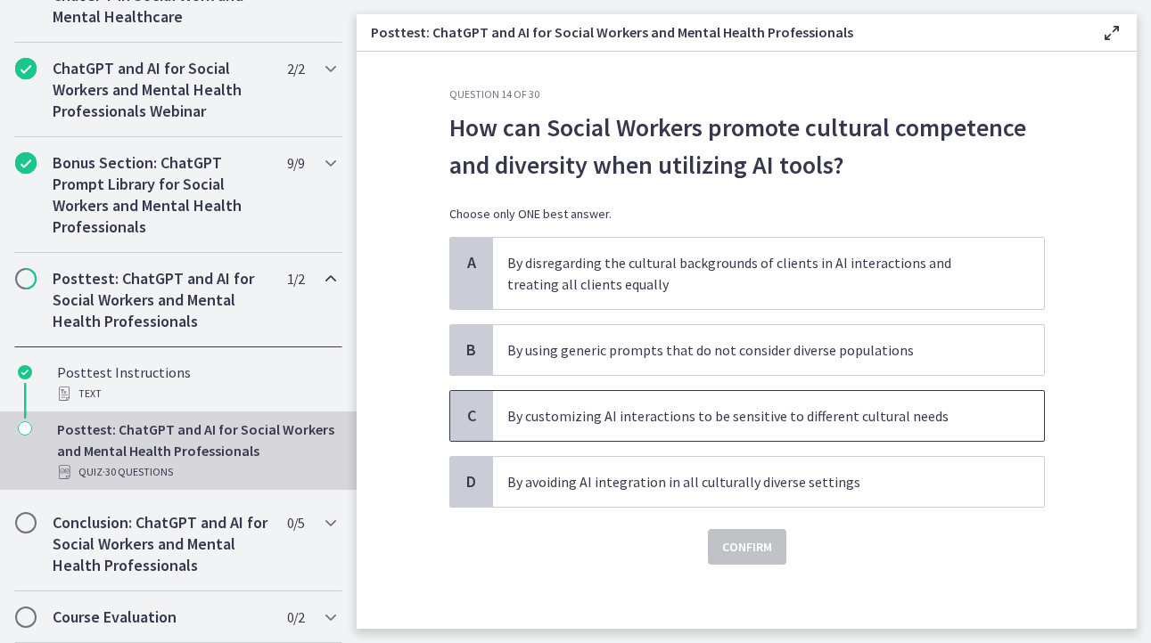
click at [613, 426] on p "By customizing AI interactions to be sensitive to different cultural needs" at bounding box center [750, 416] width 487 height 21
click at [753, 539] on span "Confirm" at bounding box center [747, 547] width 50 height 21
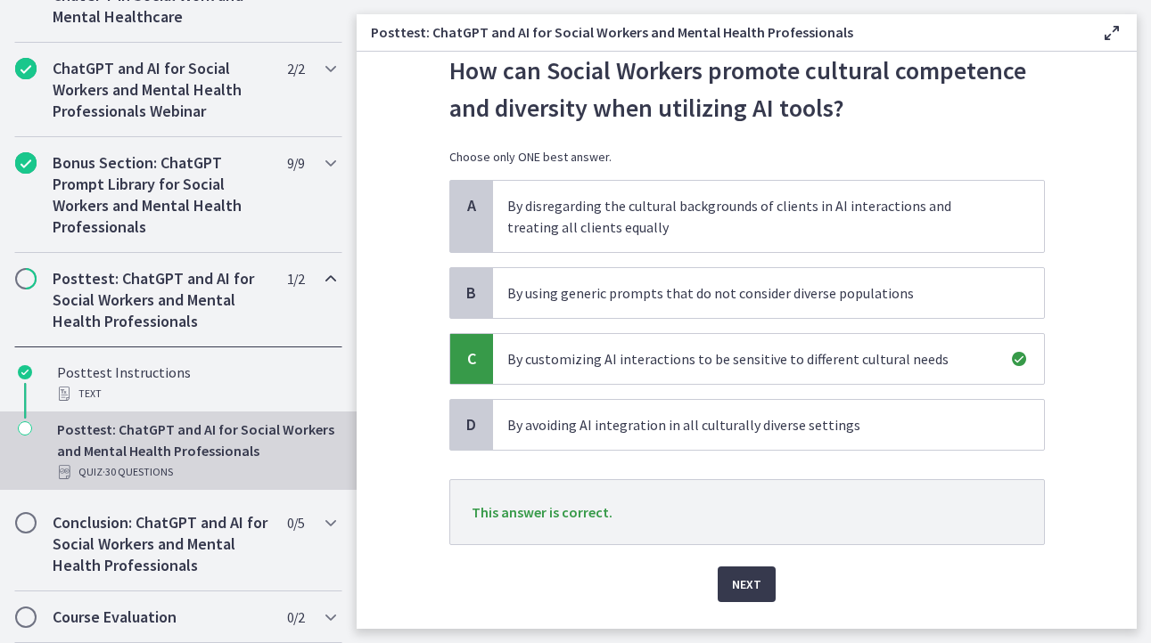
scroll to position [89, 0]
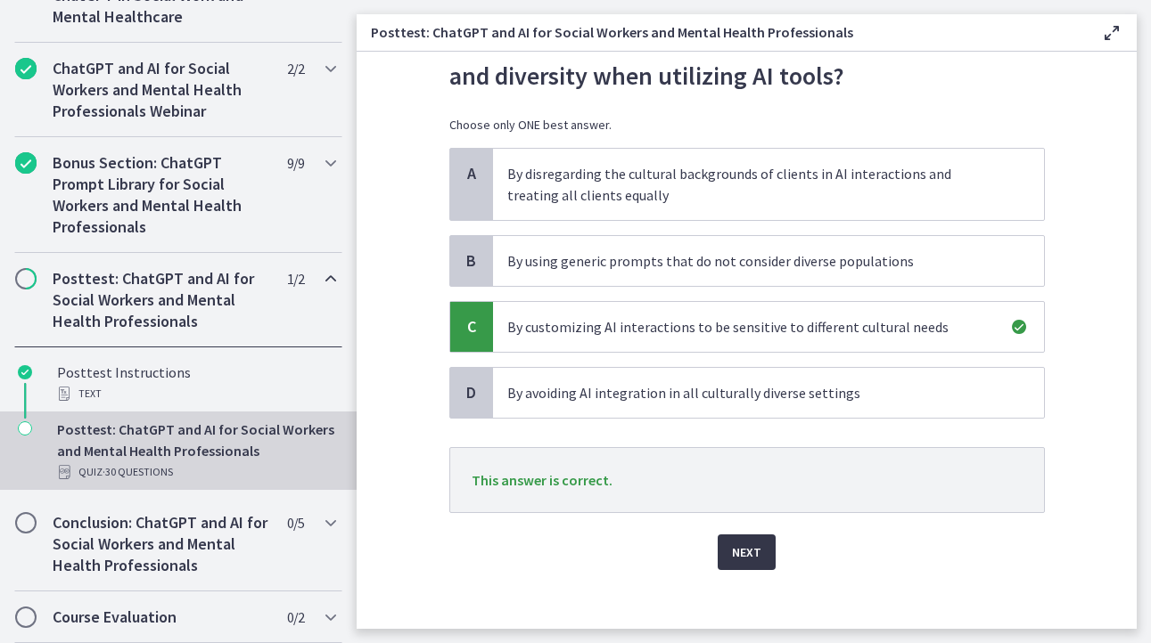
click at [737, 560] on span "Next" at bounding box center [746, 552] width 29 height 21
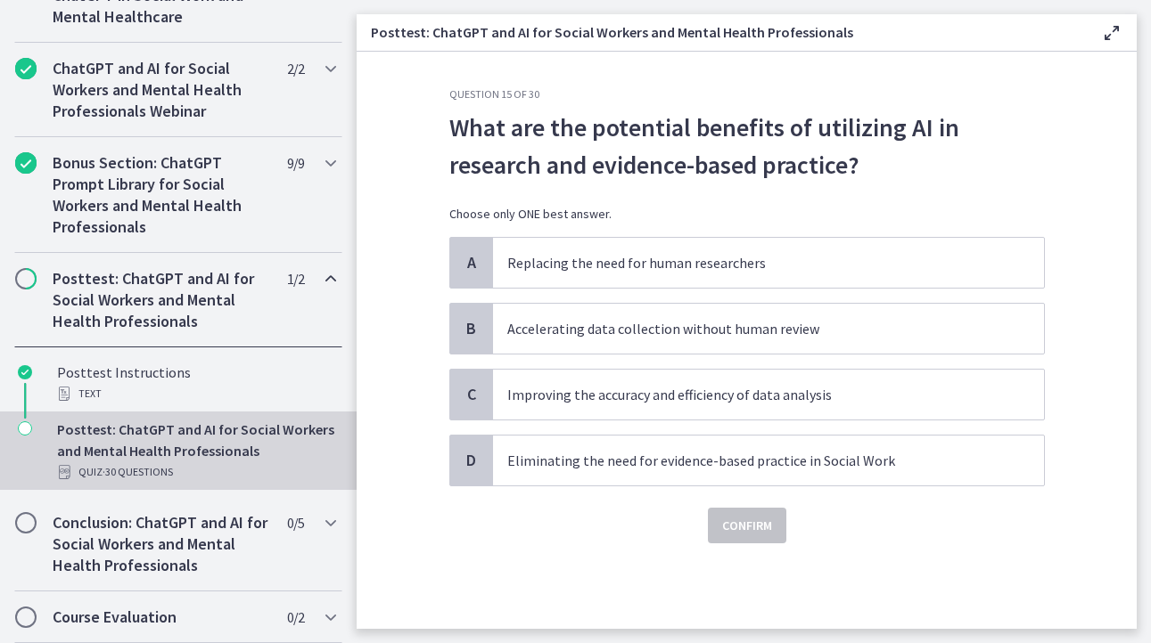
scroll to position [0, 0]
click at [650, 393] on p "Improving the accuracy and efficiency of data analysis" at bounding box center [750, 394] width 487 height 21
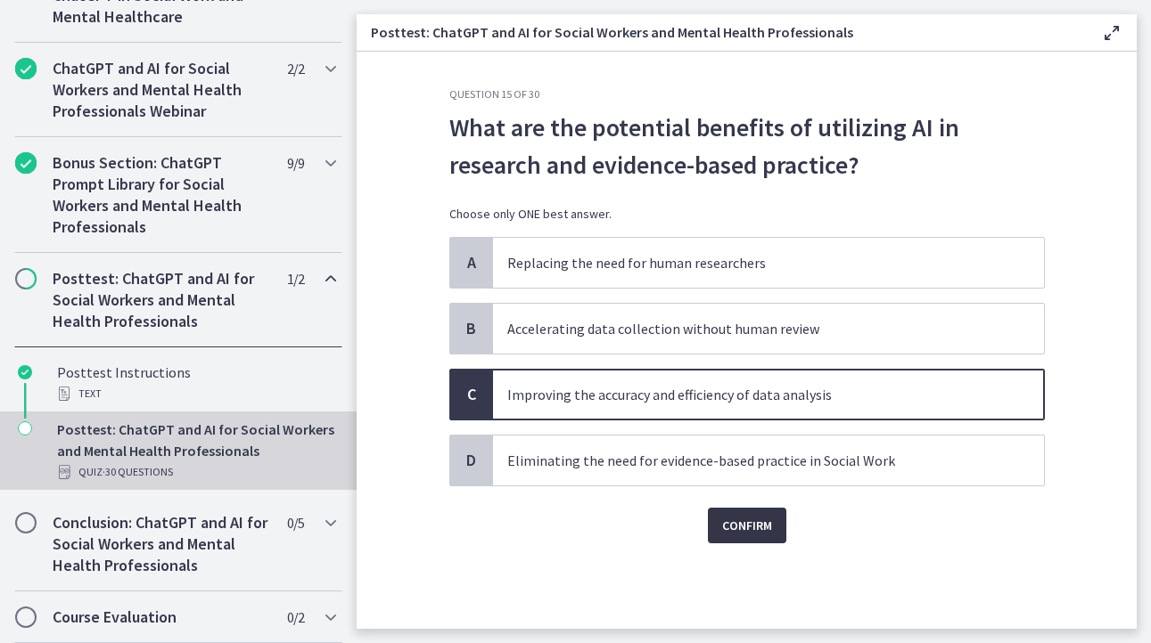
click at [752, 528] on span "Confirm" at bounding box center [747, 525] width 50 height 21
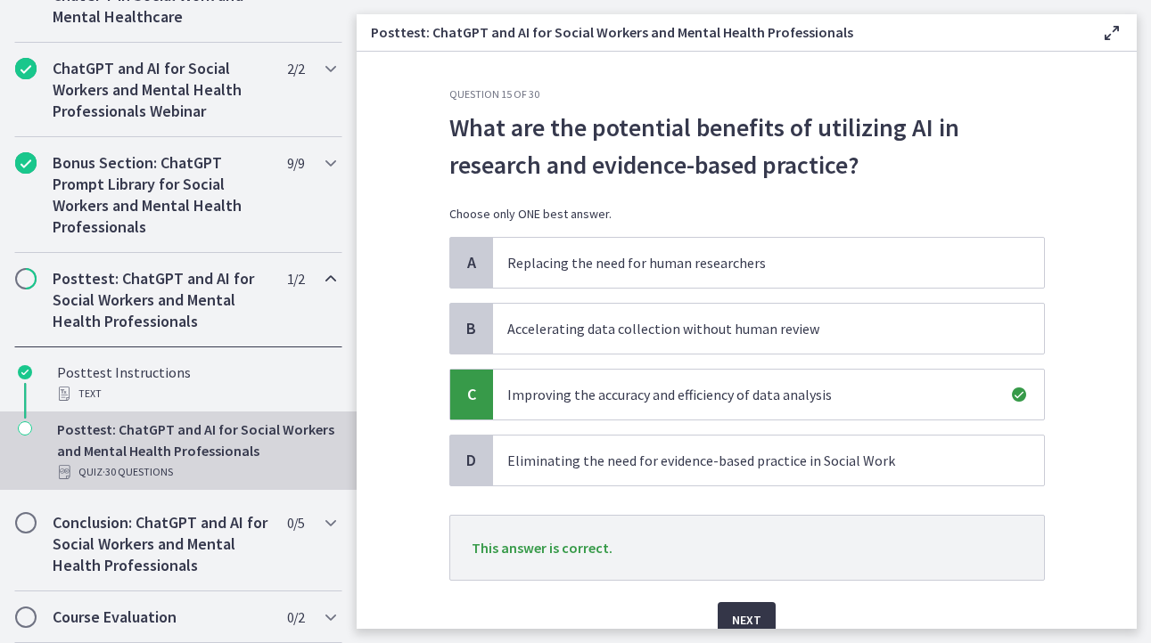
click at [738, 611] on span "Next" at bounding box center [746, 620] width 29 height 21
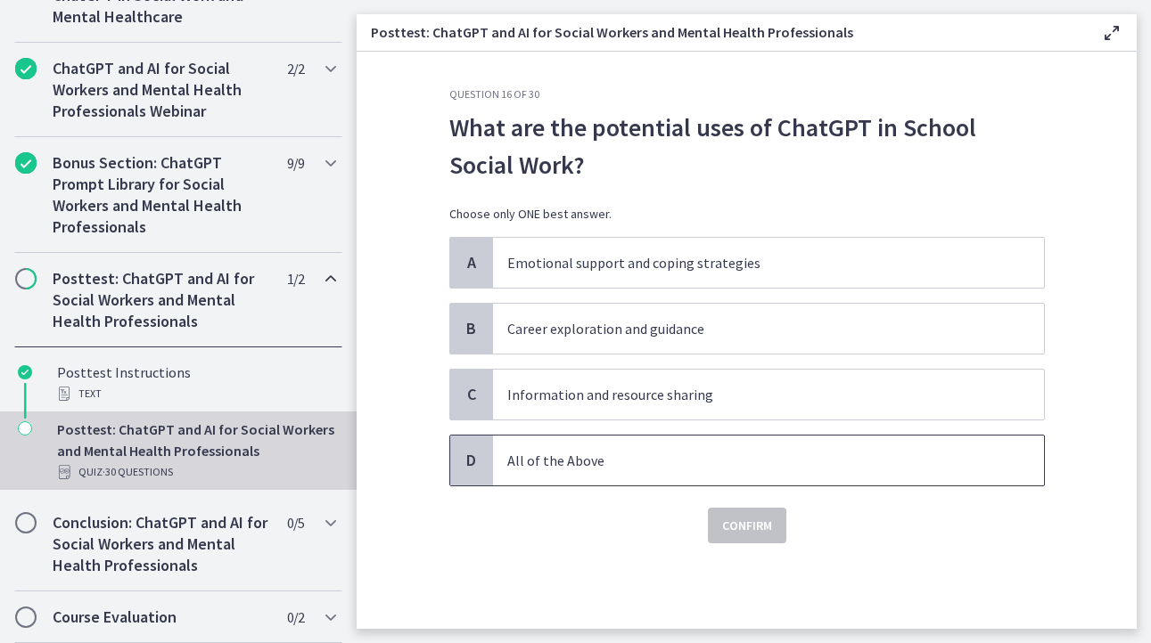
click at [551, 458] on p "All of the Above" at bounding box center [750, 460] width 487 height 21
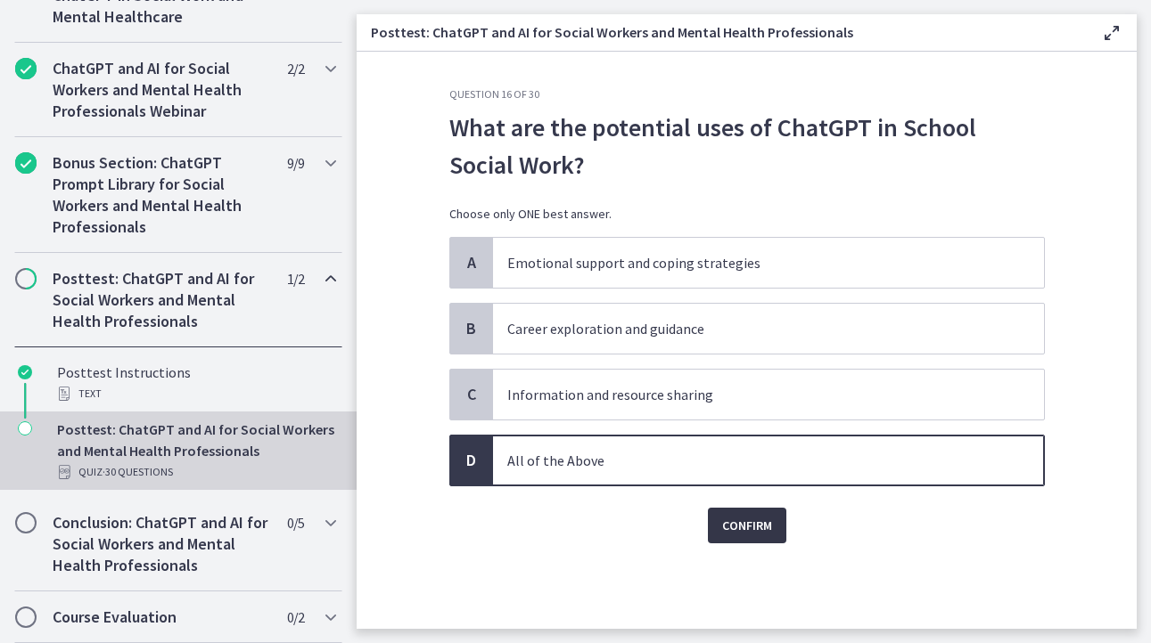
click at [754, 523] on span "Confirm" at bounding box center [747, 525] width 50 height 21
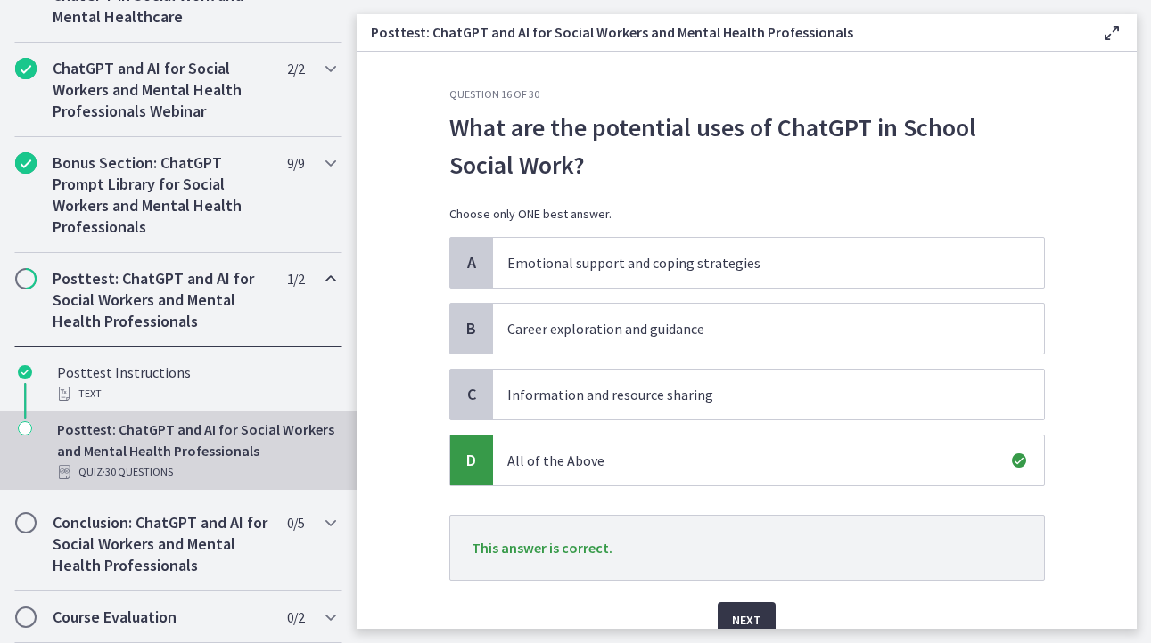
click at [741, 610] on span "Next" at bounding box center [746, 620] width 29 height 21
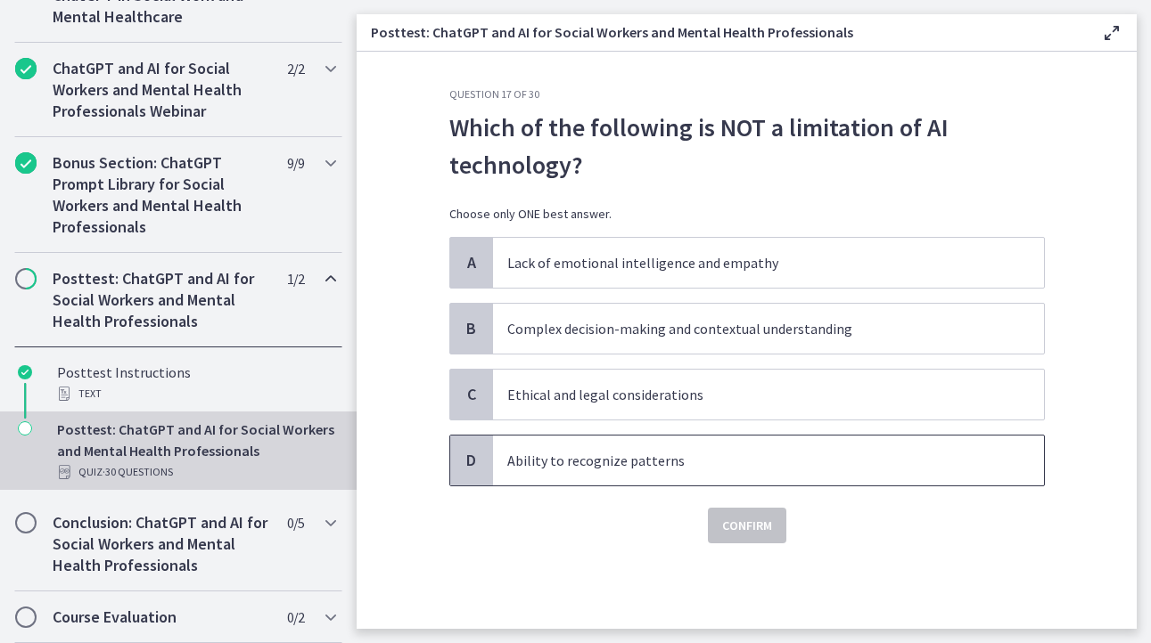
click at [614, 462] on p "Ability to recognize patterns" at bounding box center [750, 460] width 487 height 21
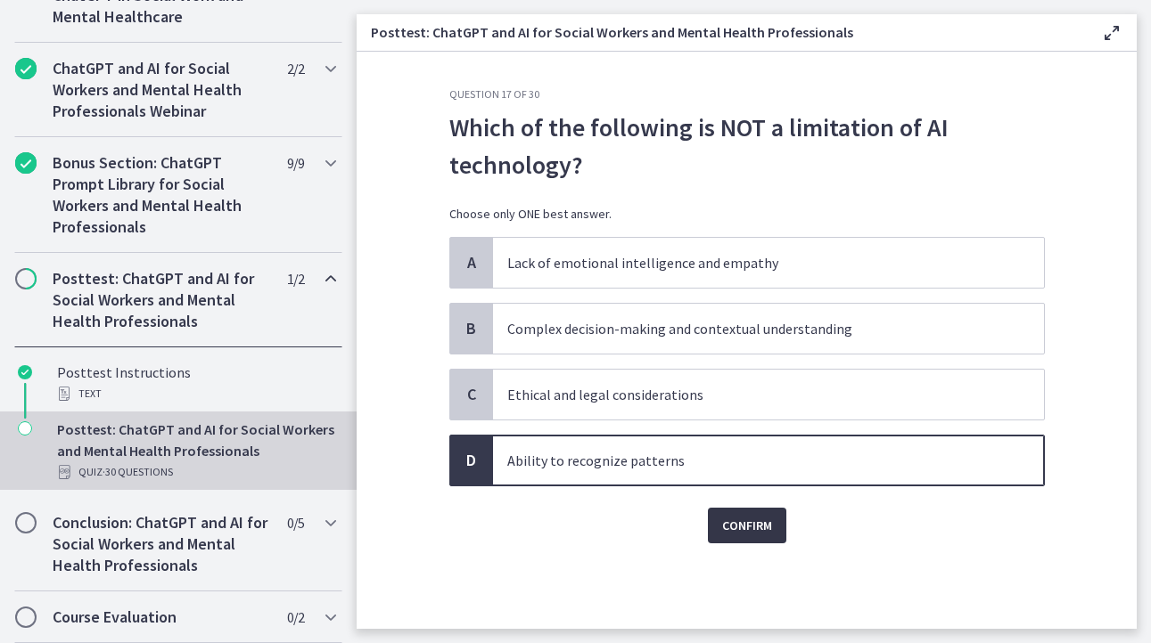
click at [741, 531] on span "Confirm" at bounding box center [747, 525] width 50 height 21
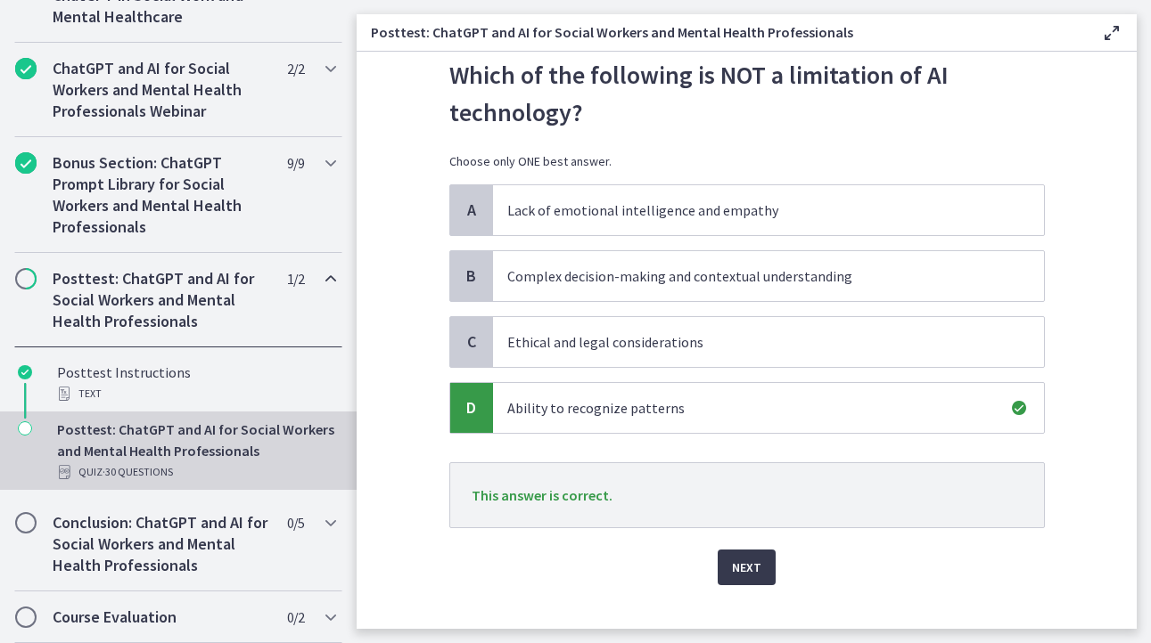
scroll to position [80, 0]
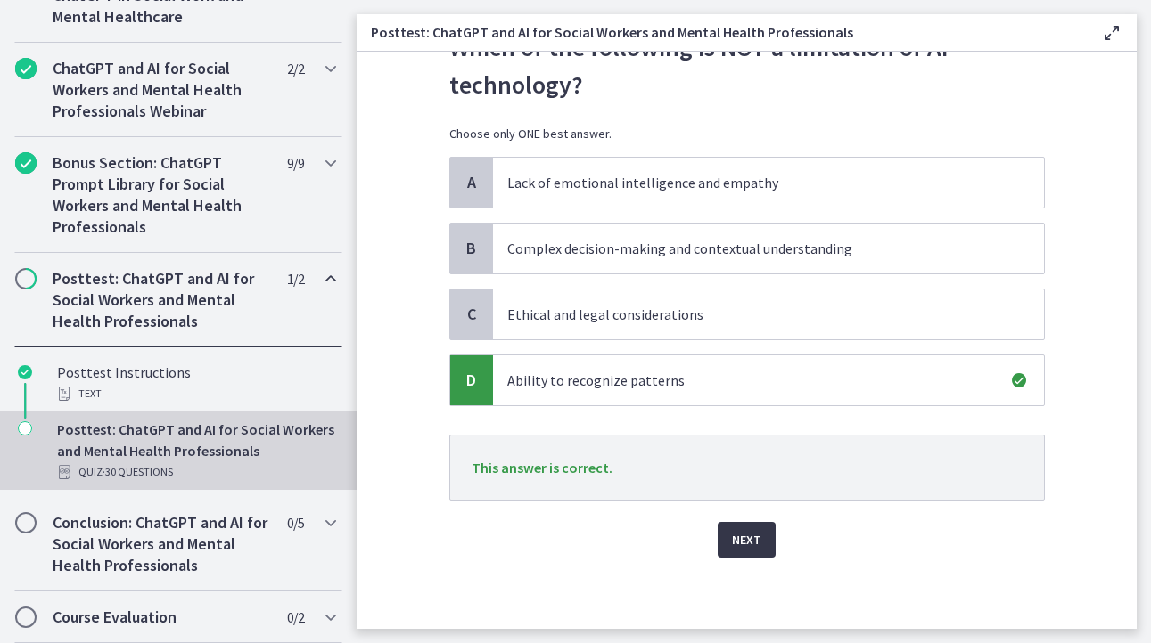
click at [735, 537] on span "Next" at bounding box center [746, 539] width 29 height 21
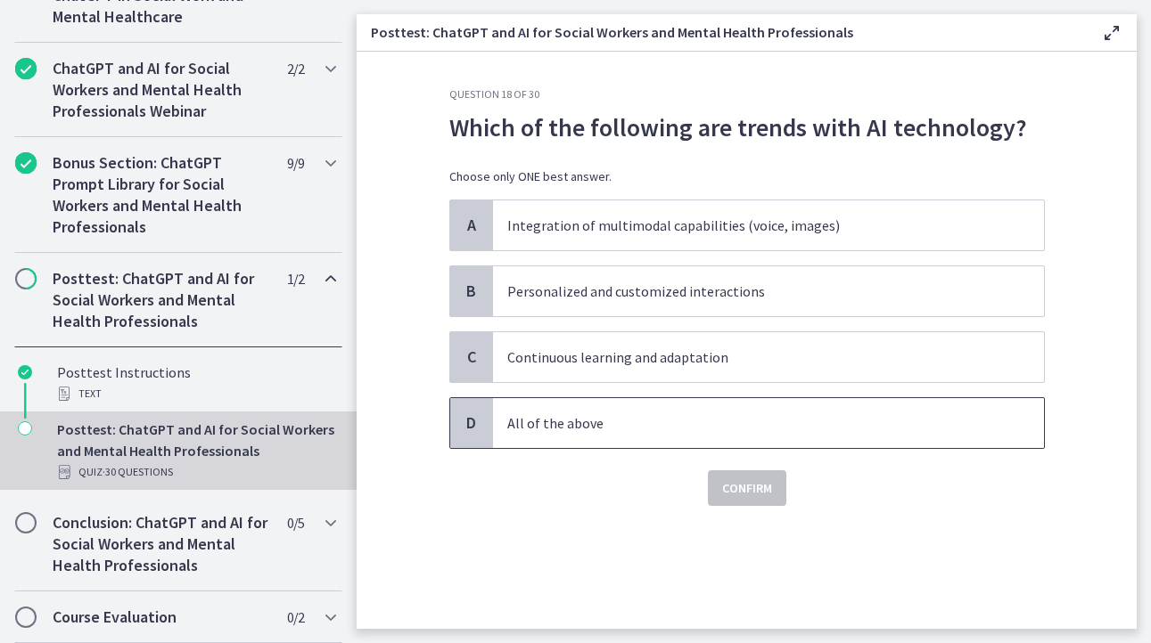
click at [581, 426] on p "All of the above" at bounding box center [750, 423] width 487 height 21
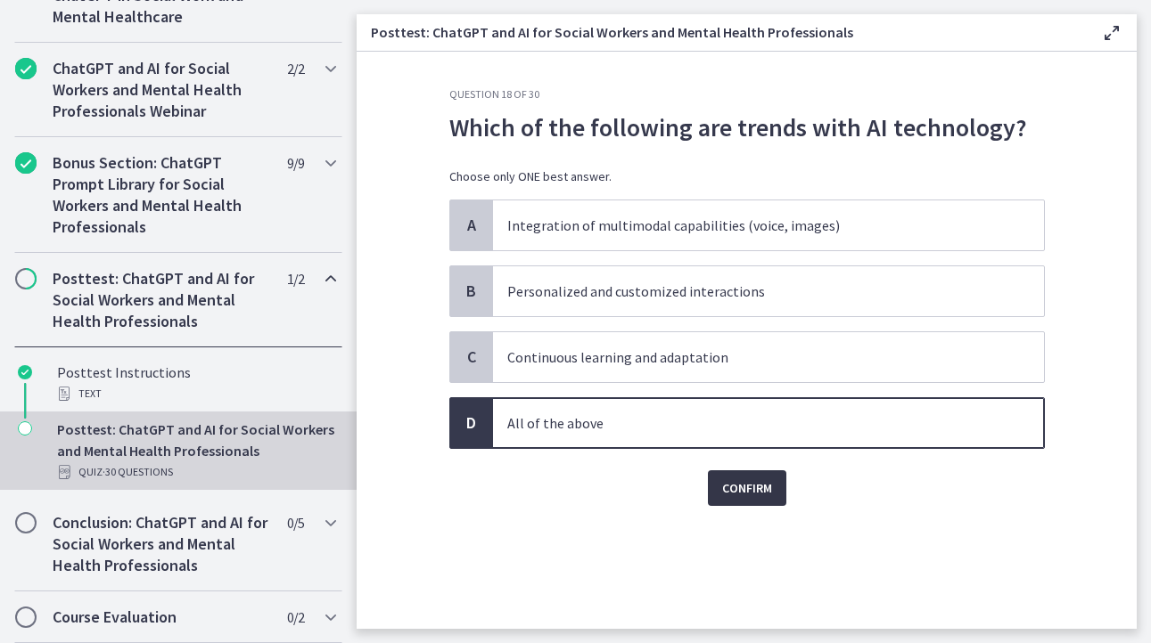
click at [752, 484] on span "Confirm" at bounding box center [747, 488] width 50 height 21
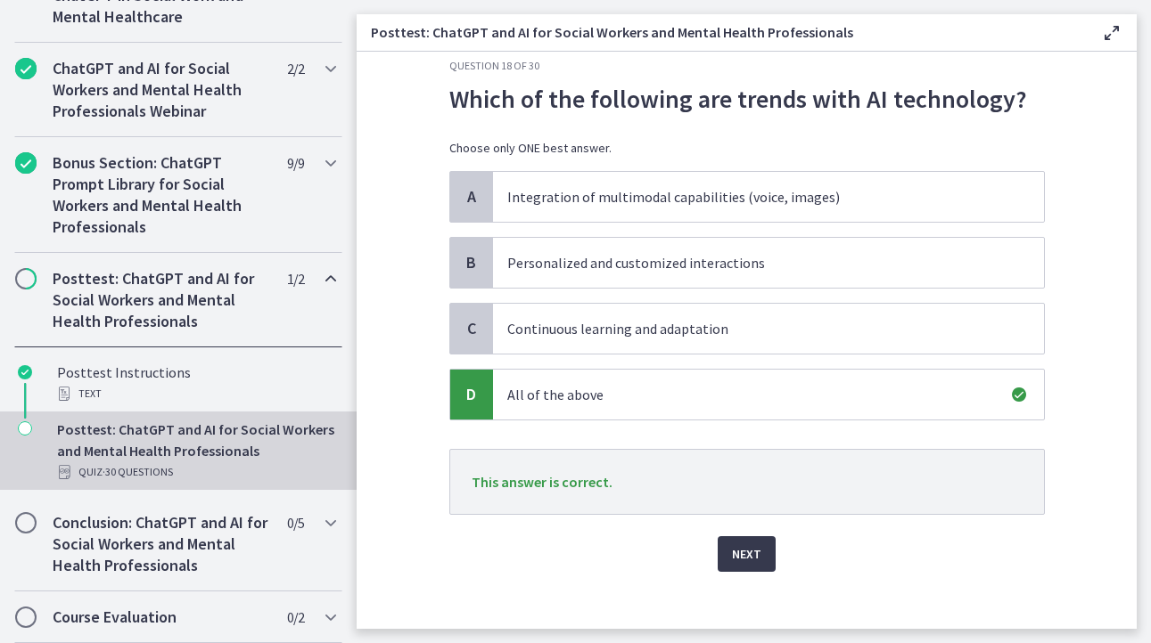
scroll to position [43, 0]
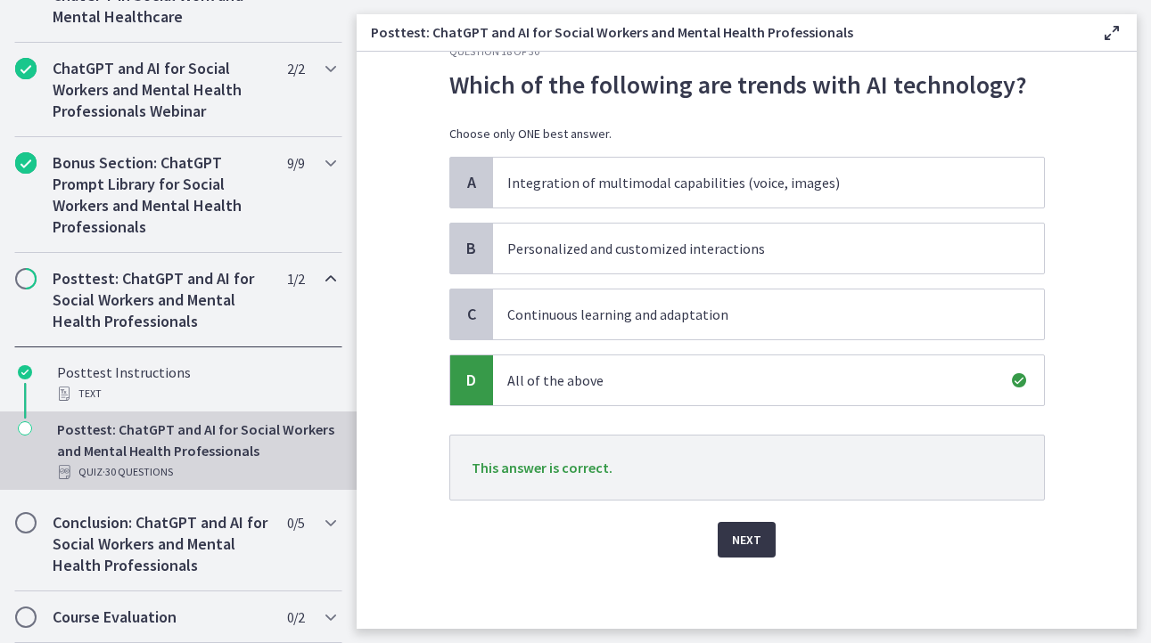
click at [725, 530] on button "Next" at bounding box center [746, 540] width 58 height 36
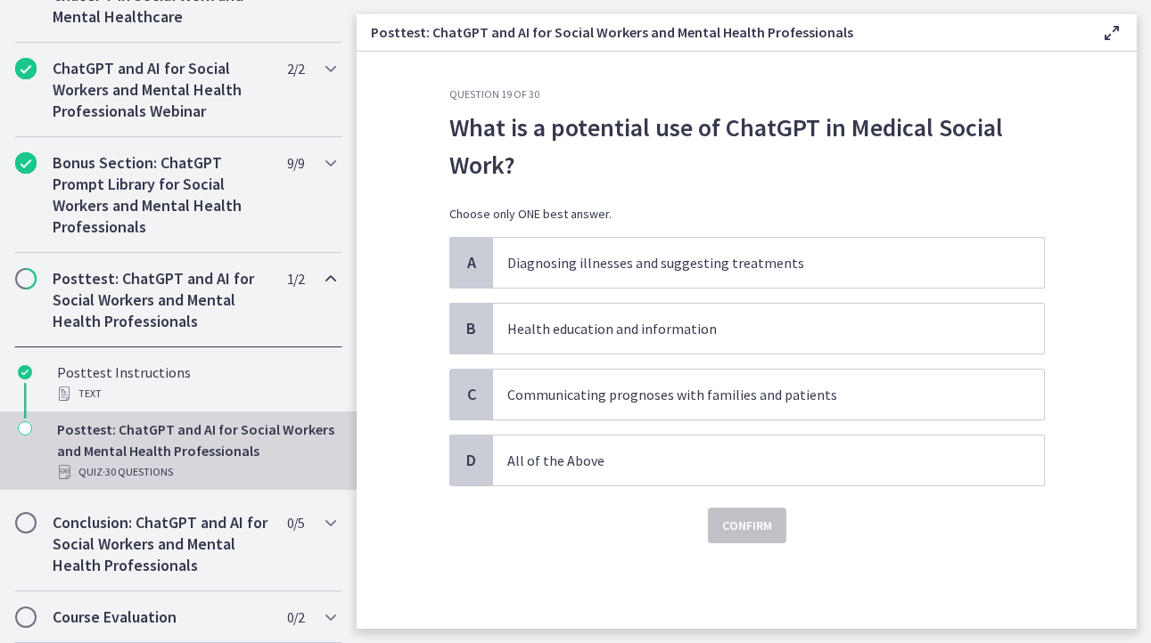
scroll to position [0, 0]
click at [672, 339] on p "Health education and information" at bounding box center [750, 328] width 487 height 21
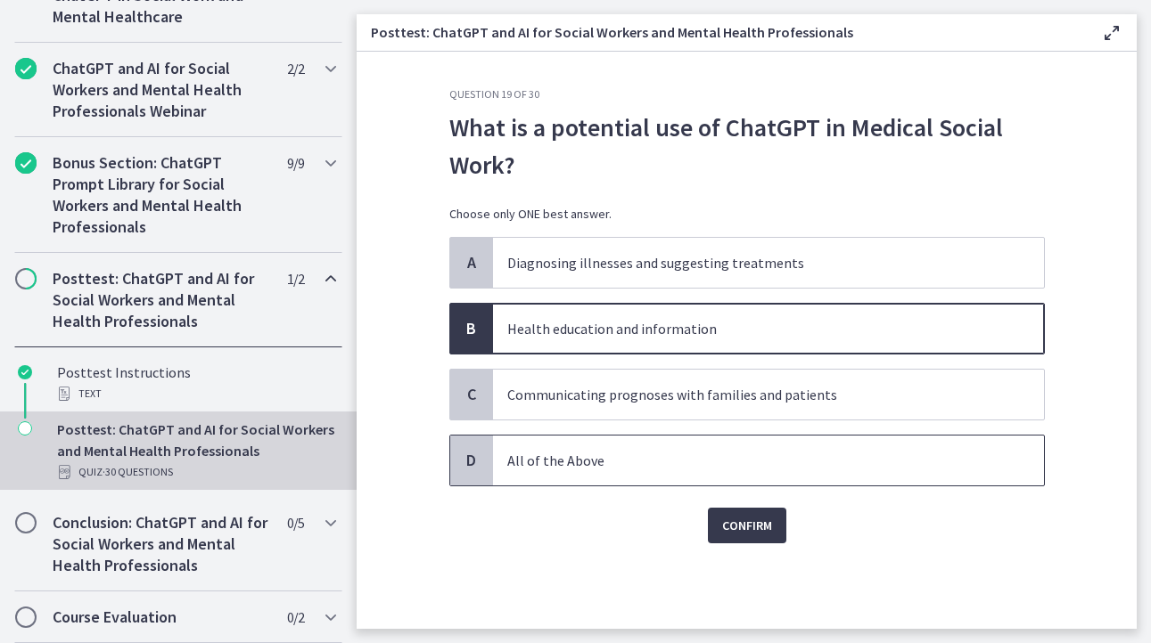
click at [542, 456] on p "All of the Above" at bounding box center [750, 460] width 487 height 21
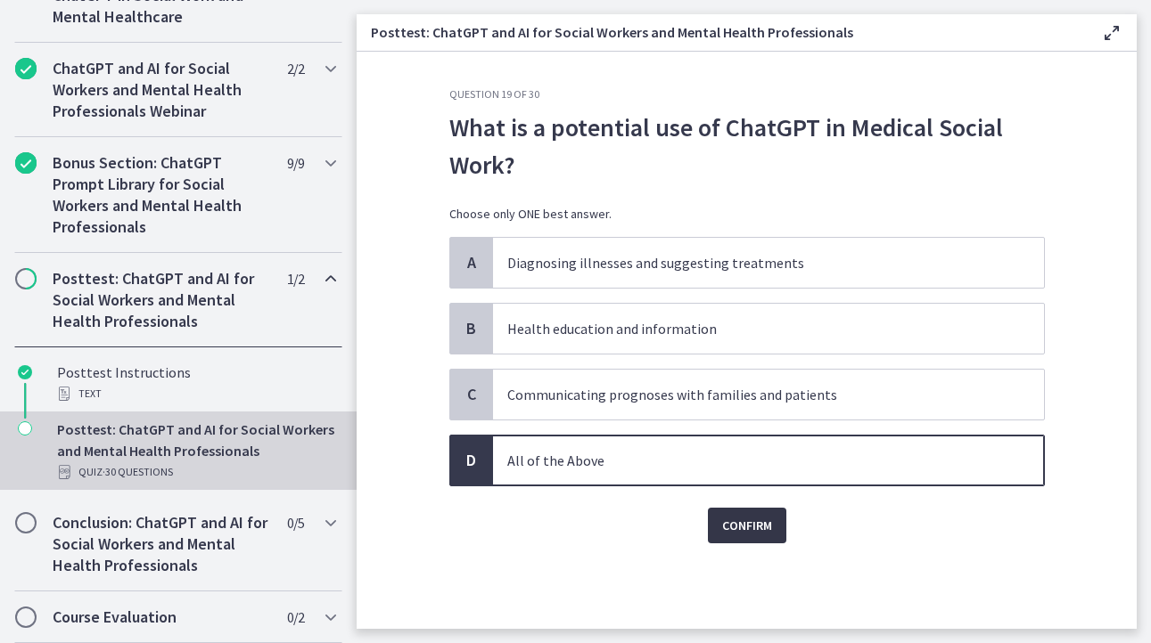
click at [742, 527] on span "Confirm" at bounding box center [747, 525] width 50 height 21
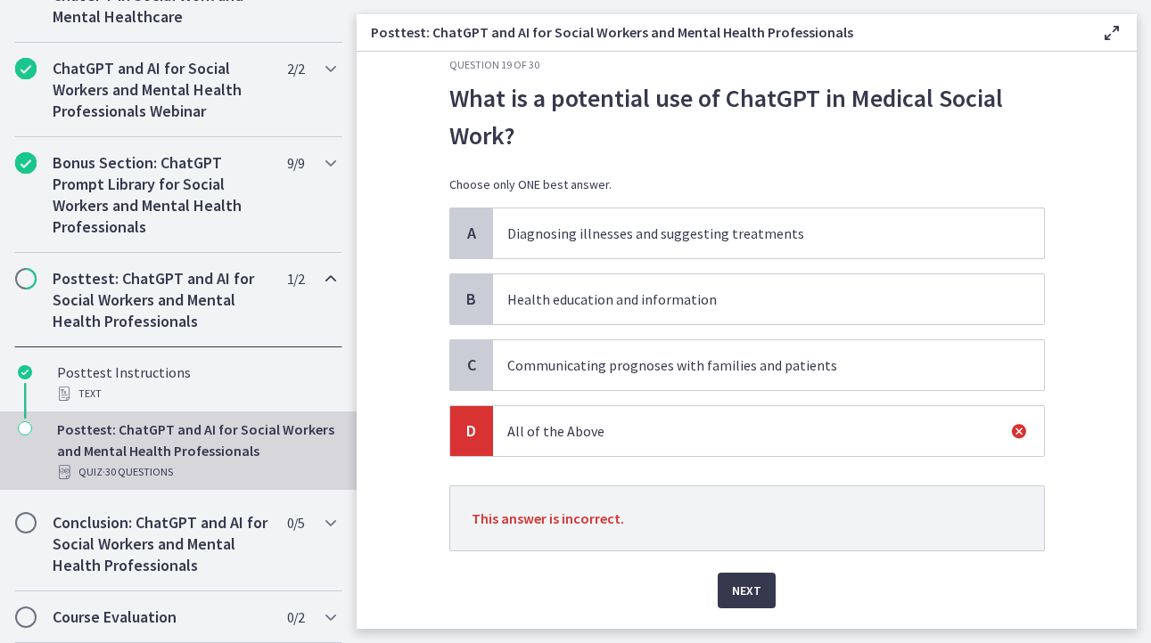
scroll to position [80, 0]
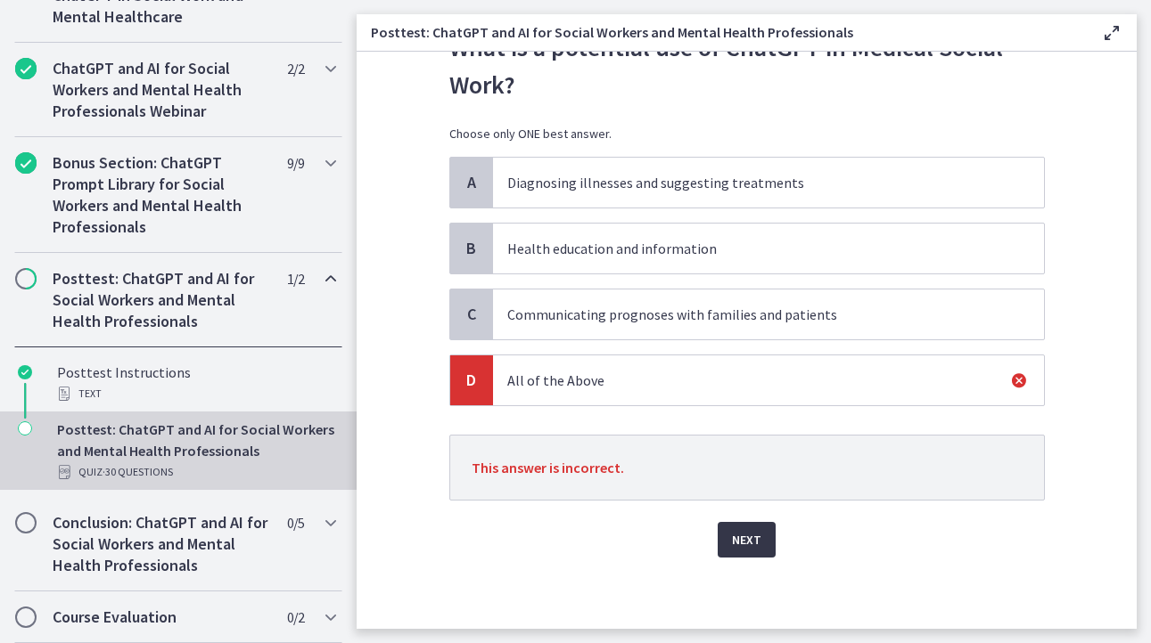
drag, startPoint x: 731, startPoint y: 543, endPoint x: 583, endPoint y: 534, distance: 148.2
click at [732, 542] on span "Next" at bounding box center [746, 539] width 29 height 21
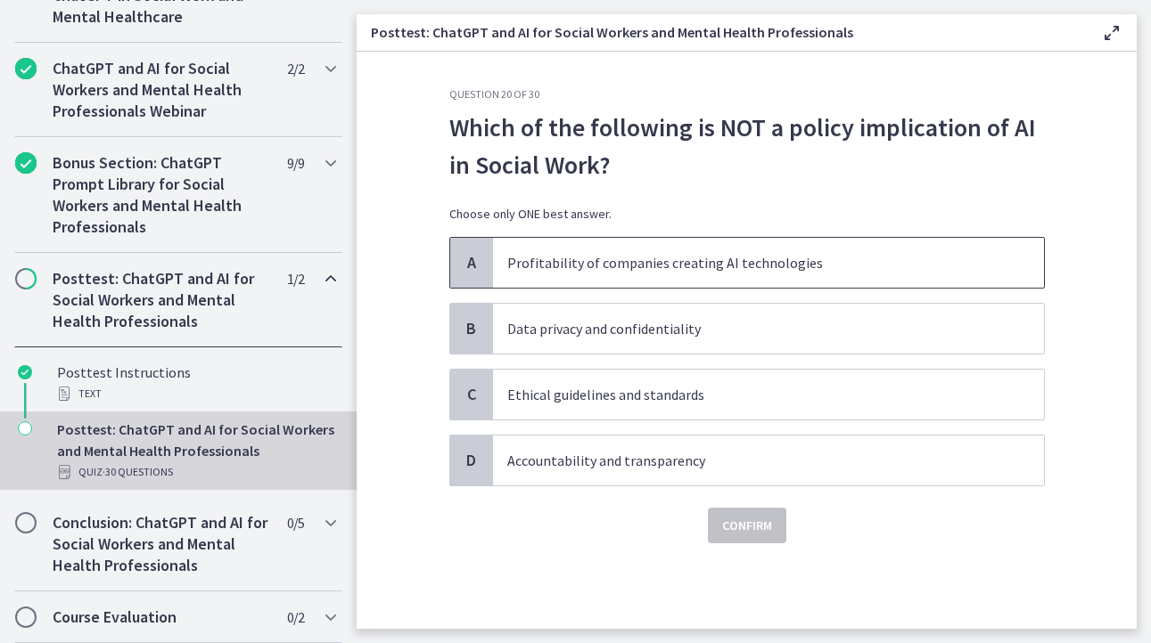
click at [627, 264] on p "Profitability of companies creating AI technologies" at bounding box center [750, 262] width 487 height 21
click at [753, 529] on span "Confirm" at bounding box center [747, 525] width 50 height 21
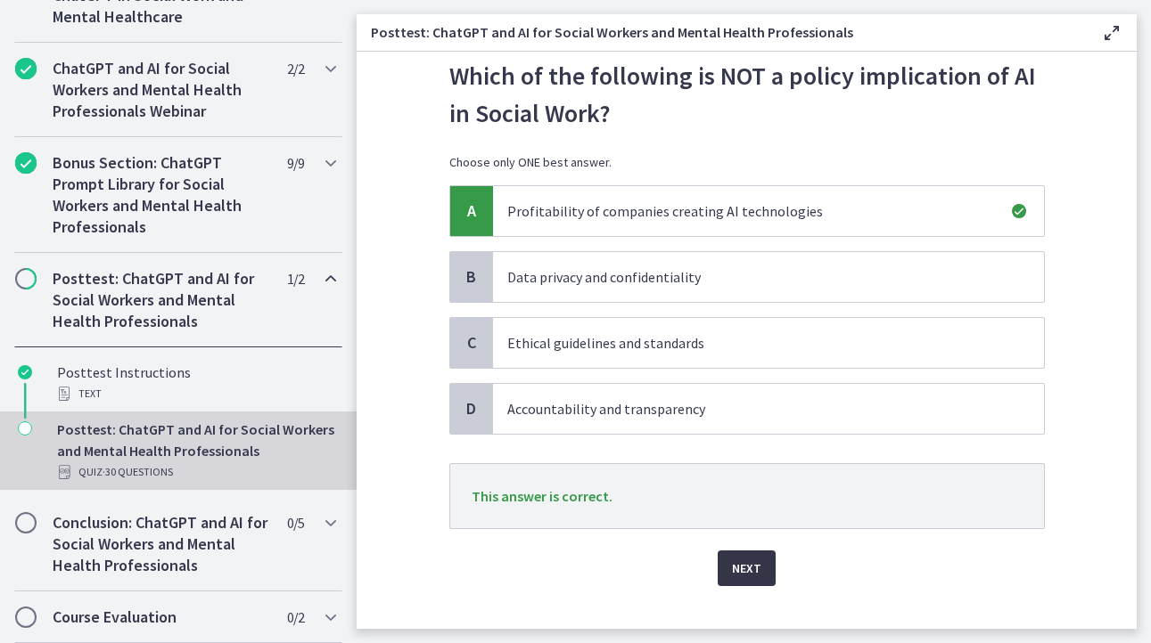
scroll to position [80, 0]
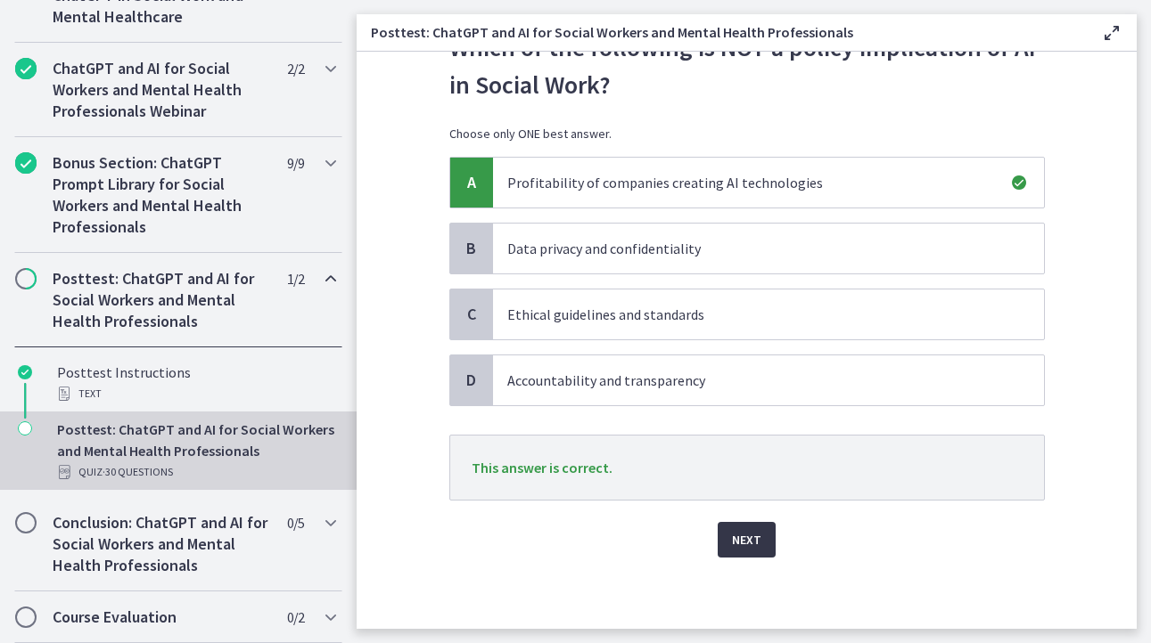
click at [746, 547] on span "Next" at bounding box center [746, 539] width 29 height 21
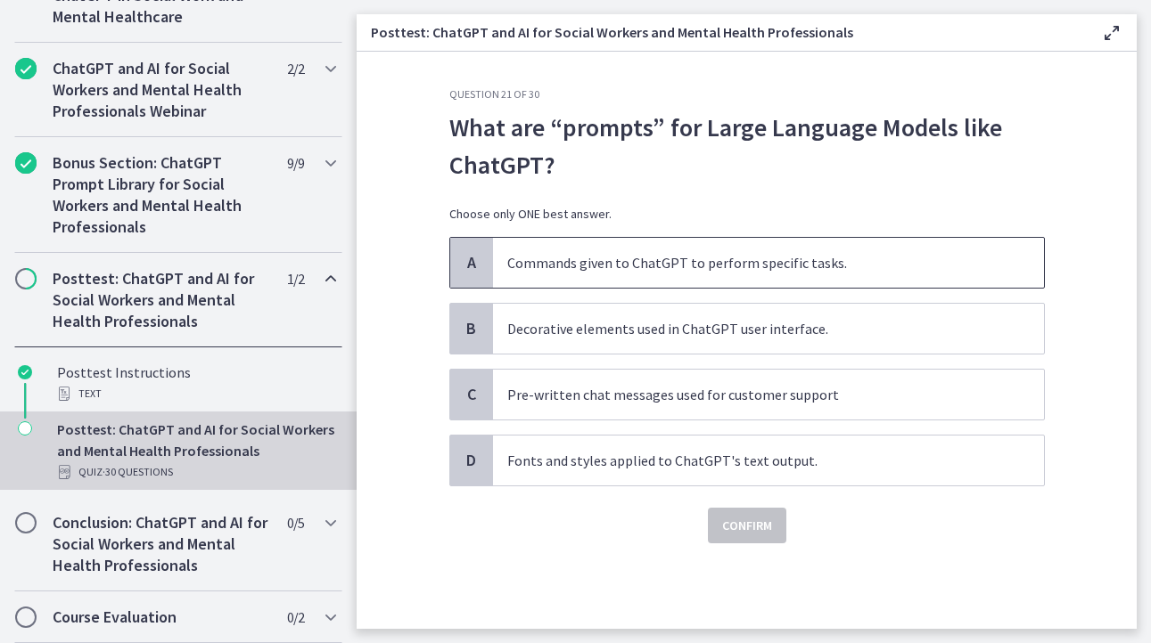
click at [578, 264] on p "Commands given to ChatGPT to perform specific tasks." at bounding box center [750, 262] width 487 height 21
click at [725, 526] on span "Confirm" at bounding box center [747, 525] width 50 height 21
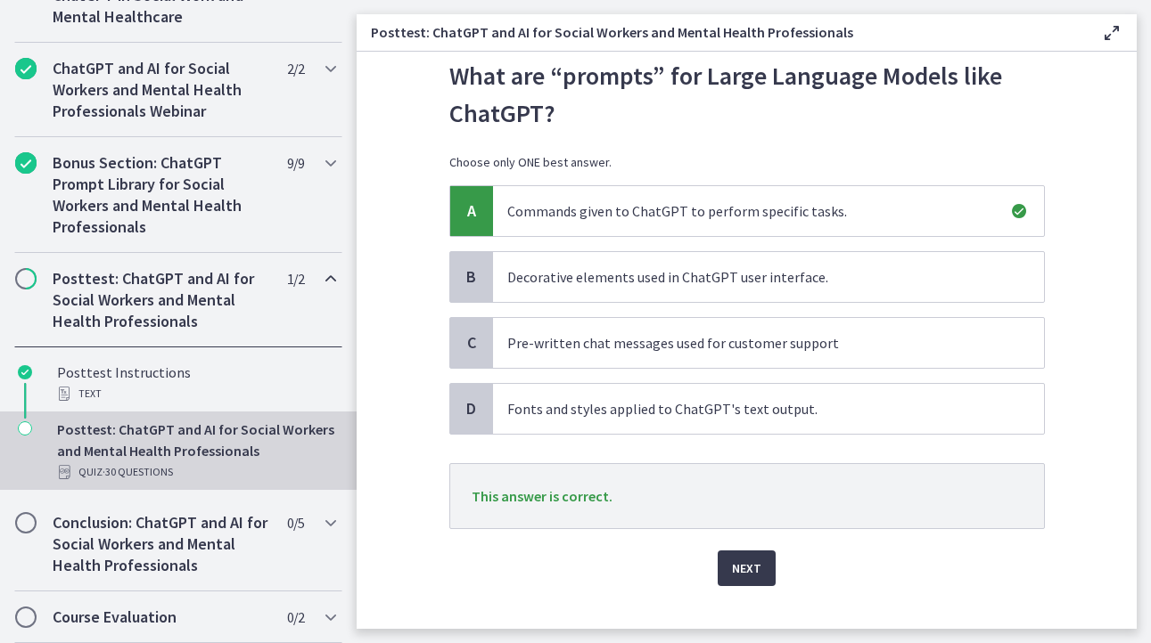
scroll to position [80, 0]
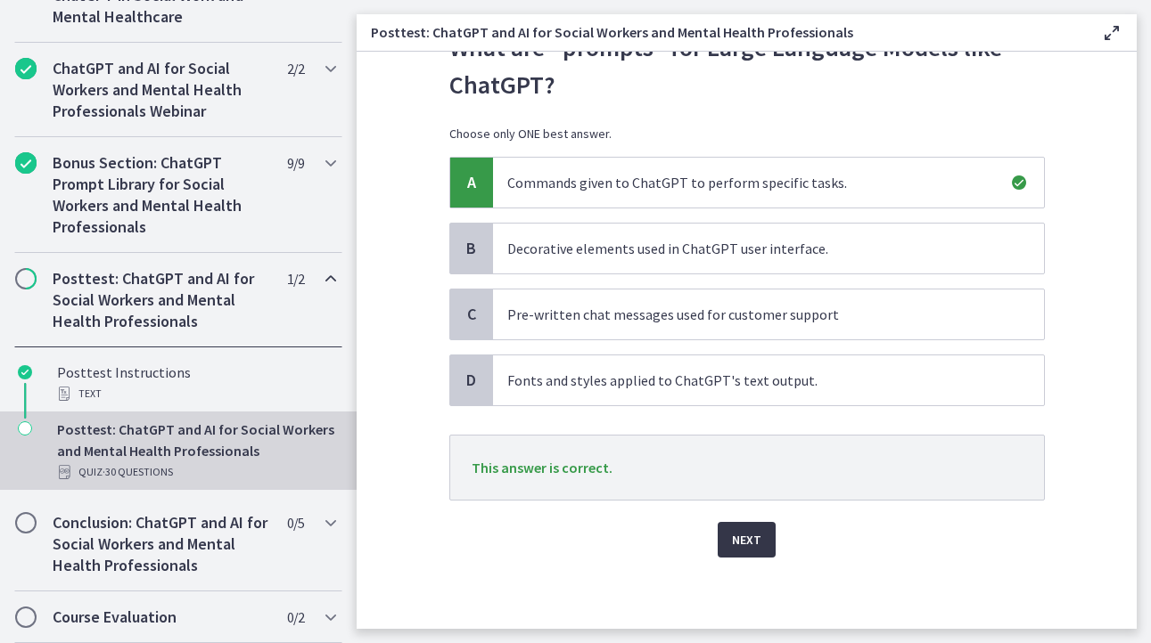
click at [740, 538] on span "Next" at bounding box center [746, 539] width 29 height 21
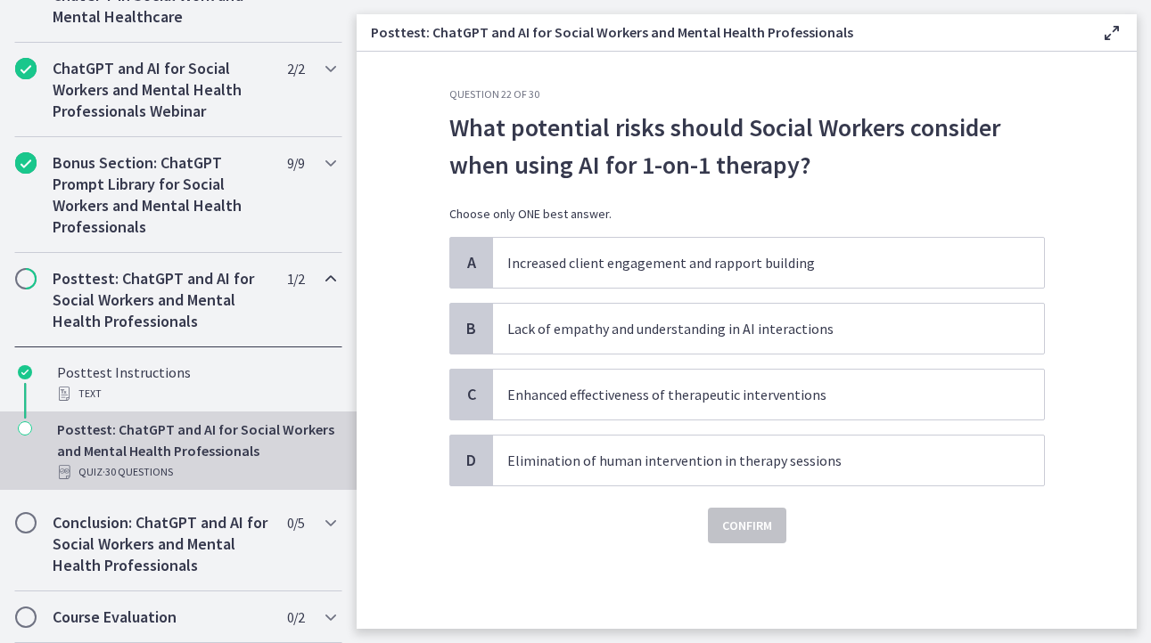
scroll to position [0, 0]
click at [640, 334] on p "Lack of empathy and understanding in AI interactions" at bounding box center [750, 328] width 487 height 21
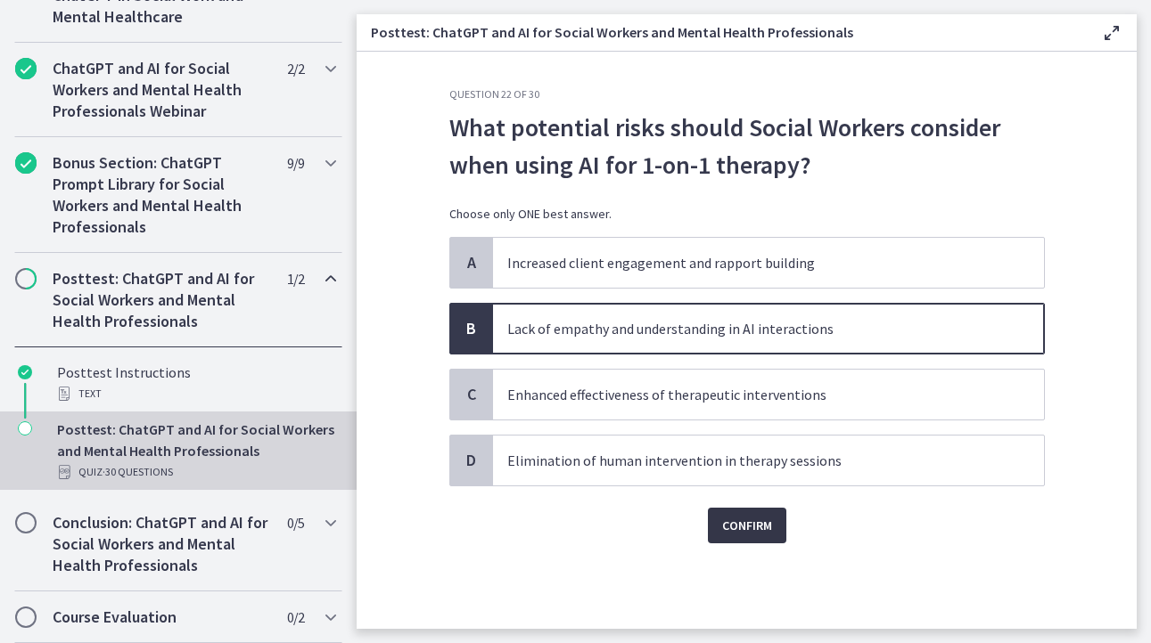
click at [743, 530] on span "Confirm" at bounding box center [747, 525] width 50 height 21
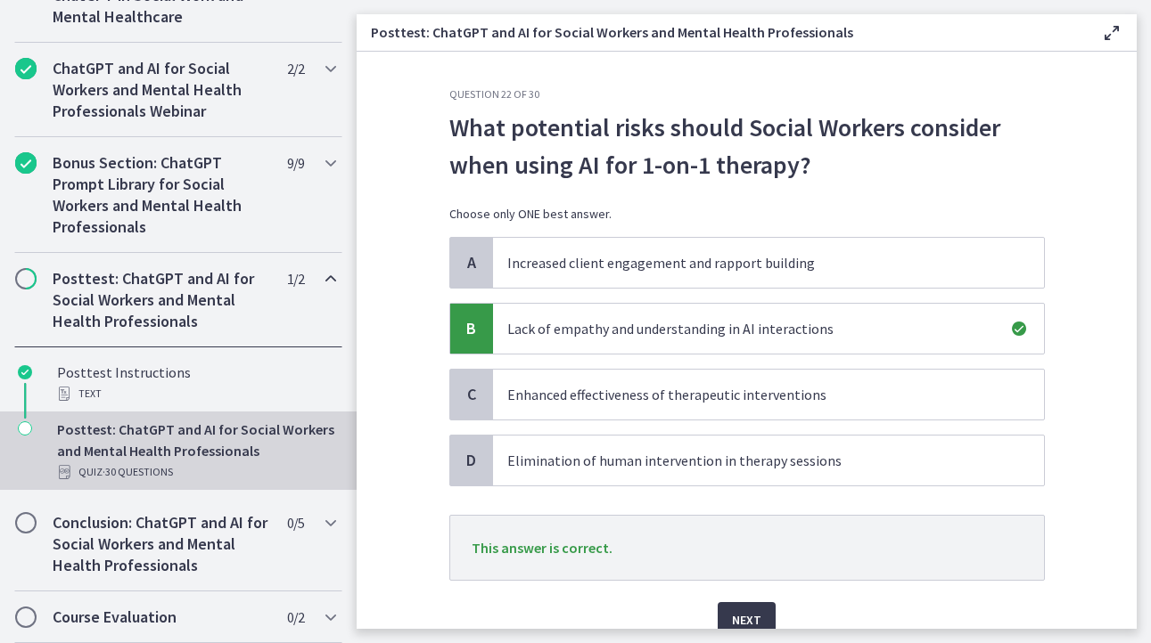
scroll to position [80, 0]
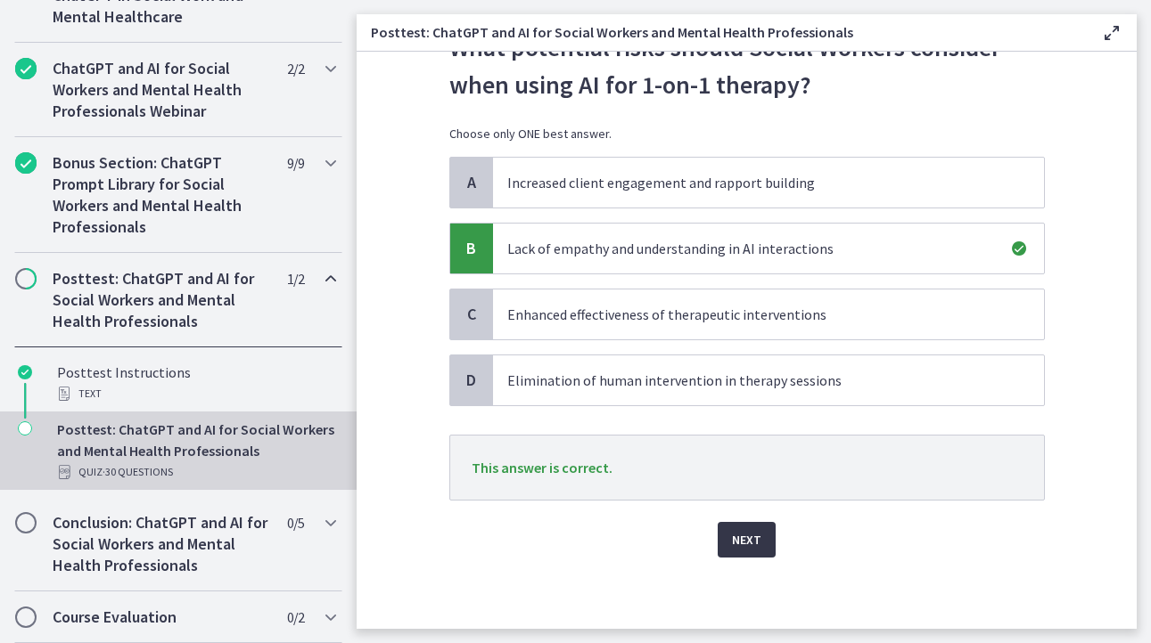
click at [744, 537] on span "Next" at bounding box center [746, 539] width 29 height 21
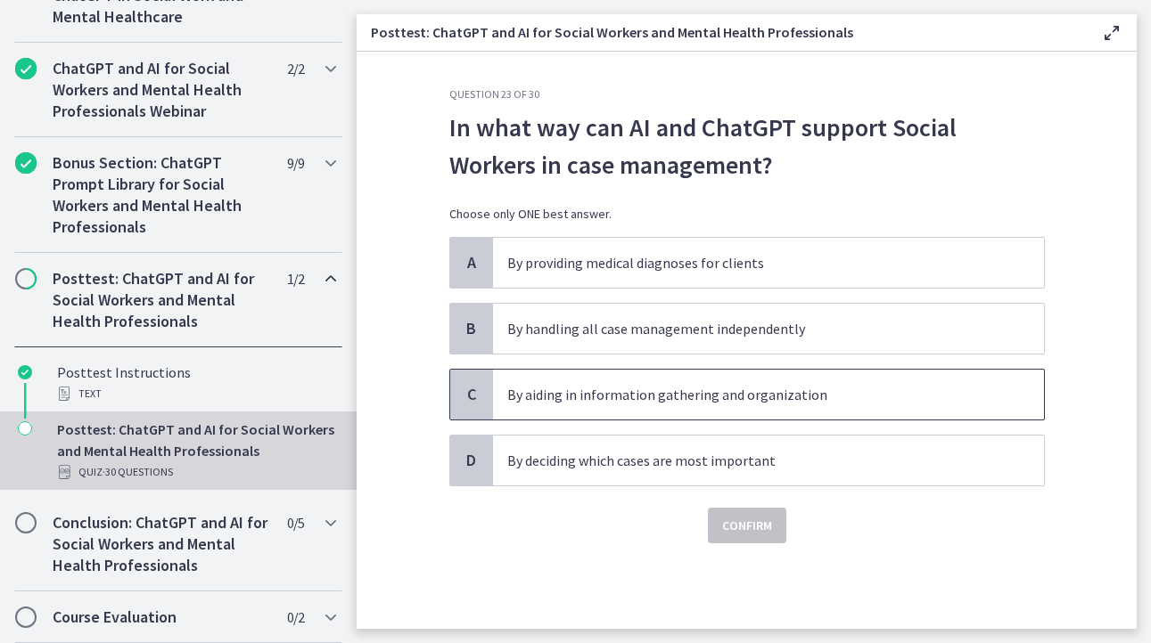
click at [592, 399] on p "By aiding in information gathering and organization" at bounding box center [750, 394] width 487 height 21
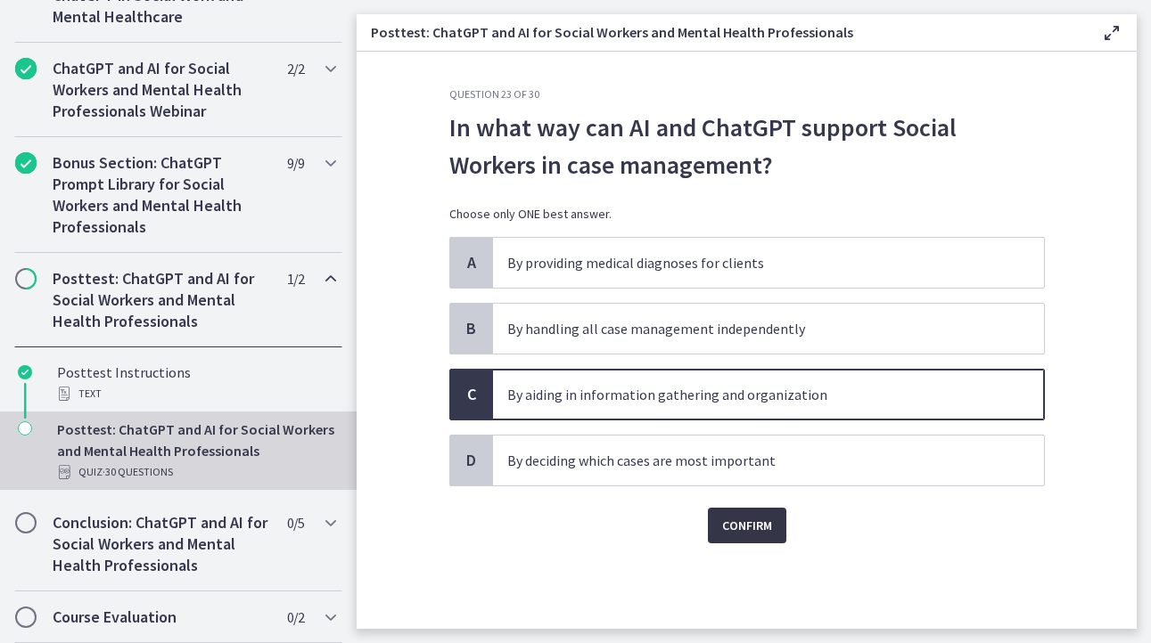
click at [748, 525] on span "Confirm" at bounding box center [747, 525] width 50 height 21
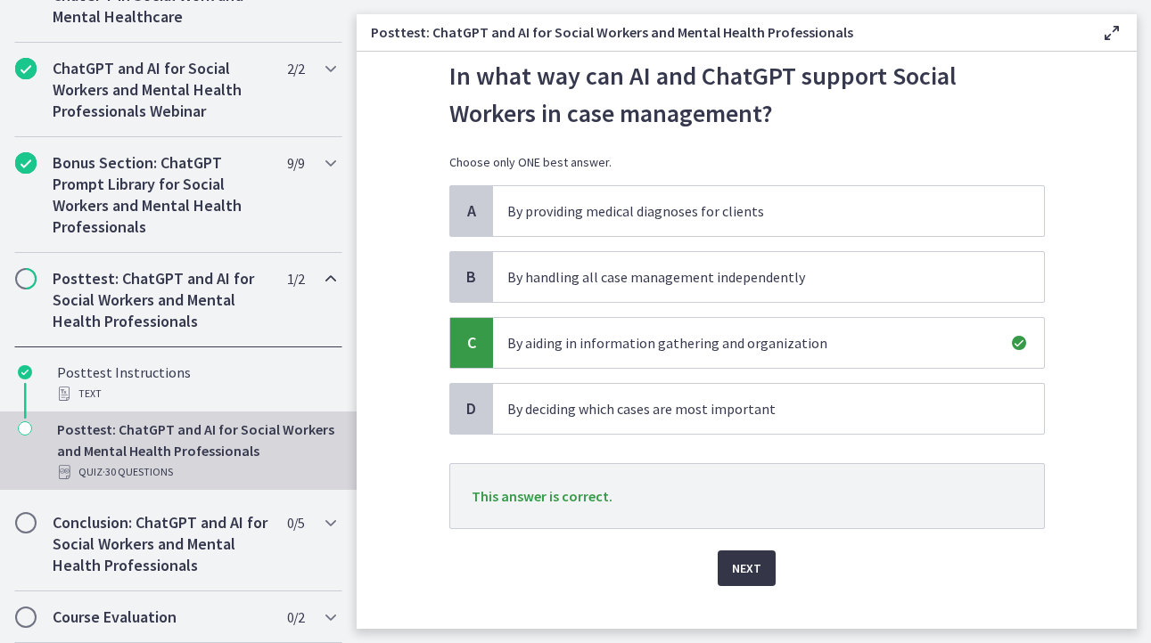
scroll to position [80, 0]
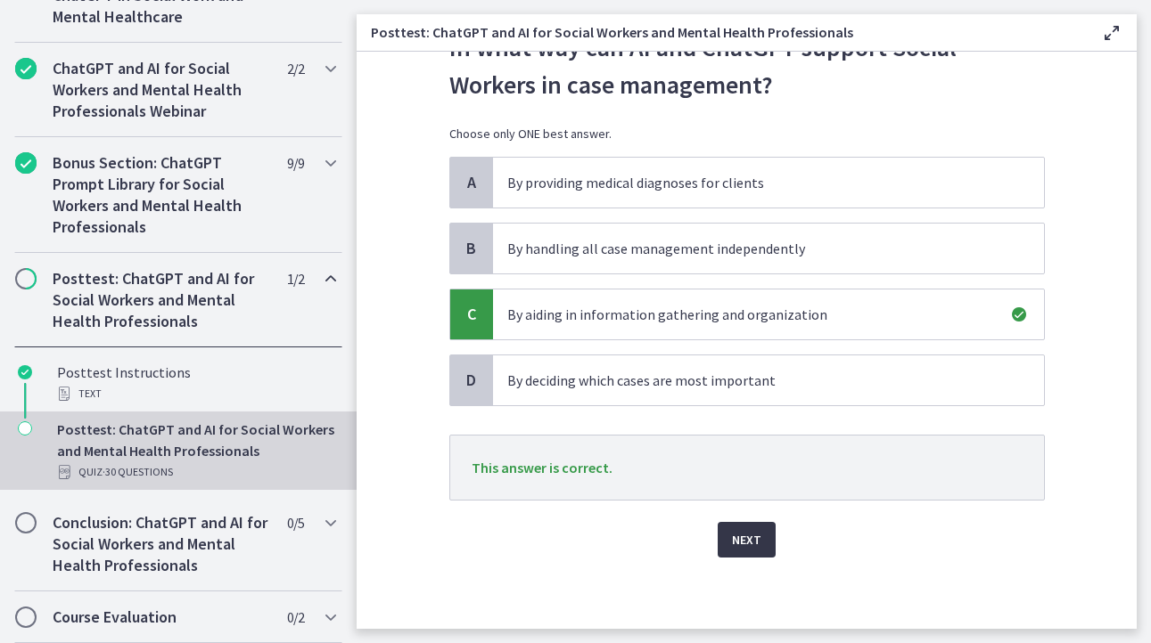
click at [741, 545] on span "Next" at bounding box center [746, 539] width 29 height 21
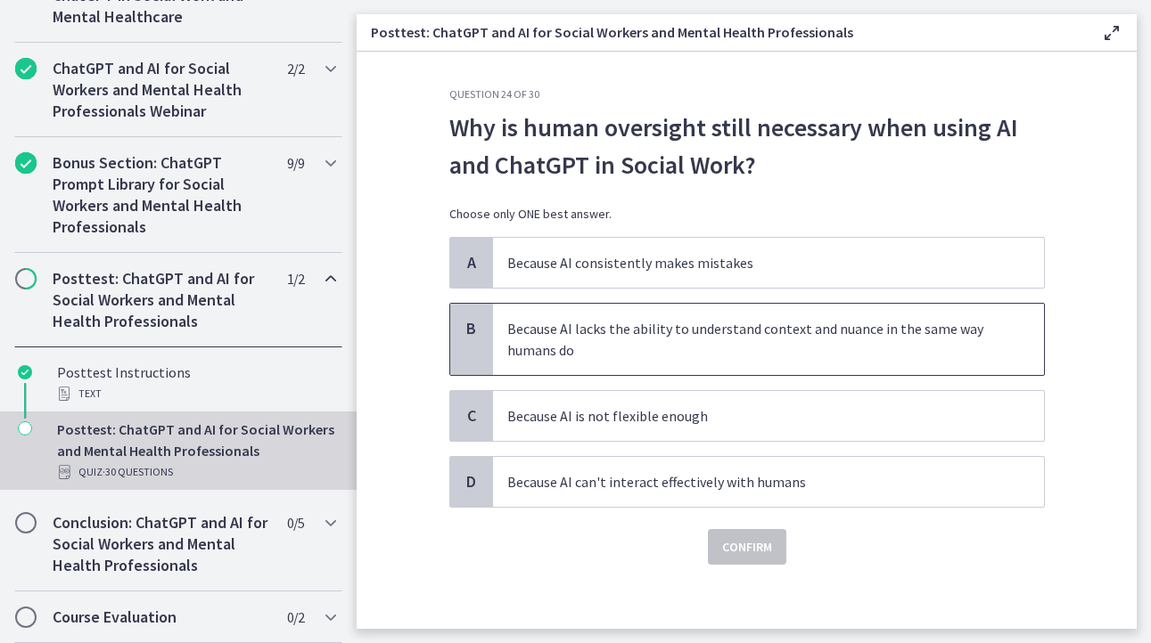
click at [701, 349] on p "Because AI lacks the ability to understand context and nuance in the same way h…" at bounding box center [750, 339] width 487 height 43
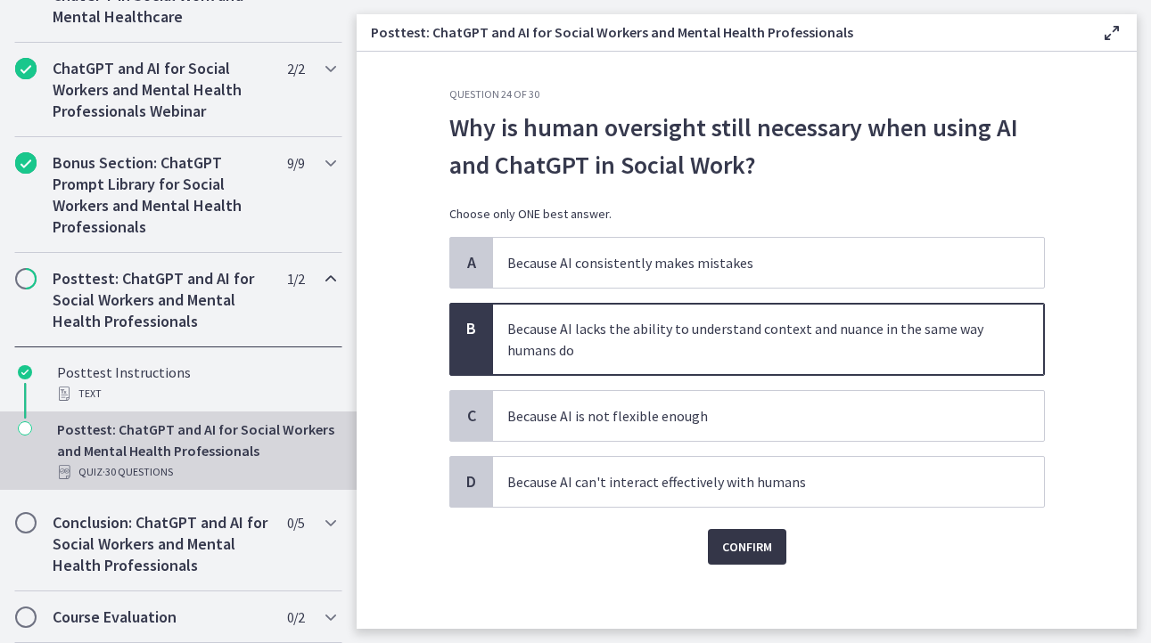
click at [722, 538] on span "Confirm" at bounding box center [747, 547] width 50 height 21
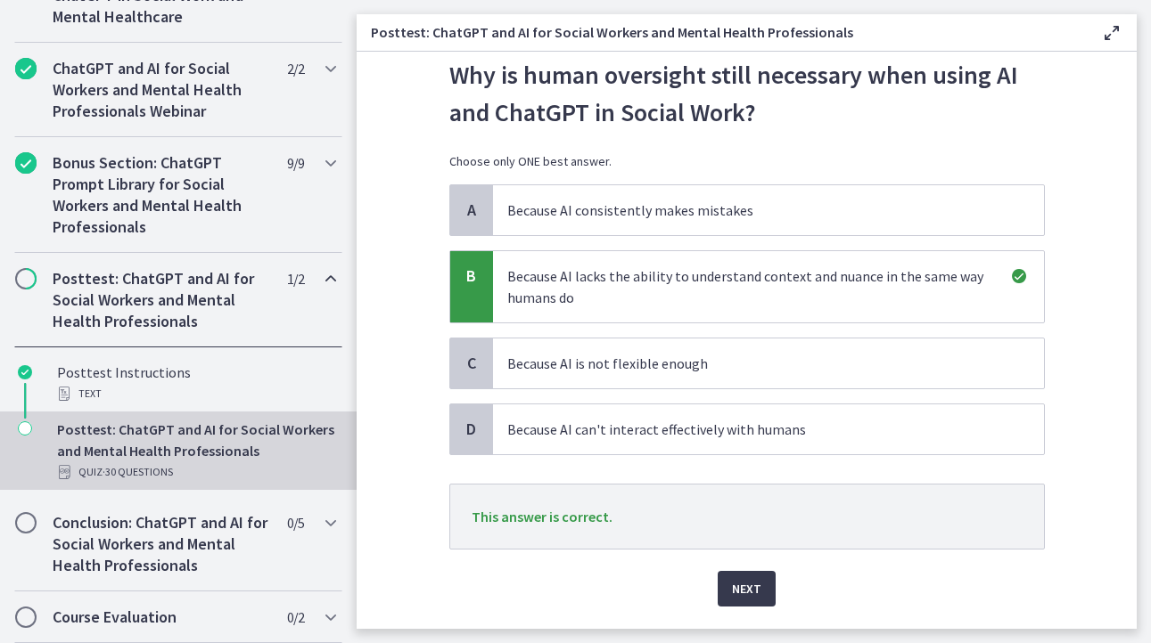
scroll to position [102, 0]
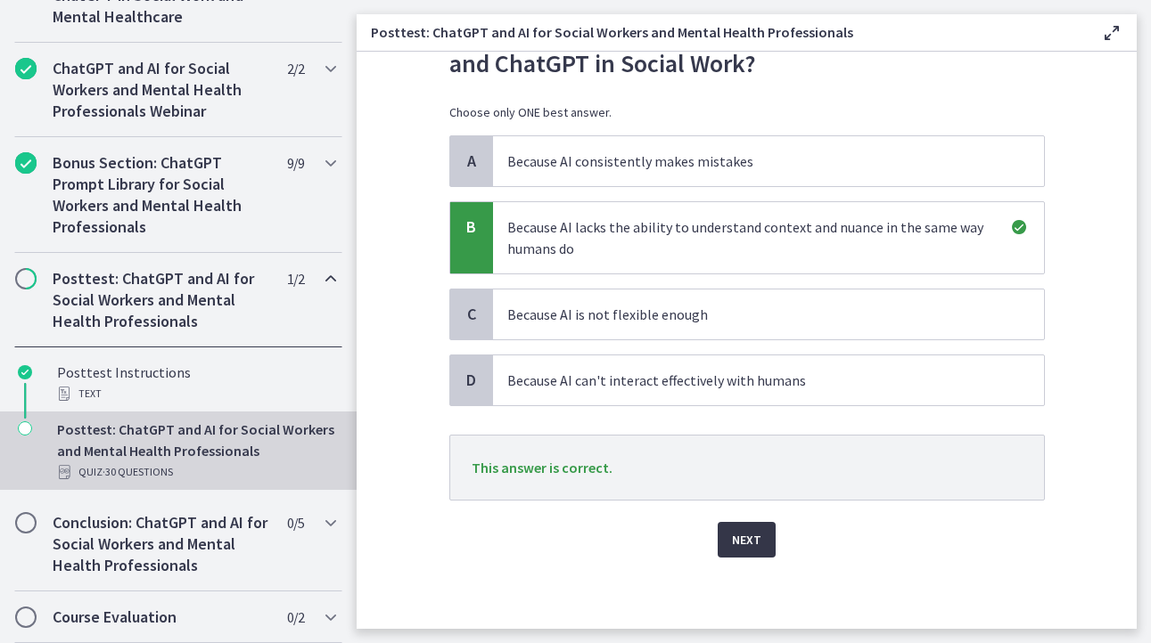
click at [732, 531] on span "Next" at bounding box center [746, 539] width 29 height 21
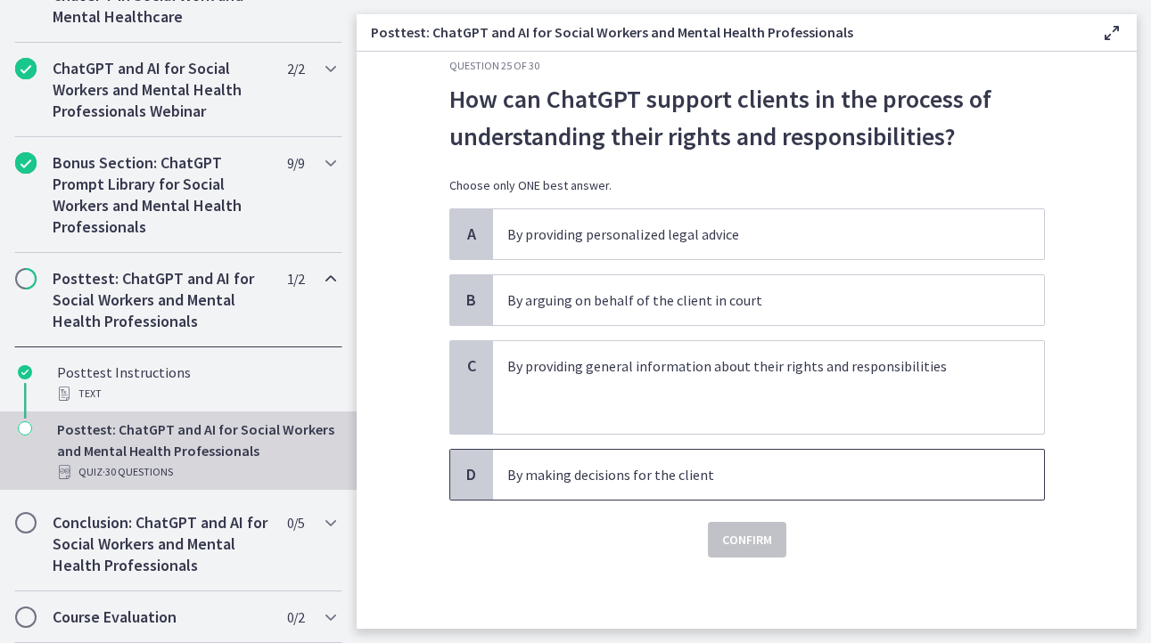
scroll to position [0, 0]
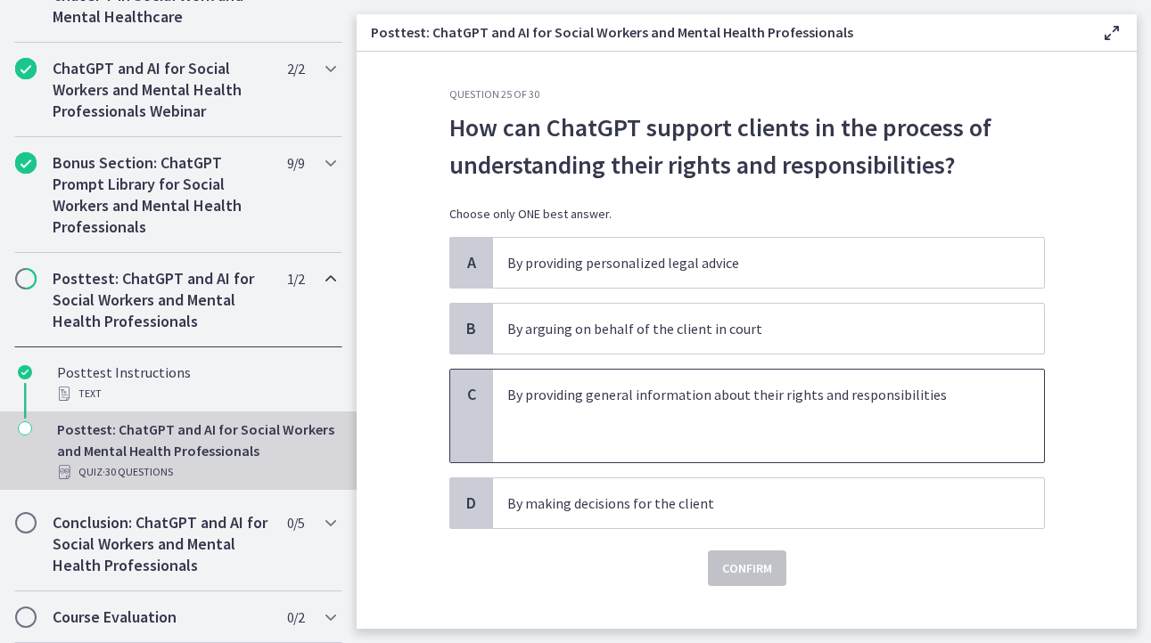
click at [653, 405] on p "By providing general information about their rights and responsibilities" at bounding box center [750, 394] width 487 height 21
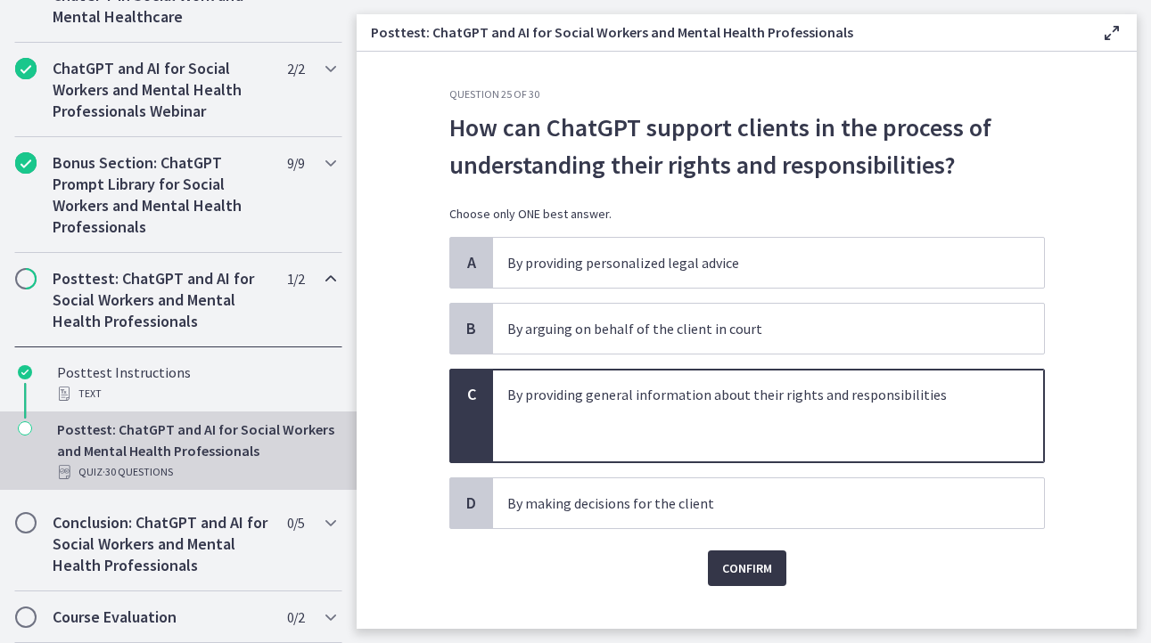
click at [732, 573] on span "Confirm" at bounding box center [747, 568] width 50 height 21
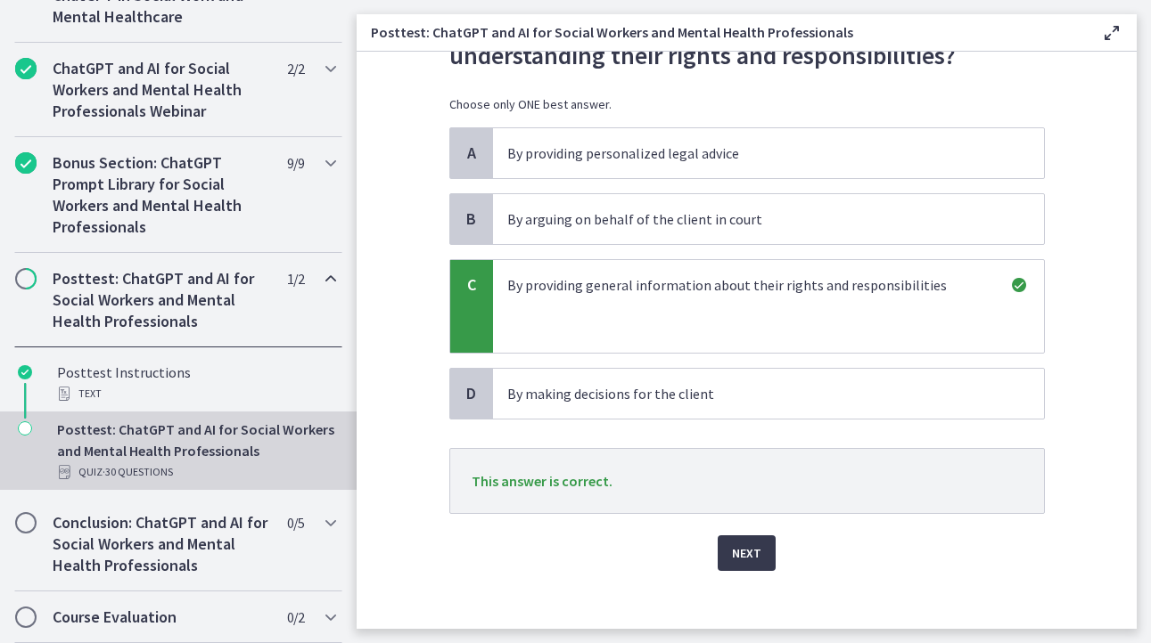
scroll to position [123, 0]
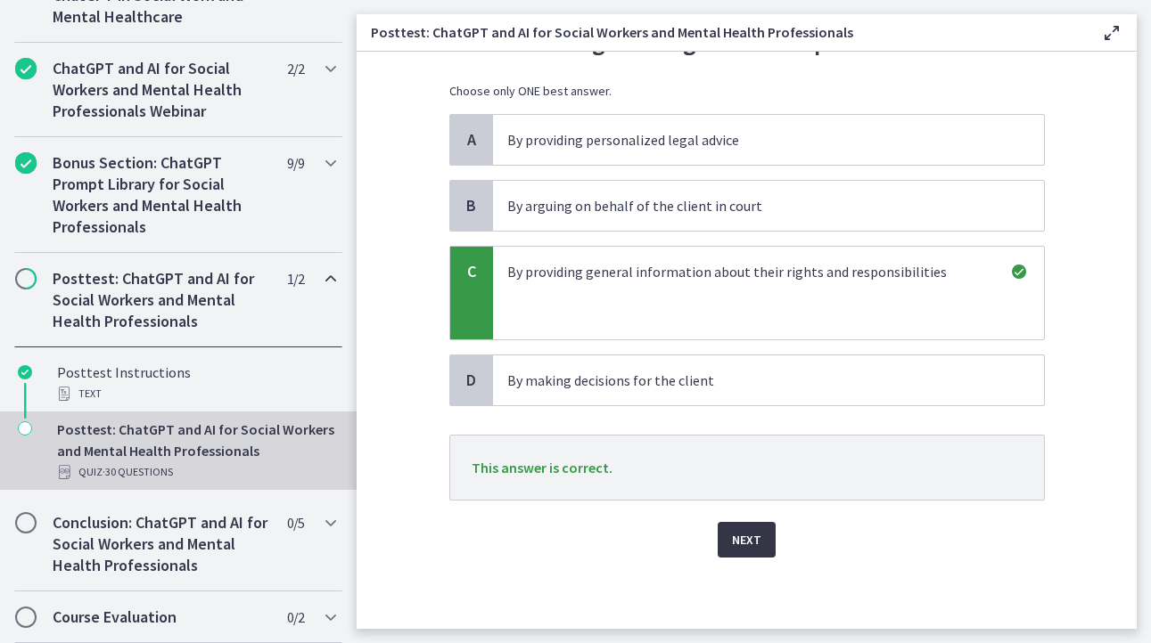
click at [741, 542] on span "Next" at bounding box center [746, 539] width 29 height 21
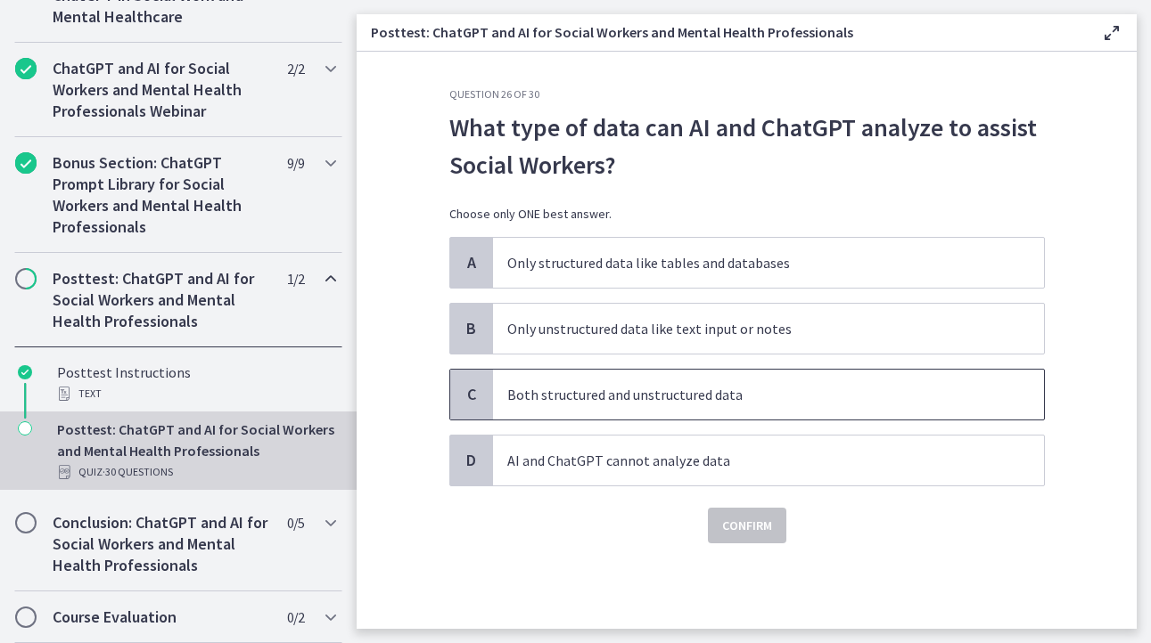
click at [659, 406] on span "Both structured and unstructured data" at bounding box center [768, 395] width 551 height 50
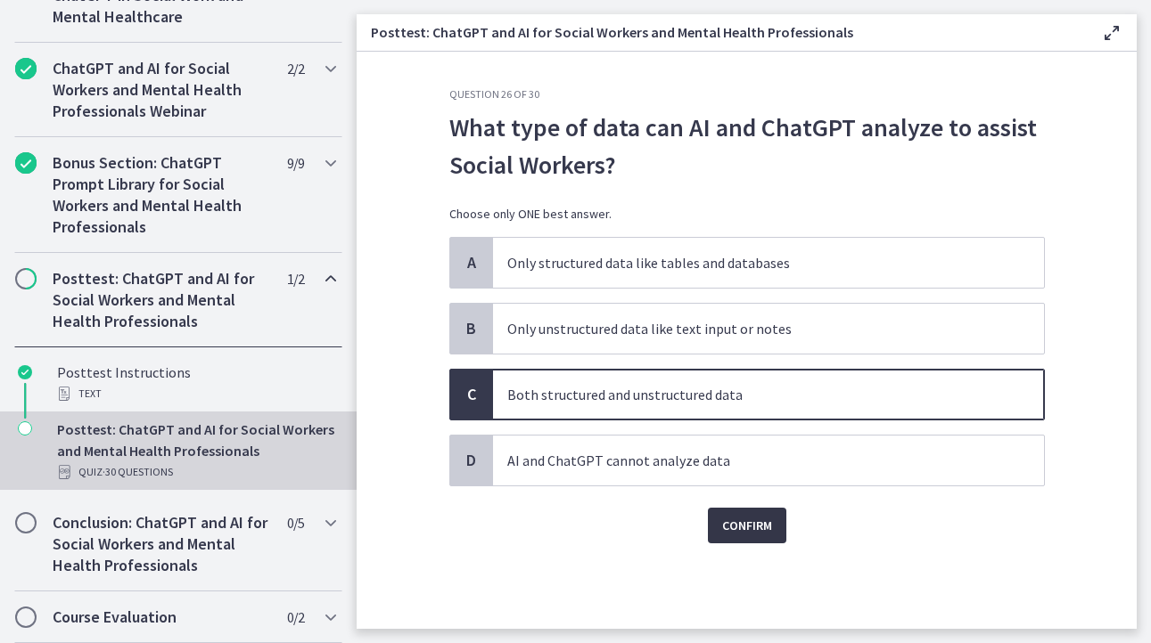
click at [747, 522] on span "Confirm" at bounding box center [747, 525] width 50 height 21
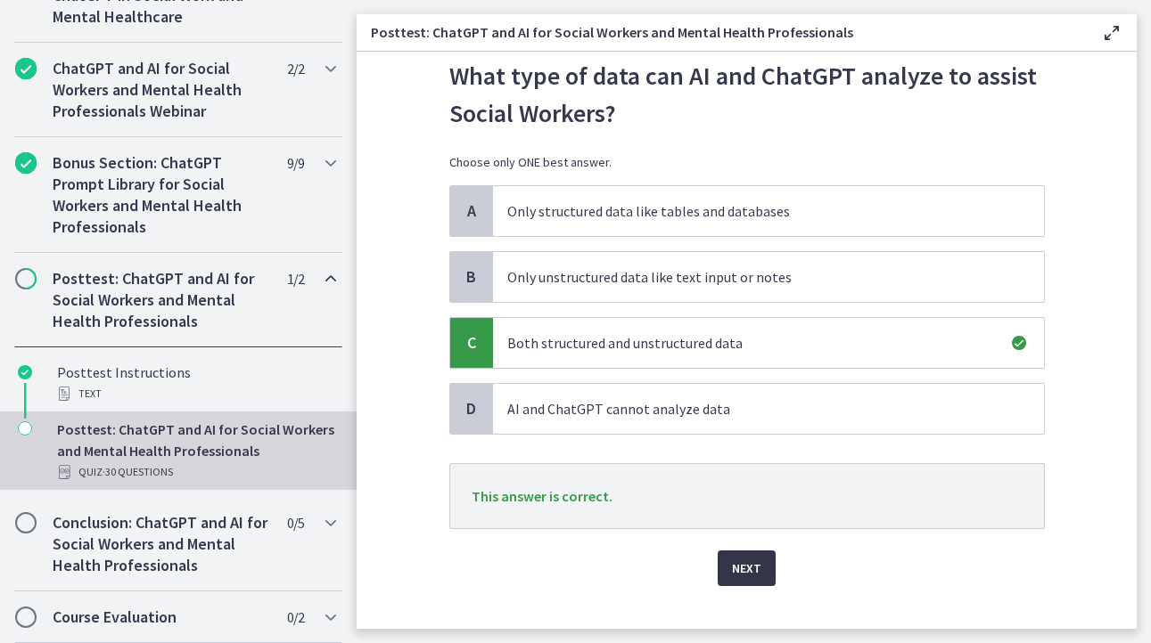
scroll to position [80, 0]
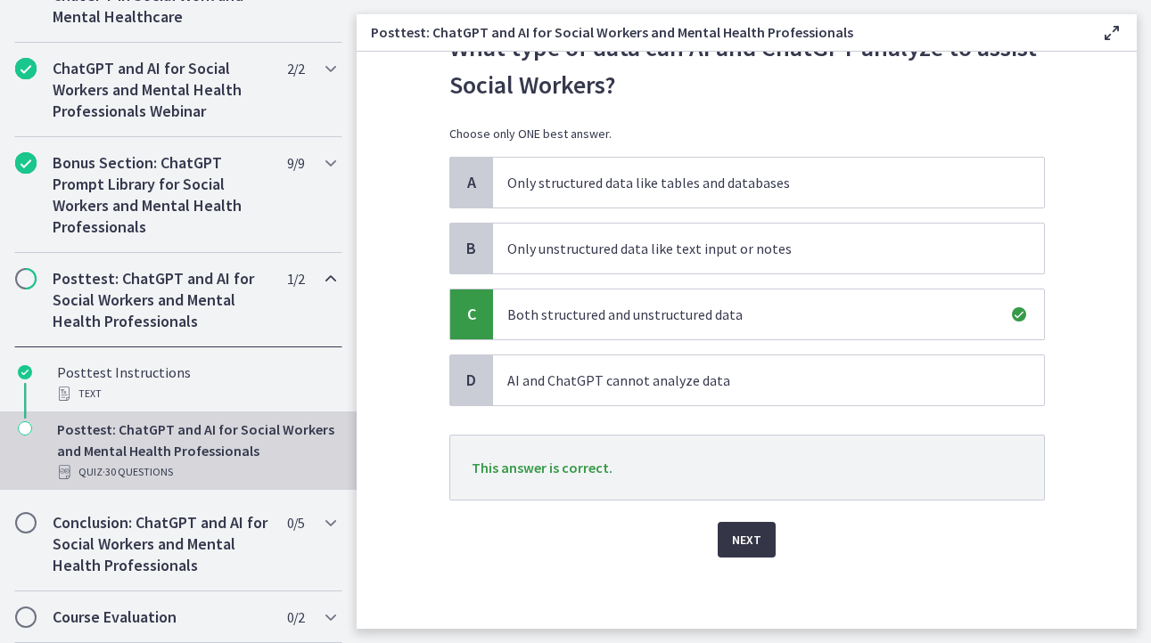
click at [724, 531] on button "Next" at bounding box center [746, 540] width 58 height 36
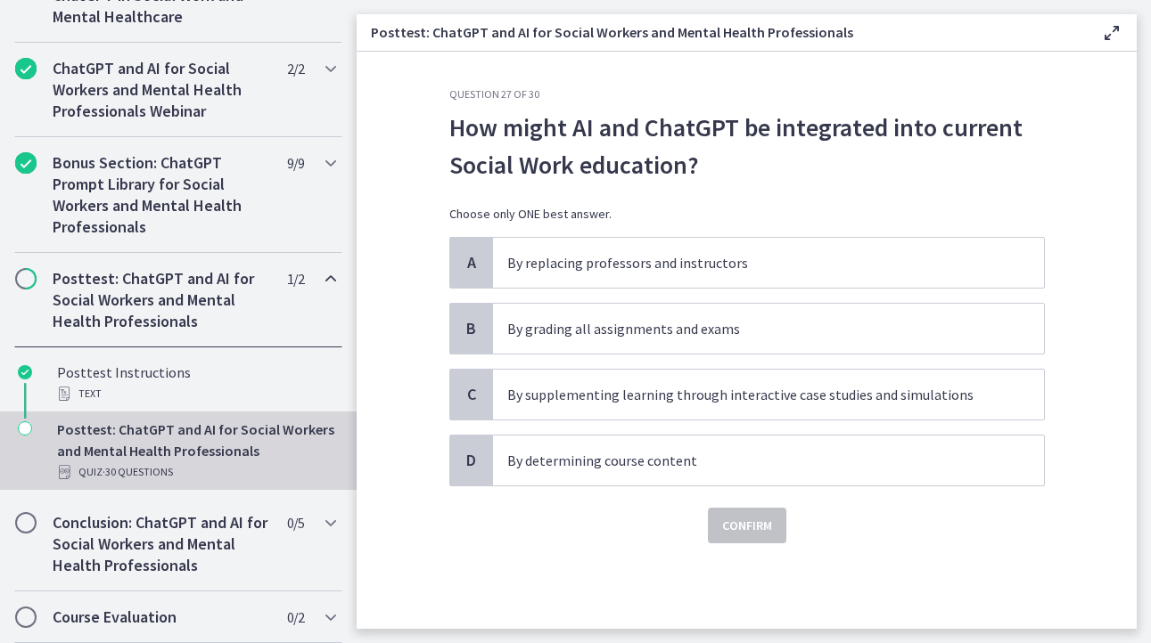
scroll to position [0, 0]
click at [628, 401] on p "By supplementing learning through interactive case studies and simulations" at bounding box center [750, 394] width 487 height 21
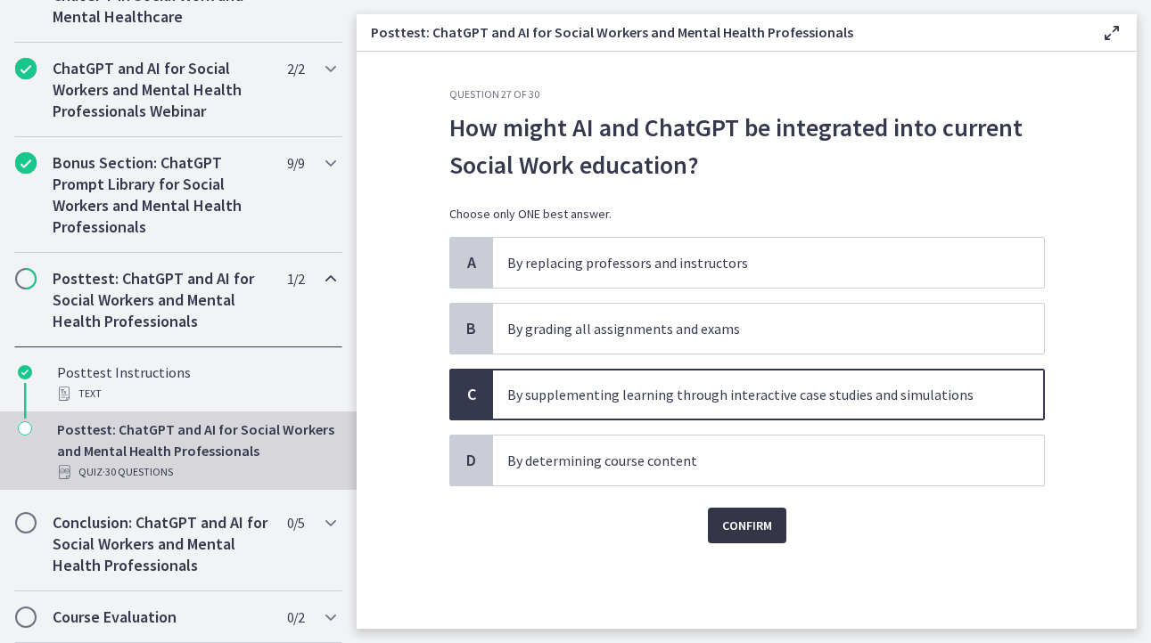
click at [730, 522] on span "Confirm" at bounding box center [747, 525] width 50 height 21
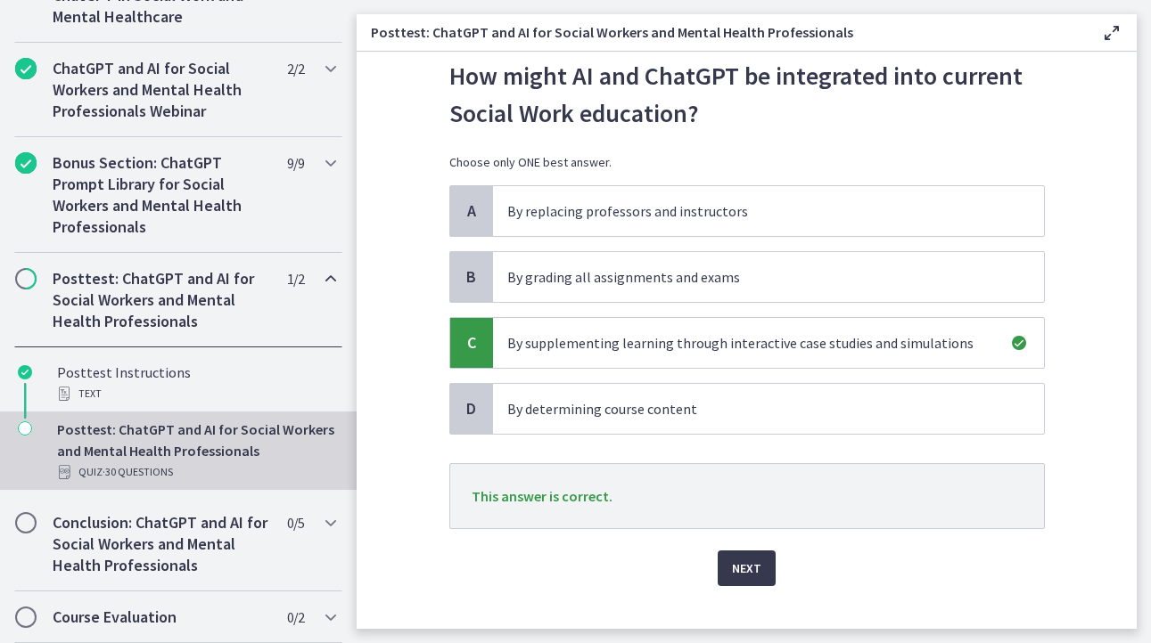
scroll to position [80, 0]
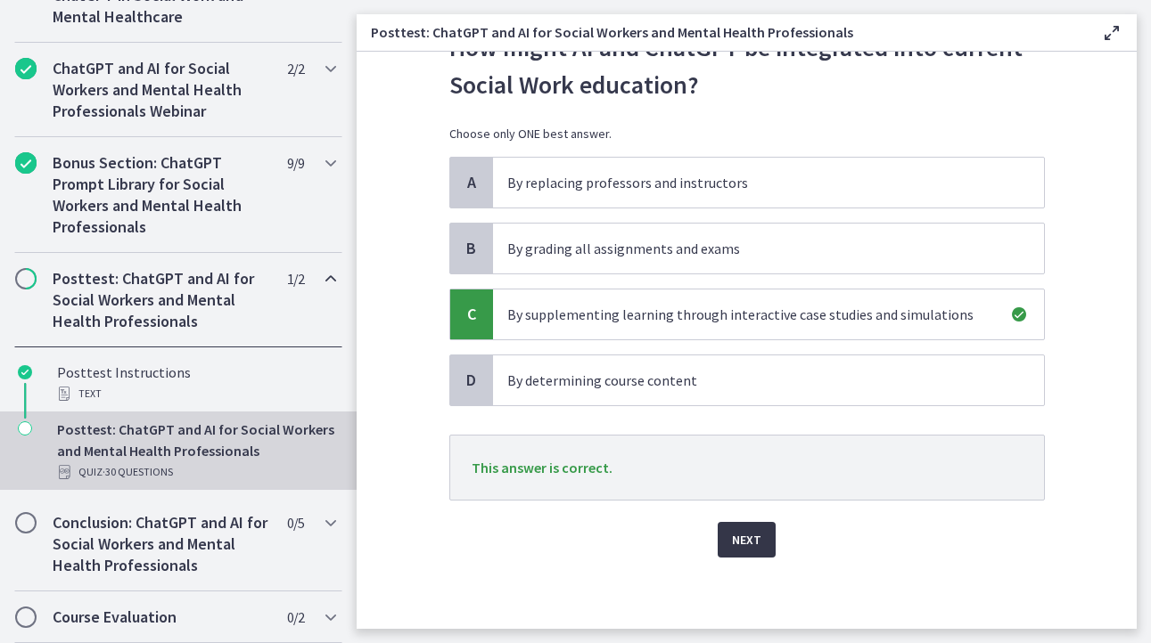
click at [717, 552] on button "Next" at bounding box center [746, 540] width 58 height 36
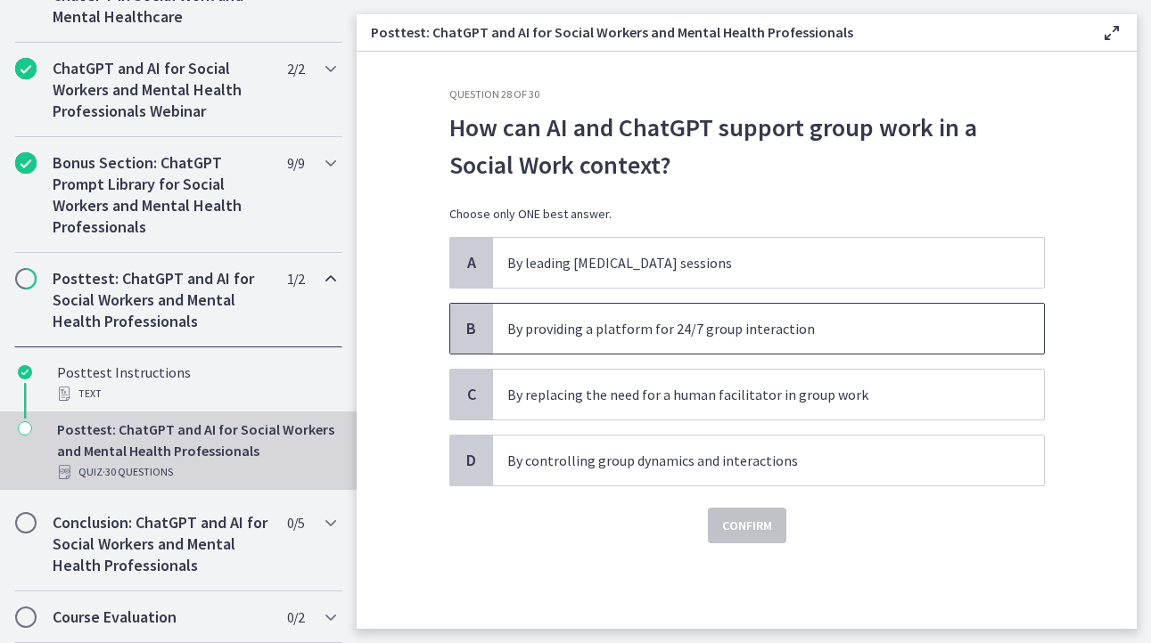
drag, startPoint x: 545, startPoint y: 327, endPoint x: 733, endPoint y: 434, distance: 216.3
click at [545, 326] on p "By providing a platform for 24/7 group interaction" at bounding box center [750, 328] width 487 height 21
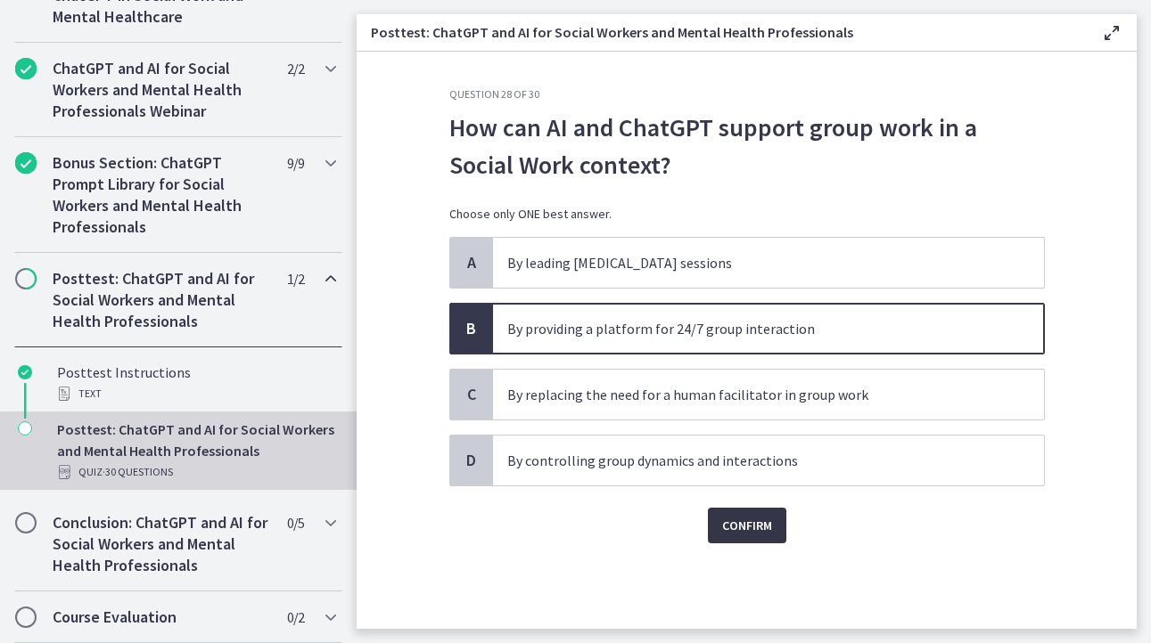
click at [741, 528] on span "Confirm" at bounding box center [747, 525] width 50 height 21
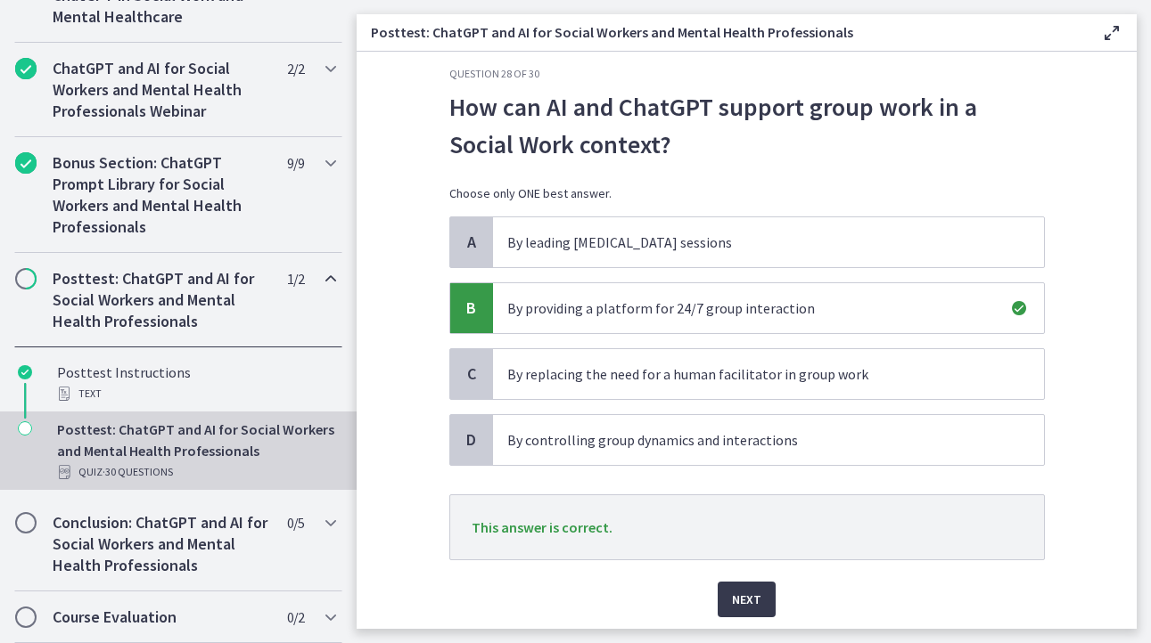
scroll to position [80, 0]
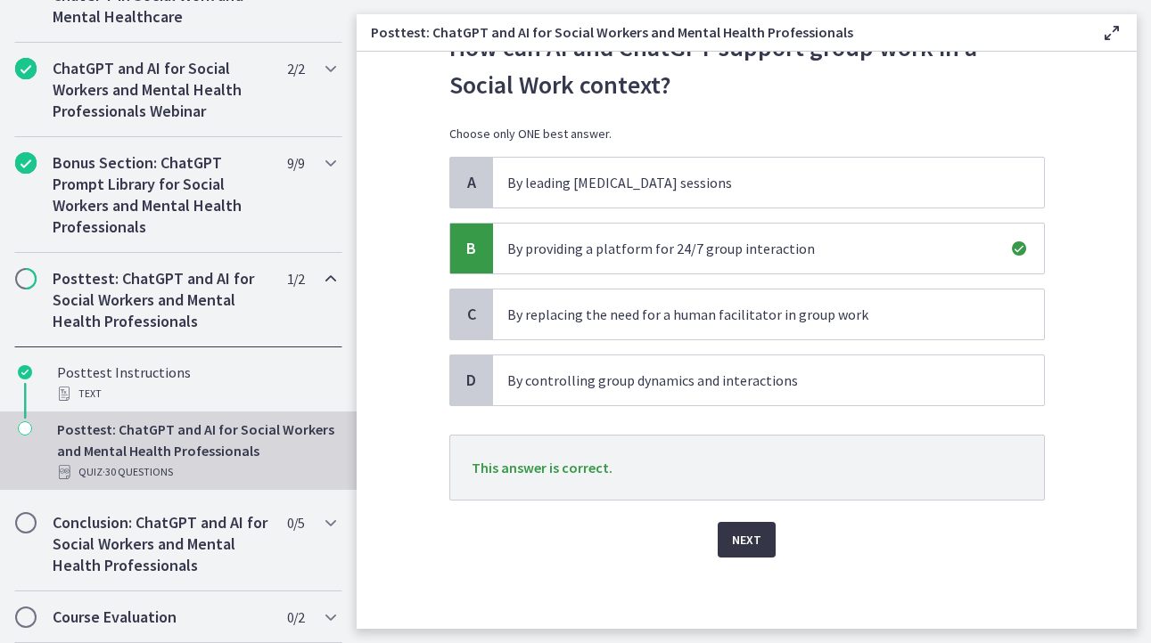
click at [717, 531] on button "Next" at bounding box center [746, 540] width 58 height 36
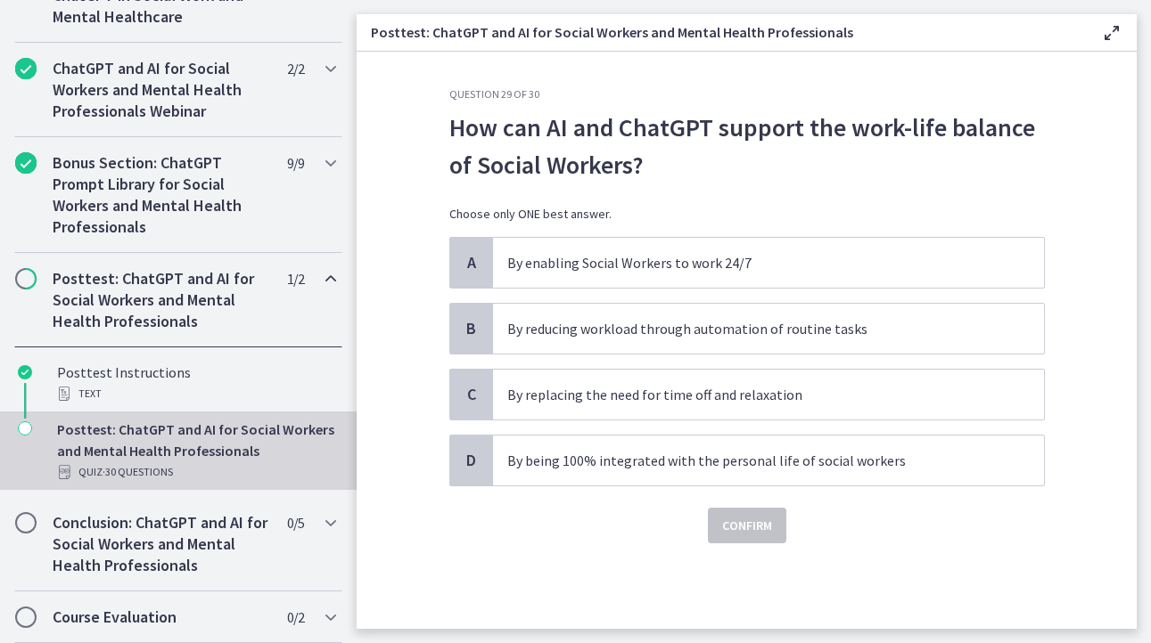
scroll to position [0, 0]
click at [572, 332] on p "By reducing workload through automation of routine tasks" at bounding box center [750, 328] width 487 height 21
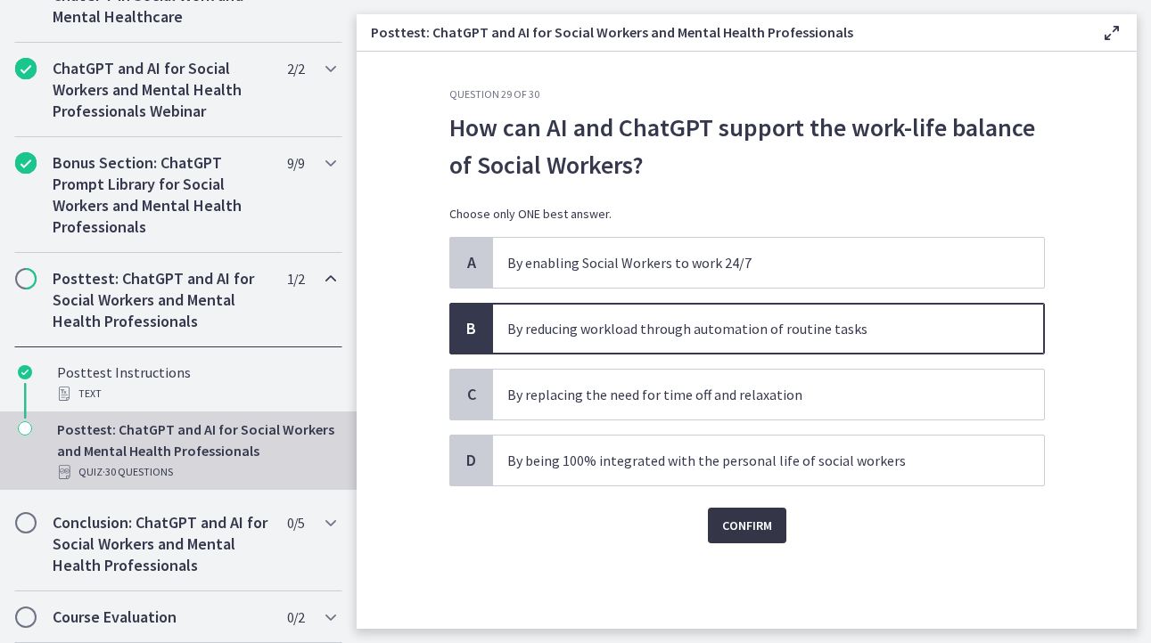
click at [739, 519] on span "Confirm" at bounding box center [747, 525] width 50 height 21
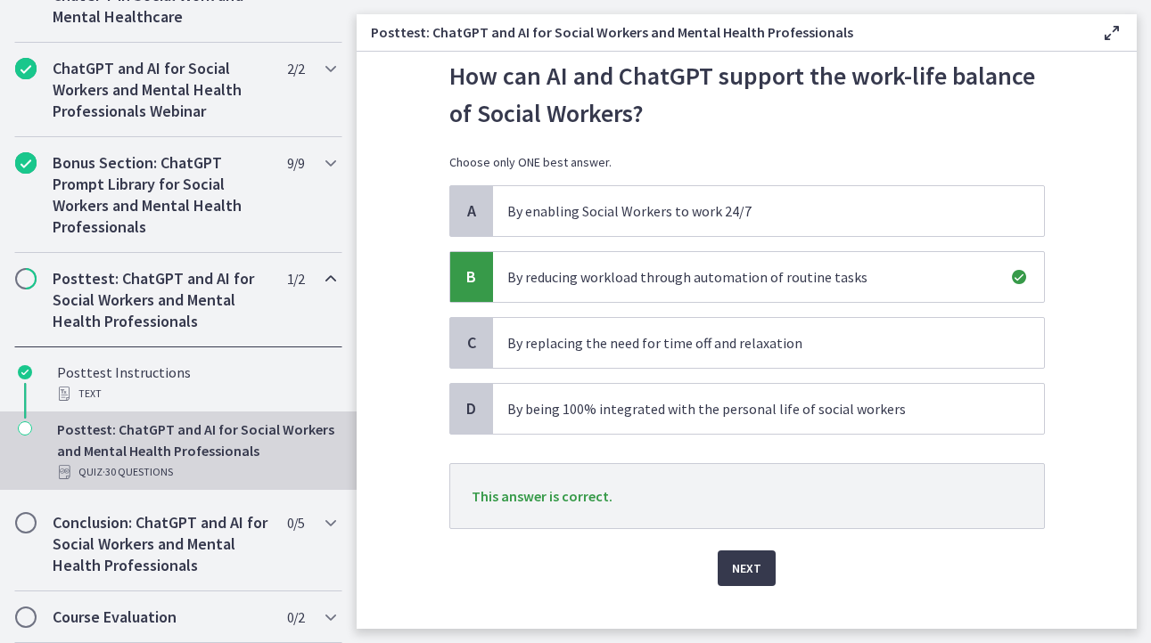
scroll to position [80, 0]
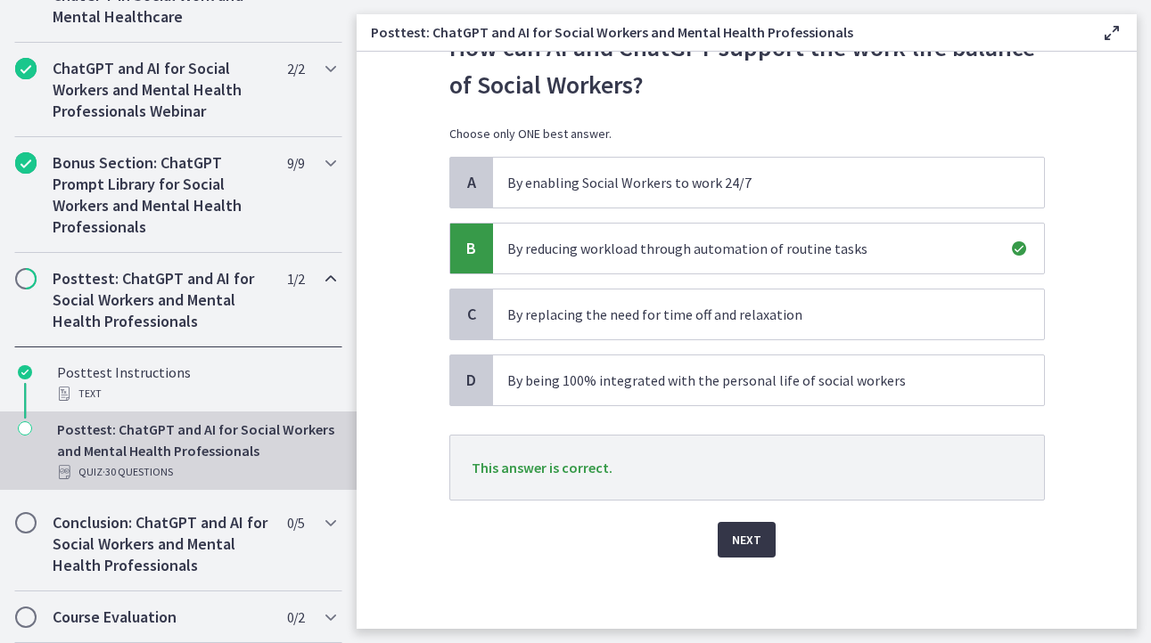
drag, startPoint x: 741, startPoint y: 547, endPoint x: 564, endPoint y: 507, distance: 181.8
click at [741, 546] on span "Next" at bounding box center [746, 539] width 29 height 21
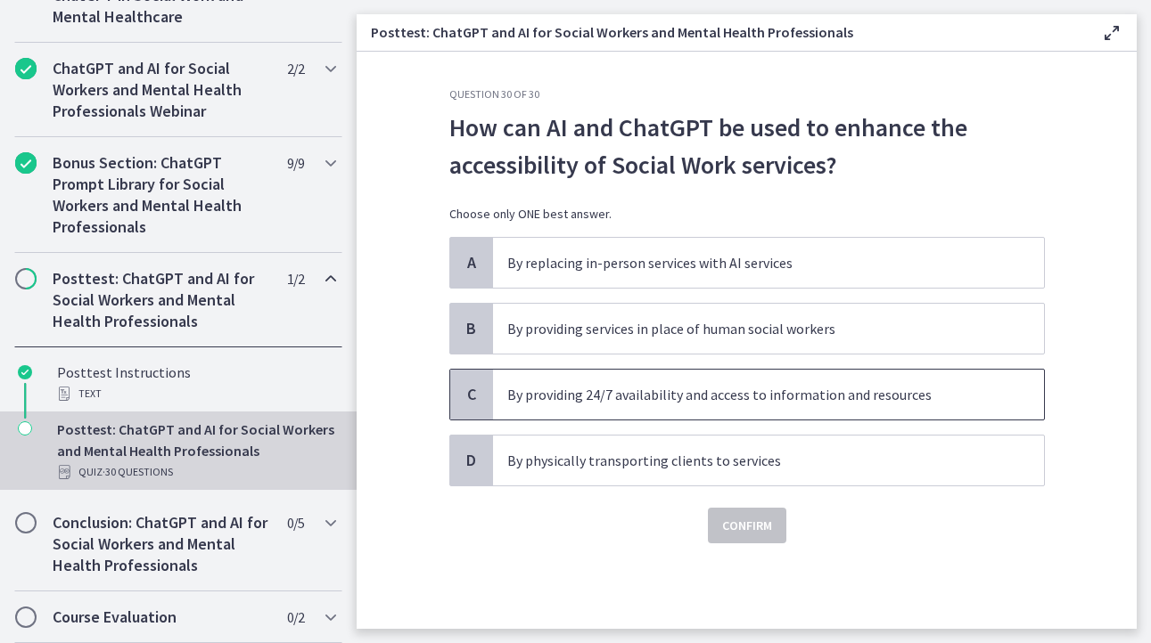
click at [600, 399] on p "By providing 24/7 availability and access to information and resources" at bounding box center [750, 394] width 487 height 21
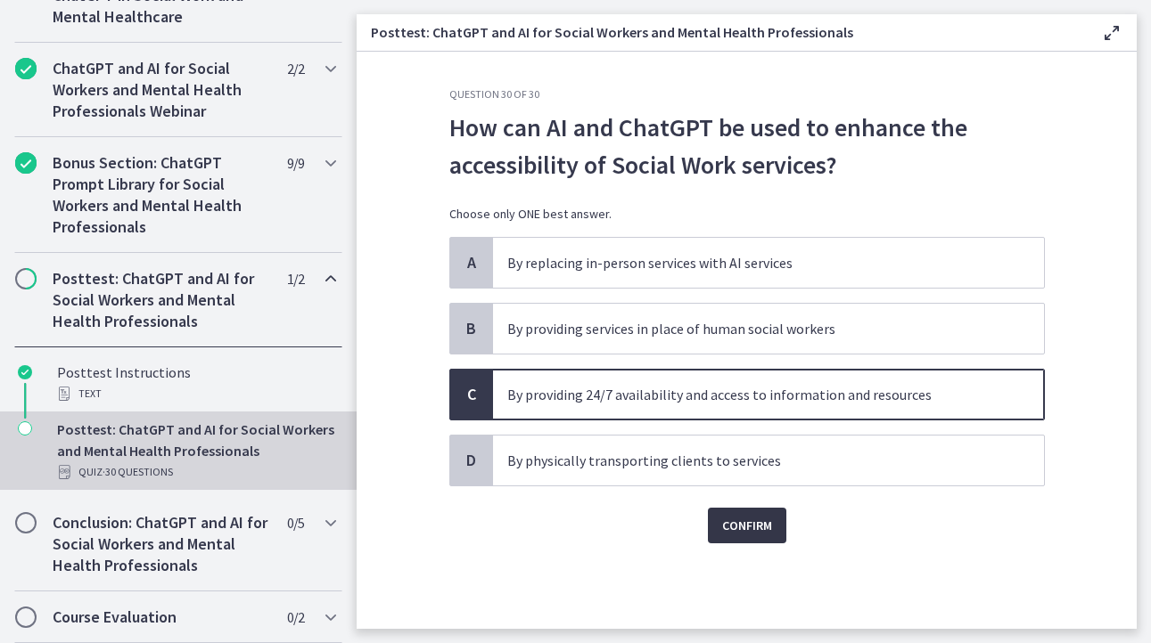
click at [729, 529] on span "Confirm" at bounding box center [747, 525] width 50 height 21
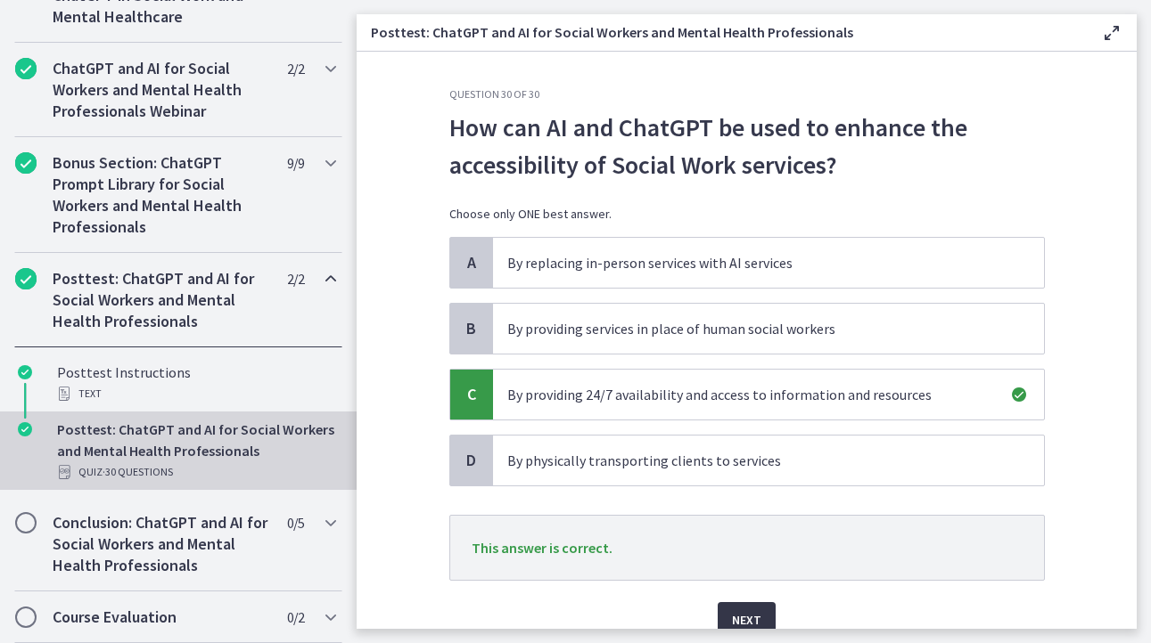
click at [732, 612] on span "Next" at bounding box center [746, 620] width 29 height 21
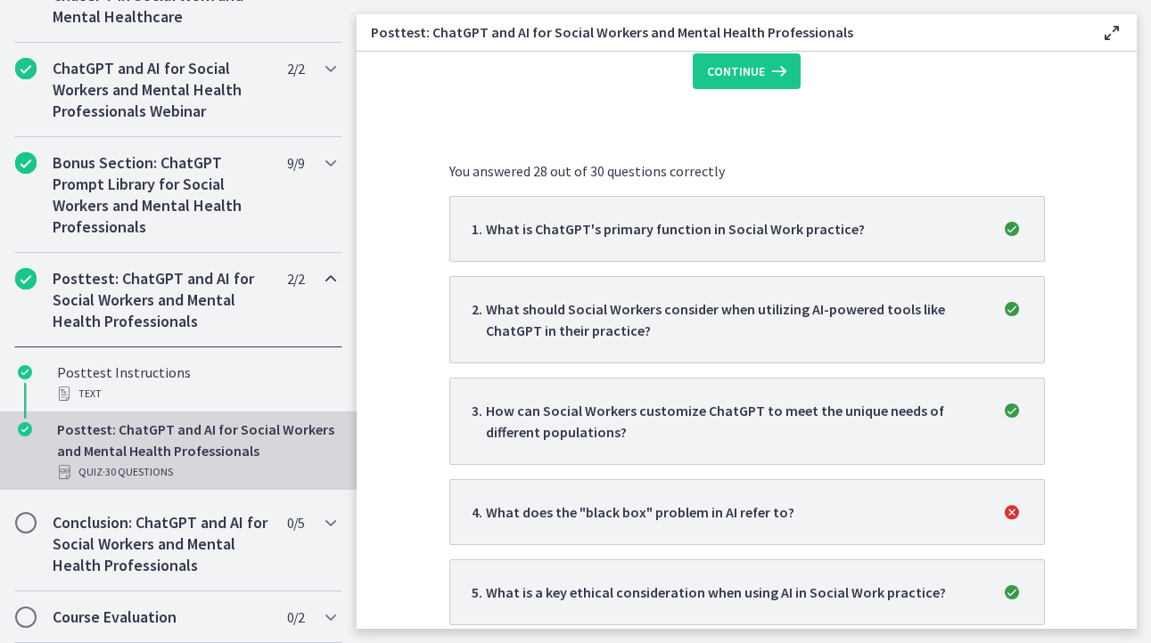
scroll to position [178, 0]
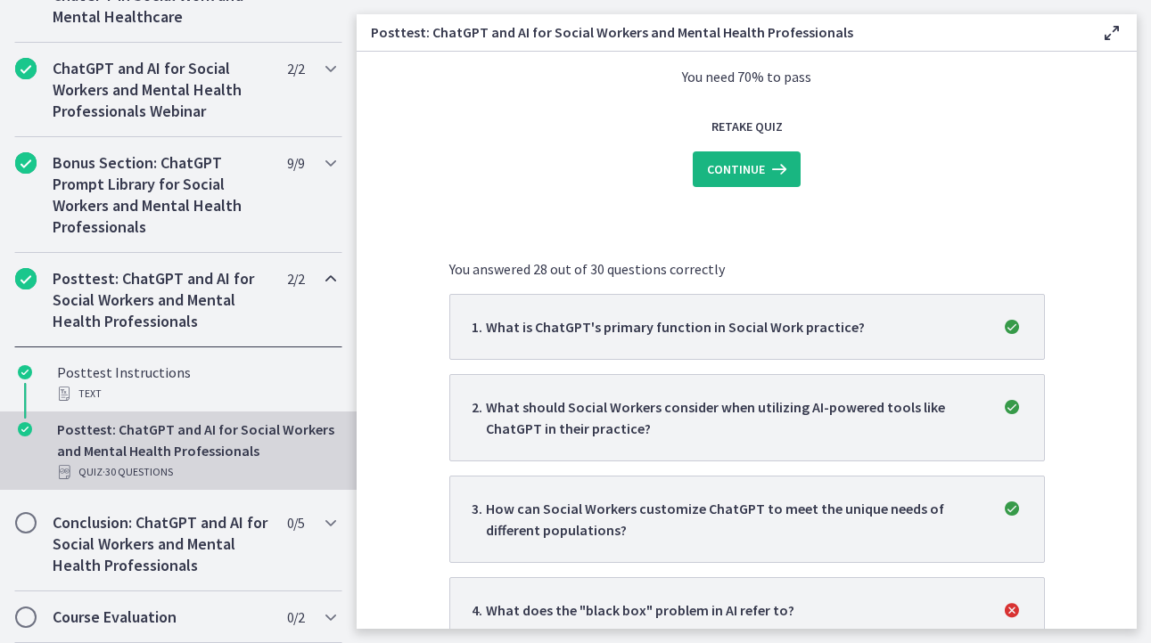
click at [733, 164] on span "Continue" at bounding box center [736, 169] width 58 height 21
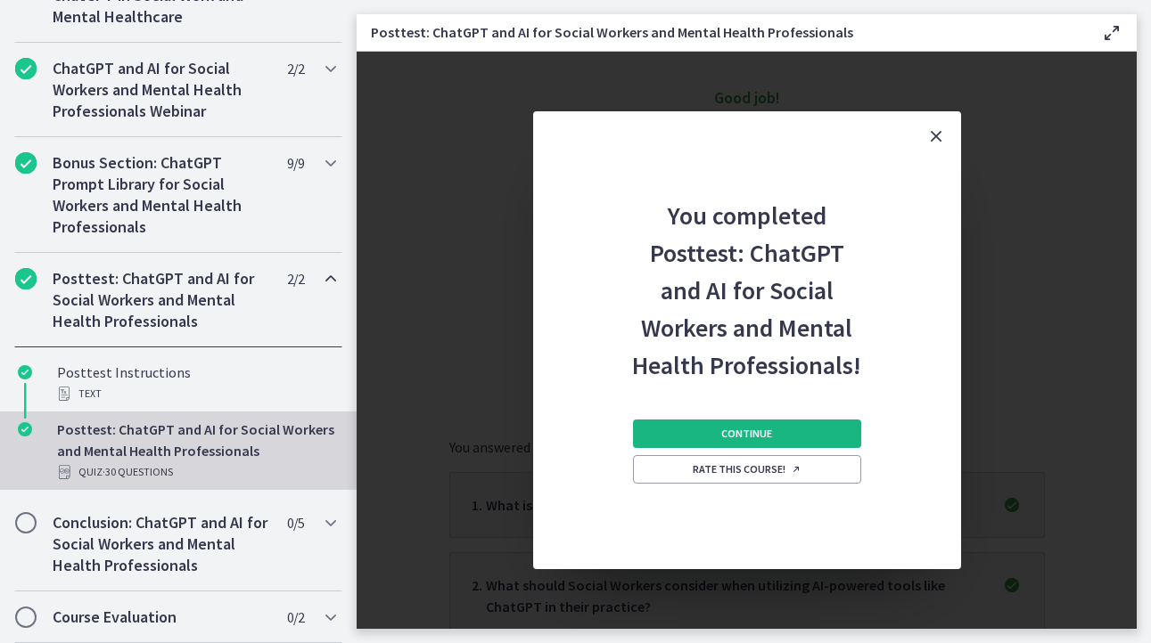
click at [730, 435] on span "Continue" at bounding box center [746, 434] width 51 height 14
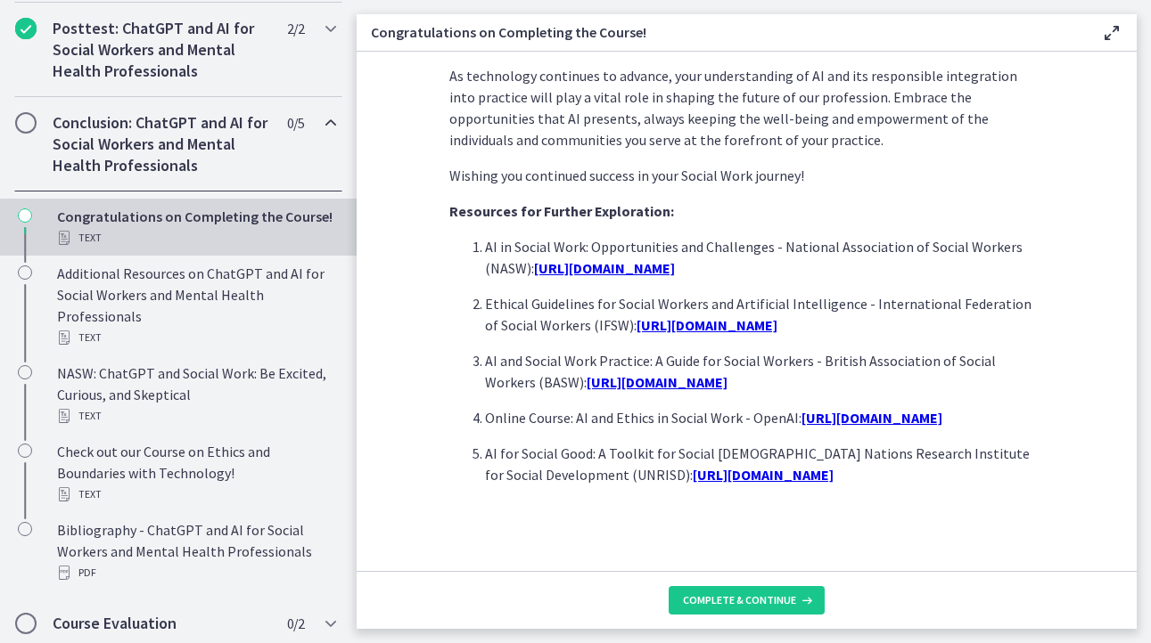
scroll to position [1559, 0]
click at [758, 596] on span "Complete & continue" at bounding box center [739, 601] width 113 height 14
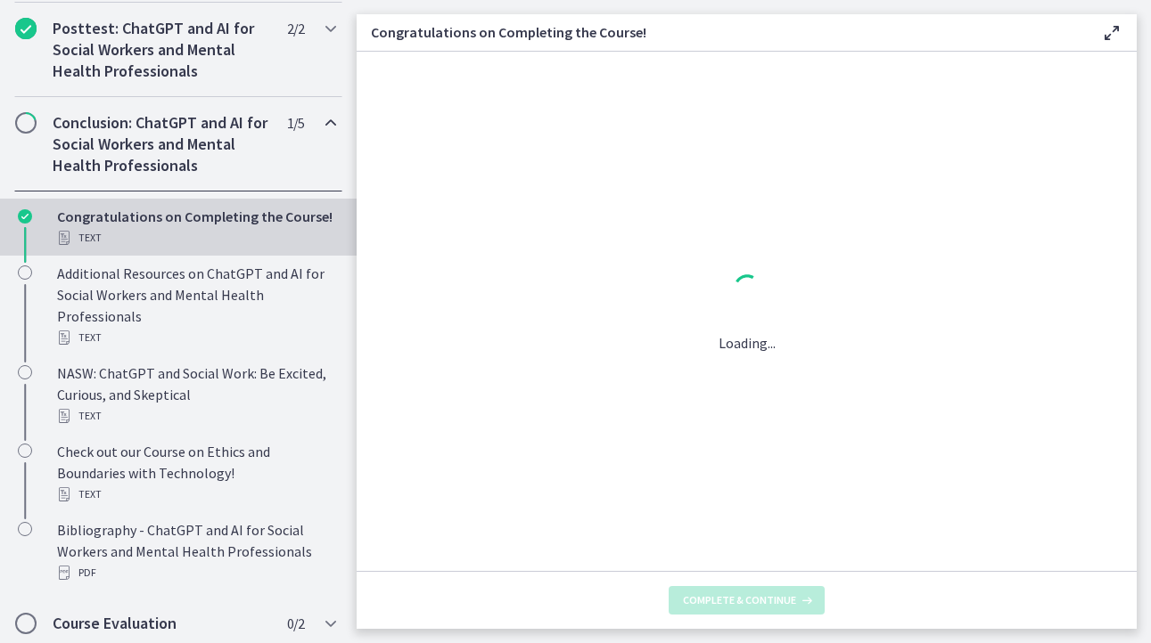
scroll to position [0, 0]
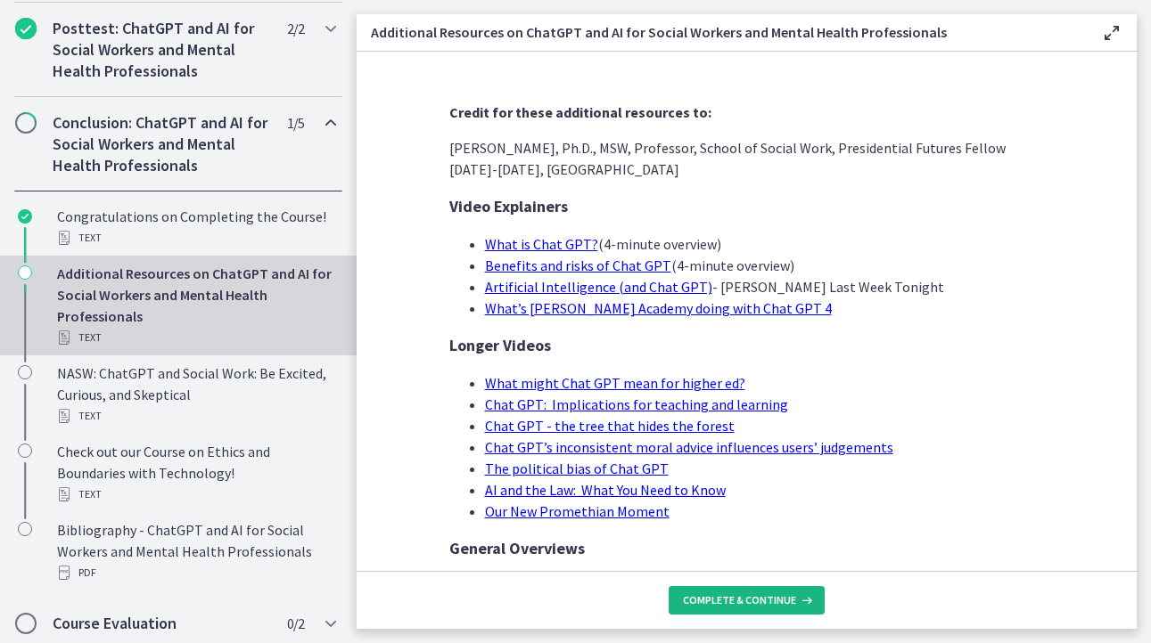
click at [739, 603] on span "Complete & continue" at bounding box center [739, 601] width 113 height 14
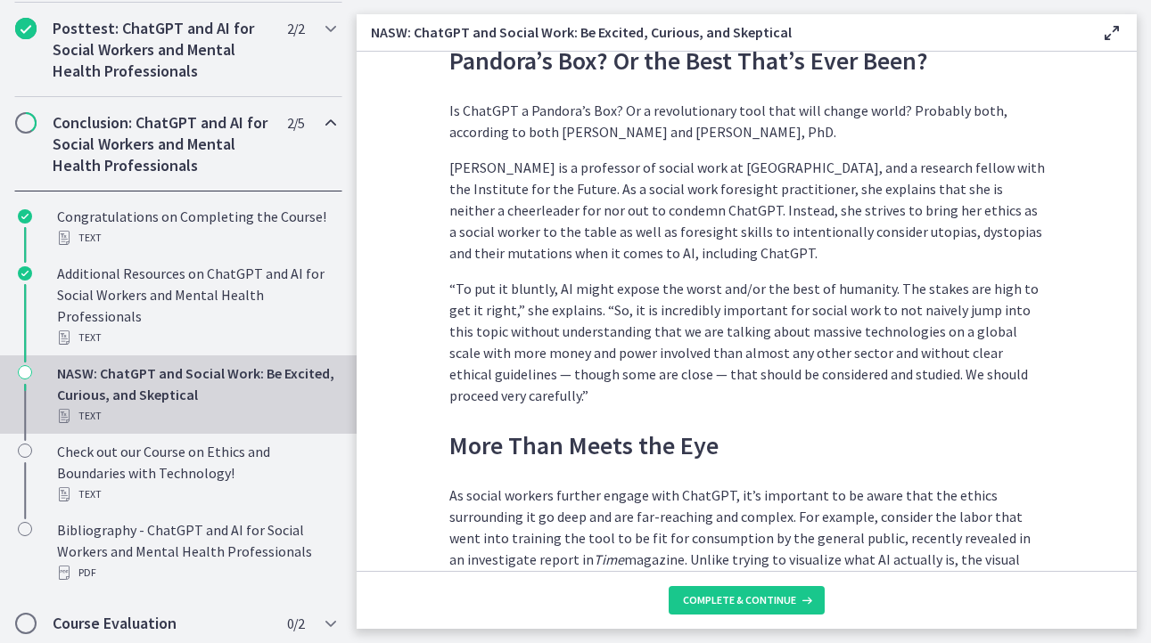
scroll to position [2228, 0]
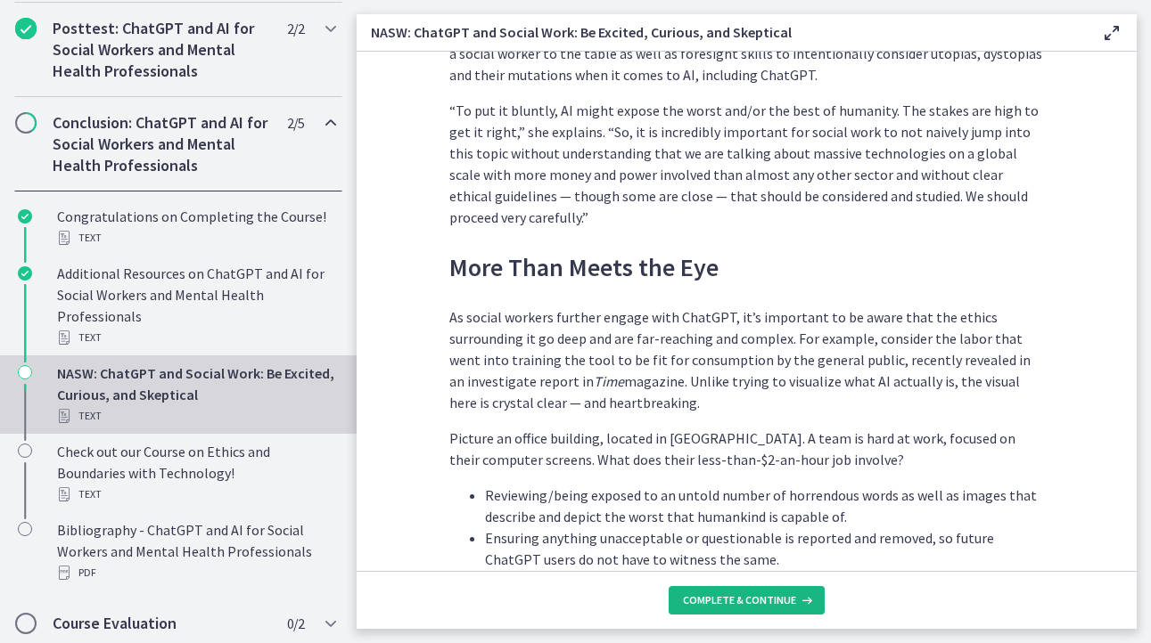
drag, startPoint x: 746, startPoint y: 594, endPoint x: 681, endPoint y: 569, distance: 70.0
click at [742, 594] on span "Complete & continue" at bounding box center [739, 601] width 113 height 14
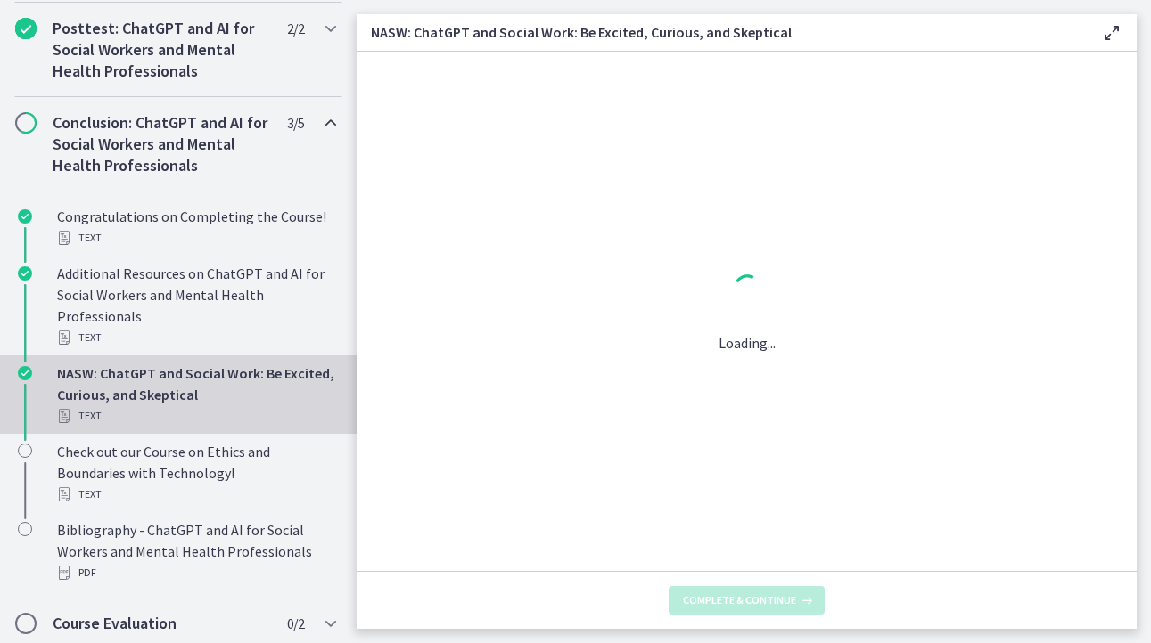
scroll to position [0, 0]
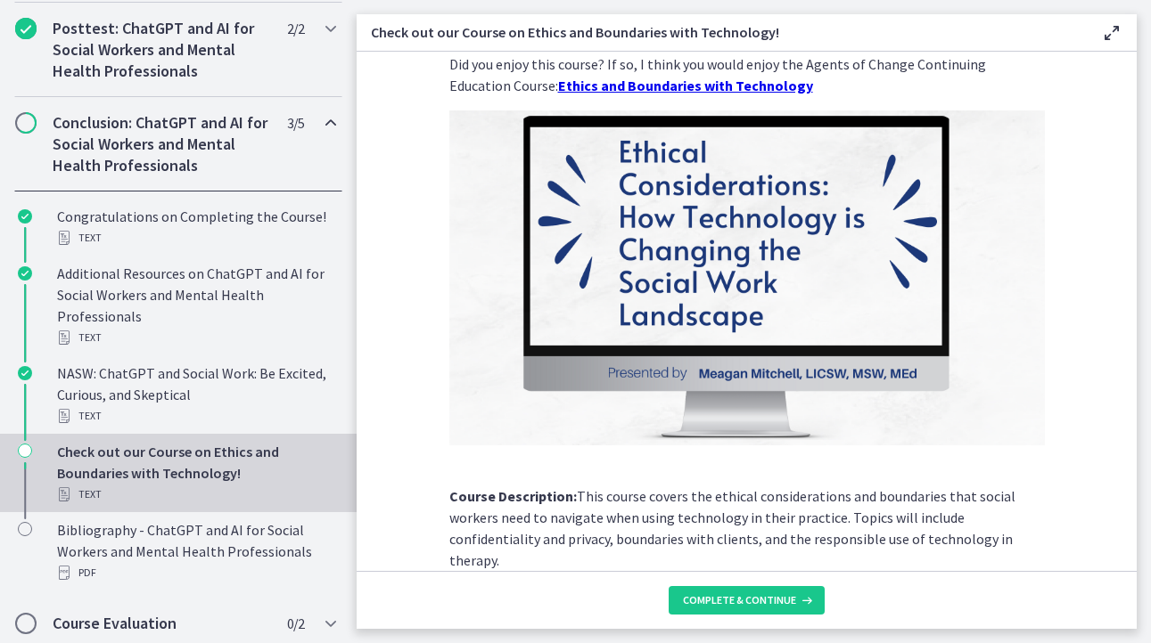
scroll to position [248, 0]
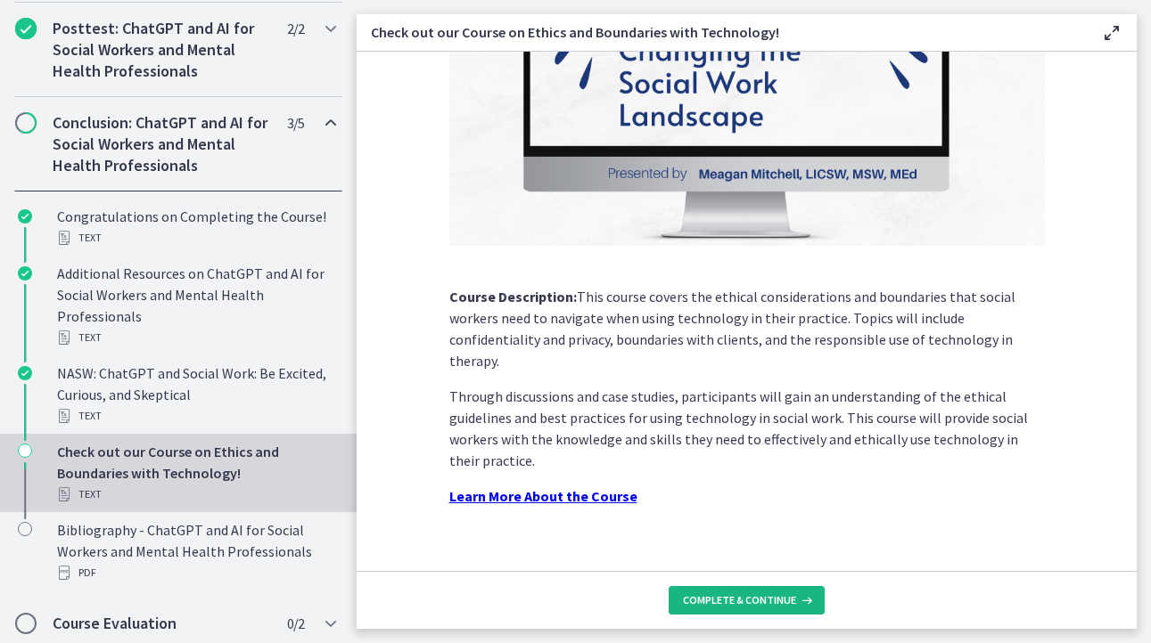
click at [749, 601] on span "Complete & continue" at bounding box center [739, 601] width 113 height 14
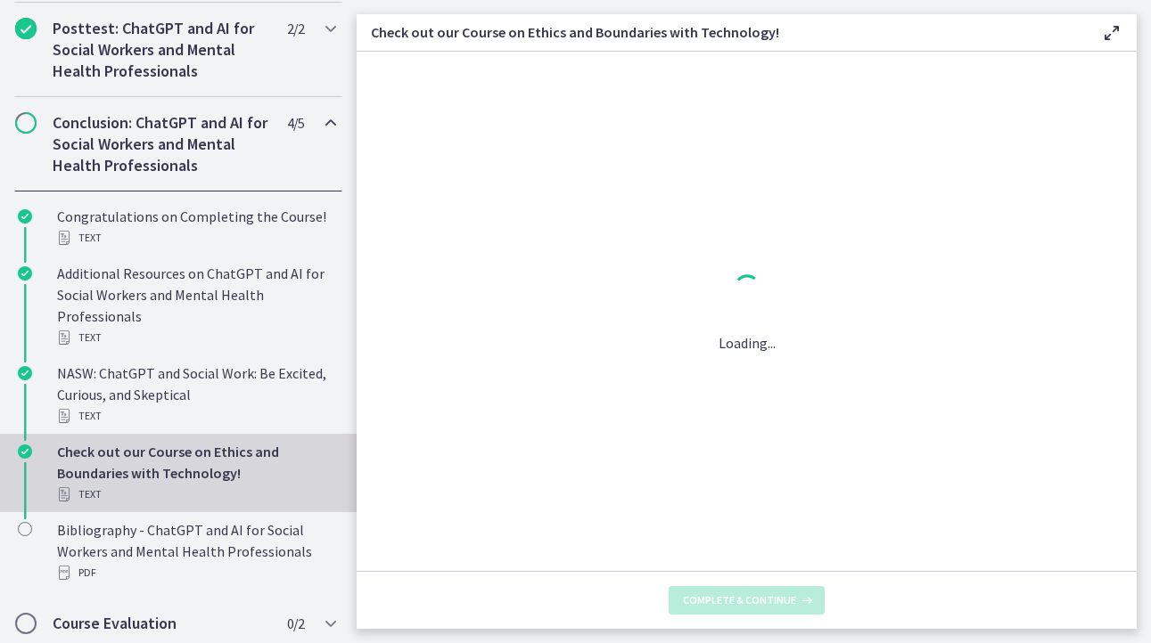
scroll to position [0, 0]
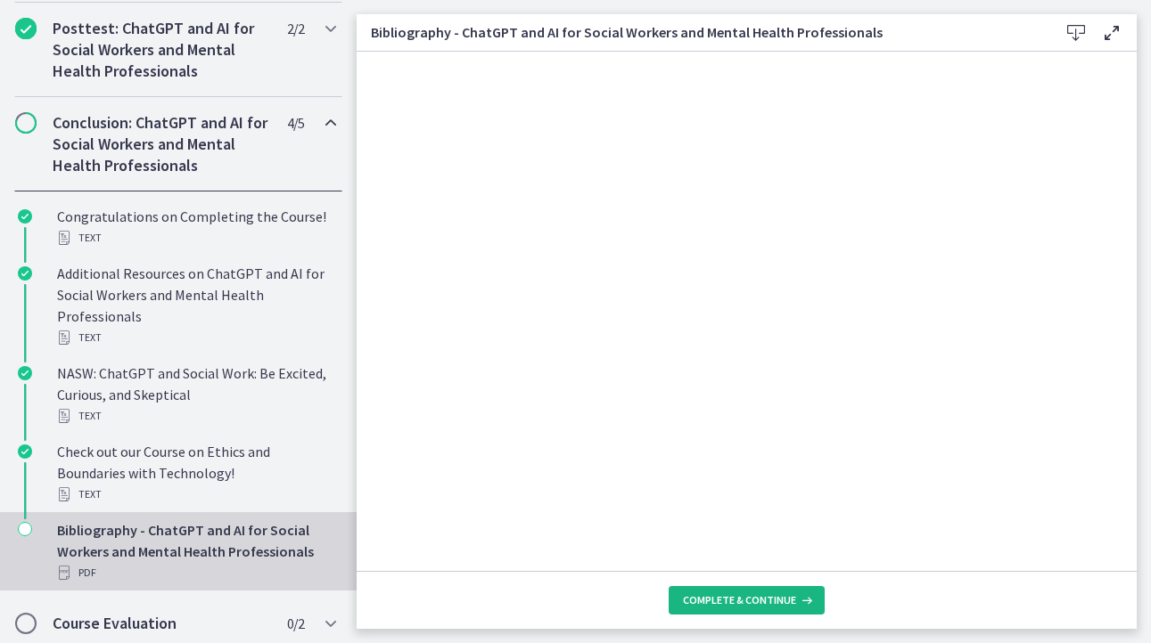
click at [724, 597] on span "Complete & continue" at bounding box center [739, 601] width 113 height 14
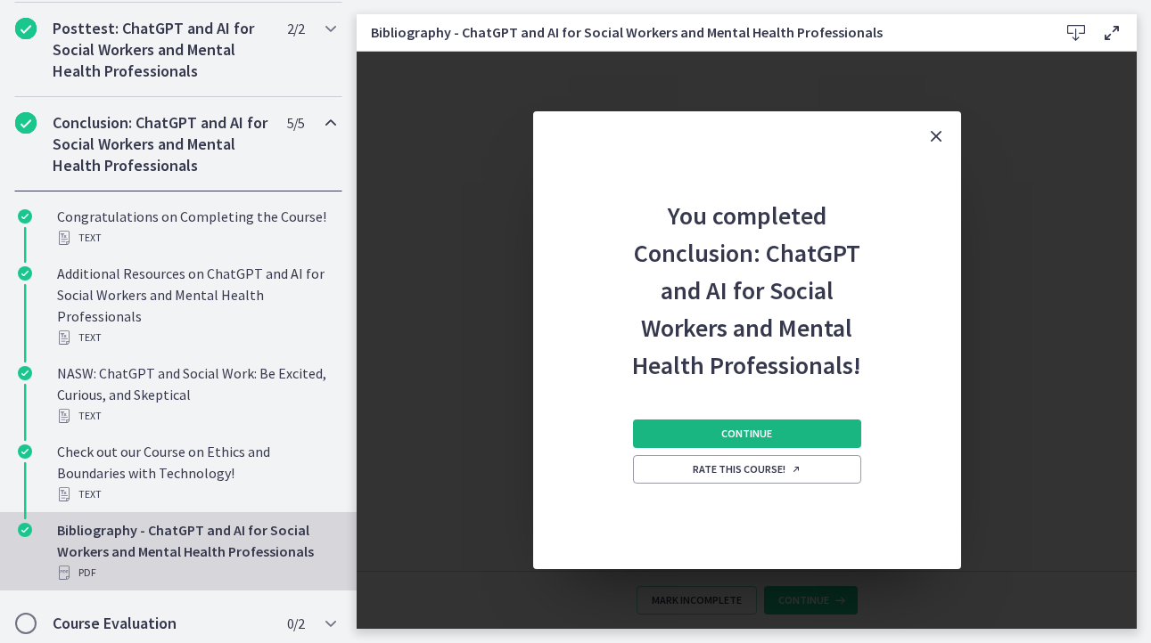
click at [719, 433] on button "Continue" at bounding box center [747, 434] width 228 height 29
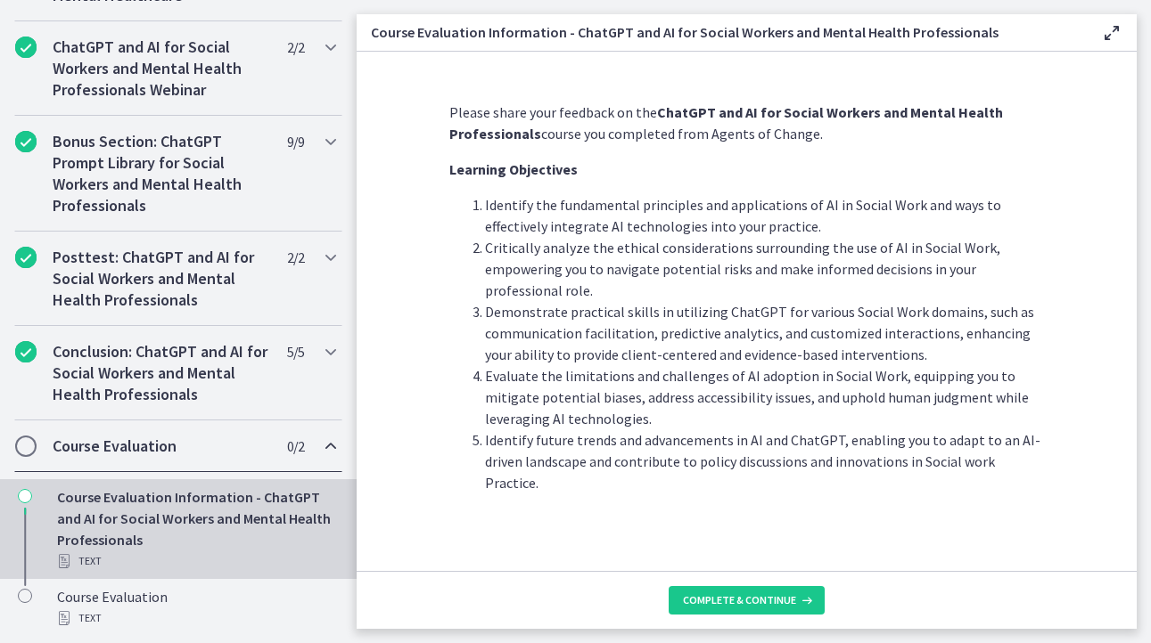
scroll to position [900, 0]
drag, startPoint x: 733, startPoint y: 600, endPoint x: 684, endPoint y: 563, distance: 61.1
click at [732, 598] on span "Complete & continue" at bounding box center [739, 601] width 113 height 14
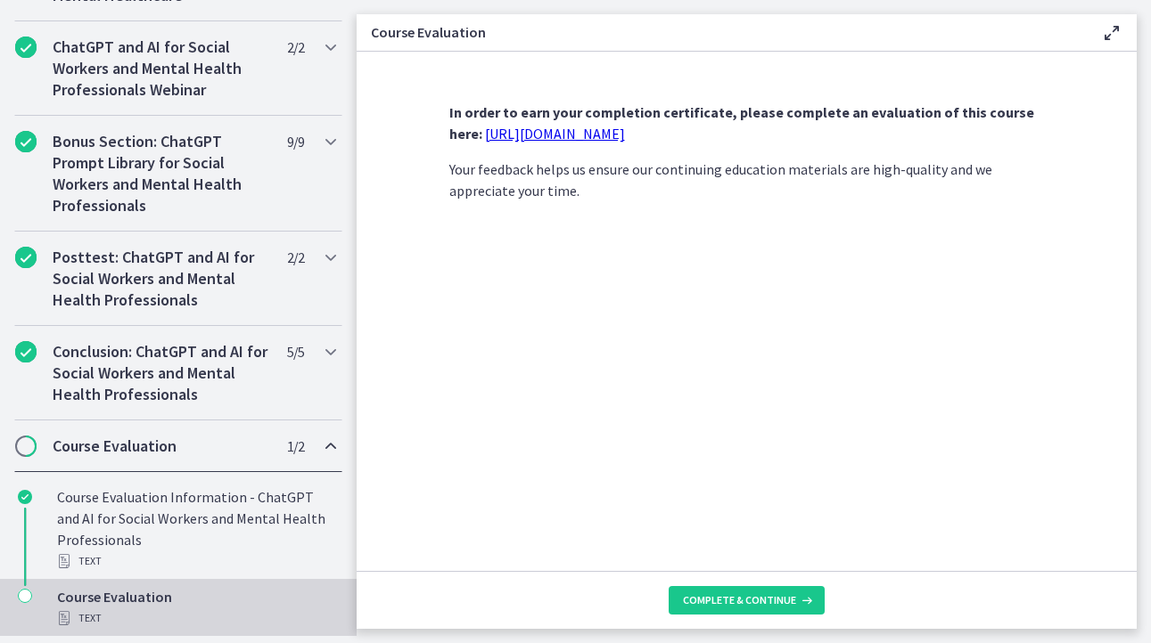
click at [576, 131] on link "https://forms.gle/jm1zbfhChZ2exBv78" at bounding box center [555, 134] width 140 height 18
